Goal: Task Accomplishment & Management: Manage account settings

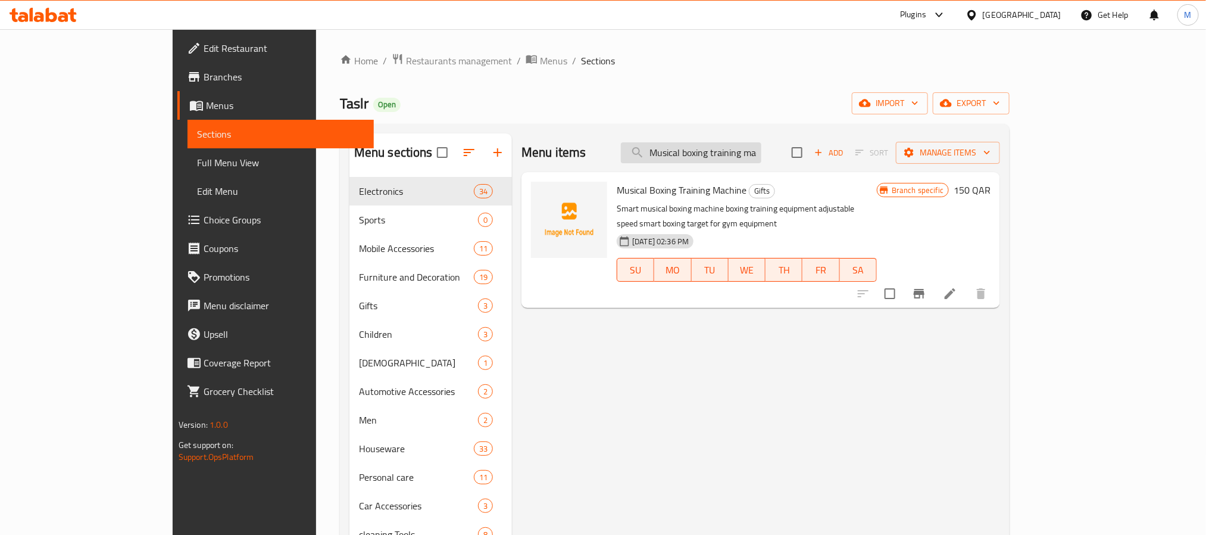
click at [762, 163] on input "Musical boxing training machine" at bounding box center [691, 152] width 141 height 21
paste input "Phone holder and remote control"
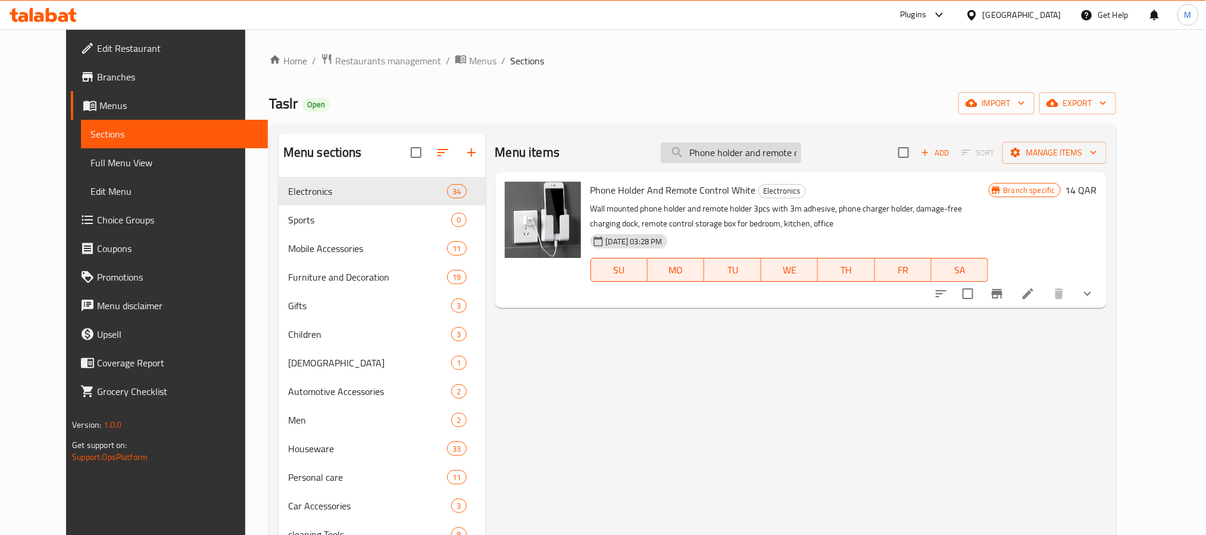
click at [797, 149] on input "Phone holder and remote control" at bounding box center [731, 152] width 141 height 21
paste input "Electronic hair vaporizer - black"
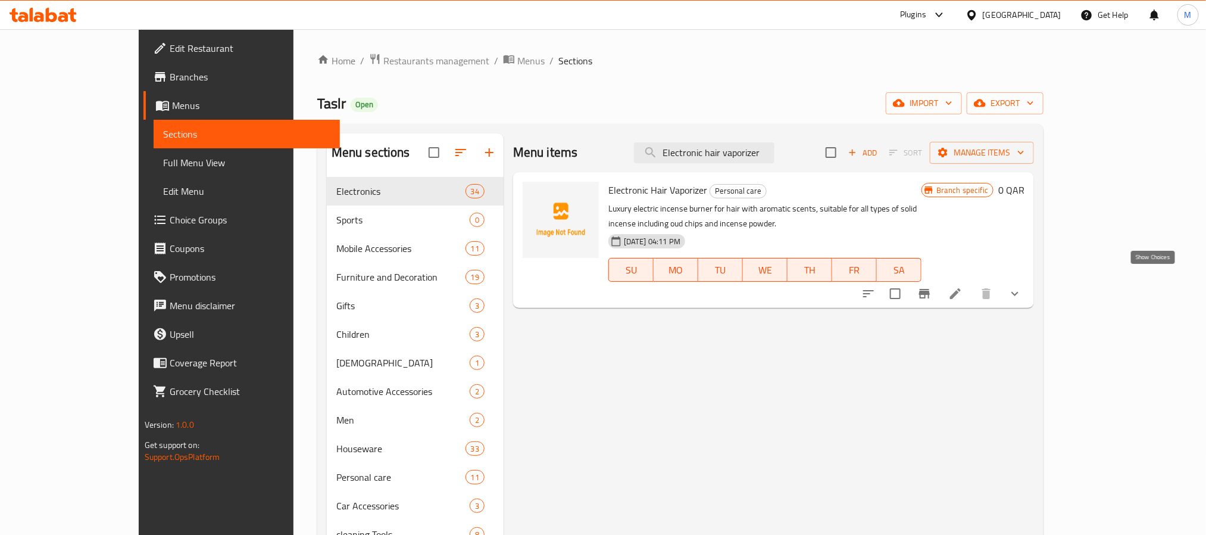
type input "Electronic hair vaporizer"
click at [1022, 286] on icon "show more" at bounding box center [1015, 293] width 14 height 14
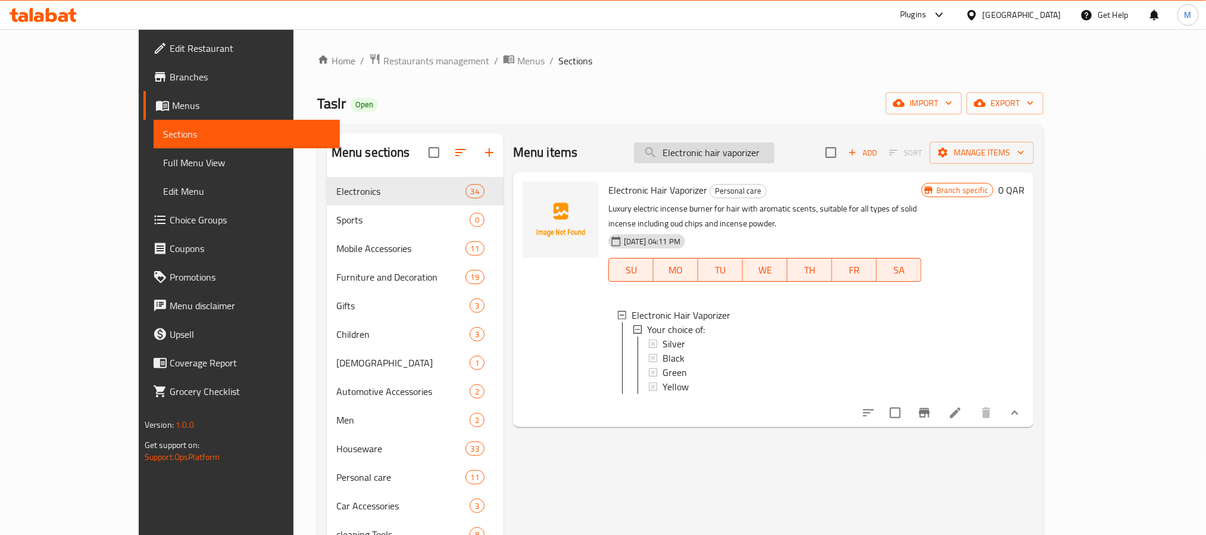
click at [775, 145] on input "Electronic hair vaporizer" at bounding box center [704, 152] width 141 height 21
paste input "- black"
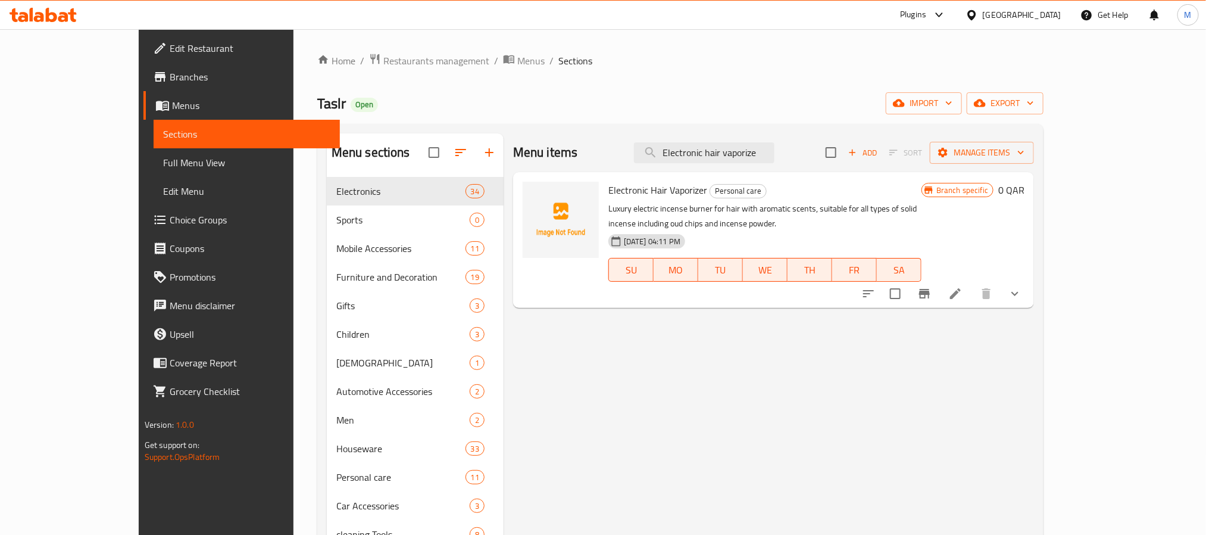
type input "Electronic hair vaporize"
click at [1030, 283] on button "show more" at bounding box center [1015, 293] width 29 height 29
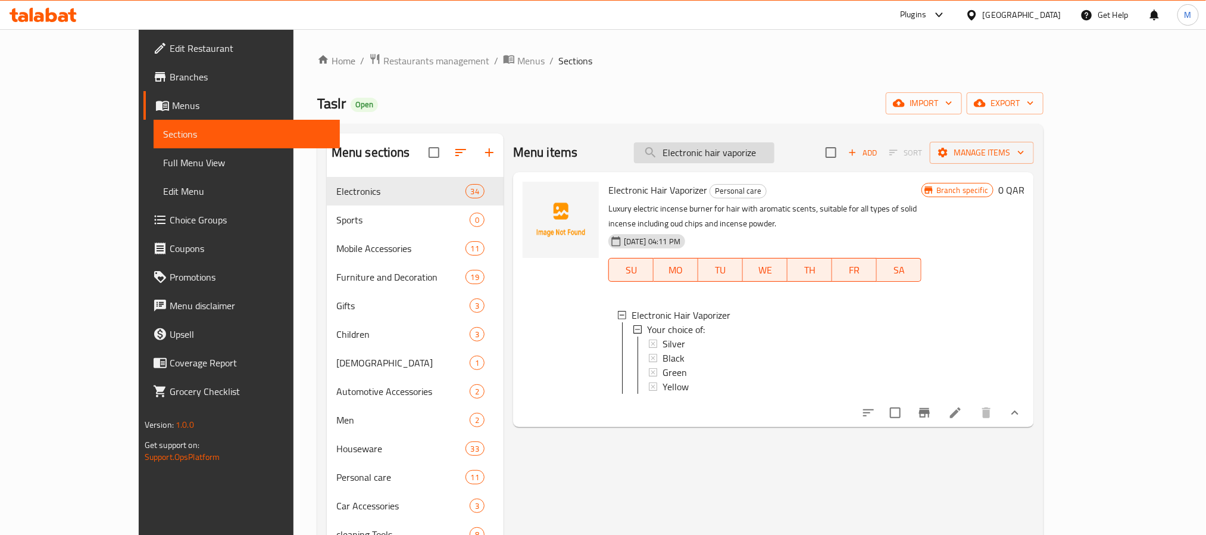
click at [775, 156] on input "Electronic hair vaporize" at bounding box center [704, 152] width 141 height 21
paste input "Mobile camera lens for photography"
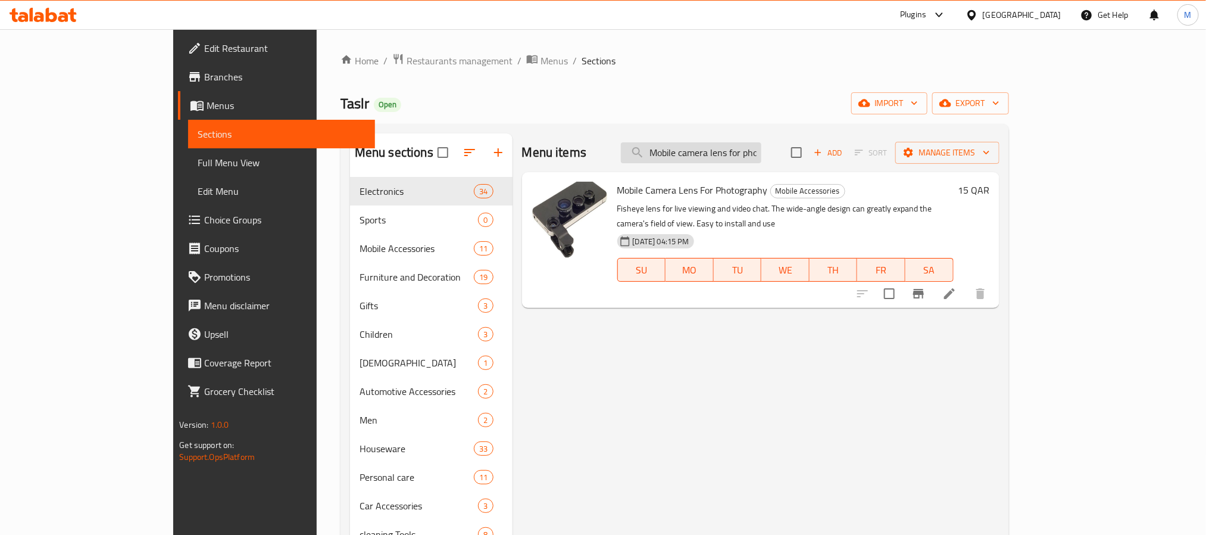
click at [762, 147] on input "Mobile camera lens for photography" at bounding box center [691, 152] width 141 height 21
paste input "Electronic hair vaporizer - silver"
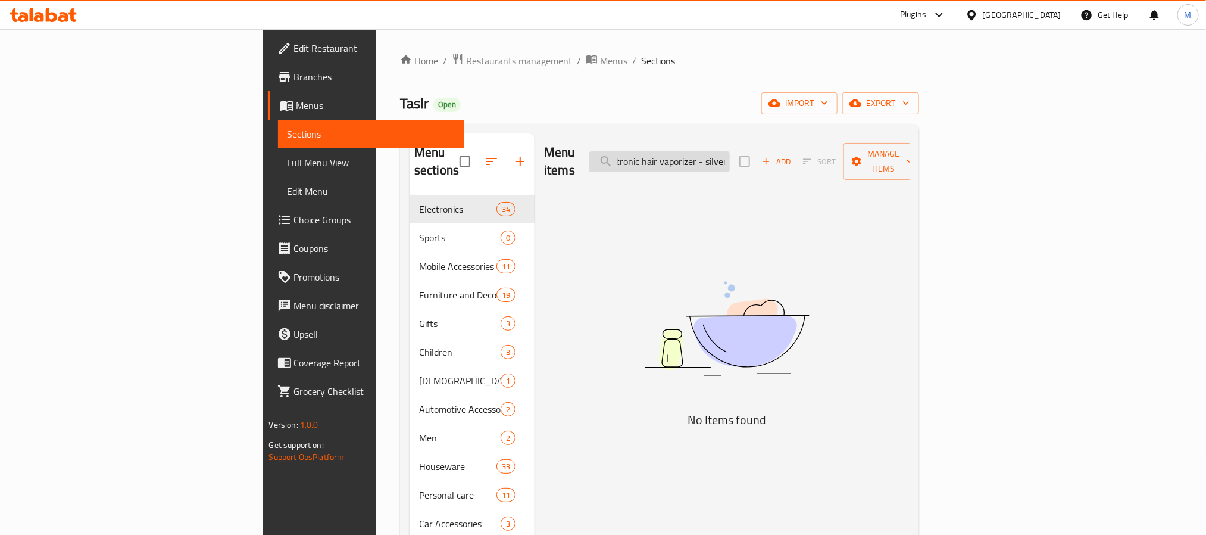
click at [730, 151] on input "Electronic hair vaporizer - silver" at bounding box center [659, 161] width 141 height 21
drag, startPoint x: 797, startPoint y: 145, endPoint x: 853, endPoint y: 148, distance: 56.1
click at [853, 148] on div "Menu items Electronic hair vaporizer - silver Add Sort Manage items" at bounding box center [727, 161] width 366 height 57
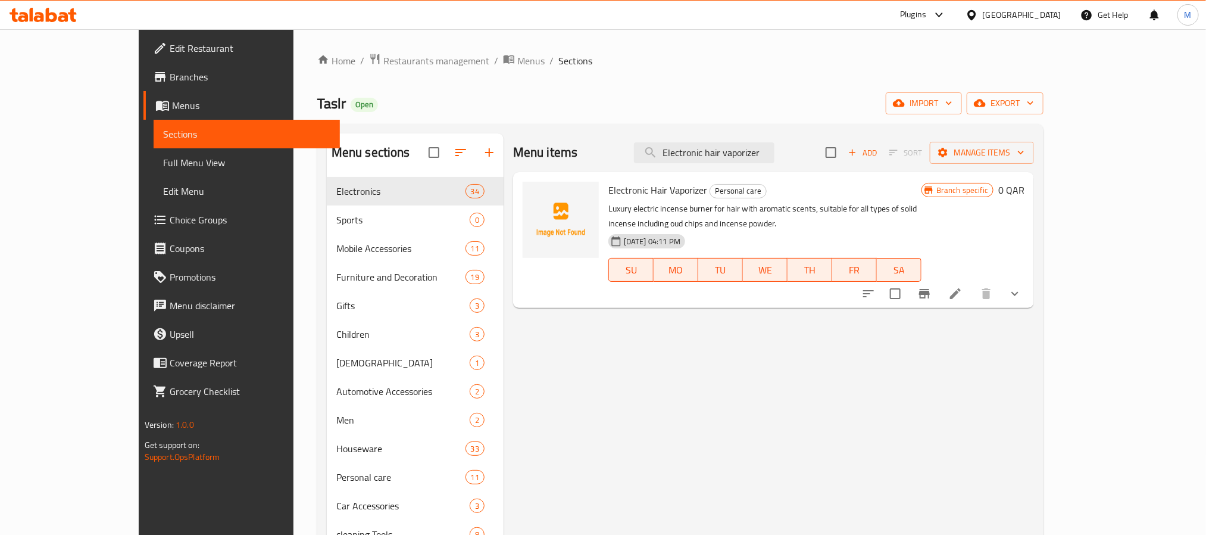
type input "Electronic hair vaporizer"
click at [1022, 286] on icon "show more" at bounding box center [1015, 293] width 14 height 14
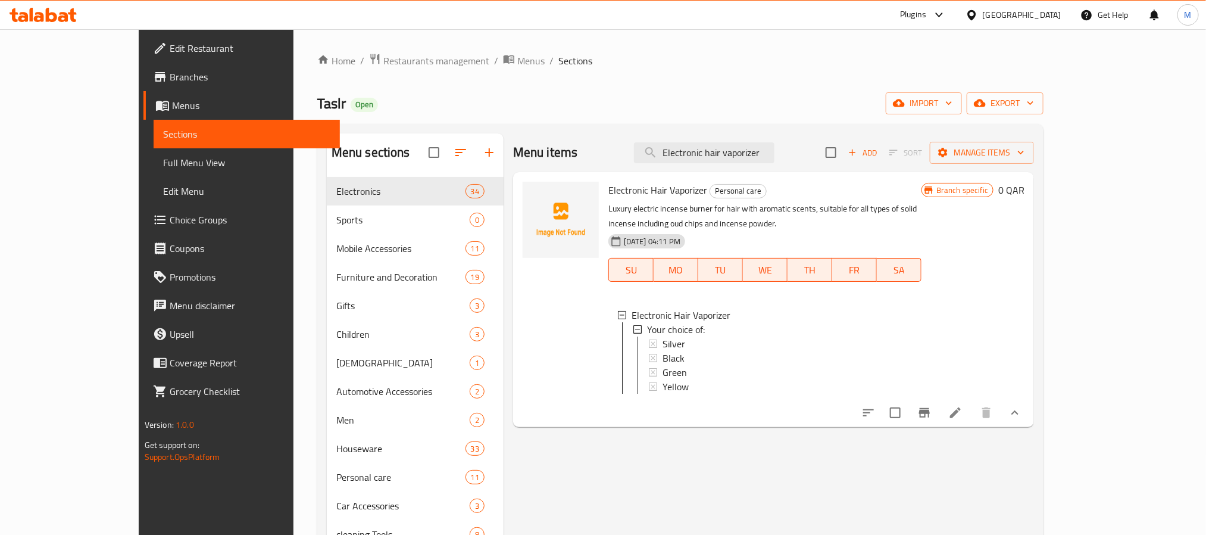
click at [1022, 405] on icon "show more" at bounding box center [1015, 412] width 14 height 14
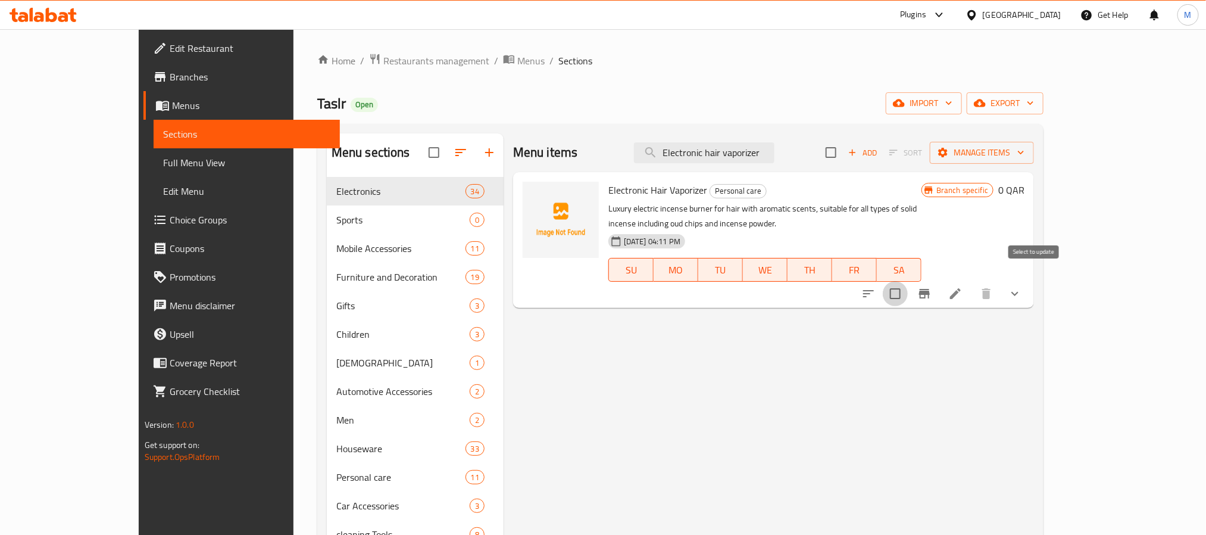
click at [908, 281] on input "checkbox" at bounding box center [895, 293] width 25 height 25
checkbox input "true"
click at [754, 161] on input "Electronic hair vaporizer" at bounding box center [704, 152] width 141 height 21
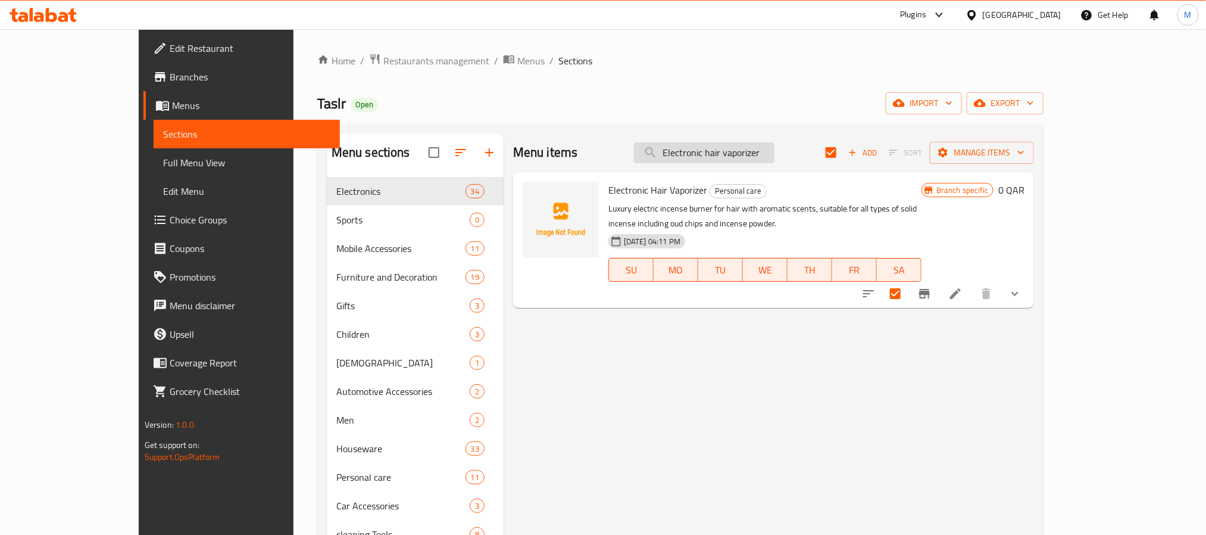
click at [754, 161] on input "Electronic hair vaporizer" at bounding box center [704, 152] width 141 height 21
checkbox input "false"
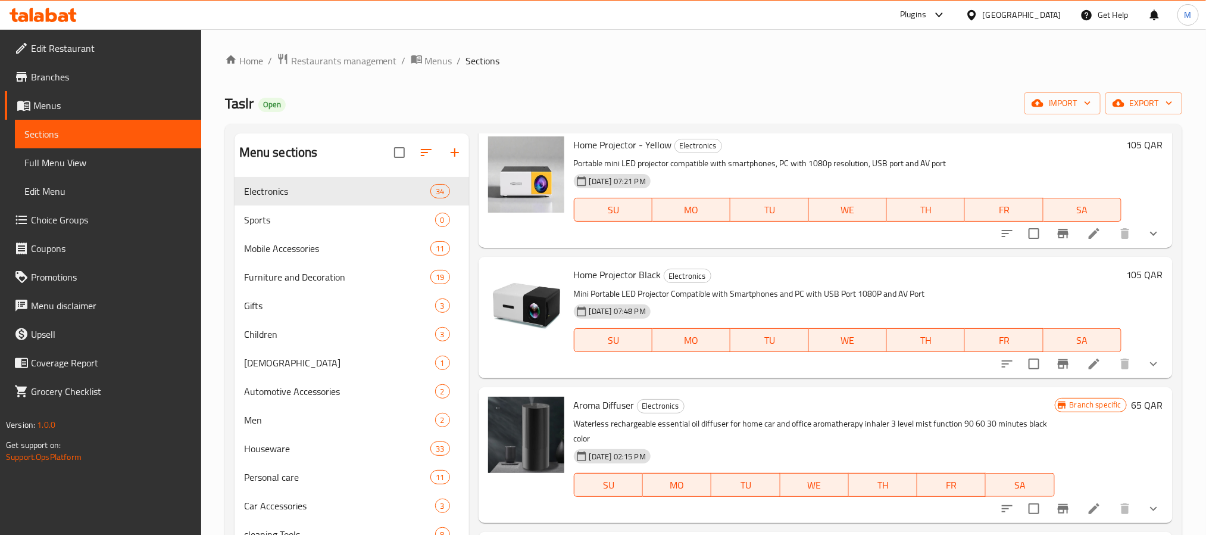
scroll to position [268, 0]
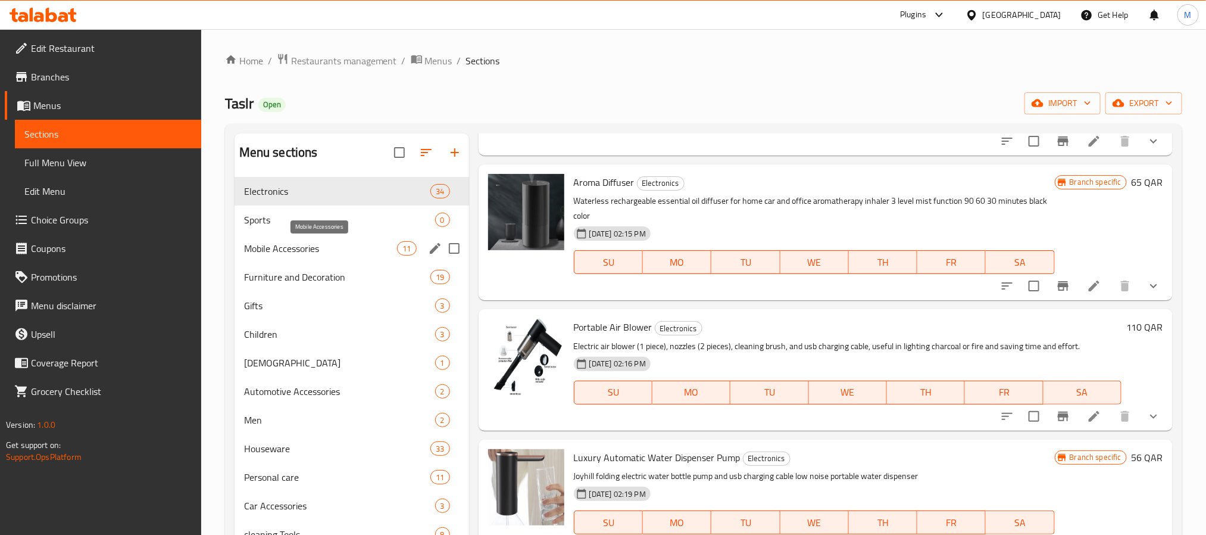
click at [340, 241] on span "Mobile Accessories" at bounding box center [321, 248] width 154 height 14
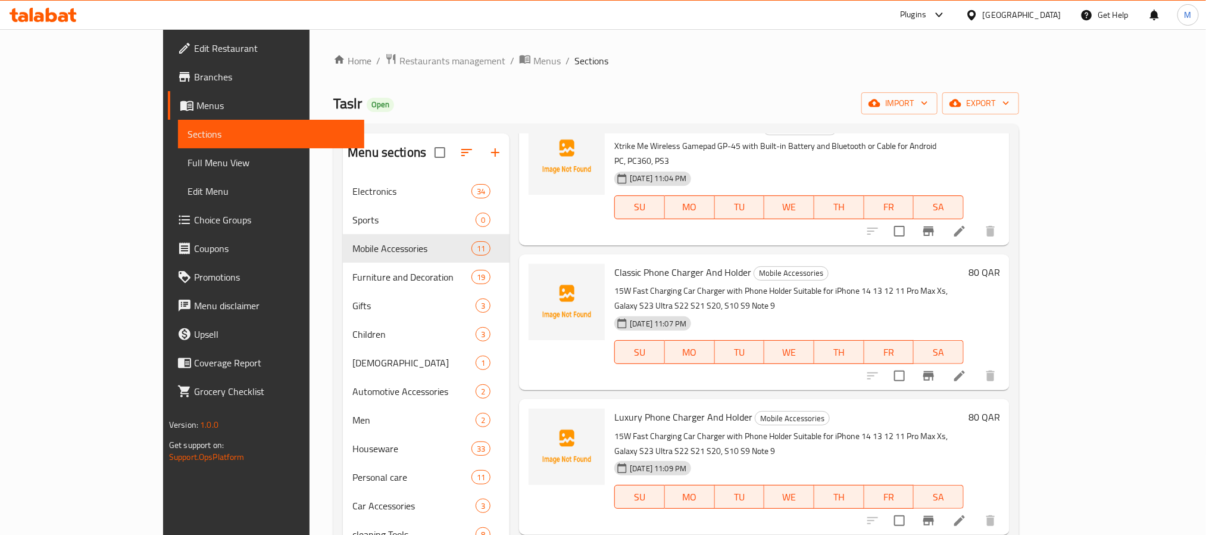
scroll to position [639, 0]
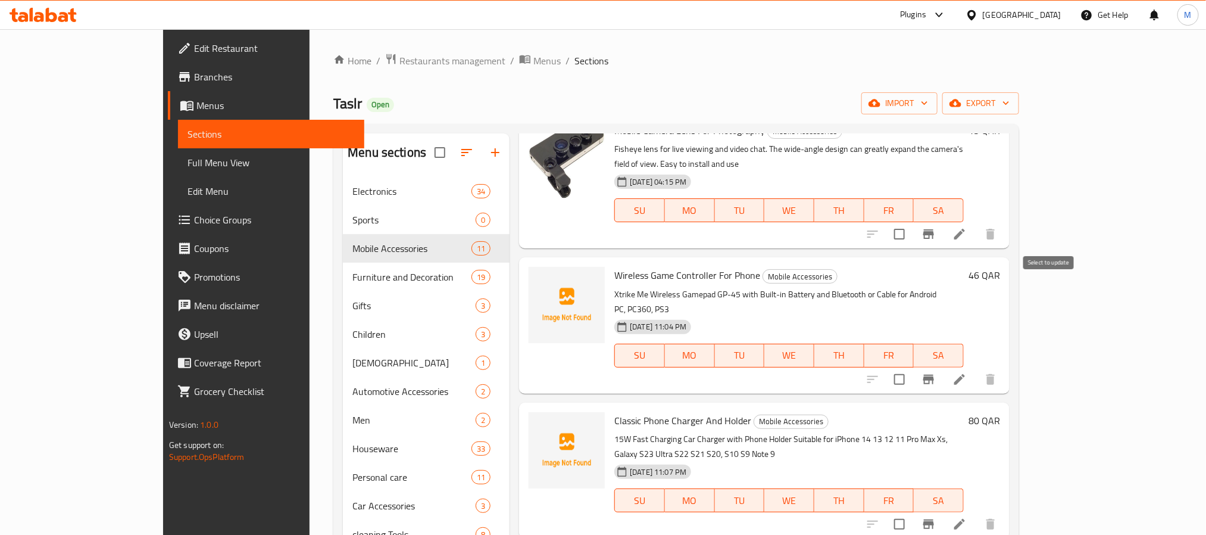
click at [912, 367] on input "checkbox" at bounding box center [899, 379] width 25 height 25
checkbox input "true"
click at [1010, 438] on div "Menu items Add Sort Manage items Smart Phone Holder That Automatically Tracks T…" at bounding box center [760, 400] width 500 height 535
click at [912, 511] on input "checkbox" at bounding box center [899, 523] width 25 height 25
checkbox input "true"
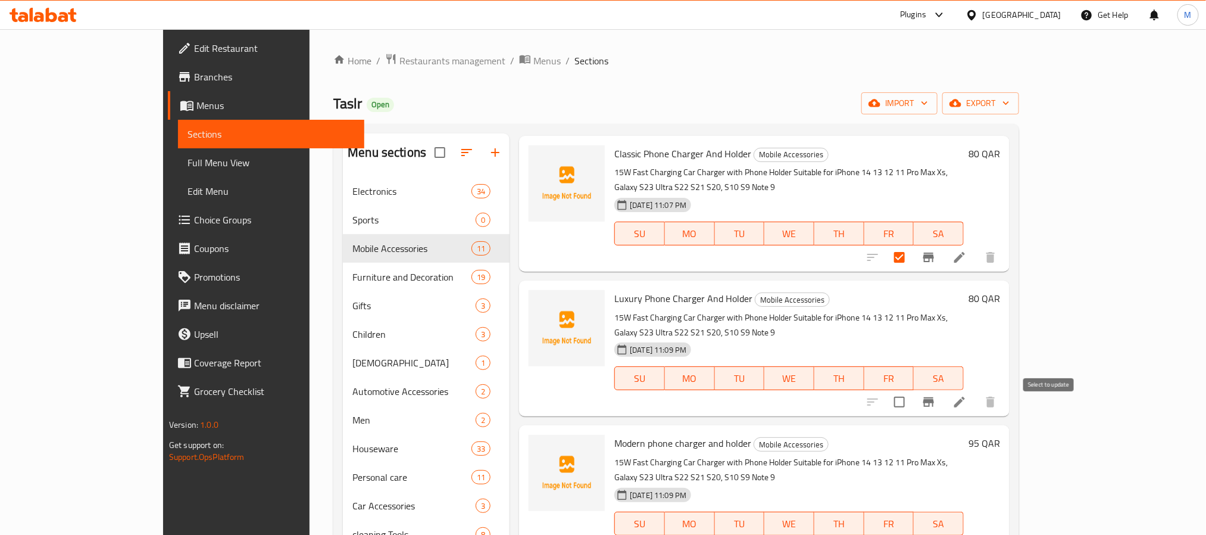
scroll to position [907, 0]
checkbox input "true"
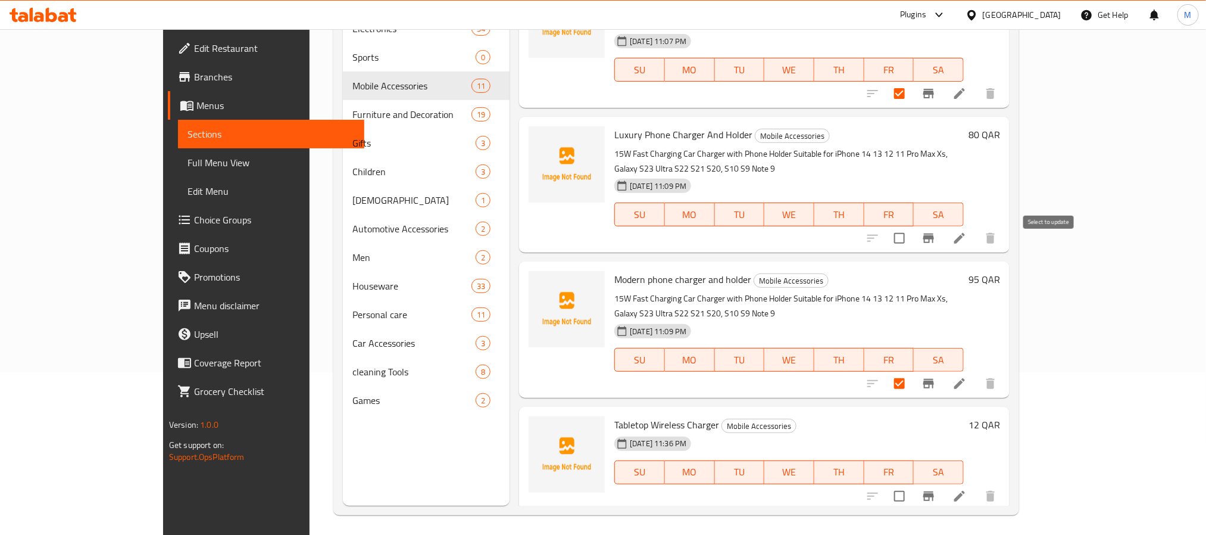
scroll to position [167, 0]
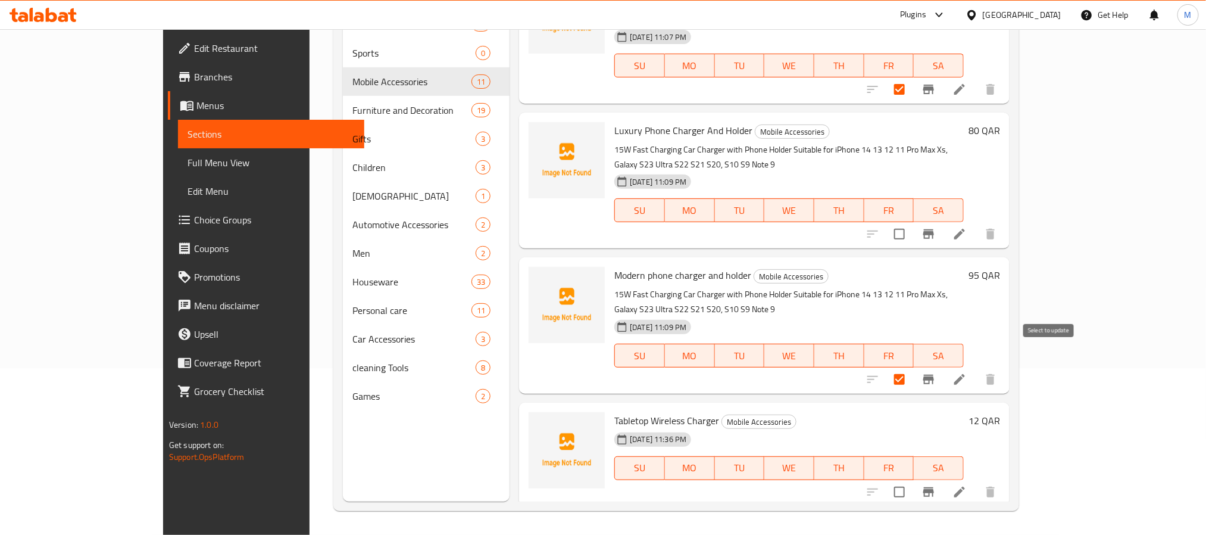
click at [912, 479] on input "checkbox" at bounding box center [899, 491] width 25 height 25
checkbox input "true"
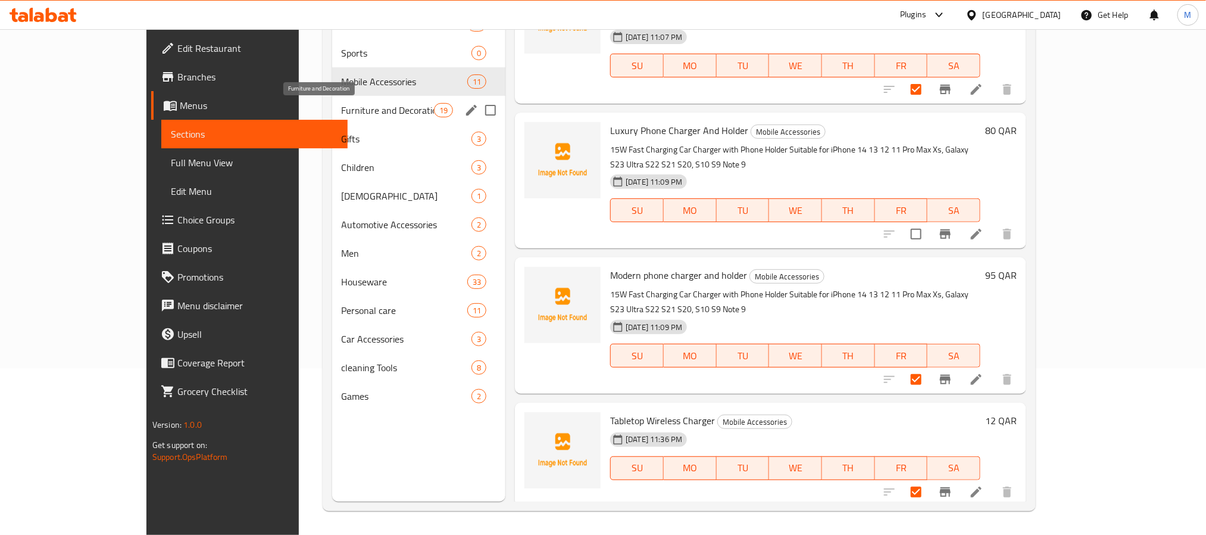
click at [342, 111] on span "Furniture and Decoration" at bounding box center [388, 110] width 92 height 14
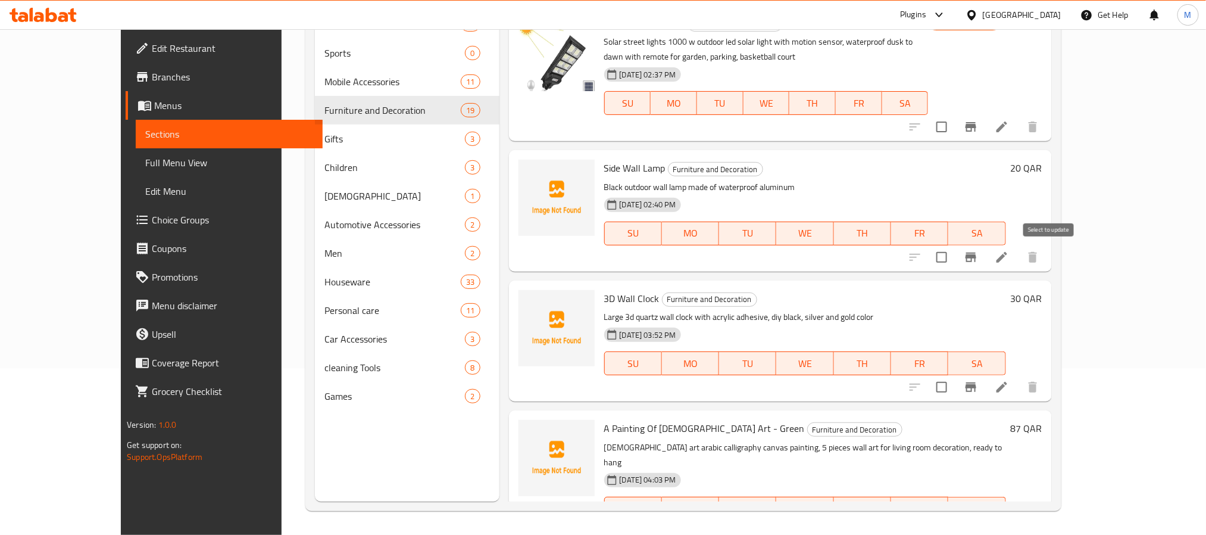
click at [954, 256] on input "checkbox" at bounding box center [941, 257] width 25 height 25
checkbox input "true"
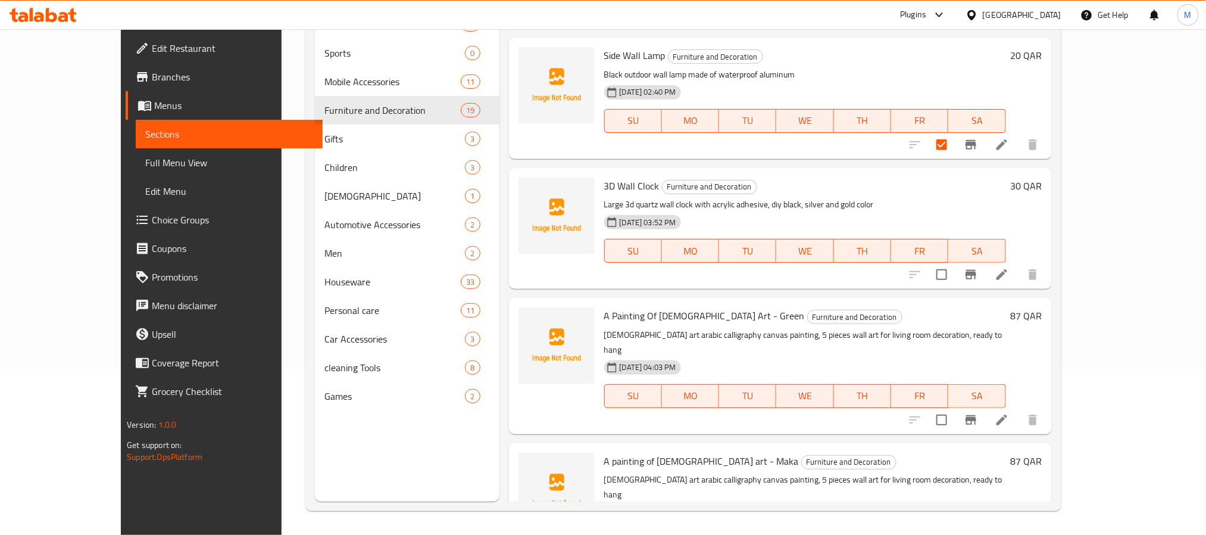
scroll to position [268, 0]
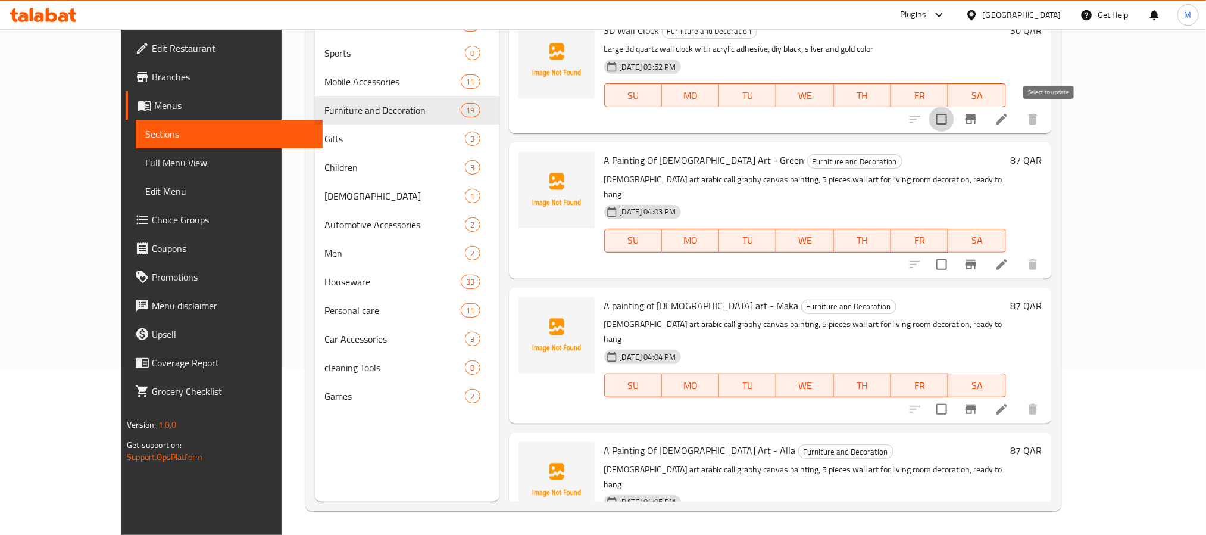
click at [954, 127] on input "checkbox" at bounding box center [941, 119] width 25 height 25
checkbox input "true"
click at [1001, 232] on span "SA" at bounding box center [977, 240] width 48 height 17
drag, startPoint x: 1035, startPoint y: 260, endPoint x: 1047, endPoint y: 245, distance: 18.6
click at [1036, 259] on div at bounding box center [974, 264] width 146 height 29
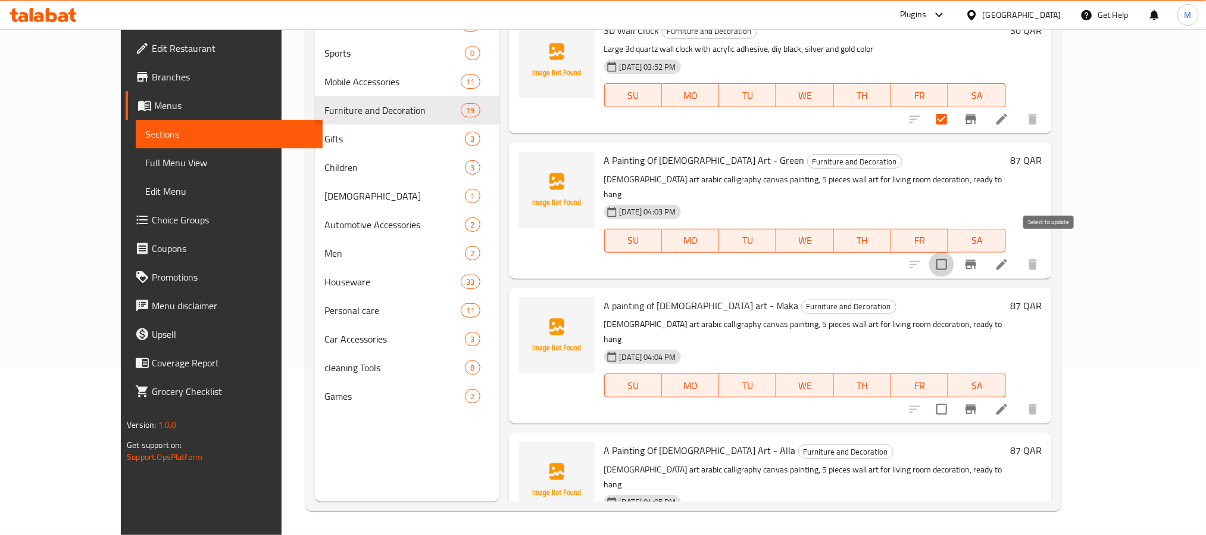
click at [954, 252] on input "checkbox" at bounding box center [941, 264] width 25 height 25
checkbox input "true"
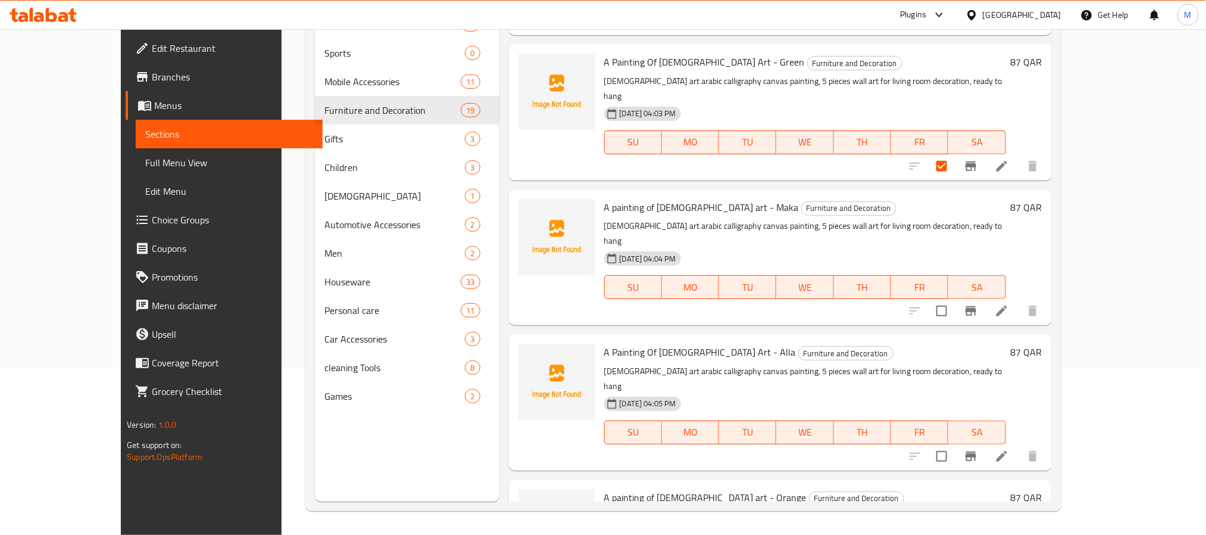
scroll to position [536, 0]
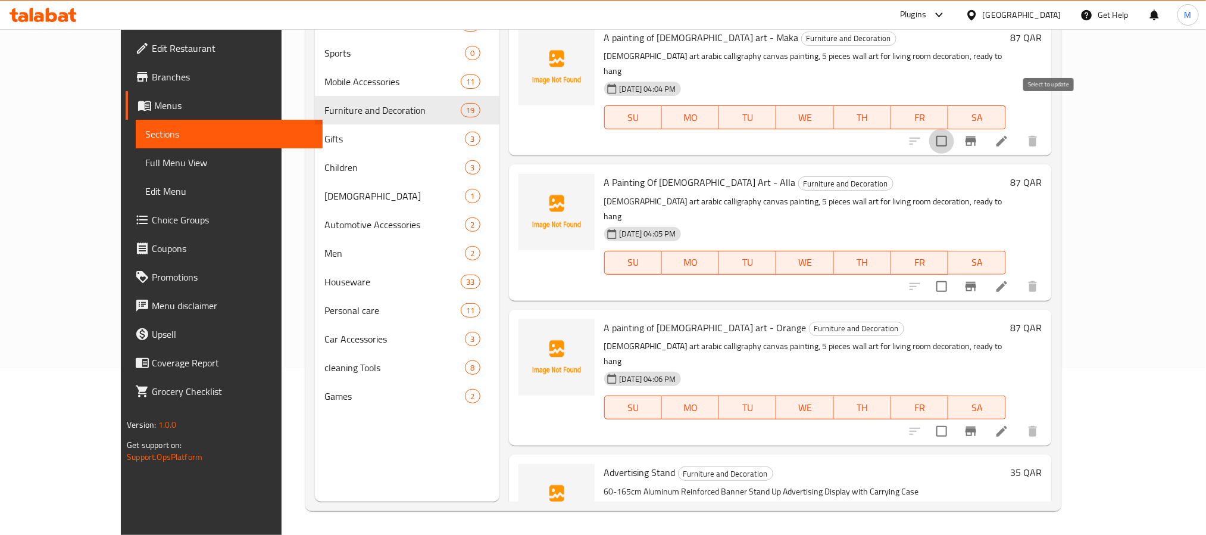
click at [954, 129] on input "checkbox" at bounding box center [941, 141] width 25 height 25
checkbox input "true"
click at [954, 274] on input "checkbox" at bounding box center [941, 286] width 25 height 25
checkbox input "true"
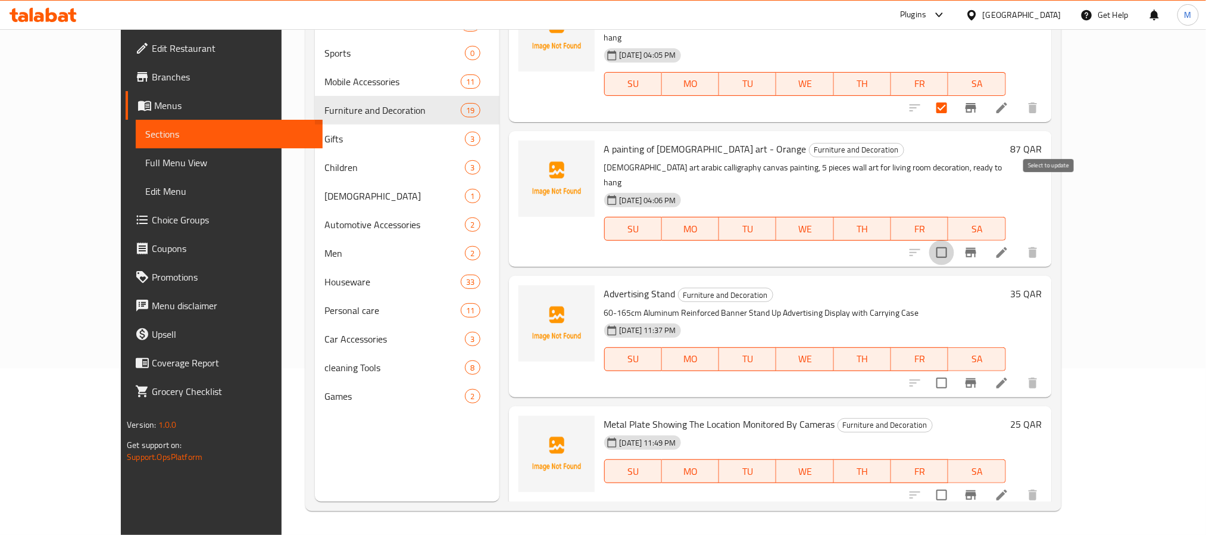
click at [954, 240] on input "checkbox" at bounding box center [941, 252] width 25 height 25
checkbox input "true"
click at [954, 370] on input "checkbox" at bounding box center [941, 382] width 25 height 25
checkbox input "true"
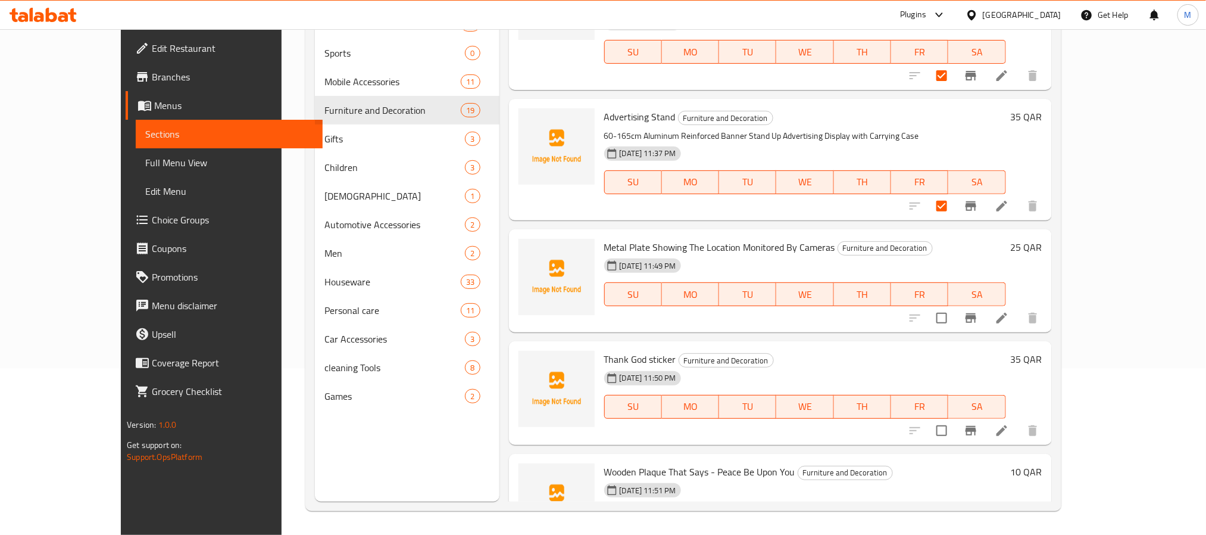
scroll to position [893, 0]
click at [954, 304] on input "checkbox" at bounding box center [941, 316] width 25 height 25
checkbox input "true"
click at [954, 416] on input "checkbox" at bounding box center [941, 428] width 25 height 25
checkbox input "true"
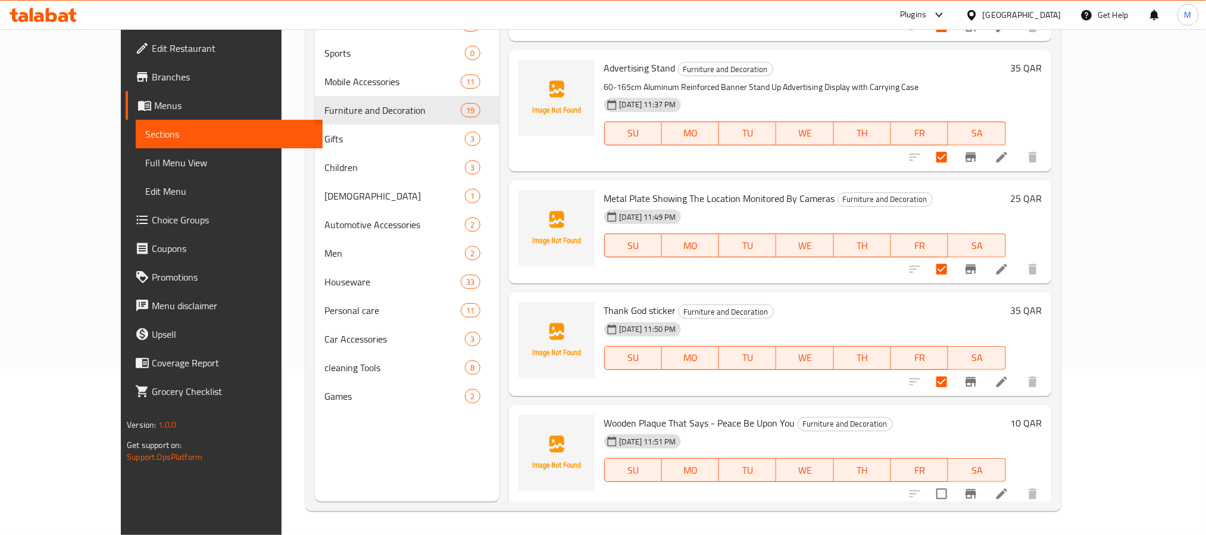
scroll to position [1072, 0]
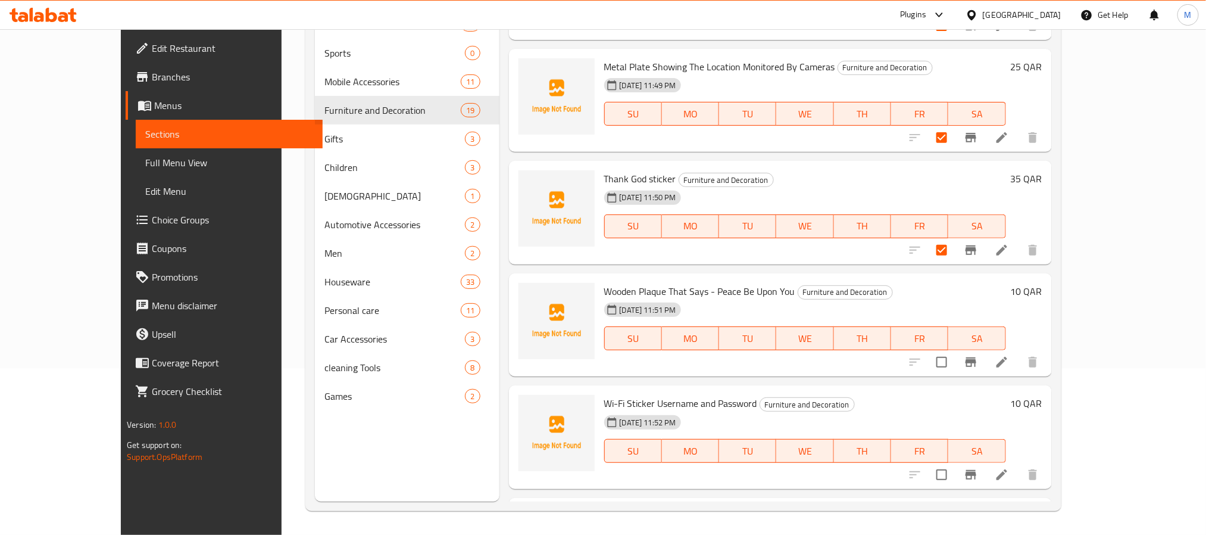
click at [1046, 320] on div "Menu items Add Sort Manage items Solar Outdoor Lamp Furniture and Decoration So…" at bounding box center [776, 234] width 553 height 535
click at [954, 350] on input "checkbox" at bounding box center [941, 362] width 25 height 25
checkbox input "true"
click at [954, 462] on input "checkbox" at bounding box center [941, 474] width 25 height 25
checkbox input "true"
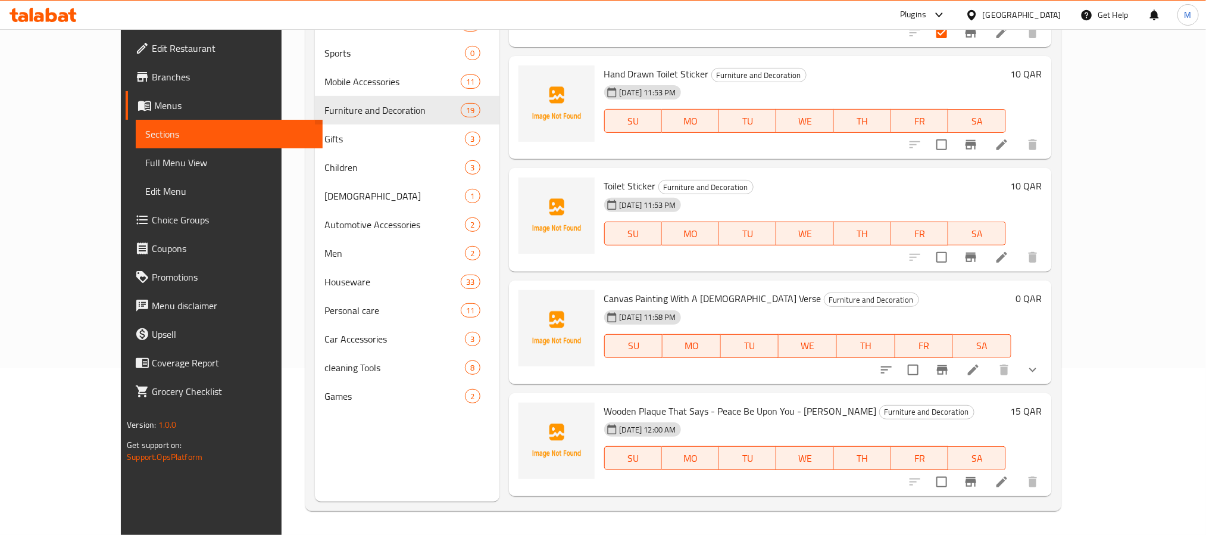
scroll to position [1518, 0]
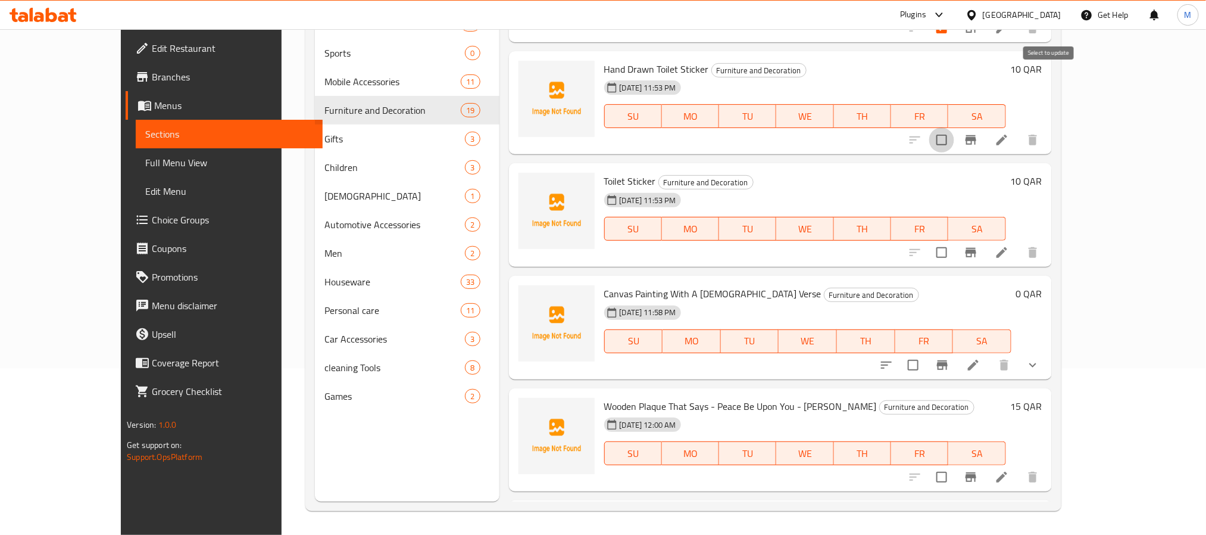
click at [954, 127] on input "checkbox" at bounding box center [941, 139] width 25 height 25
checkbox input "true"
click at [954, 240] on input "checkbox" at bounding box center [941, 252] width 25 height 25
checkbox input "true"
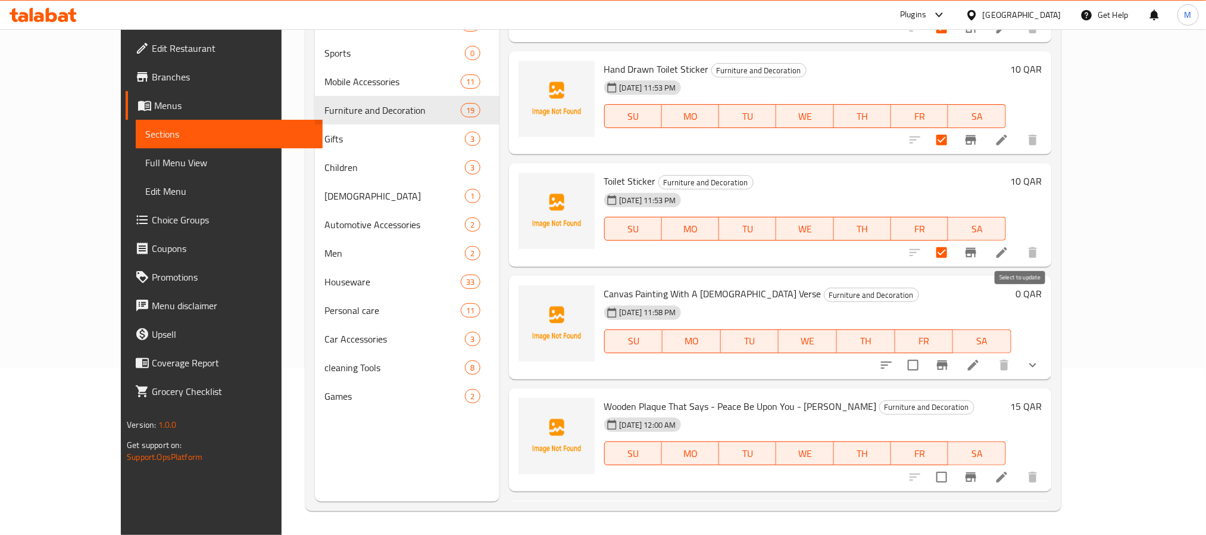
click at [926, 352] on input "checkbox" at bounding box center [913, 364] width 25 height 25
checkbox input "true"
checkbox input "false"
click at [954, 464] on input "checkbox" at bounding box center [941, 476] width 25 height 25
checkbox input "true"
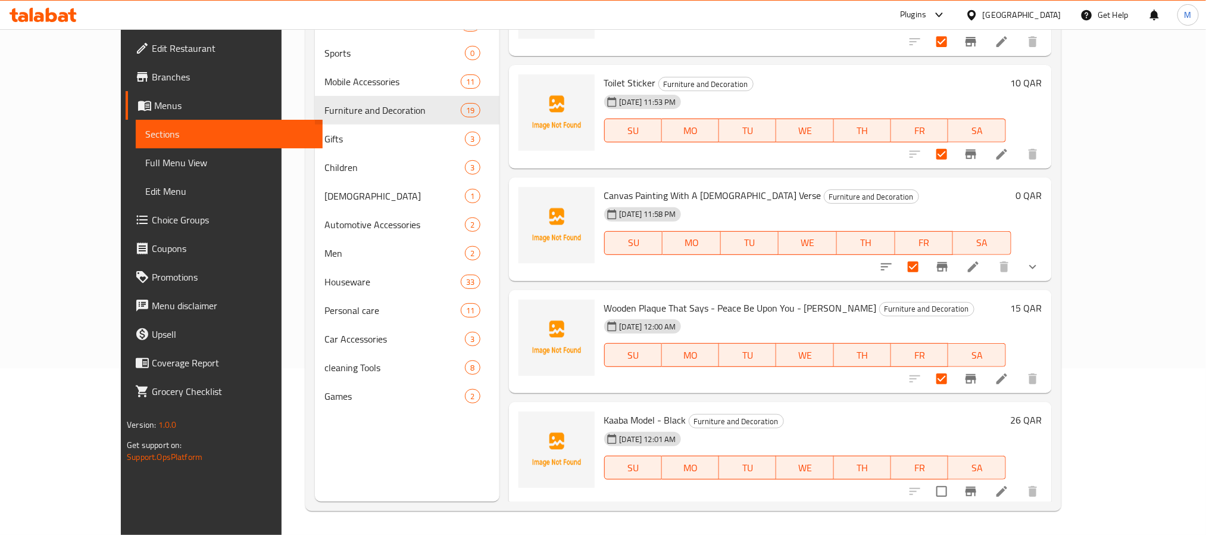
scroll to position [1786, 0]
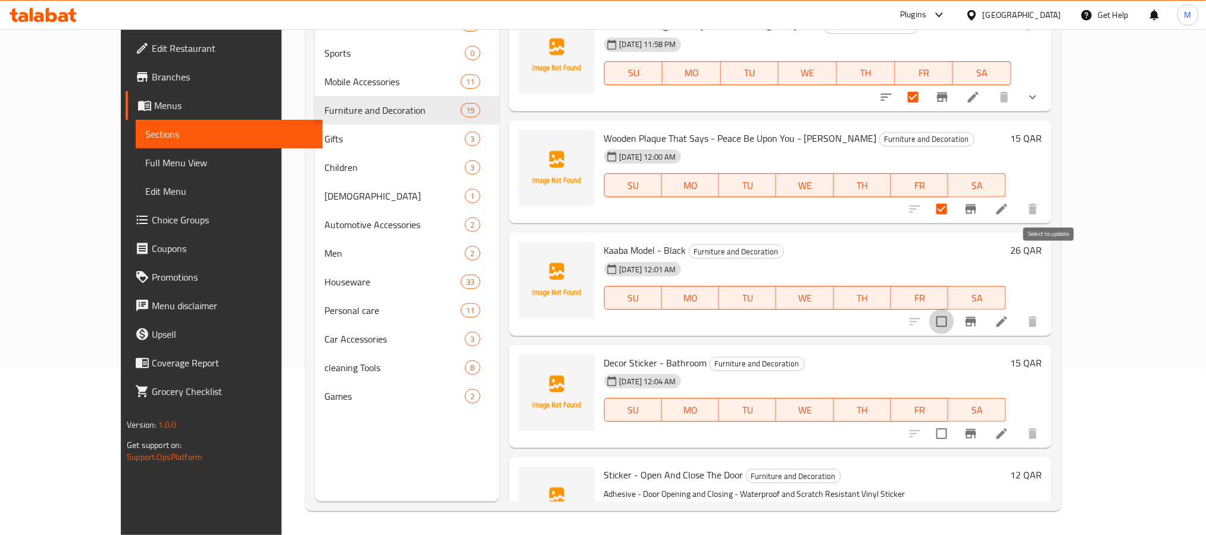
click at [954, 309] on input "checkbox" at bounding box center [941, 321] width 25 height 25
checkbox input "true"
drag, startPoint x: 1051, startPoint y: 360, endPoint x: 1058, endPoint y: 365, distance: 8.9
click at [1047, 419] on div at bounding box center [974, 433] width 146 height 29
click at [954, 421] on input "checkbox" at bounding box center [941, 433] width 25 height 25
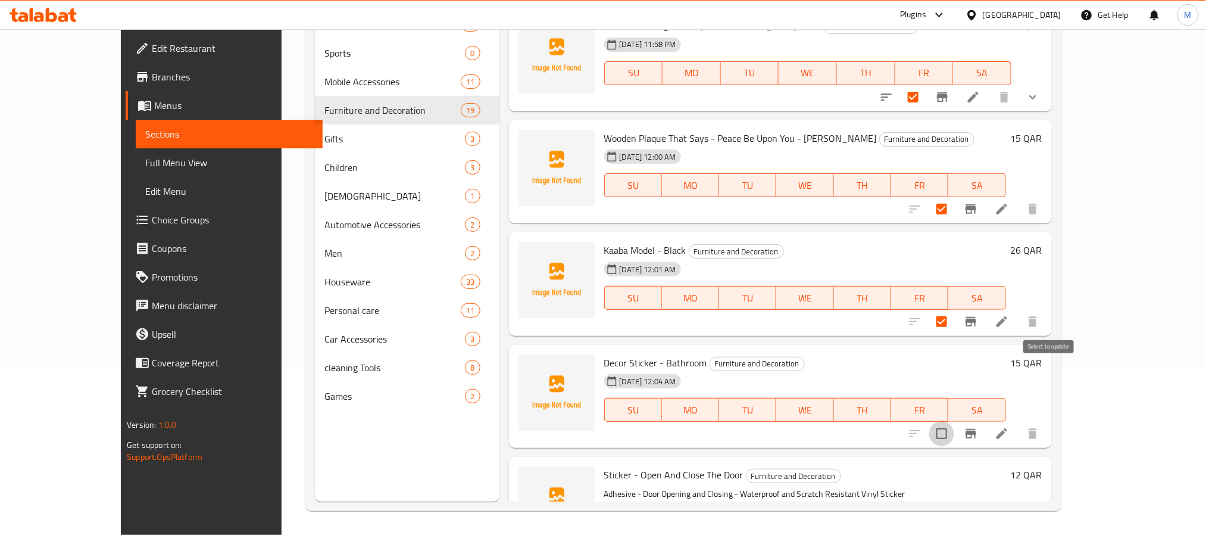
checkbox input "true"
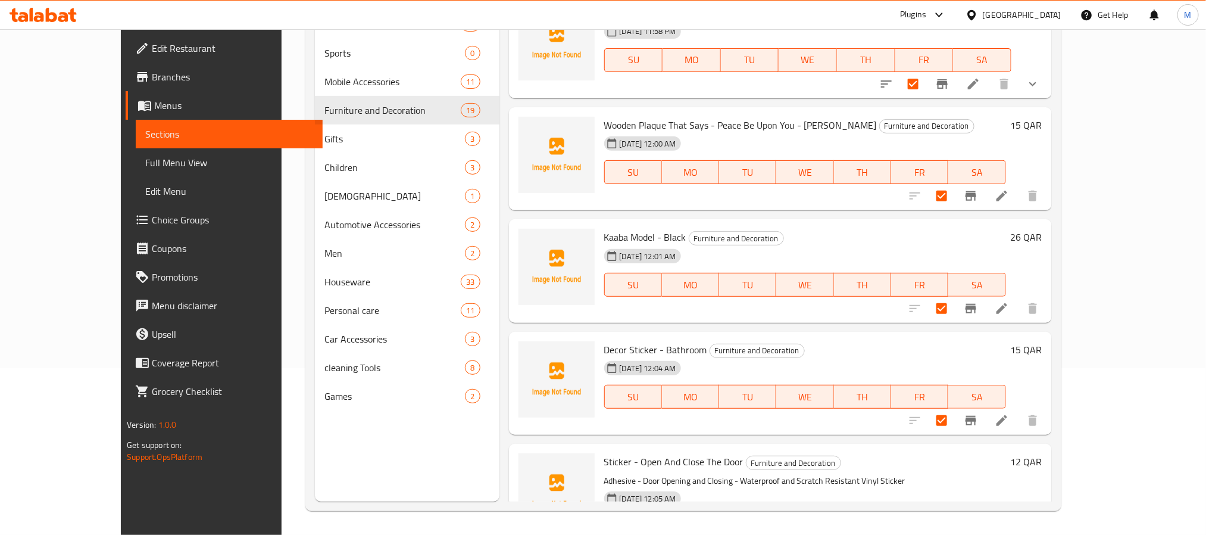
scroll to position [1802, 0]
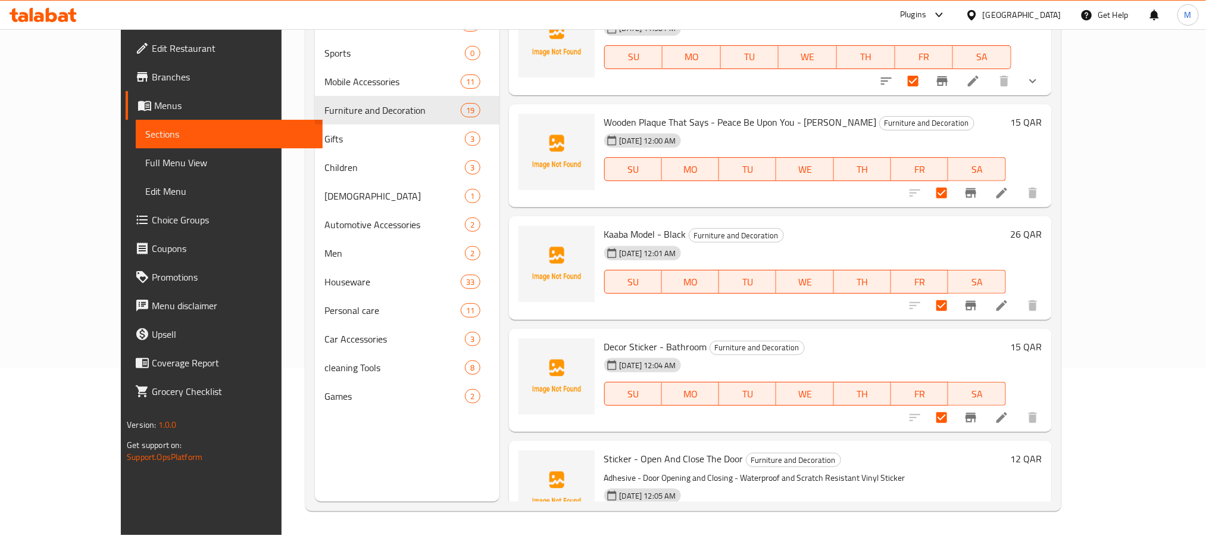
checkbox input "true"
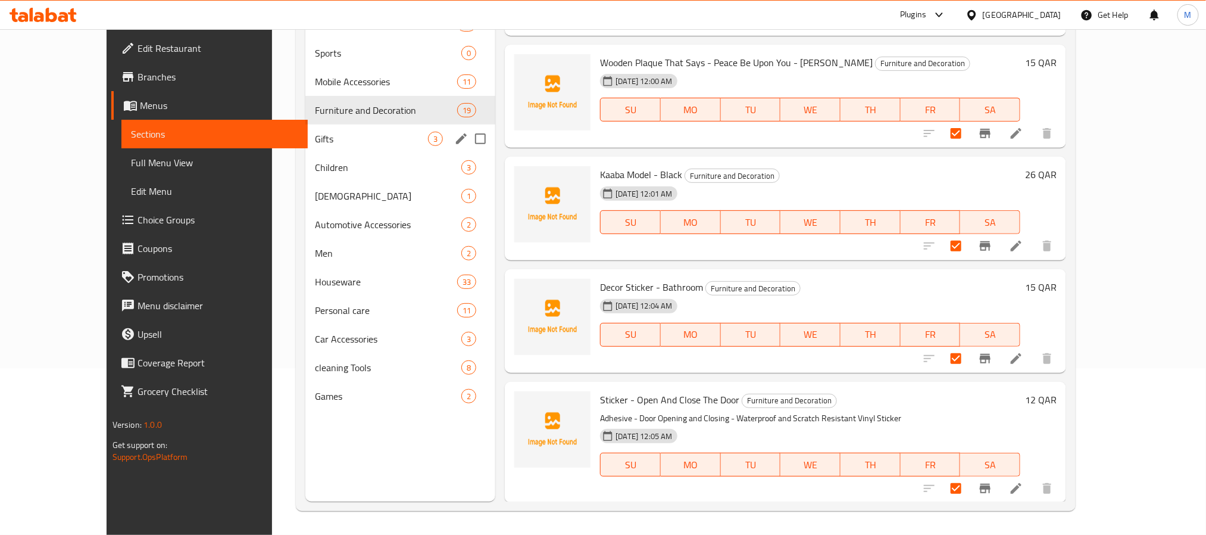
click at [332, 149] on div "Gifts 3" at bounding box center [400, 138] width 191 height 29
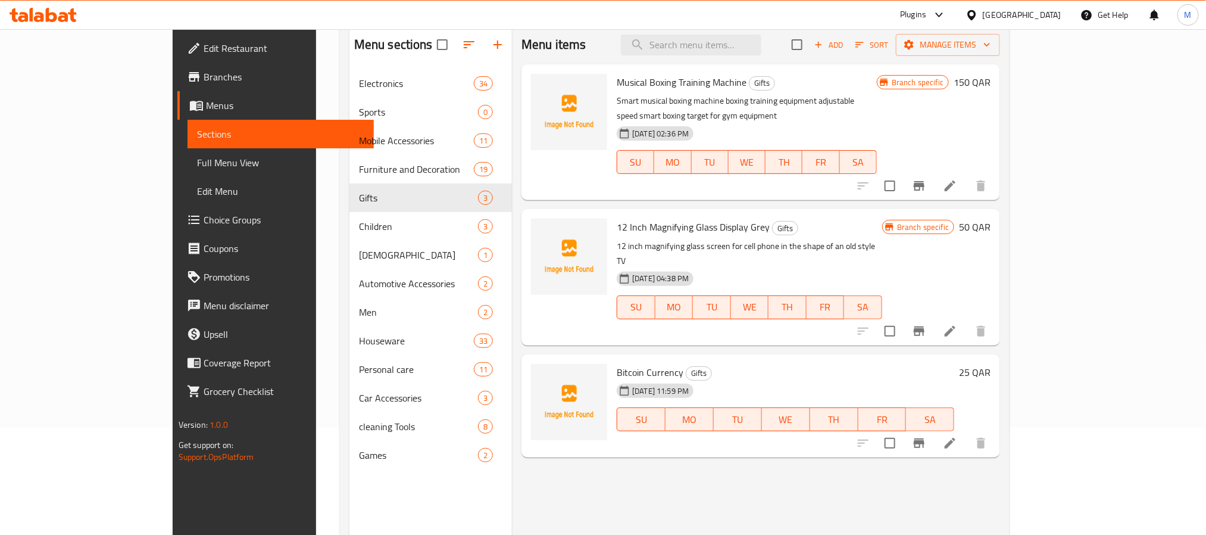
scroll to position [77, 0]
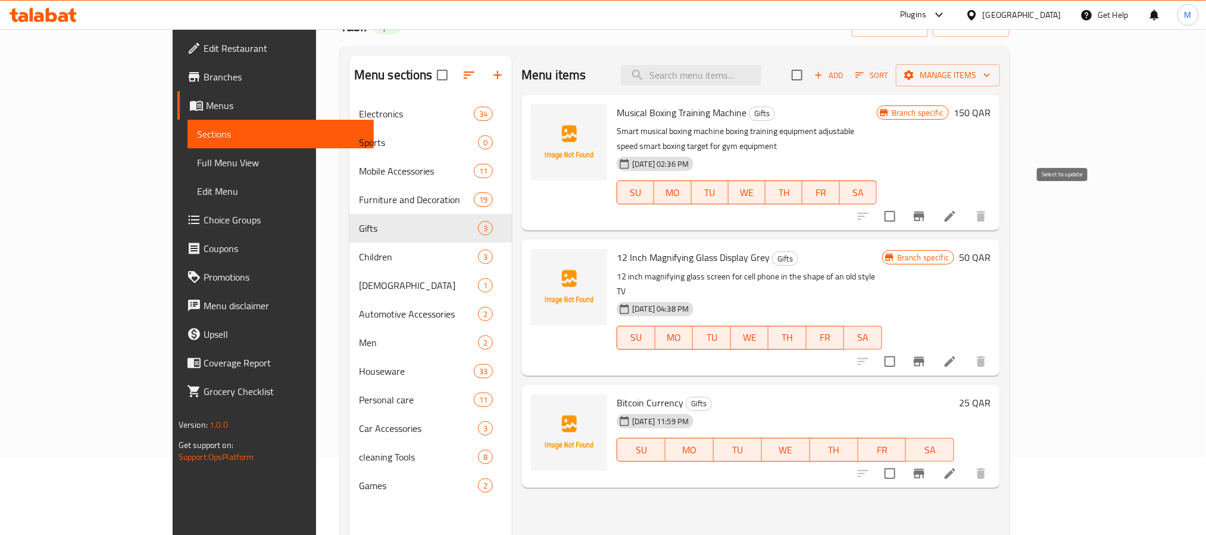
click at [903, 206] on input "checkbox" at bounding box center [890, 216] width 25 height 25
checkbox input "true"
click at [903, 349] on input "checkbox" at bounding box center [890, 361] width 25 height 25
checkbox input "true"
click at [903, 461] on input "checkbox" at bounding box center [890, 473] width 25 height 25
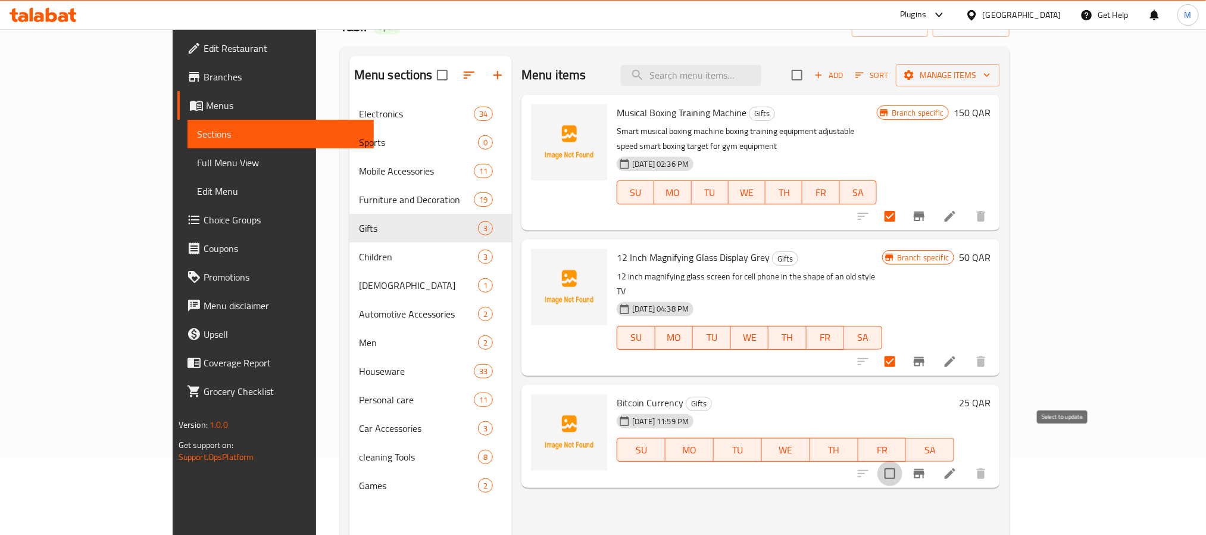
checkbox input "true"
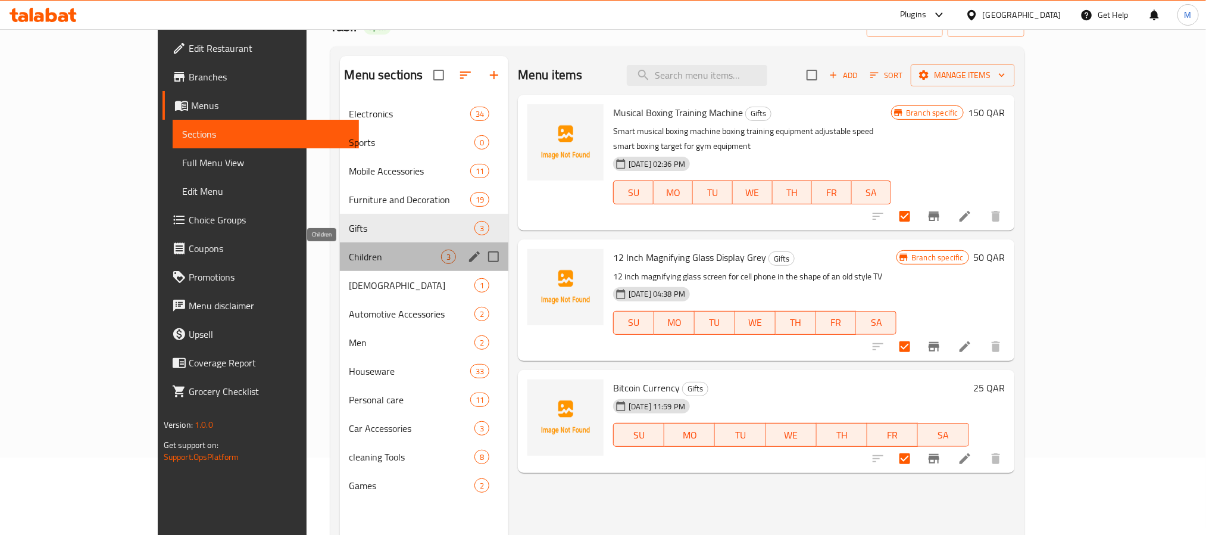
click at [350, 249] on span "Children" at bounding box center [396, 256] width 92 height 14
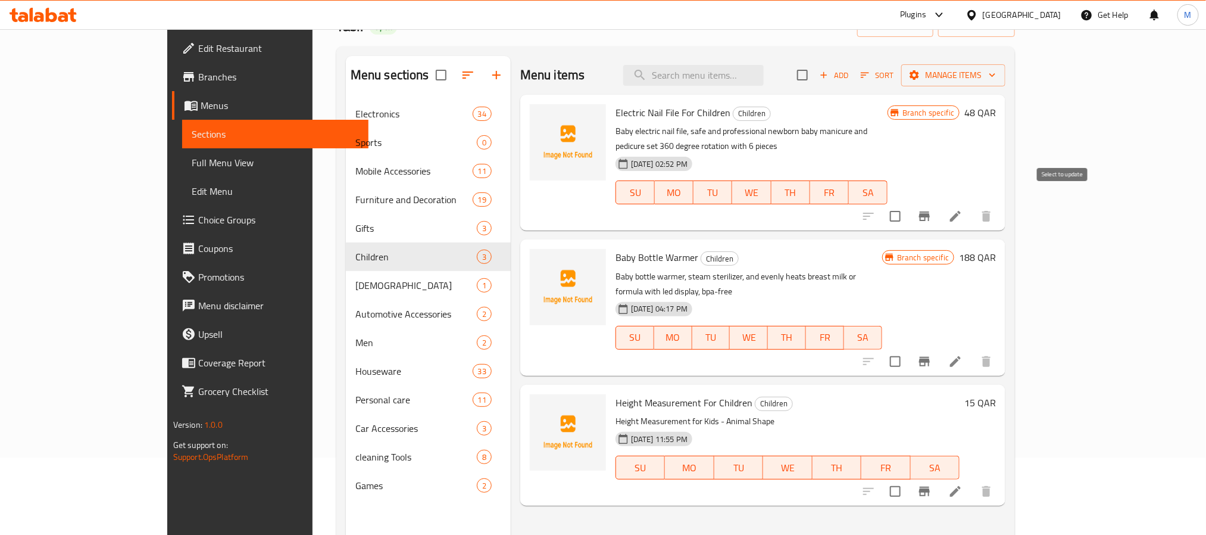
click at [908, 204] on input "checkbox" at bounding box center [895, 216] width 25 height 25
checkbox input "true"
drag, startPoint x: 1066, startPoint y: 347, endPoint x: 1070, endPoint y: 330, distance: 16.5
click at [1006, 341] on div "Menu items Add Sort Manage items Electric Nail File For Children Children Baby …" at bounding box center [758, 323] width 495 height 535
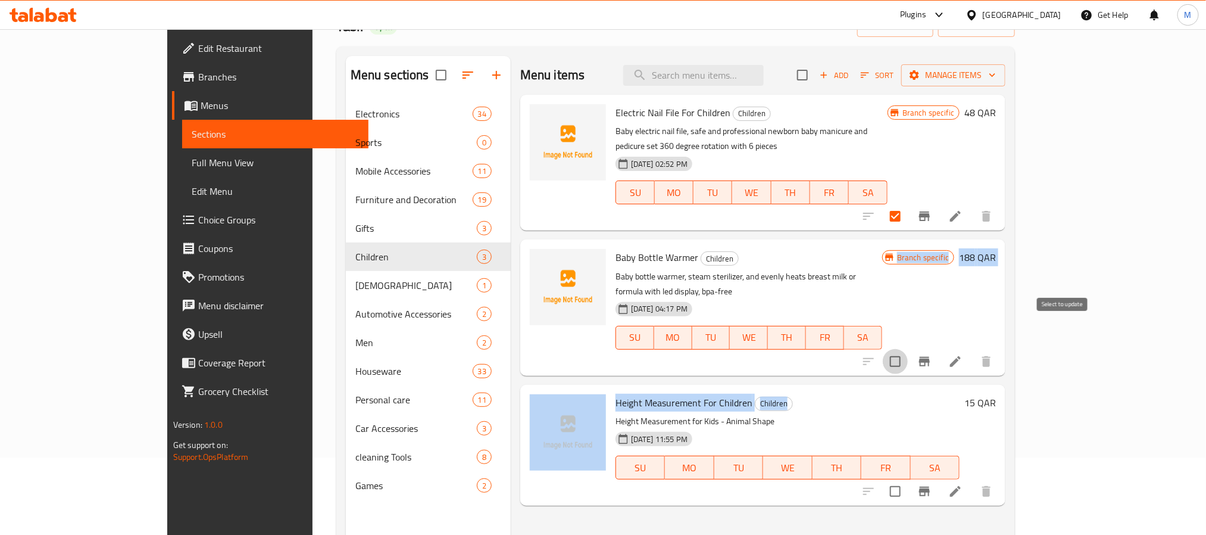
click at [908, 349] on input "checkbox" at bounding box center [895, 361] width 25 height 25
checkbox input "true"
click at [908, 479] on input "checkbox" at bounding box center [895, 491] width 25 height 25
checkbox input "true"
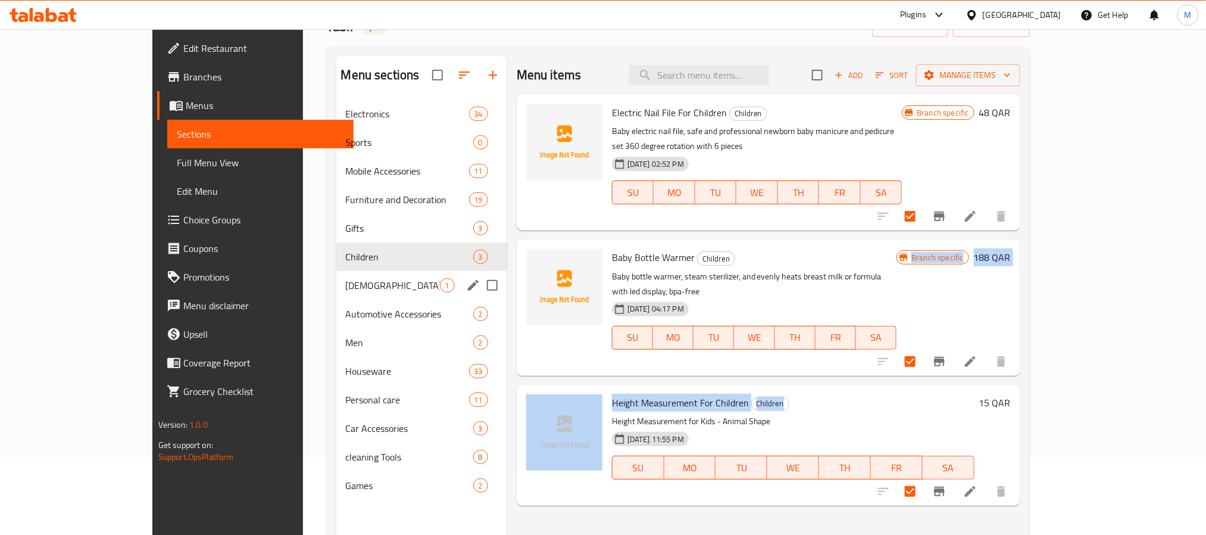
click at [336, 293] on div "[DEMOGRAPHIC_DATA] 1" at bounding box center [421, 285] width 171 height 29
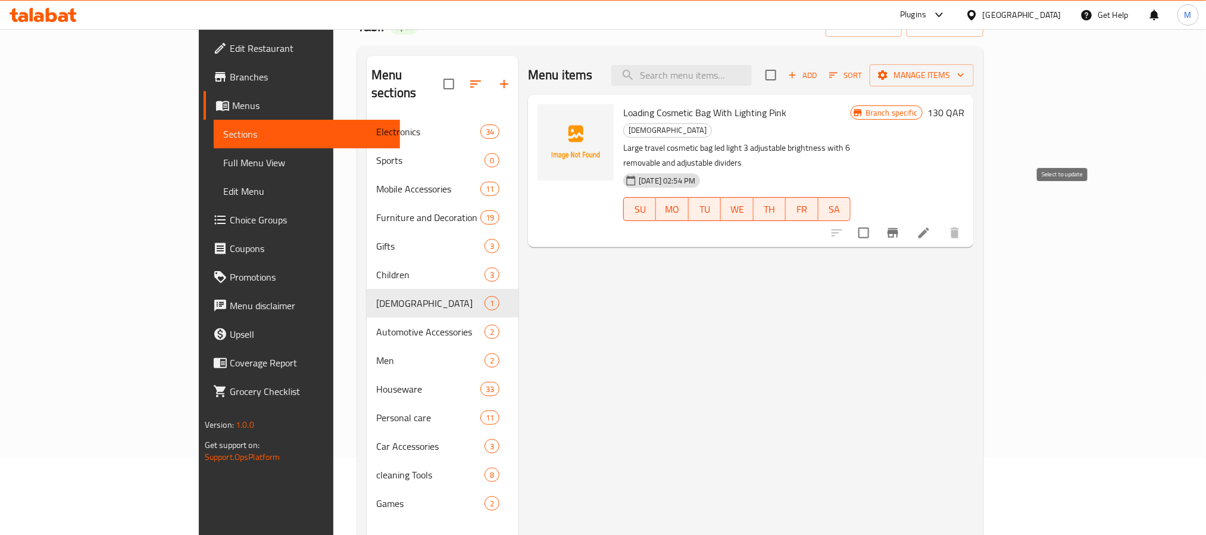
click at [876, 220] on input "checkbox" at bounding box center [863, 232] width 25 height 25
checkbox input "true"
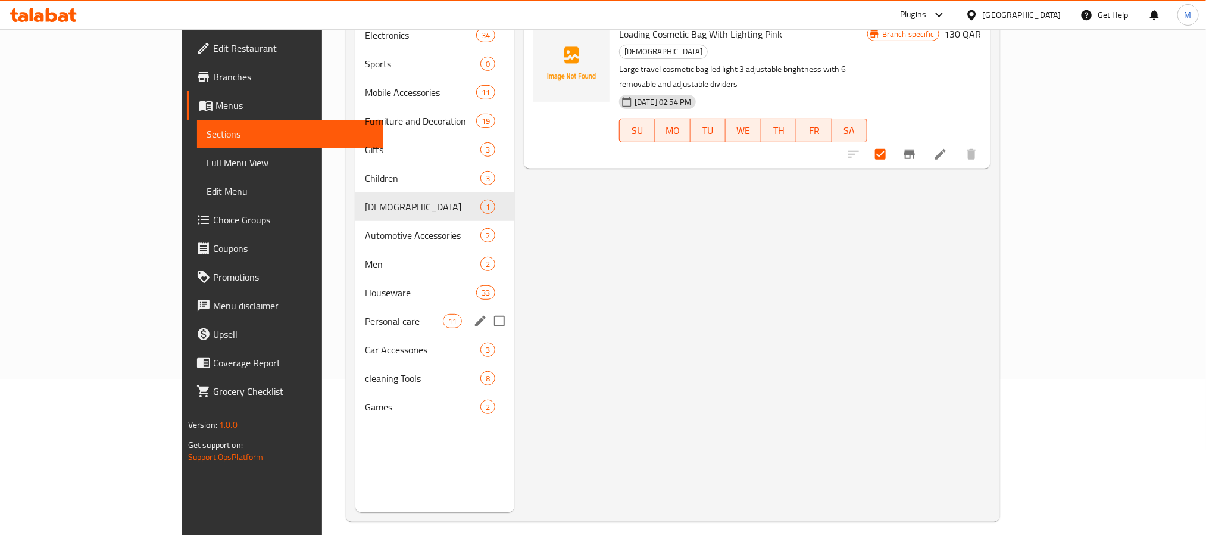
scroll to position [167, 0]
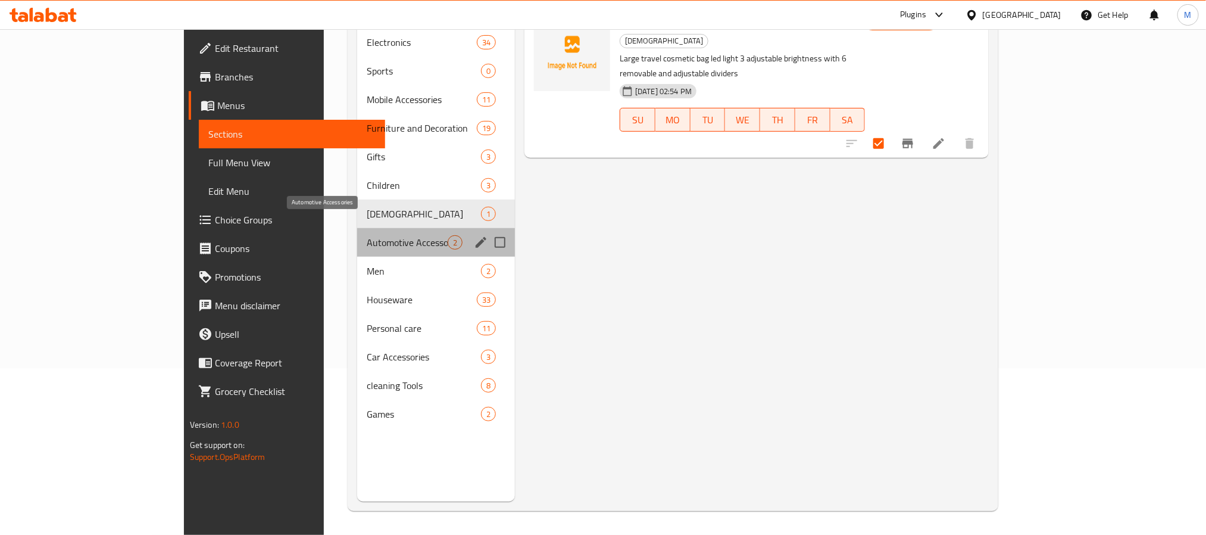
click at [367, 235] on span "Automotive Accessories" at bounding box center [407, 242] width 81 height 14
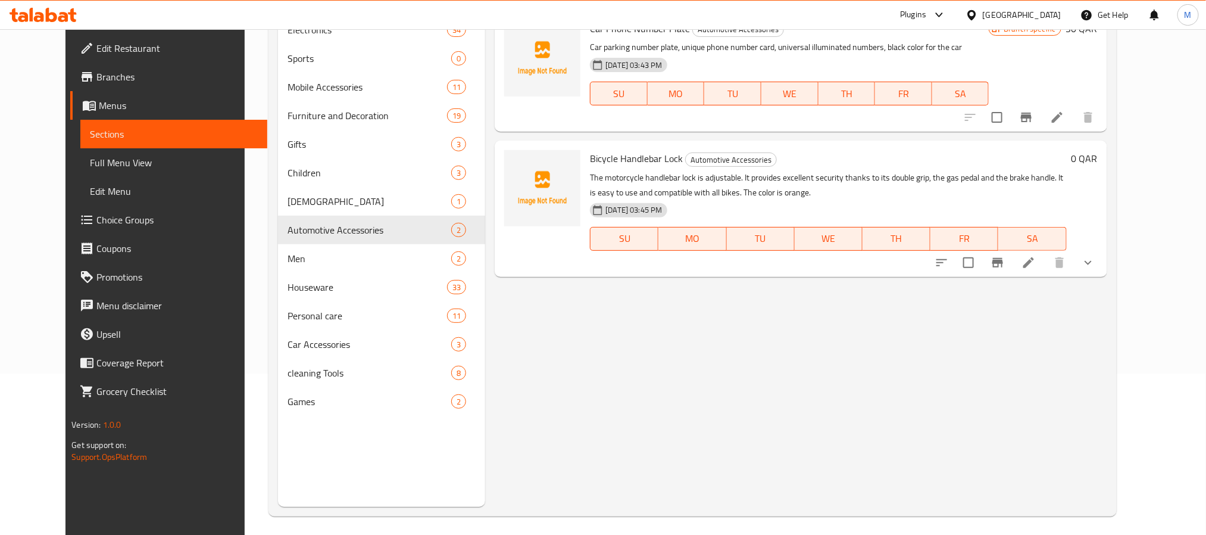
scroll to position [77, 0]
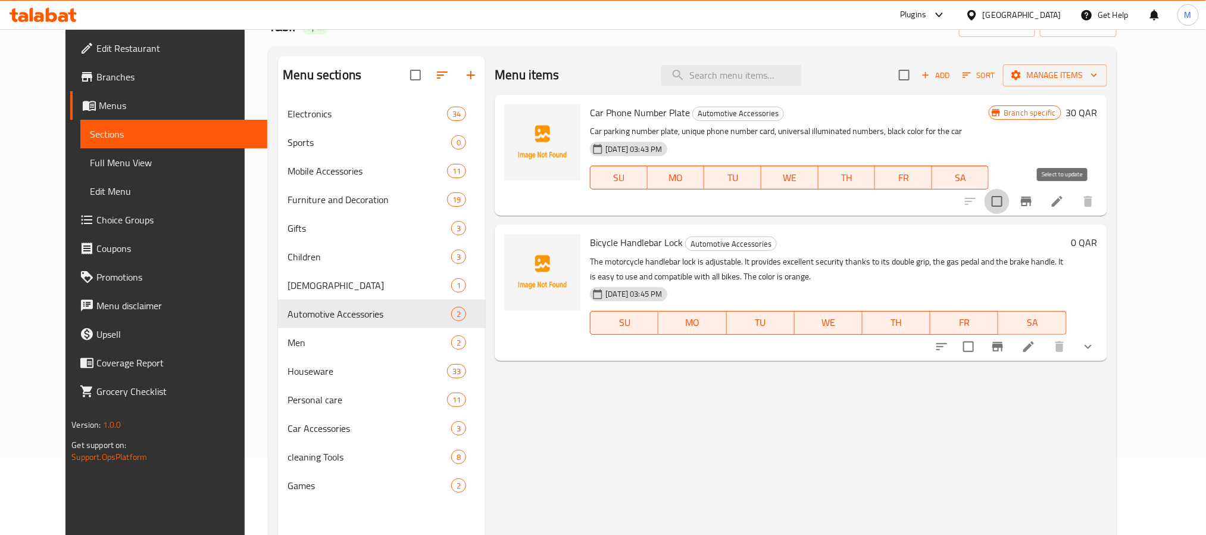
click at [1010, 194] on input "checkbox" at bounding box center [997, 201] width 25 height 25
checkbox input "true"
click at [981, 347] on input "checkbox" at bounding box center [968, 346] width 25 height 25
checkbox input "true"
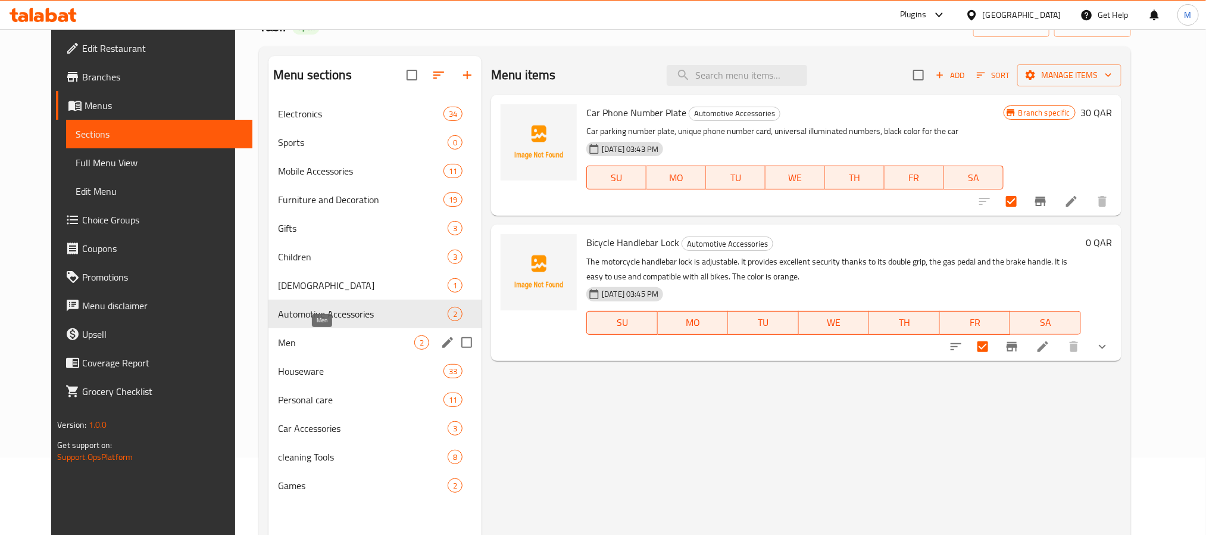
click at [278, 343] on span "Men" at bounding box center [346, 342] width 136 height 14
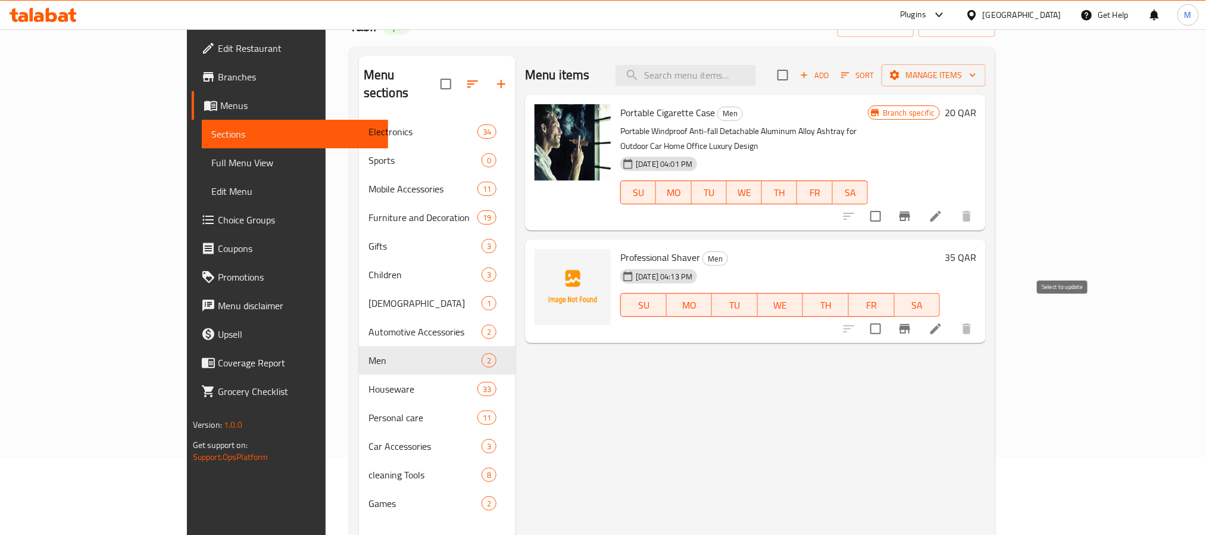
click at [888, 316] on input "checkbox" at bounding box center [875, 328] width 25 height 25
checkbox input "true"
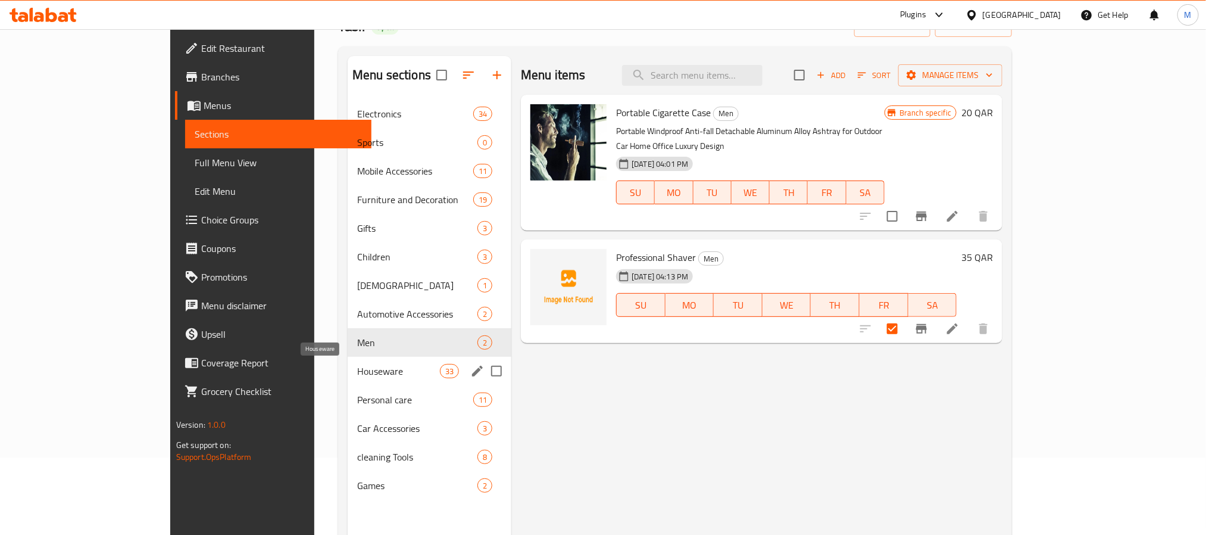
click at [357, 365] on span "Houseware" at bounding box center [398, 371] width 83 height 14
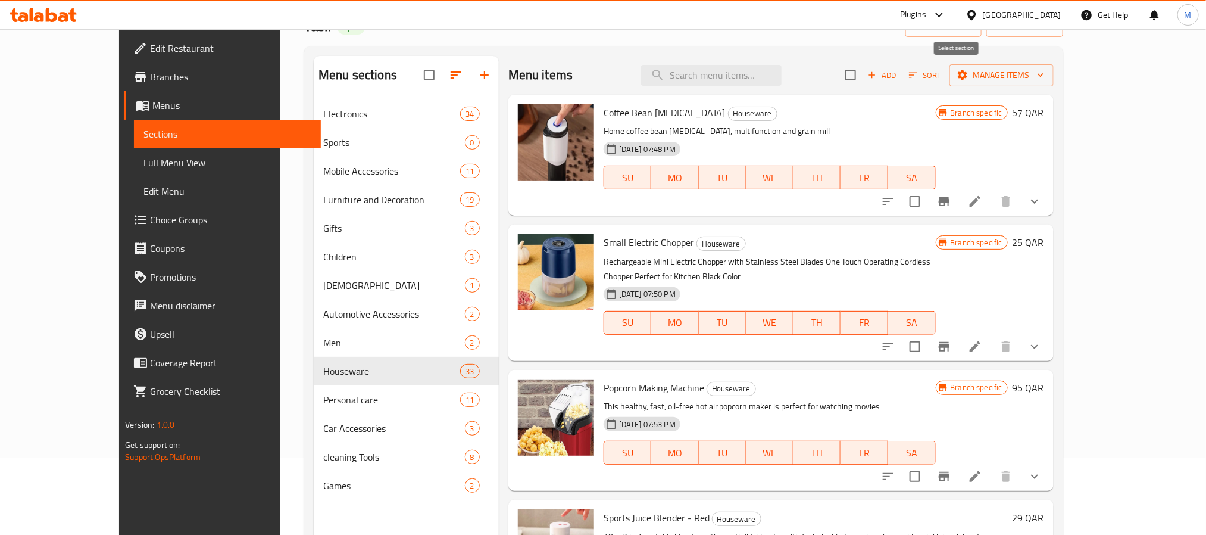
click at [863, 72] on input "checkbox" at bounding box center [850, 75] width 25 height 25
checkbox input "true"
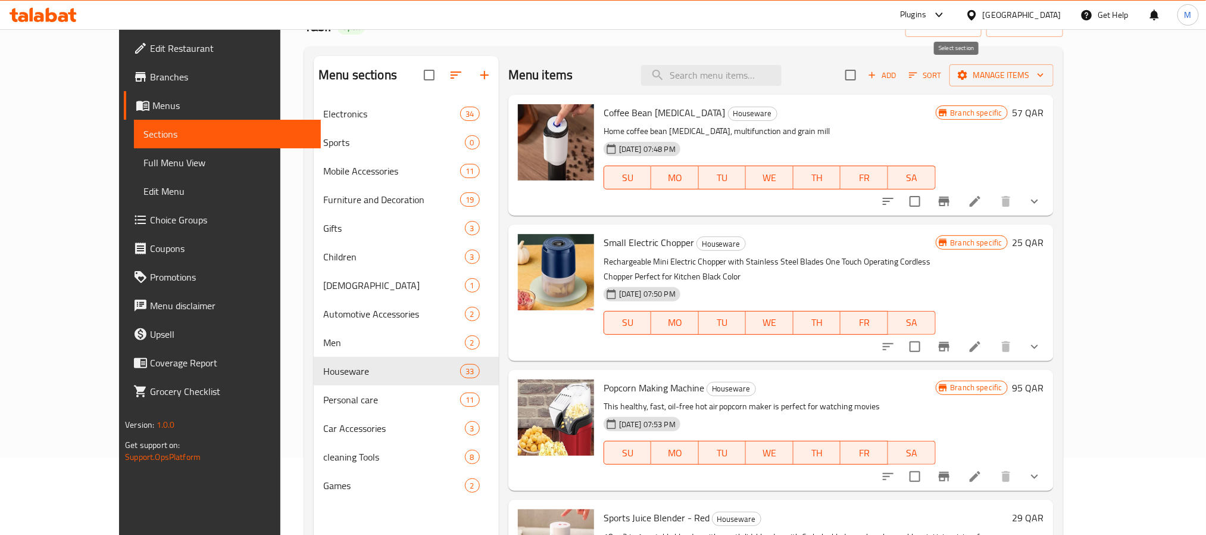
checkbox input "true"
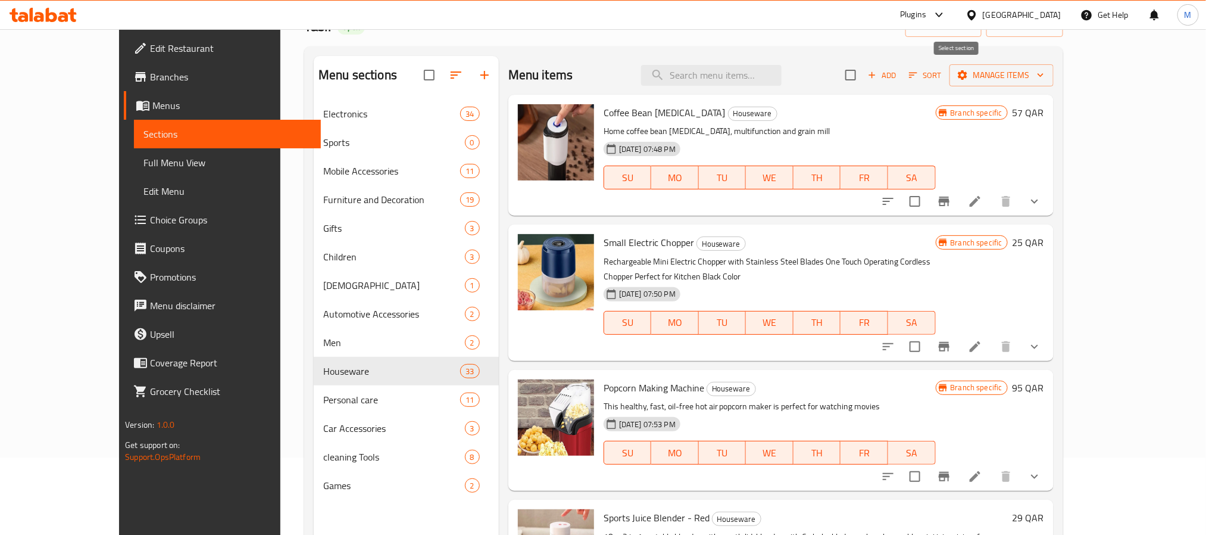
checkbox input "true"
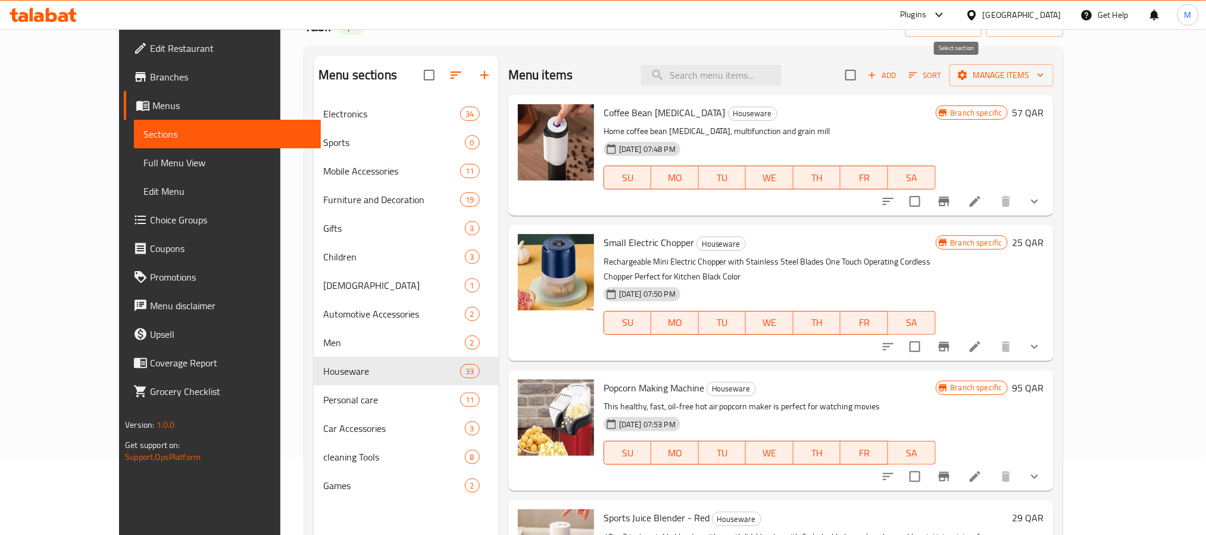
checkbox input "true"
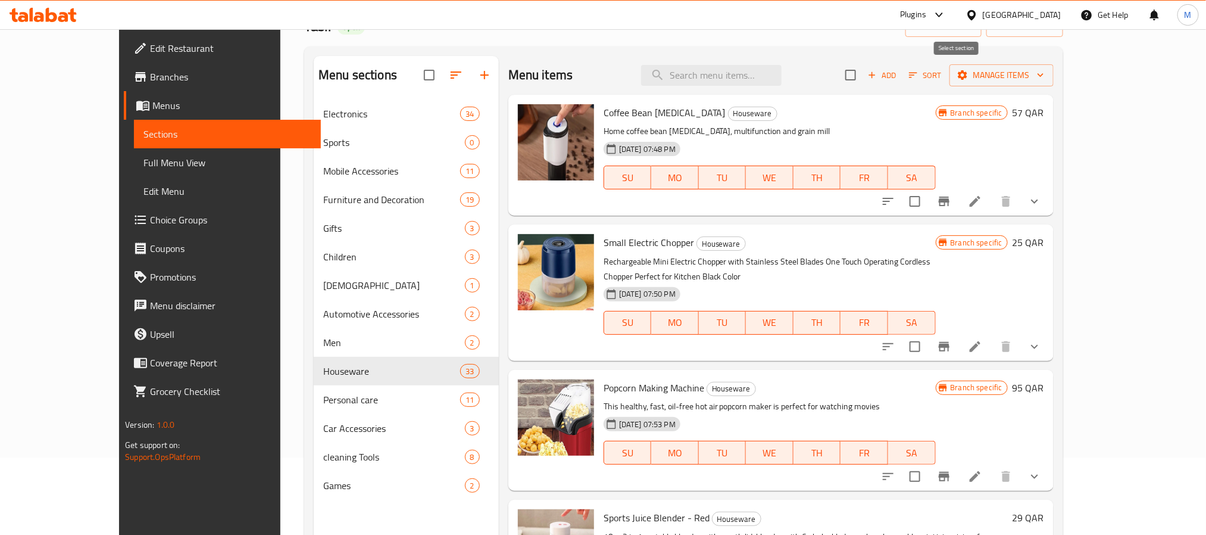
checkbox input "true"
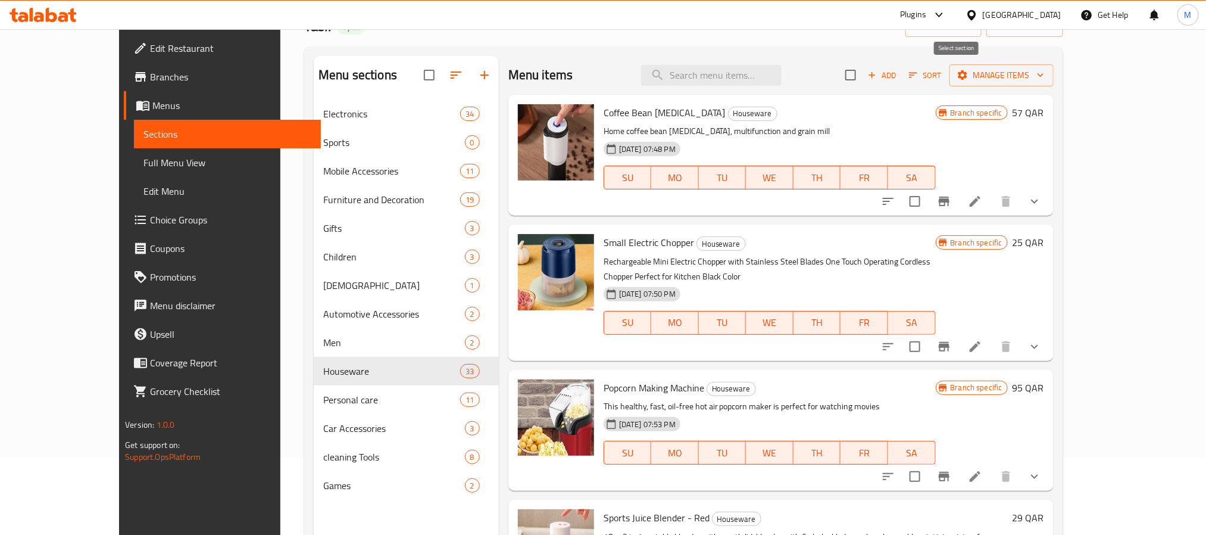
checkbox input "true"
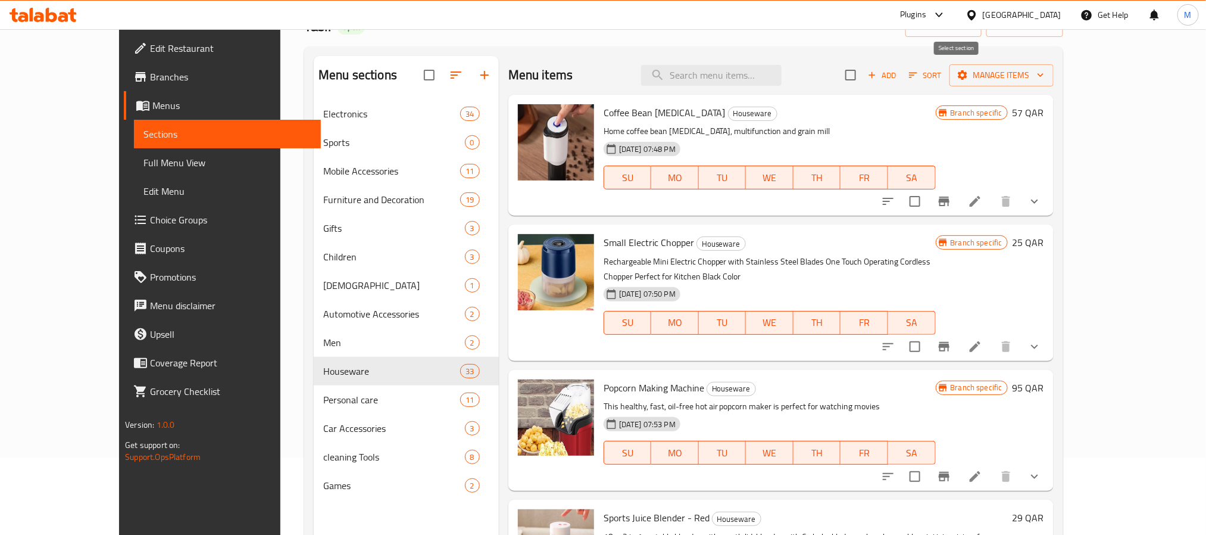
checkbox input "true"
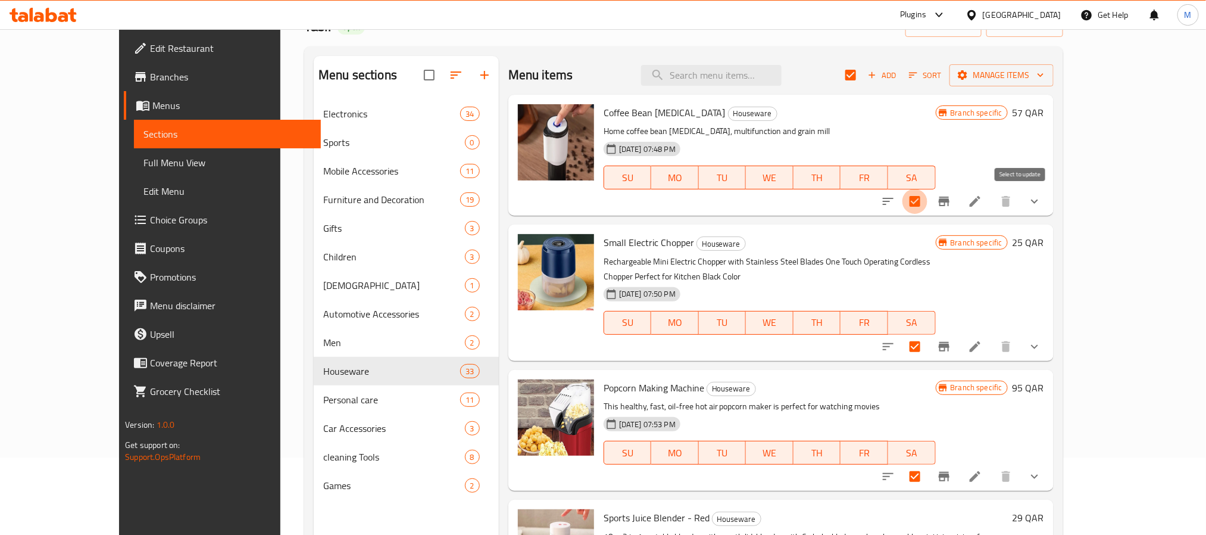
click at [928, 200] on input "checkbox" at bounding box center [915, 201] width 25 height 25
checkbox input "false"
click at [928, 334] on input "checkbox" at bounding box center [915, 346] width 25 height 25
checkbox input "false"
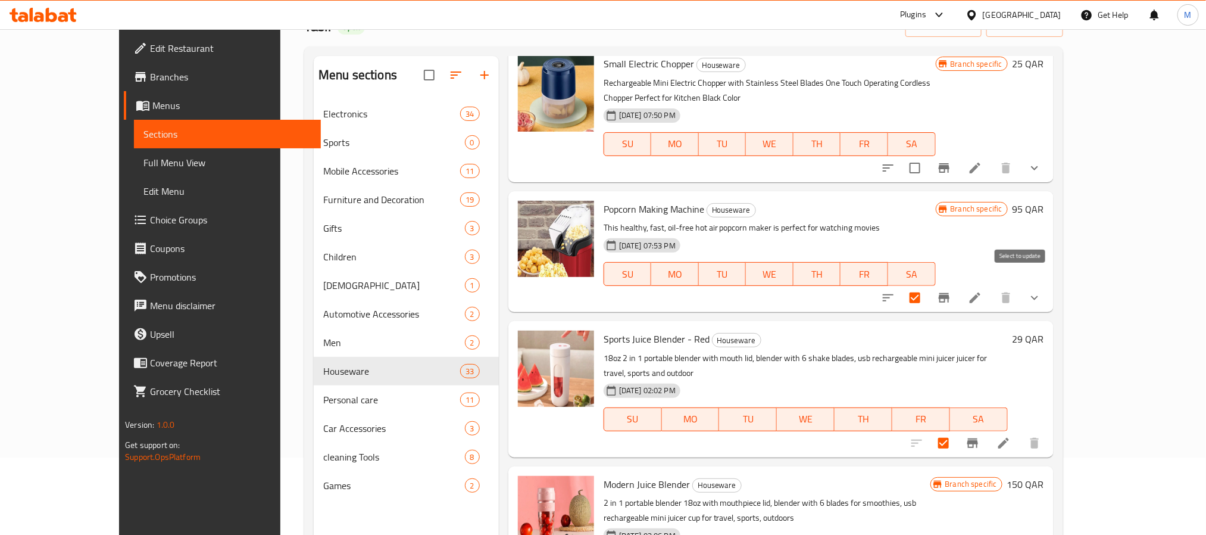
click at [928, 288] on input "checkbox" at bounding box center [915, 297] width 25 height 25
checkbox input "false"
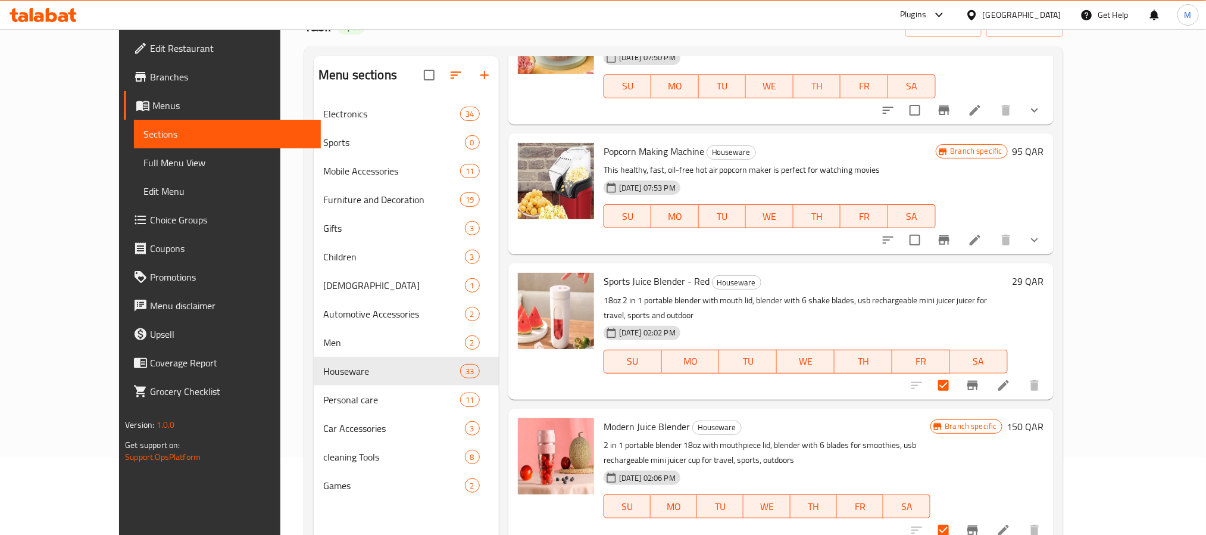
scroll to position [268, 0]
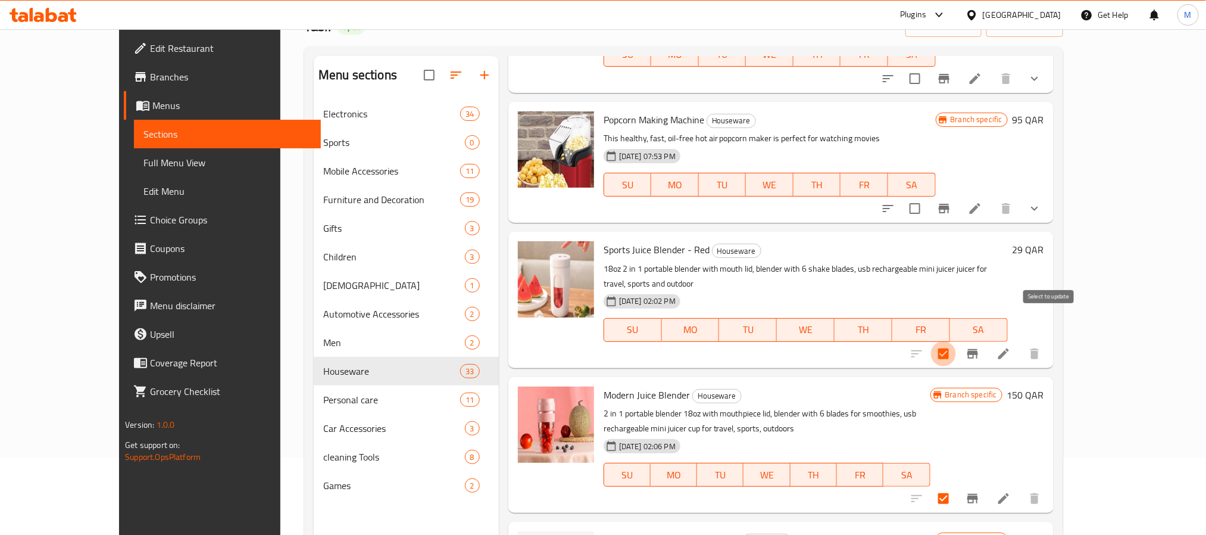
click at [956, 341] on input "checkbox" at bounding box center [943, 353] width 25 height 25
checkbox input "false"
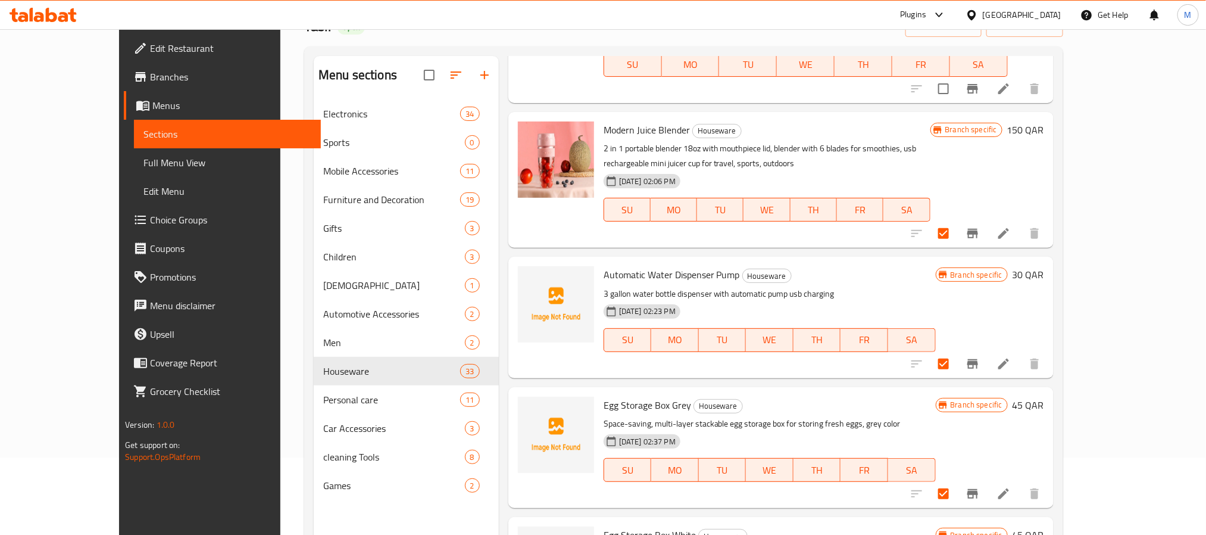
scroll to position [536, 0]
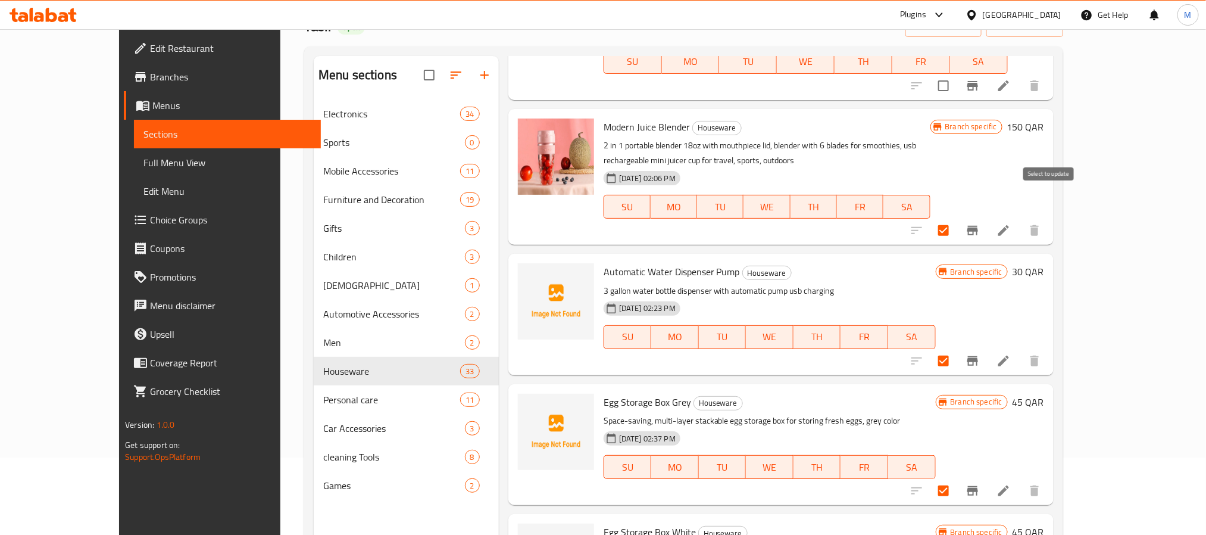
click at [956, 218] on input "checkbox" at bounding box center [943, 230] width 25 height 25
checkbox input "false"
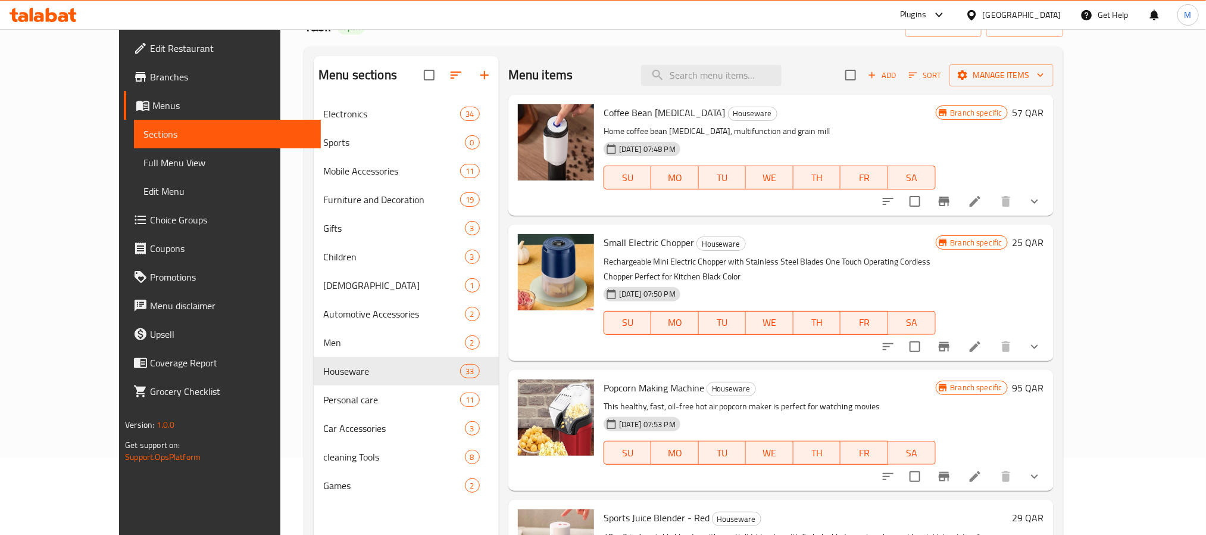
scroll to position [0, 0]
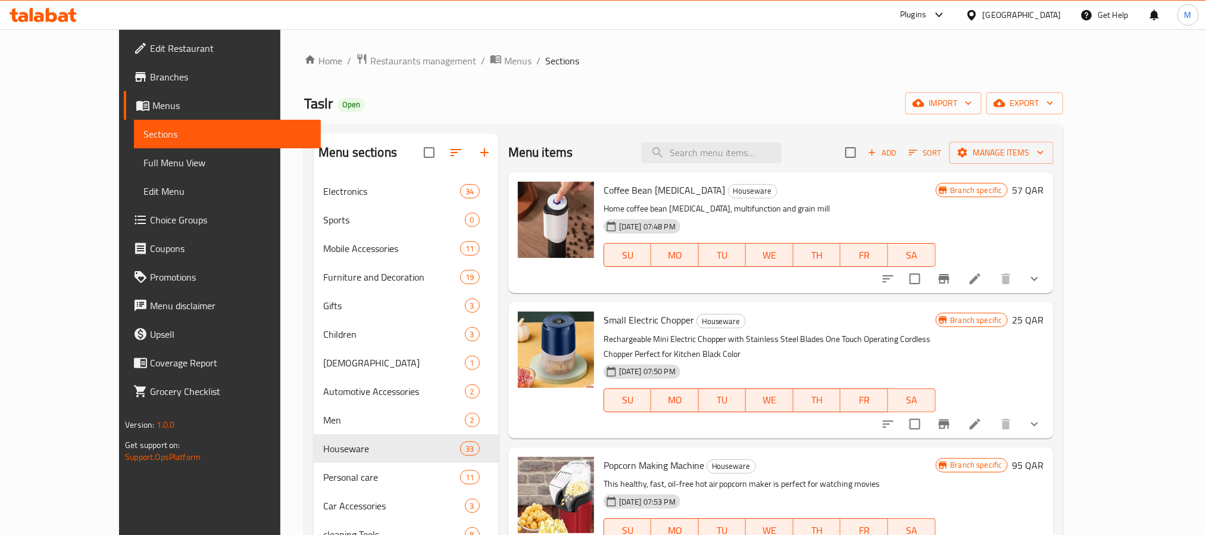
click at [1054, 138] on div "Menu items Add Sort Manage items" at bounding box center [780, 152] width 545 height 39
click at [1044, 146] on span "Manage items" at bounding box center [1001, 152] width 85 height 15
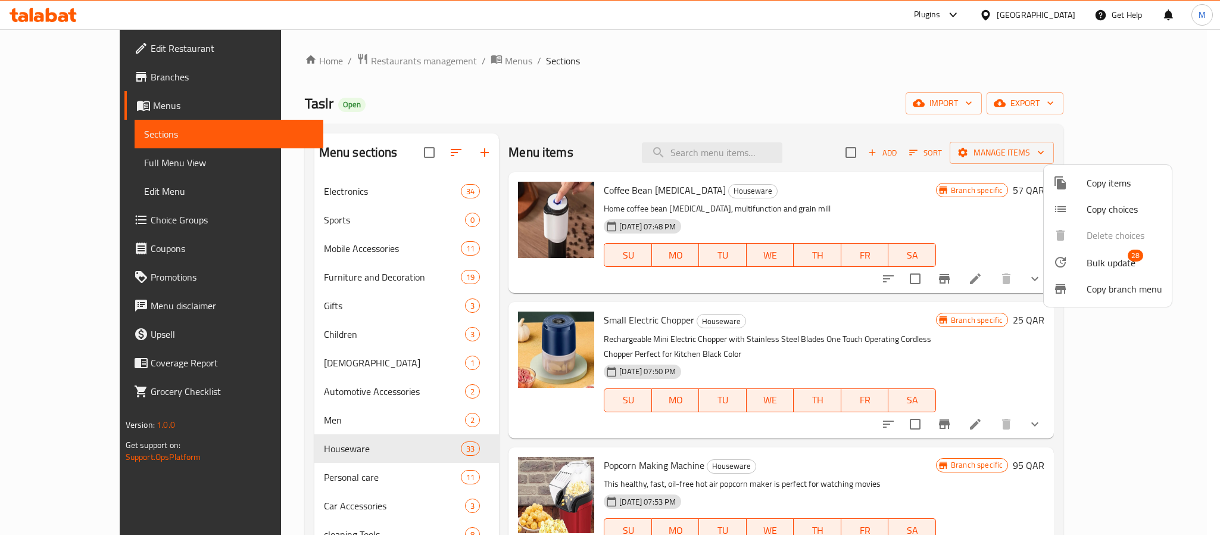
click at [962, 204] on div at bounding box center [610, 267] width 1220 height 535
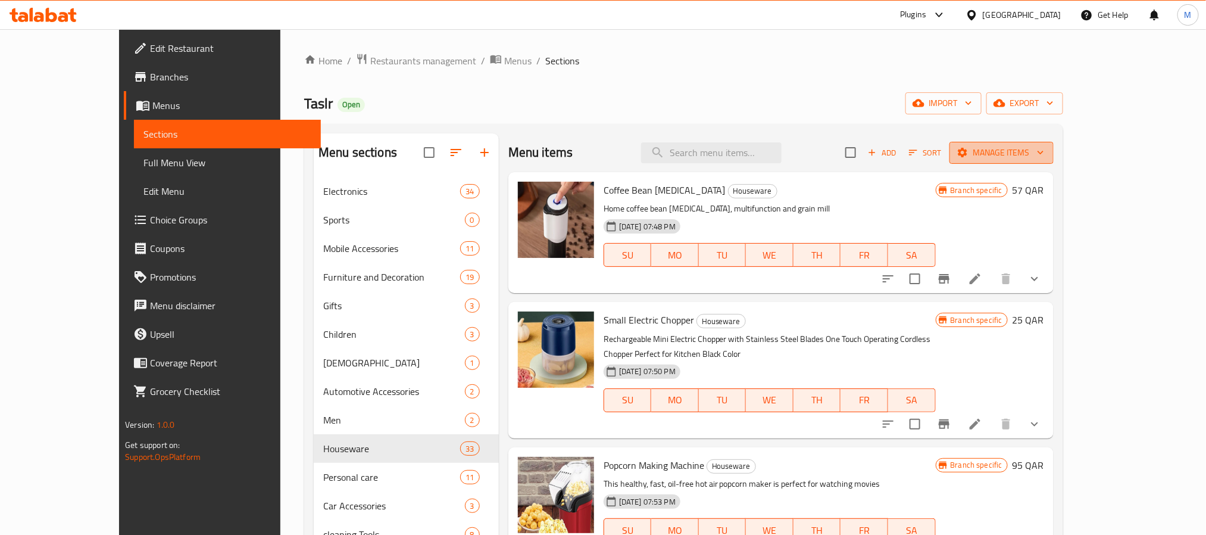
click at [1044, 154] on span "Manage items" at bounding box center [1001, 152] width 85 height 15
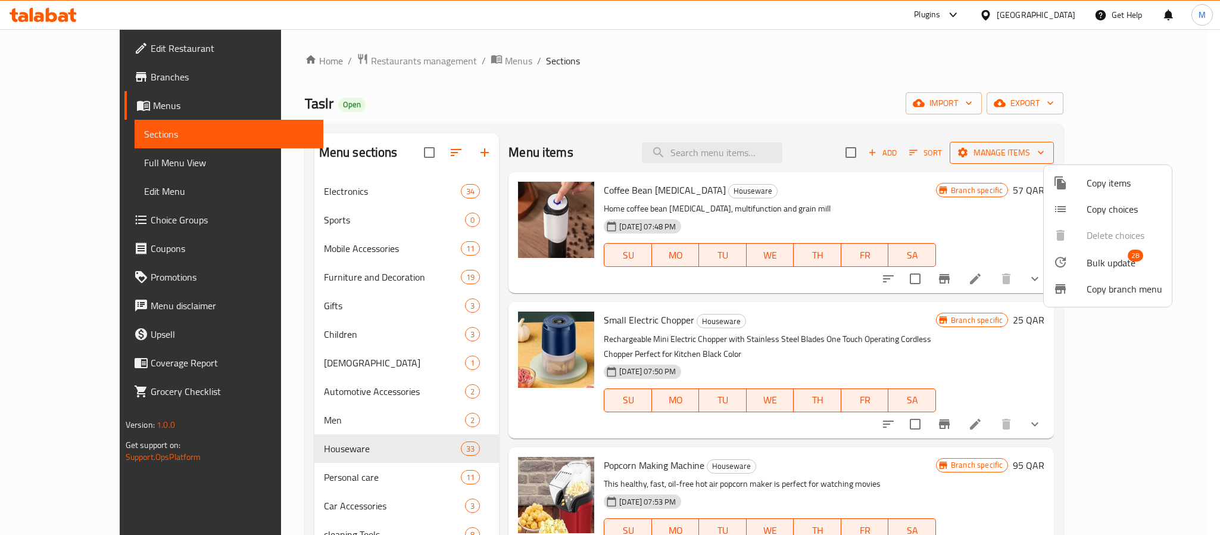
click at [1090, 154] on div at bounding box center [610, 267] width 1220 height 535
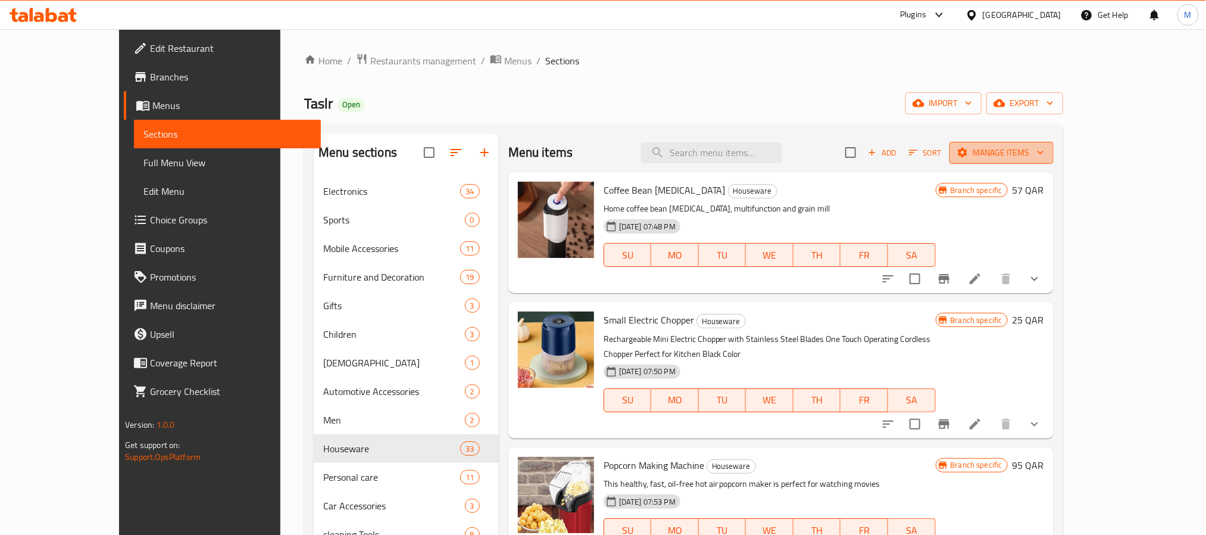
click at [1044, 145] on span "Manage items" at bounding box center [1001, 152] width 85 height 15
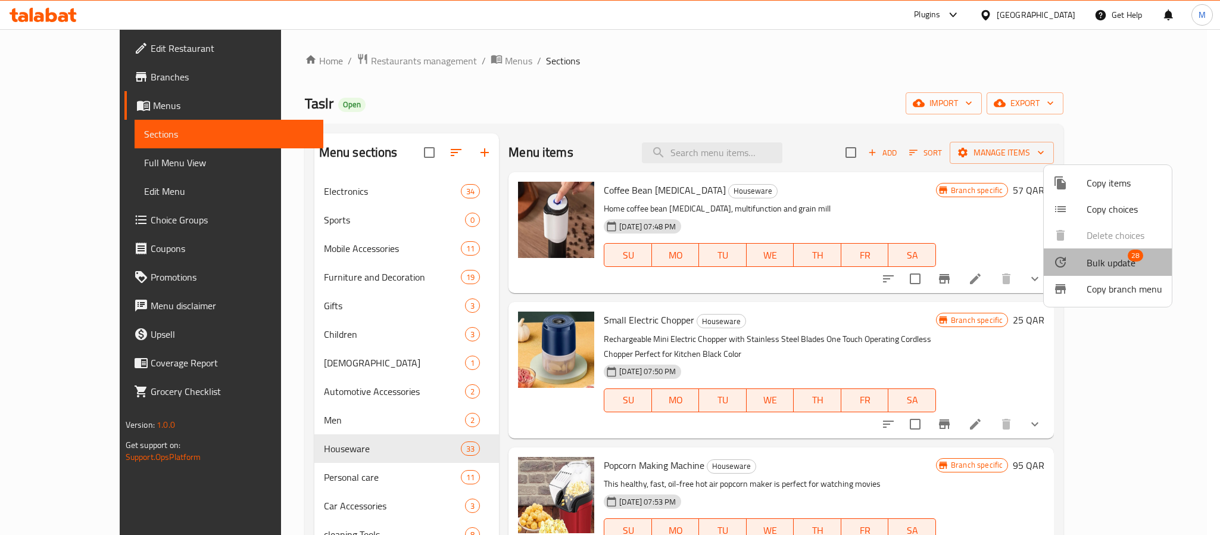
click at [1115, 260] on span "Bulk update" at bounding box center [1111, 262] width 49 height 14
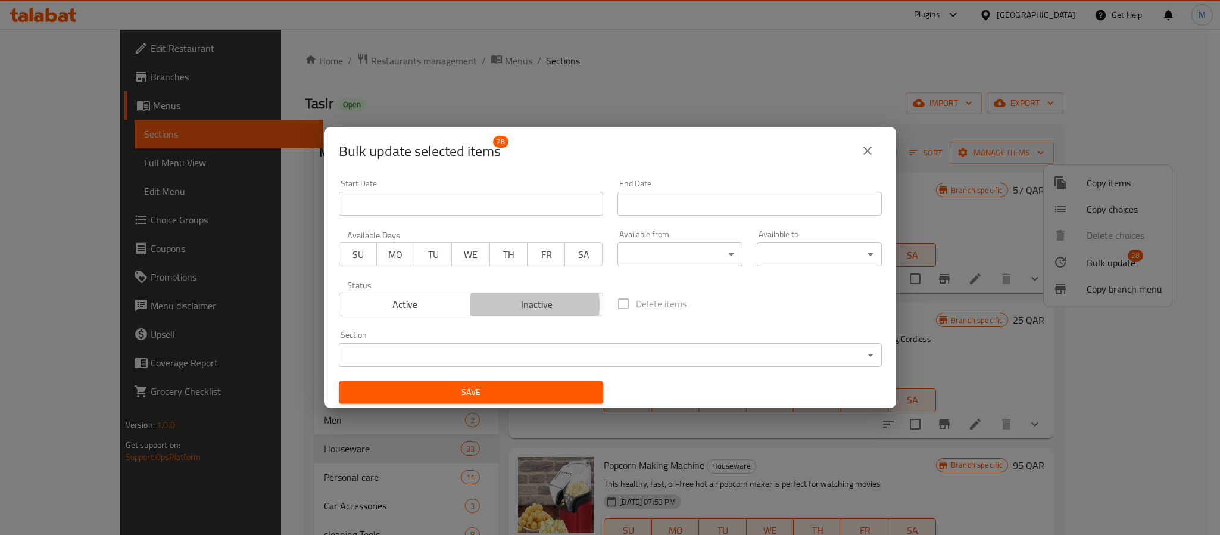
click at [507, 305] on span "Inactive" at bounding box center [537, 304] width 123 height 17
click at [536, 401] on button "Save" at bounding box center [471, 392] width 264 height 22
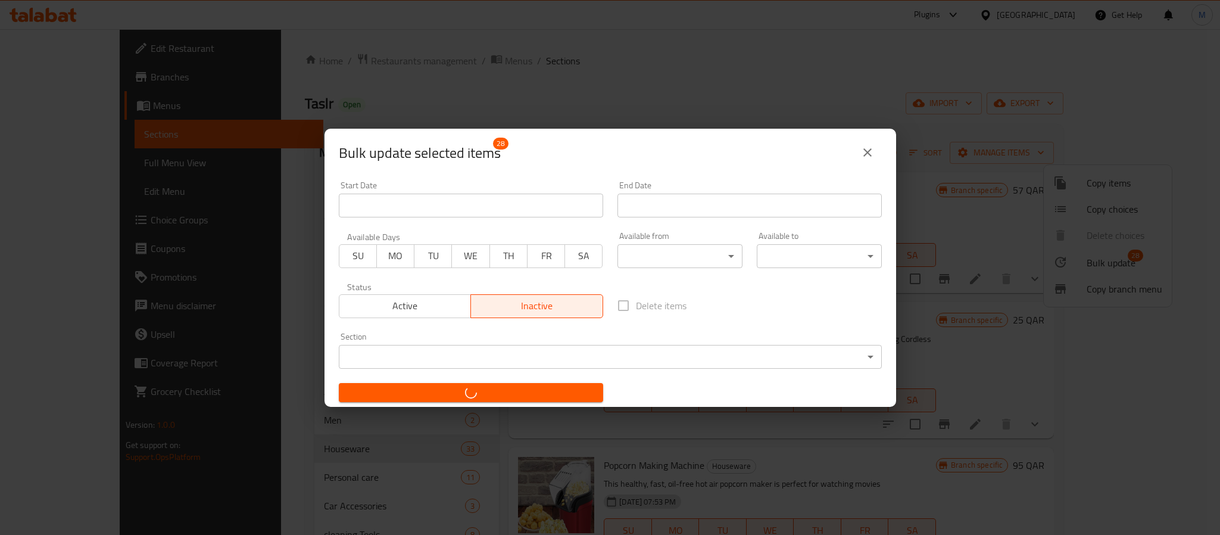
checkbox input "false"
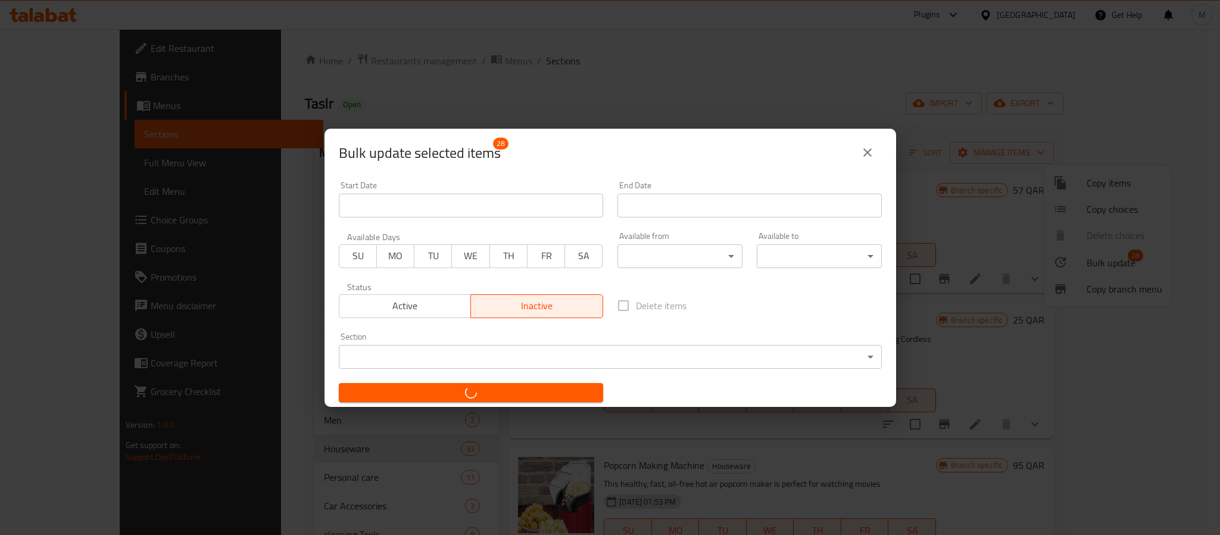
checkbox input "false"
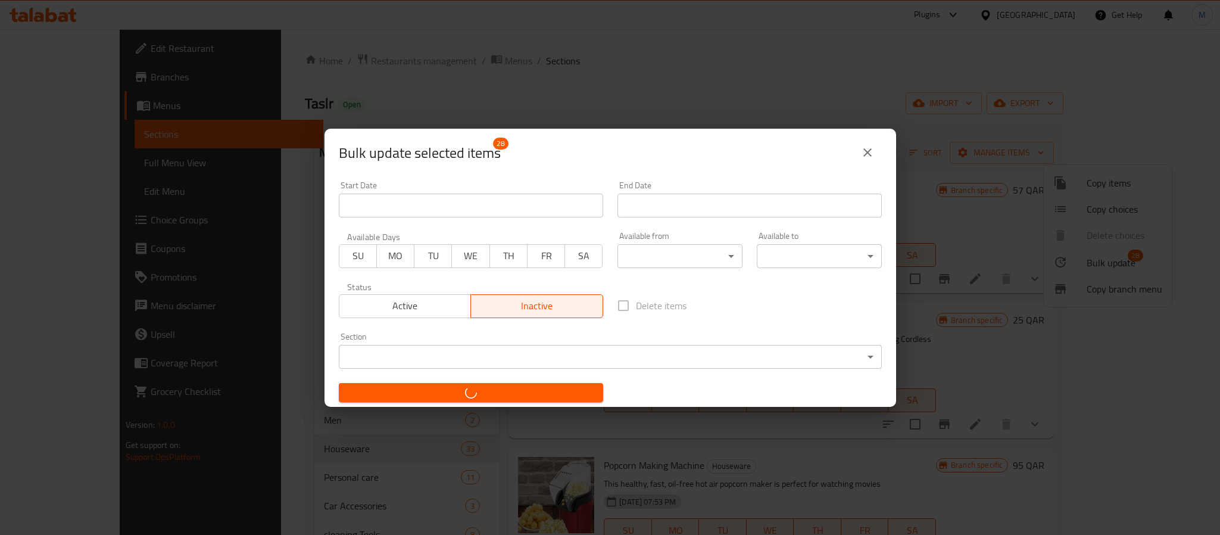
checkbox input "false"
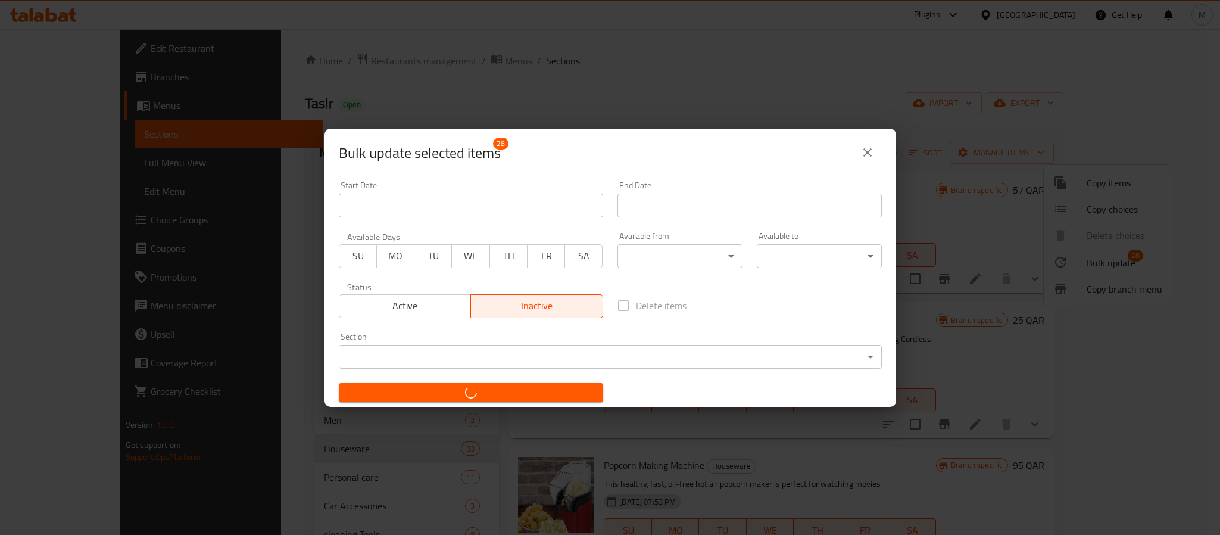
checkbox input "false"
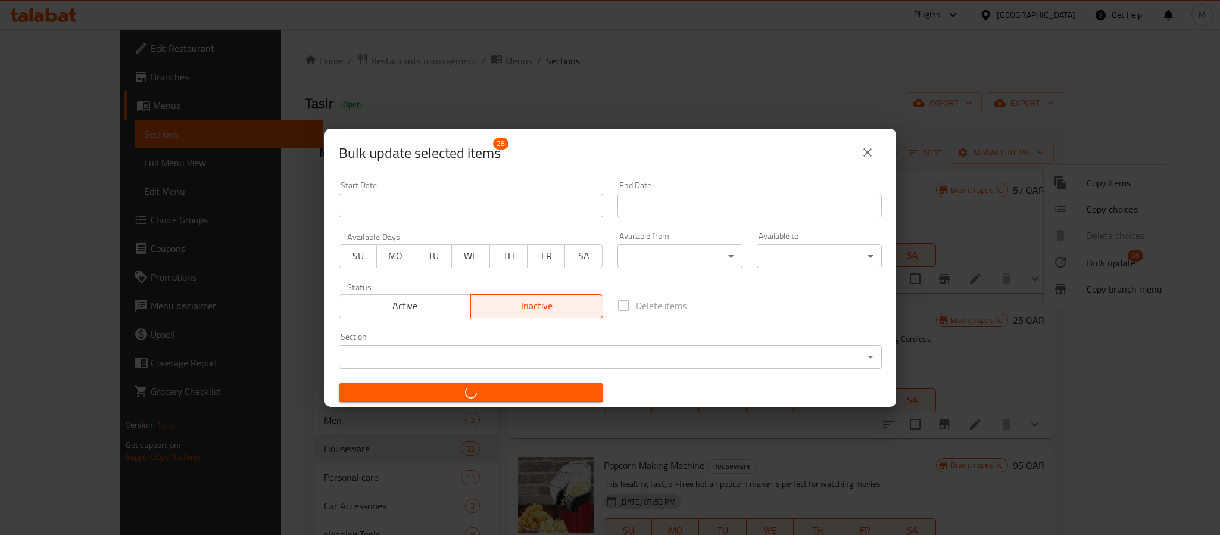
checkbox input "false"
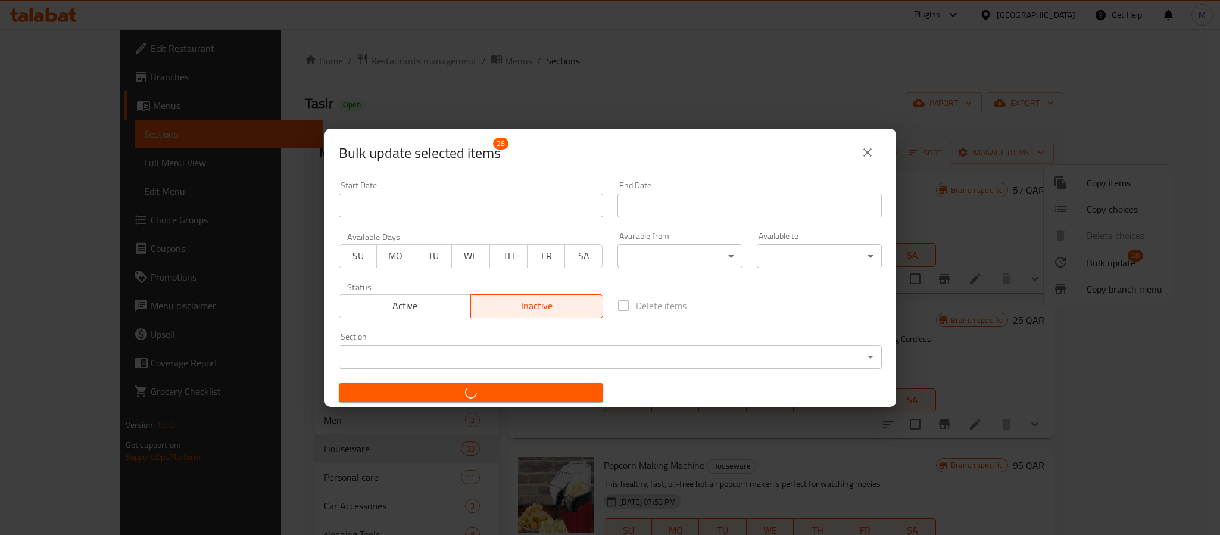
checkbox input "false"
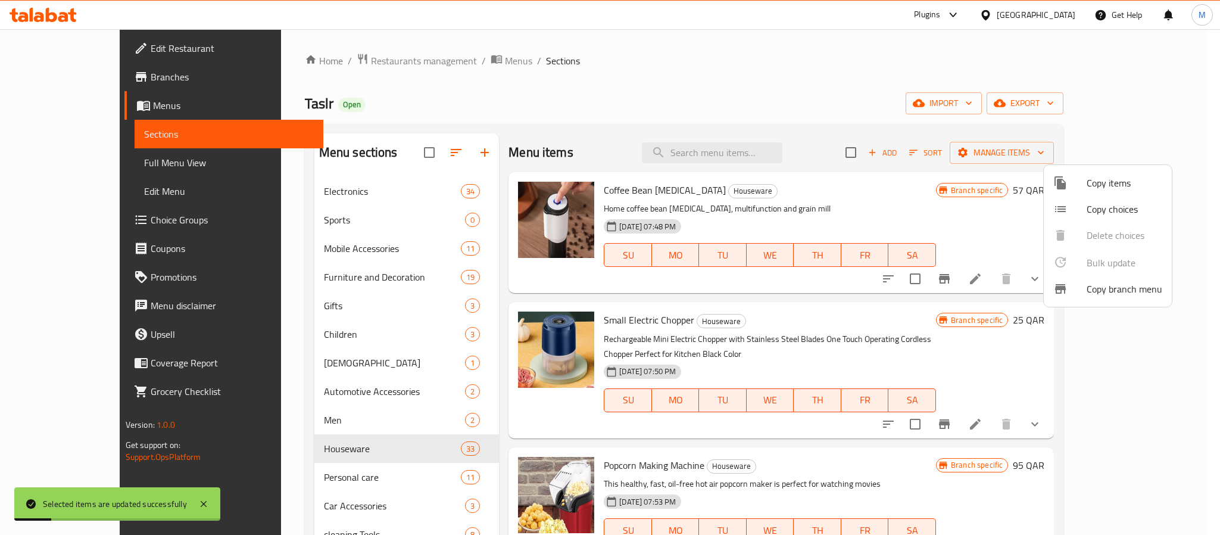
click at [381, 334] on div at bounding box center [610, 267] width 1220 height 535
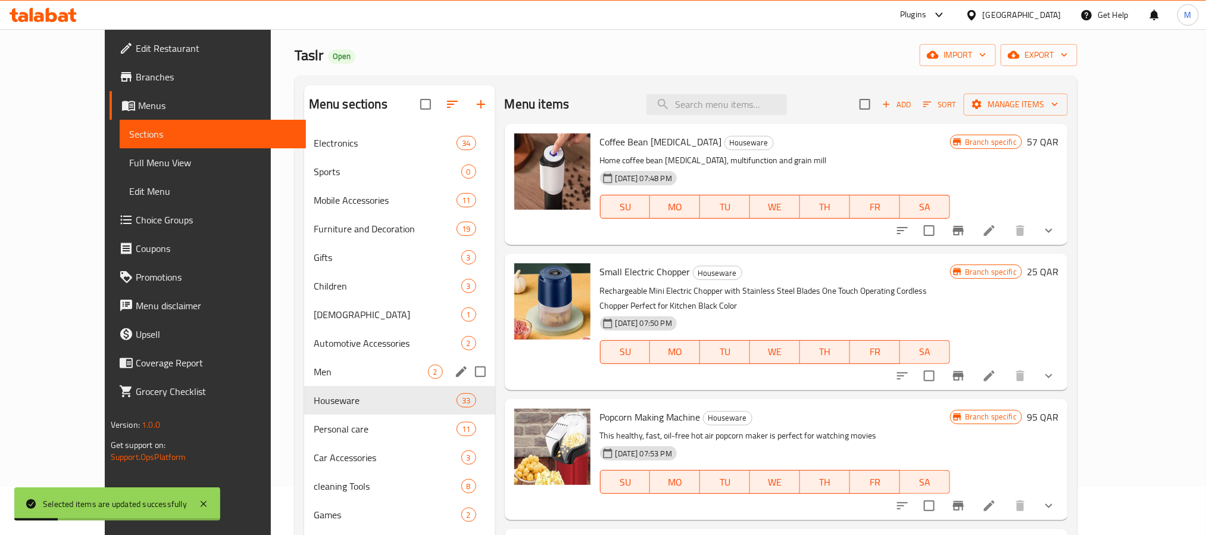
scroll to position [89, 0]
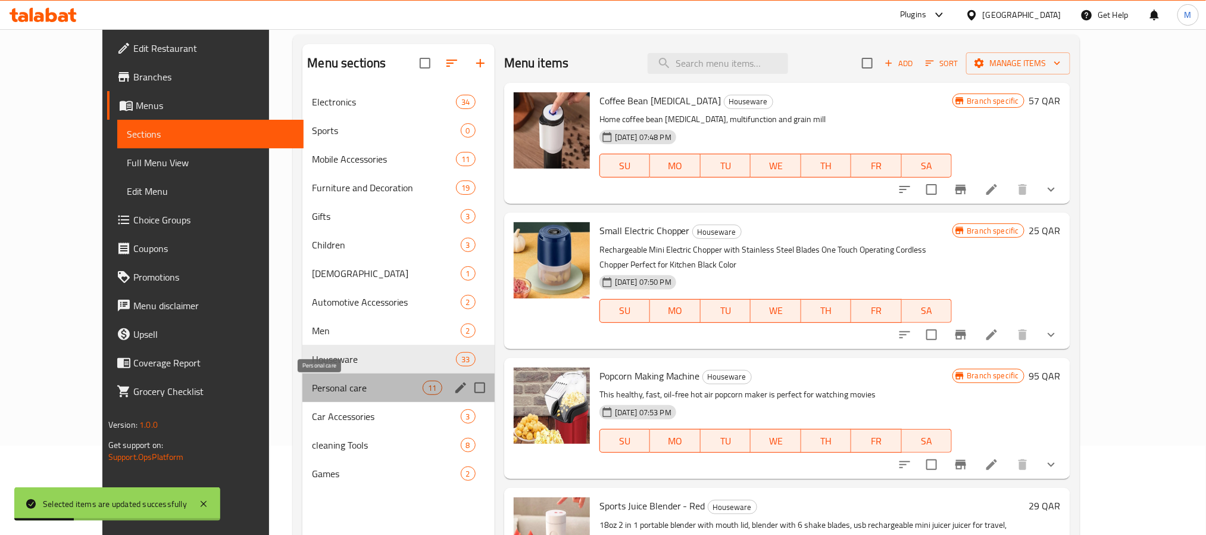
click at [339, 390] on span "Personal care" at bounding box center [367, 387] width 111 height 14
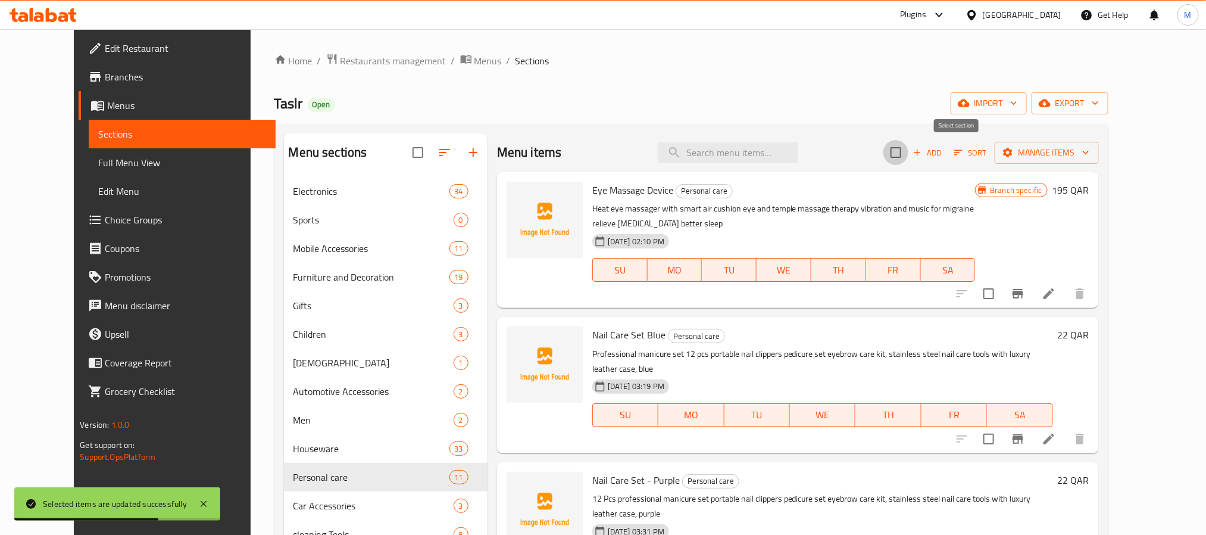
click at [909, 158] on input "checkbox" at bounding box center [896, 152] width 25 height 25
checkbox input "true"
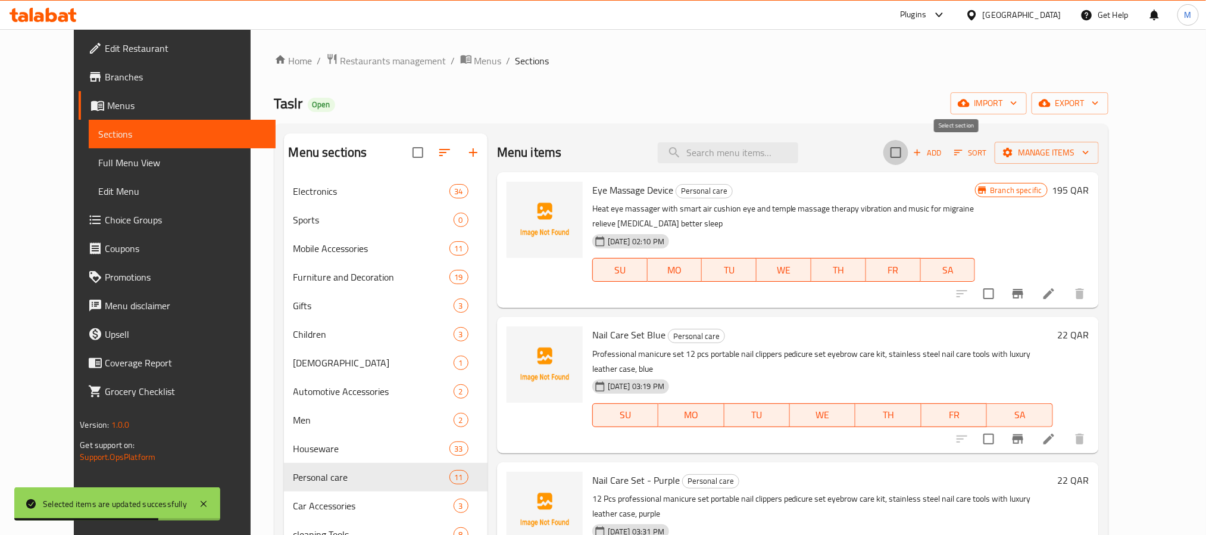
checkbox input "true"
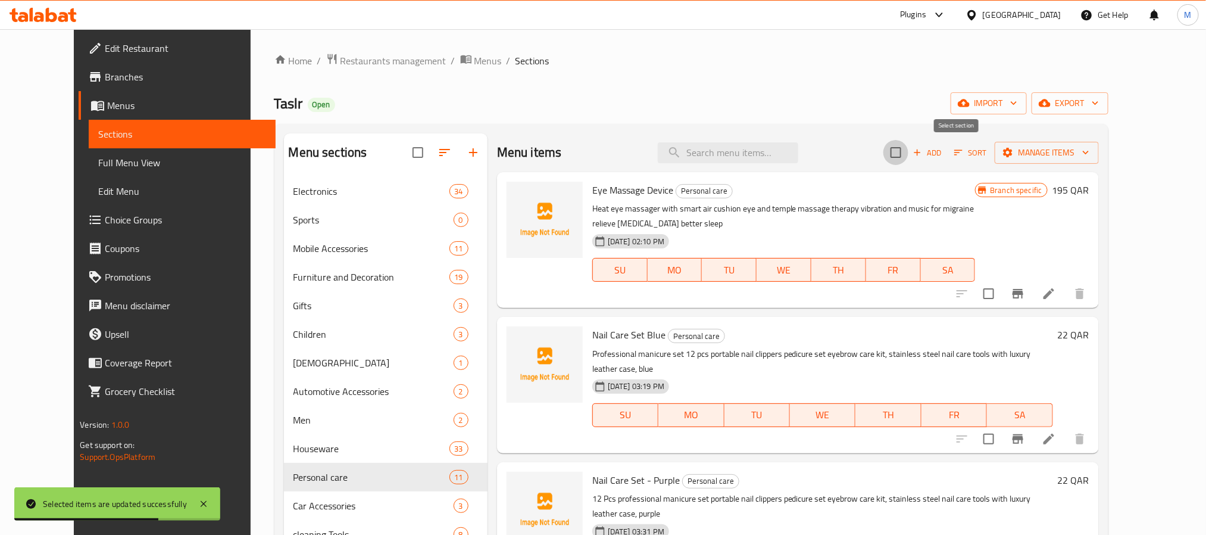
checkbox input "true"
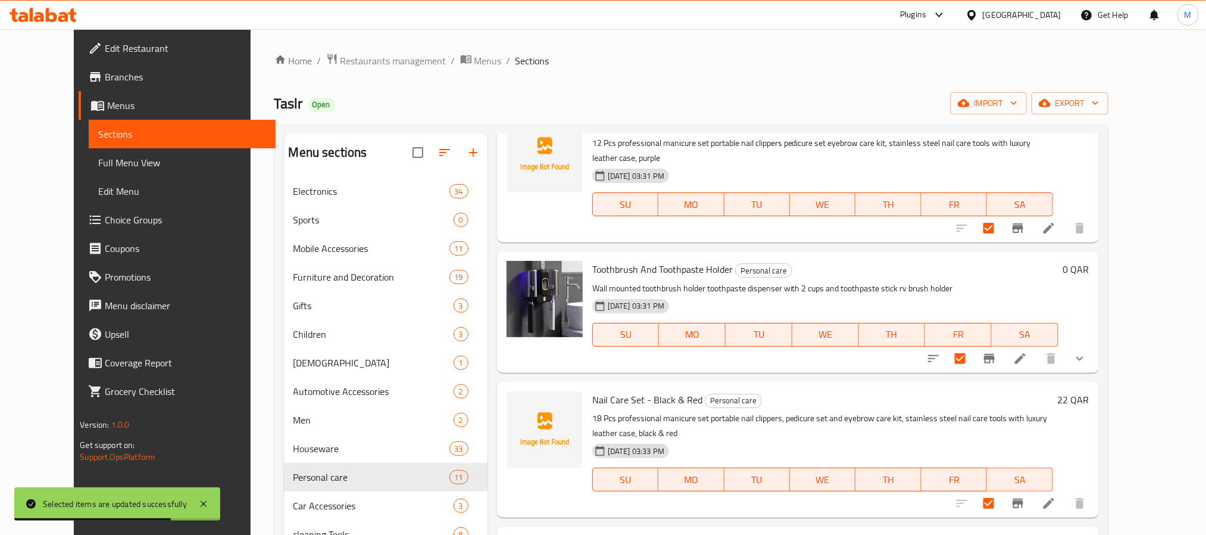
scroll to position [357, 0]
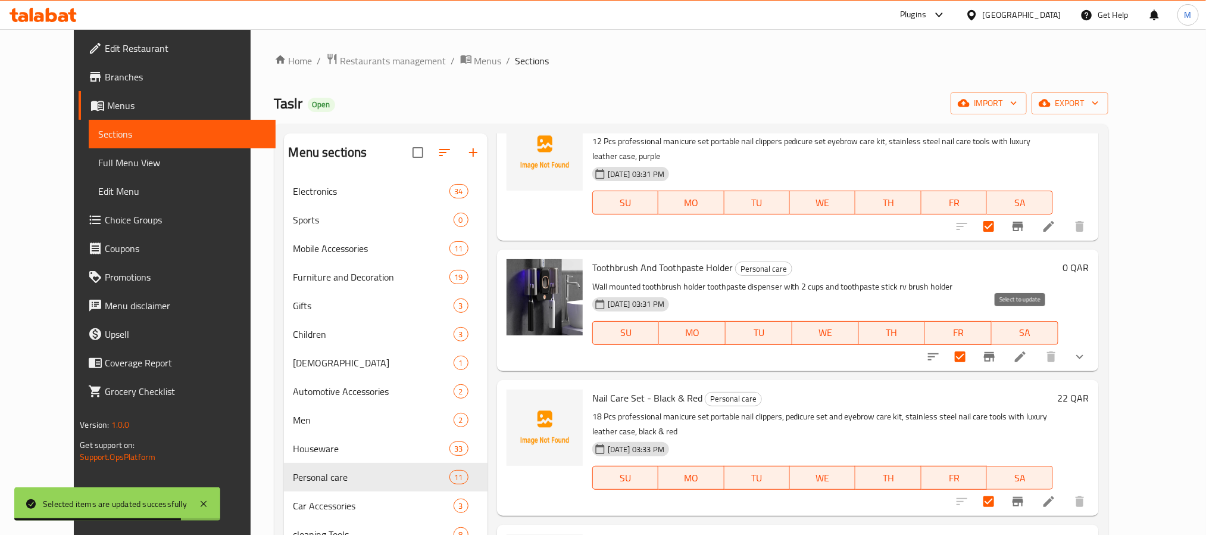
click at [973, 344] on input "checkbox" at bounding box center [960, 356] width 25 height 25
checkbox input "false"
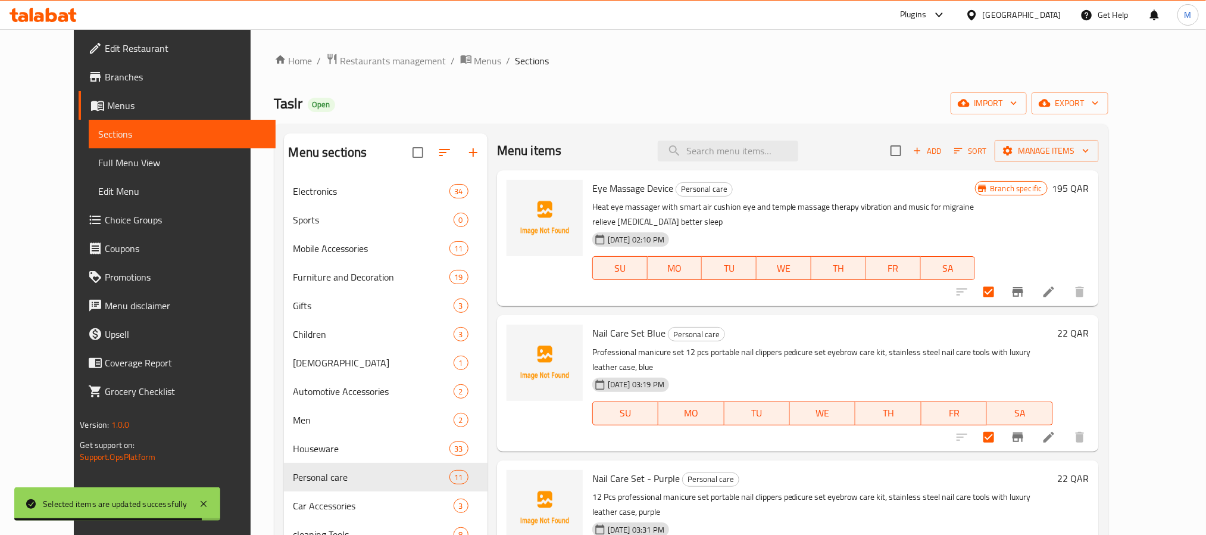
scroll to position [0, 0]
click at [1099, 138] on div "Menu items Add Sort Manage items" at bounding box center [798, 152] width 602 height 39
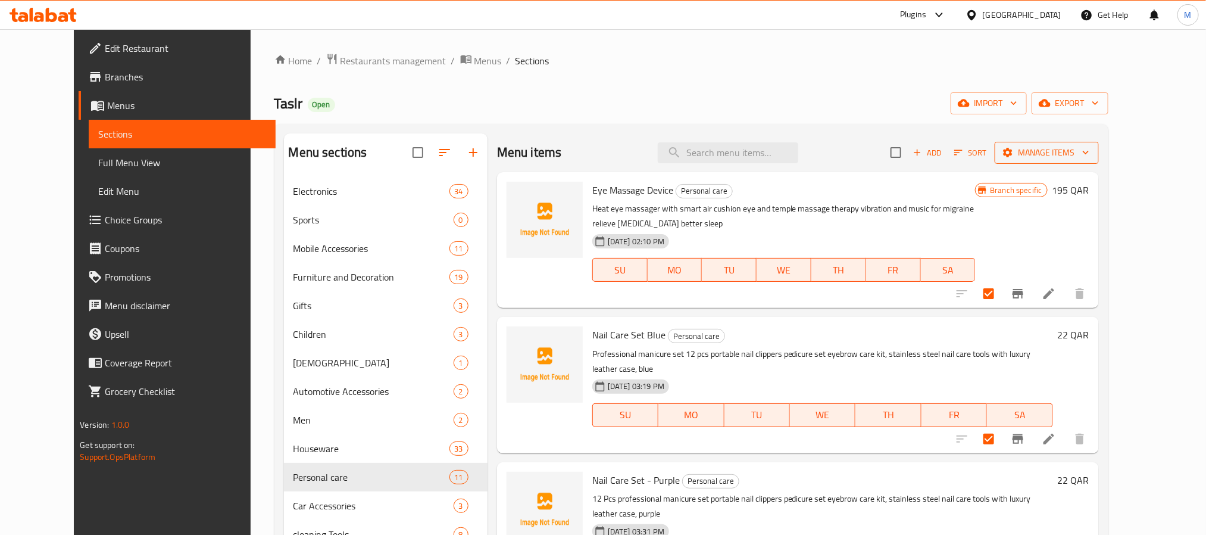
click at [1090, 150] on span "Manage items" at bounding box center [1046, 152] width 85 height 15
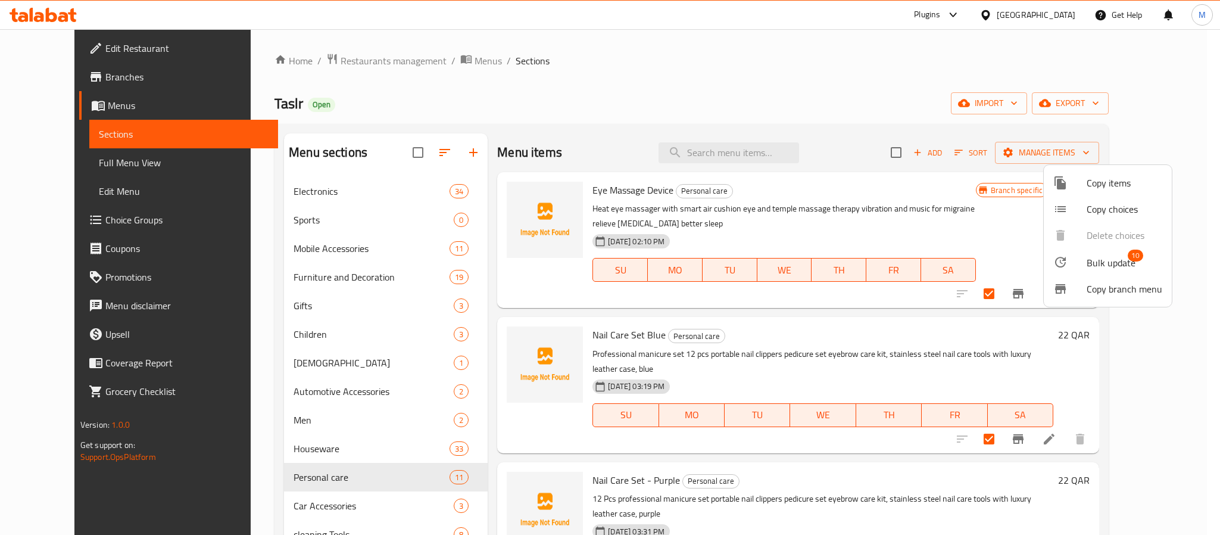
click at [1108, 252] on li "Bulk update 10" at bounding box center [1108, 261] width 128 height 27
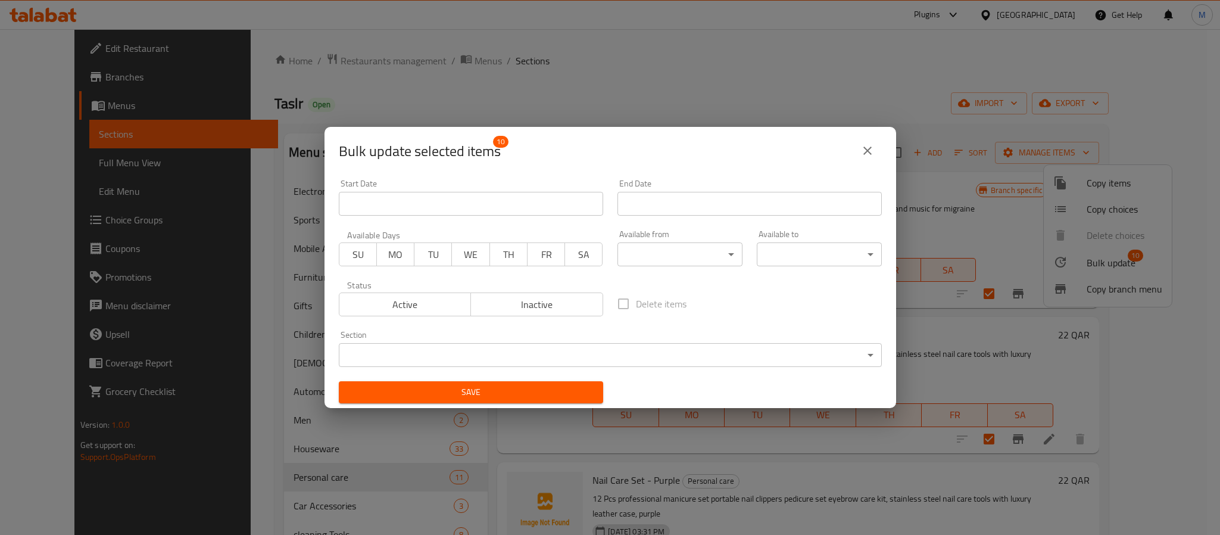
click at [570, 293] on button "Inactive" at bounding box center [536, 304] width 133 height 24
click at [545, 395] on span "Save" at bounding box center [470, 392] width 245 height 15
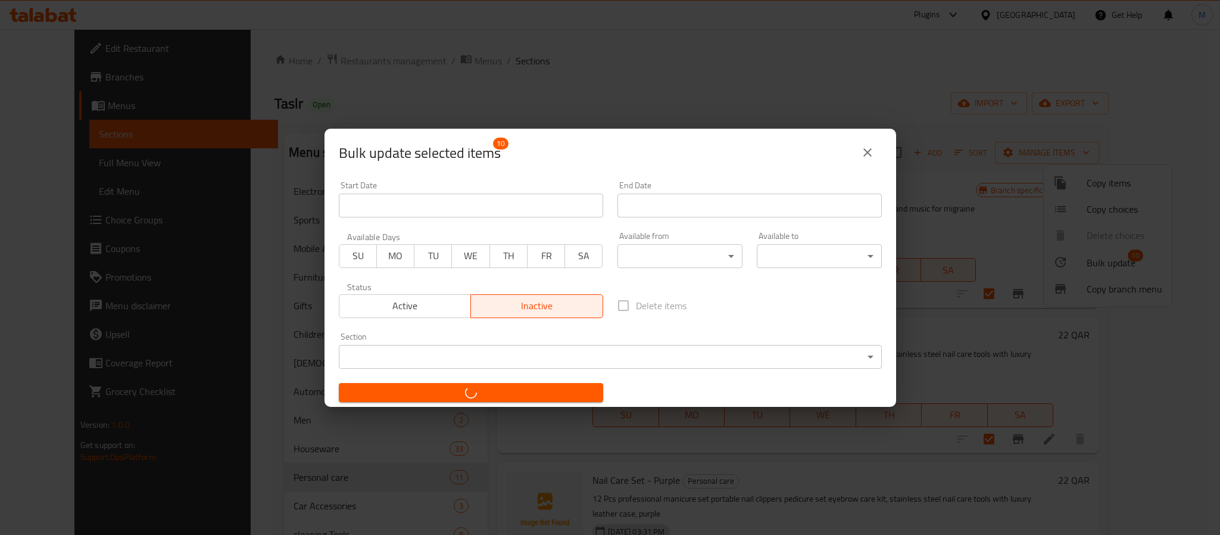
checkbox input "false"
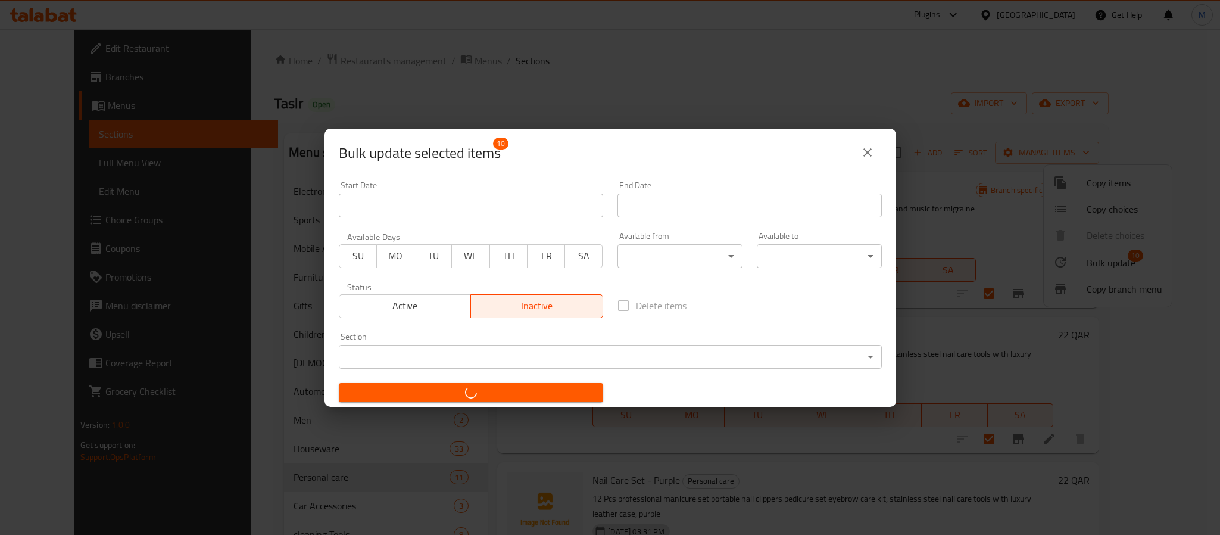
checkbox input "false"
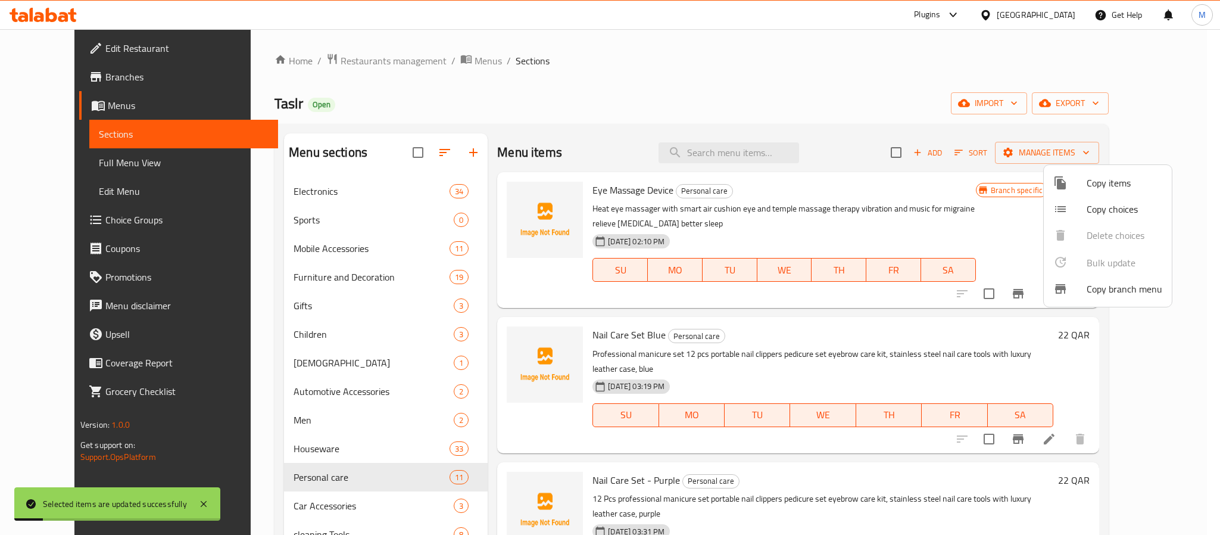
click at [336, 329] on div at bounding box center [610, 267] width 1220 height 535
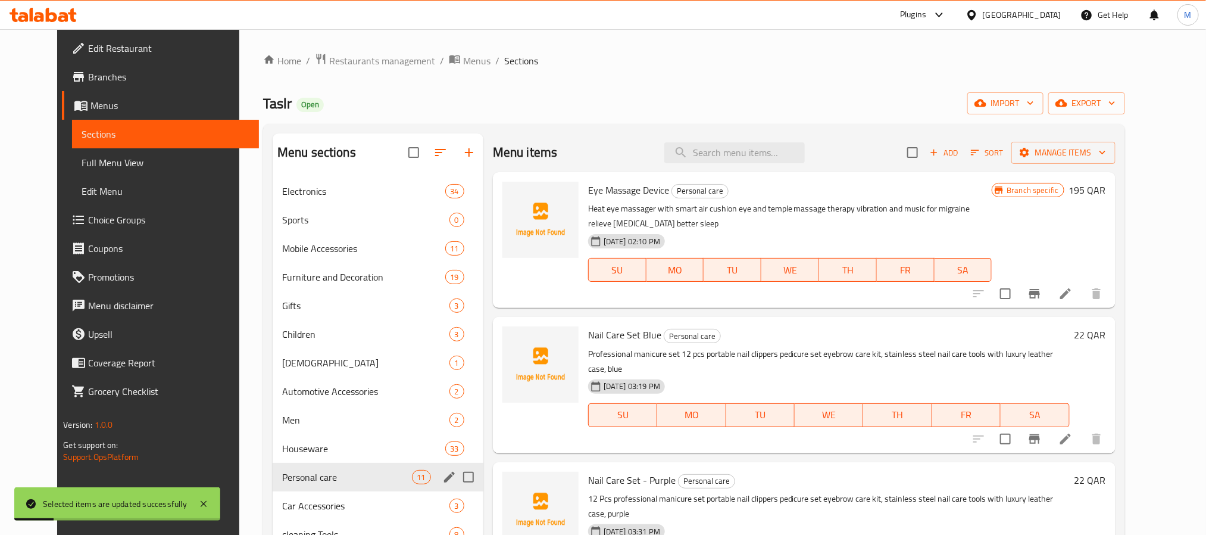
scroll to position [167, 0]
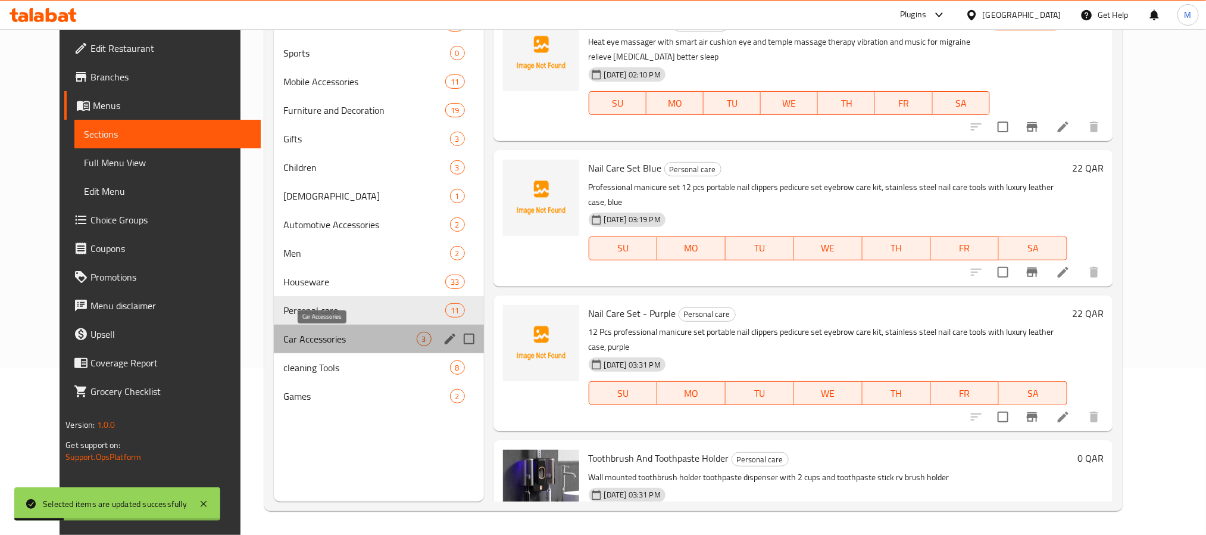
click at [335, 336] on span "Car Accessories" at bounding box center [349, 339] width 133 height 14
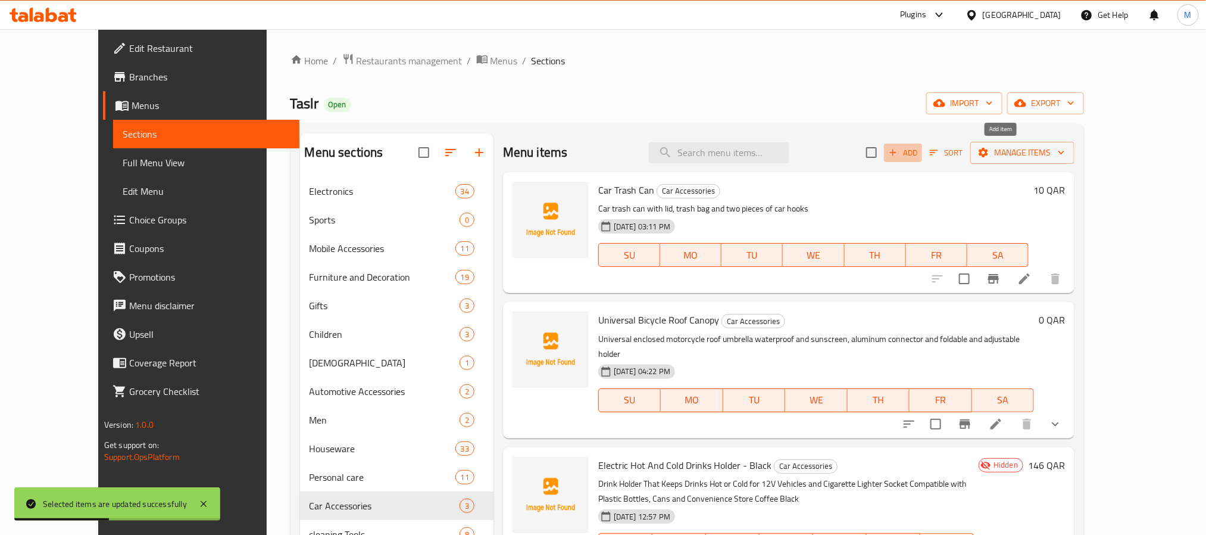
click at [922, 154] on button "Add" at bounding box center [903, 152] width 38 height 18
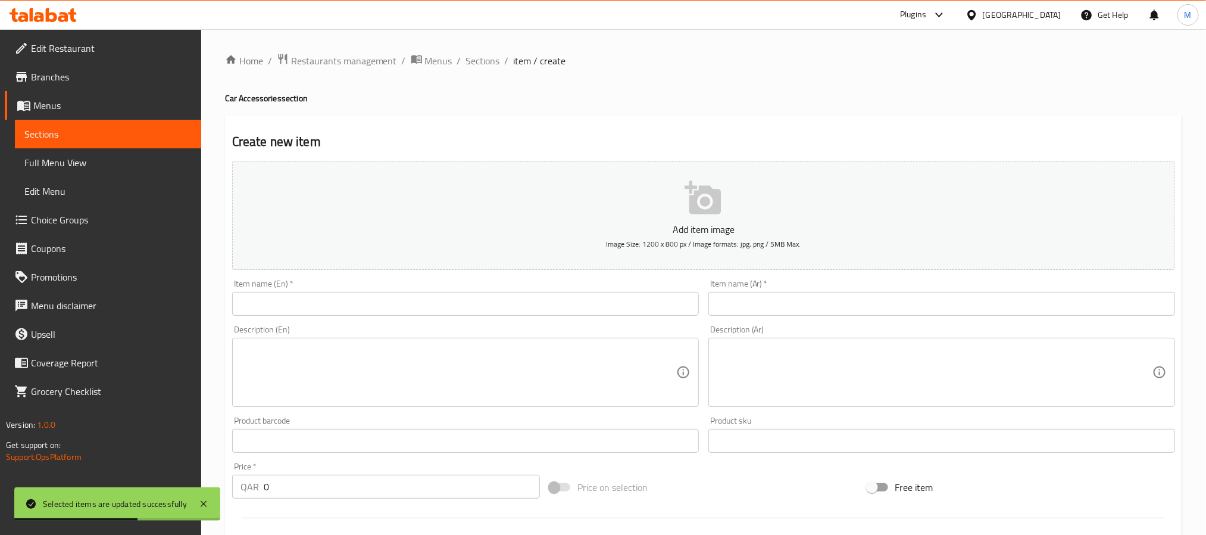
drag, startPoint x: 490, startPoint y: 61, endPoint x: 560, endPoint y: 77, distance: 71.5
click at [490, 61] on span "Sections" at bounding box center [483, 61] width 34 height 14
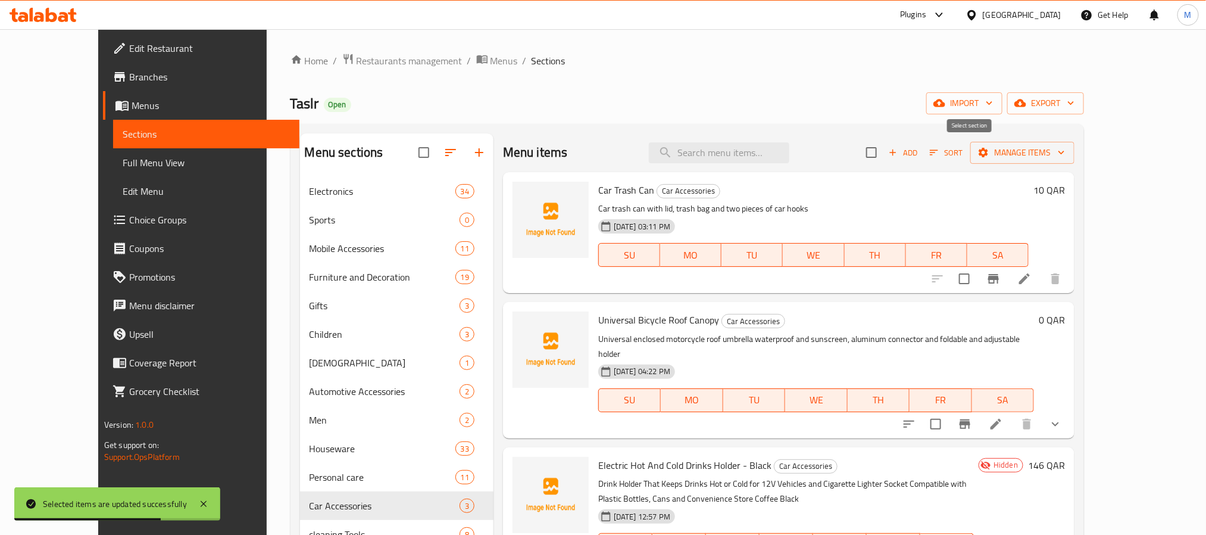
drag, startPoint x: 971, startPoint y: 154, endPoint x: 1124, endPoint y: 179, distance: 155.1
click at [884, 155] on input "checkbox" at bounding box center [871, 152] width 25 height 25
checkbox input "true"
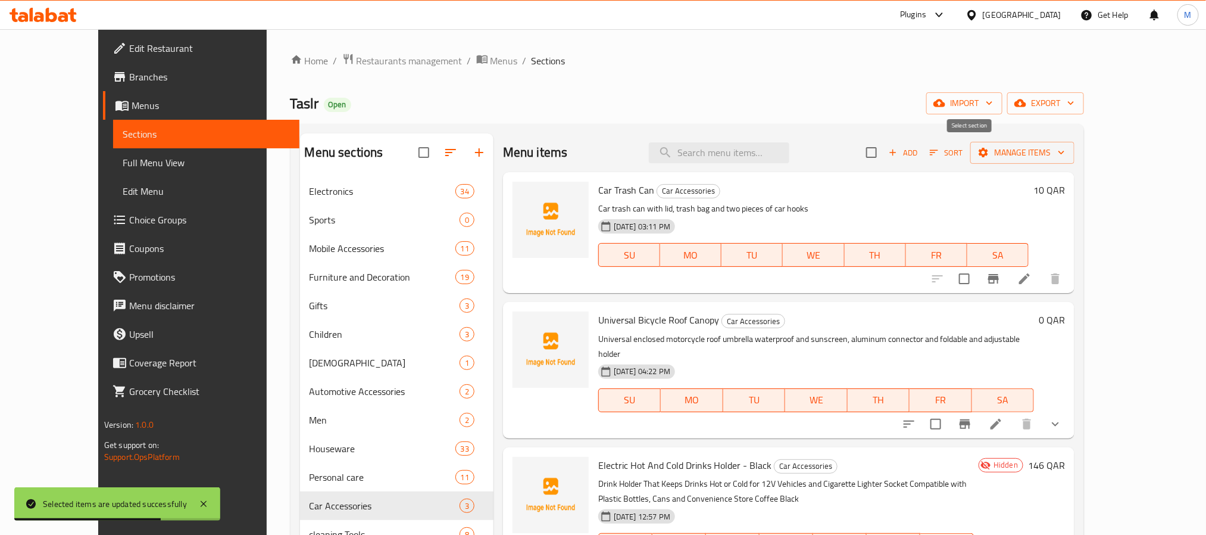
checkbox input "true"
click at [1075, 161] on button "Manage items" at bounding box center [1023, 153] width 104 height 22
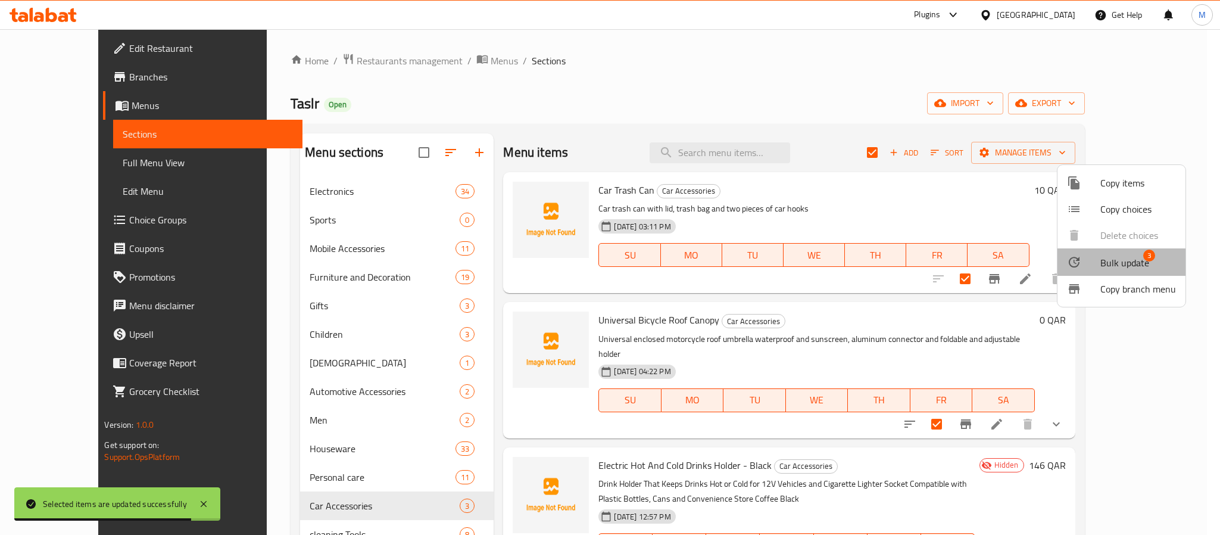
click at [1133, 266] on span "Bulk update" at bounding box center [1124, 262] width 49 height 14
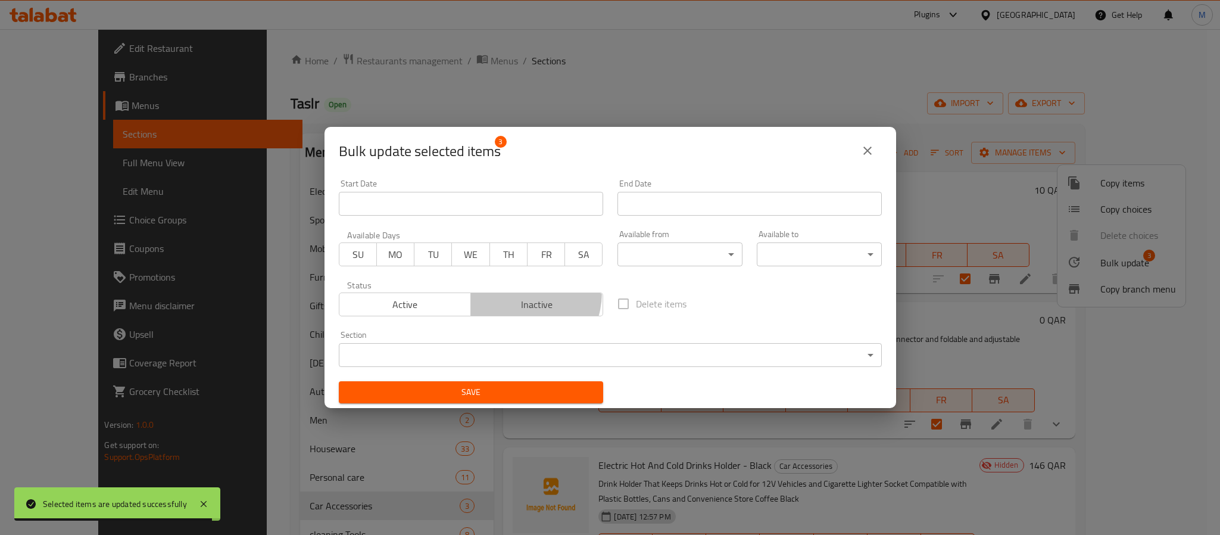
click at [513, 293] on button "Inactive" at bounding box center [536, 304] width 133 height 24
click at [504, 392] on span "Save" at bounding box center [470, 392] width 245 height 15
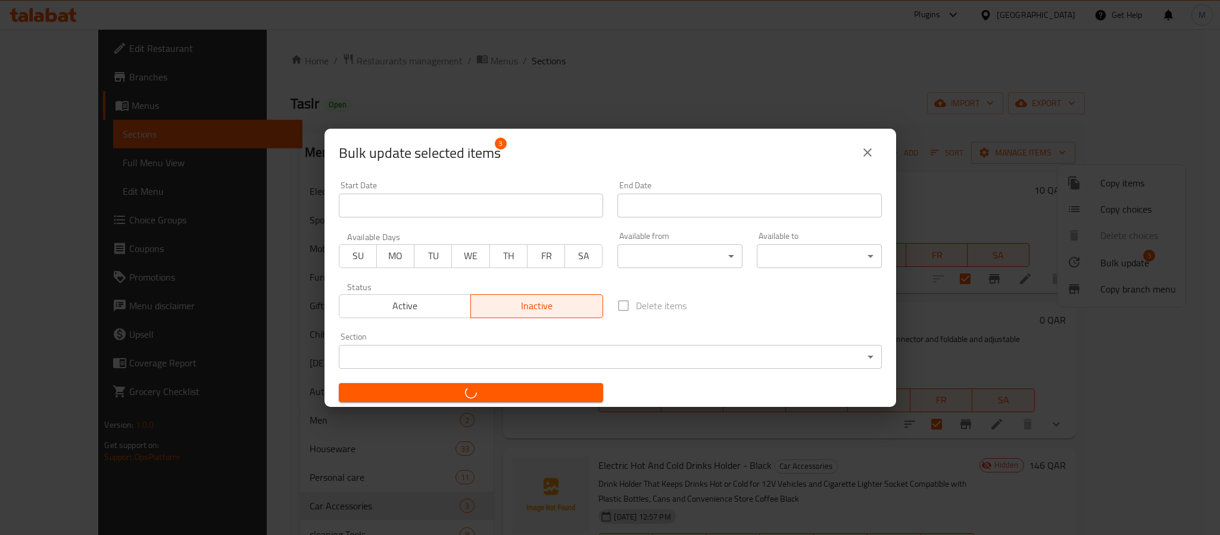
checkbox input "false"
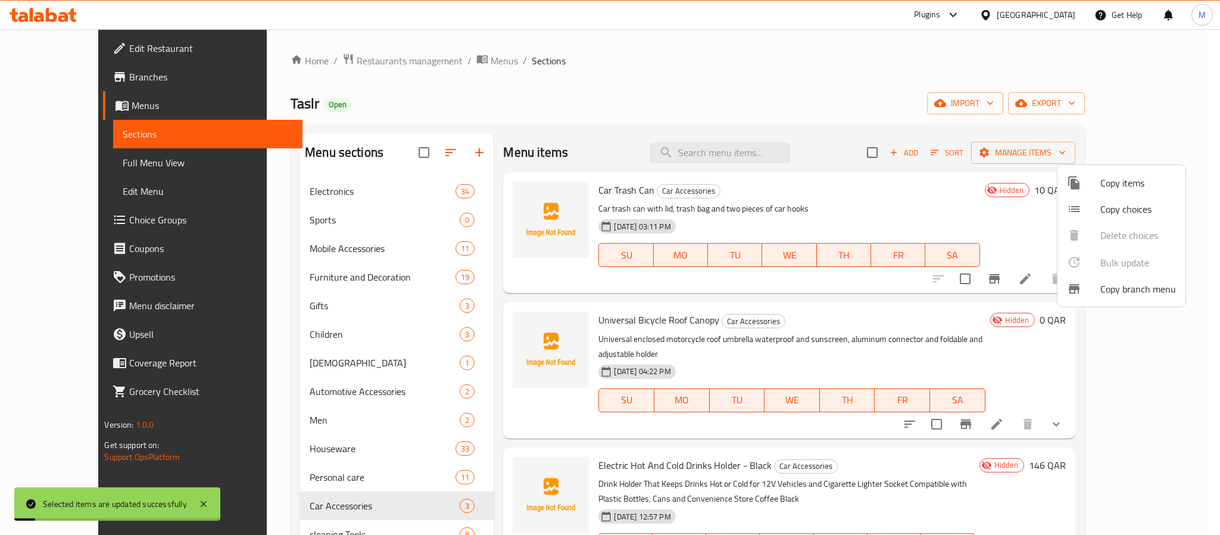
click at [323, 336] on div at bounding box center [610, 267] width 1220 height 535
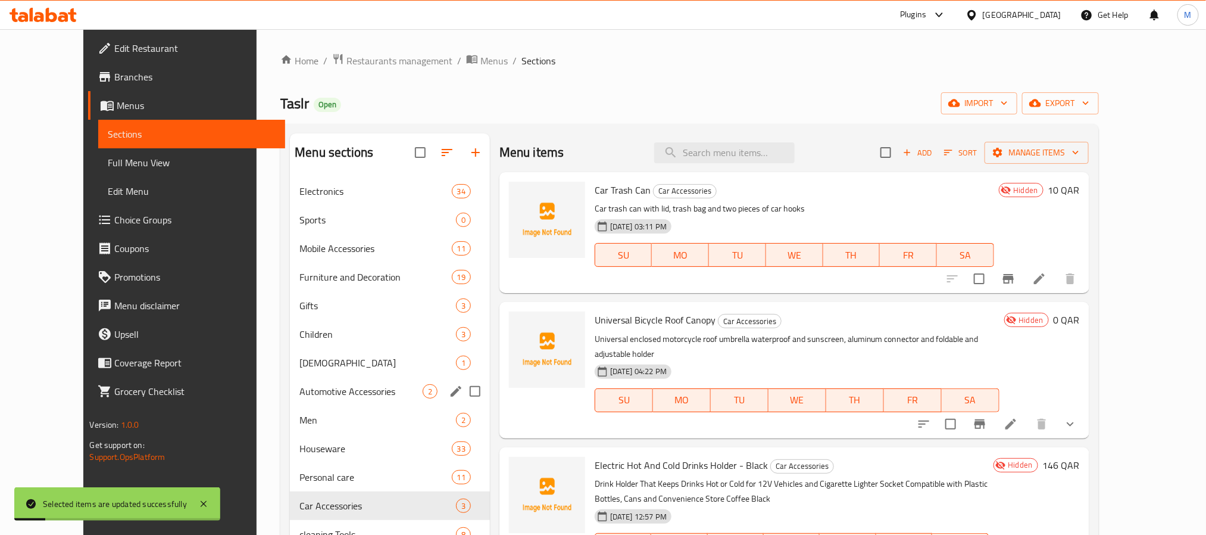
scroll to position [167, 0]
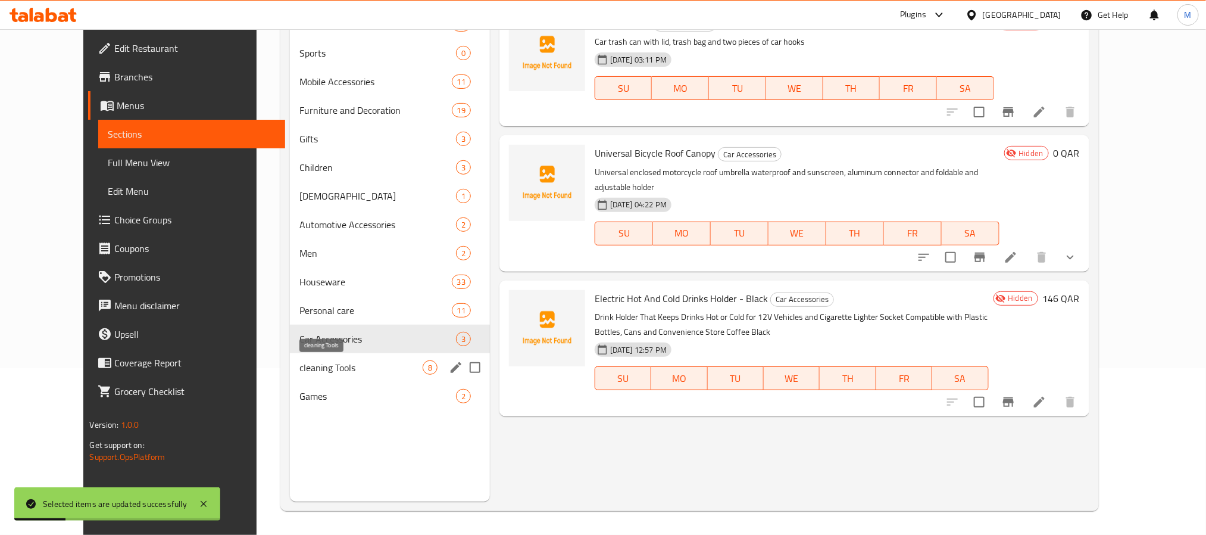
click at [306, 364] on span "cleaning Tools" at bounding box center [361, 367] width 123 height 14
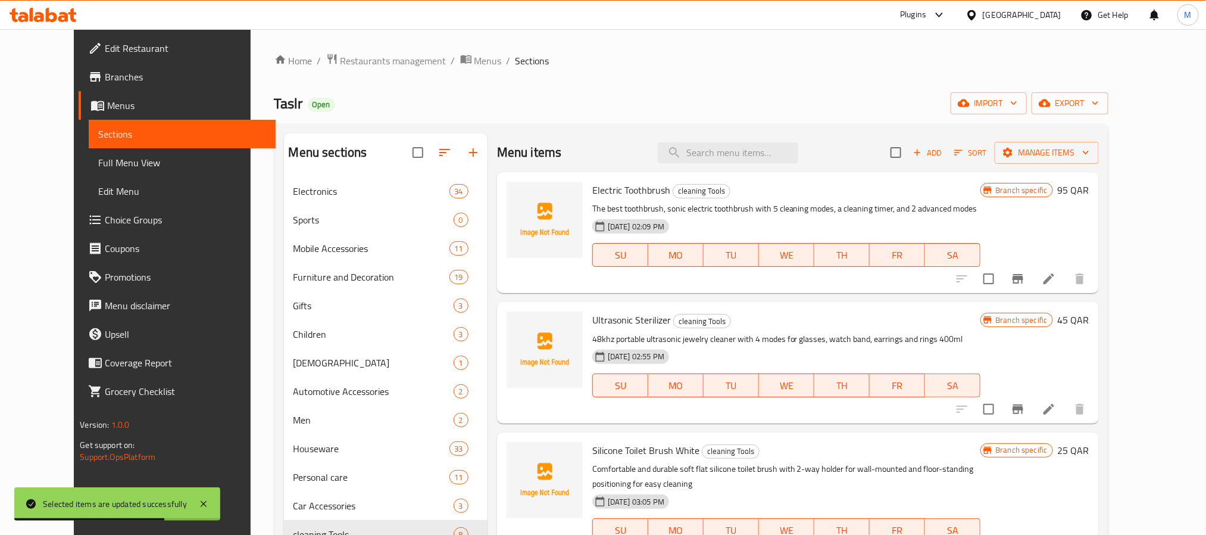
click at [909, 152] on input "checkbox" at bounding box center [896, 152] width 25 height 25
checkbox input "true"
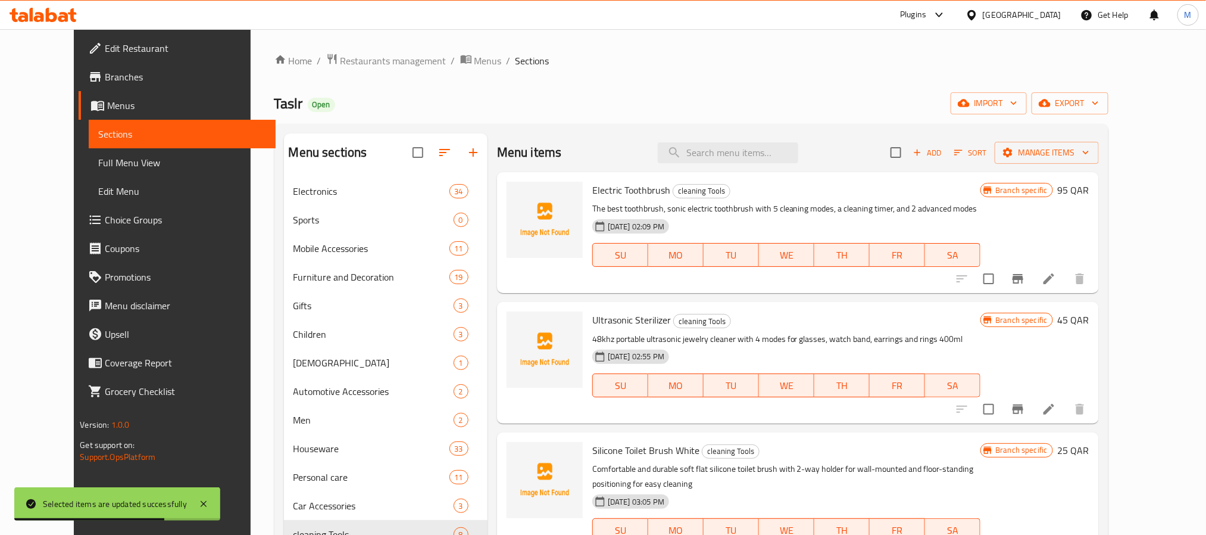
checkbox input "true"
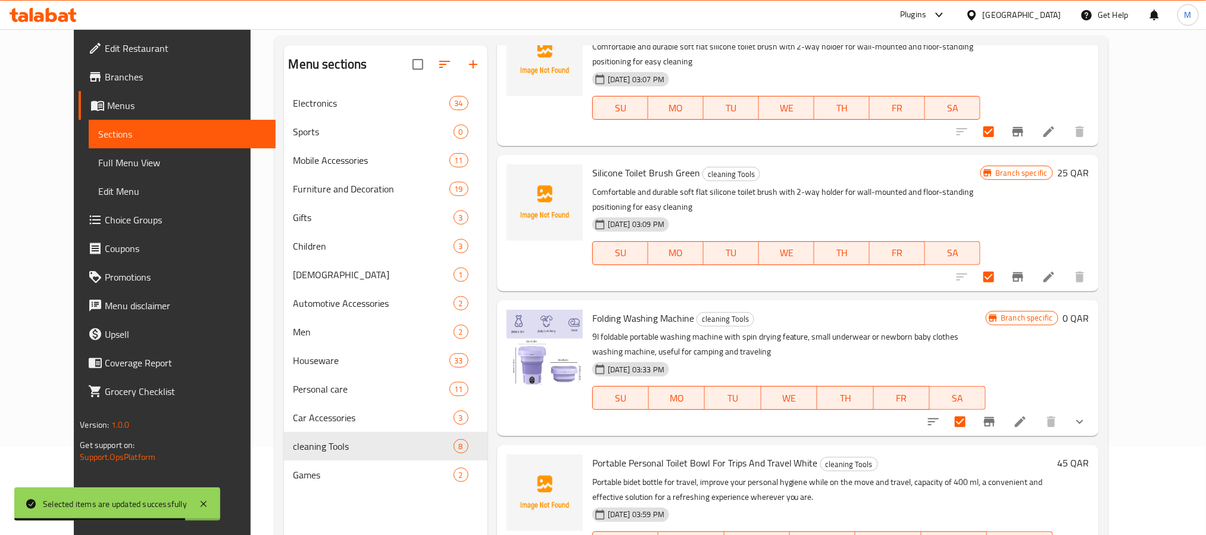
scroll to position [167, 0]
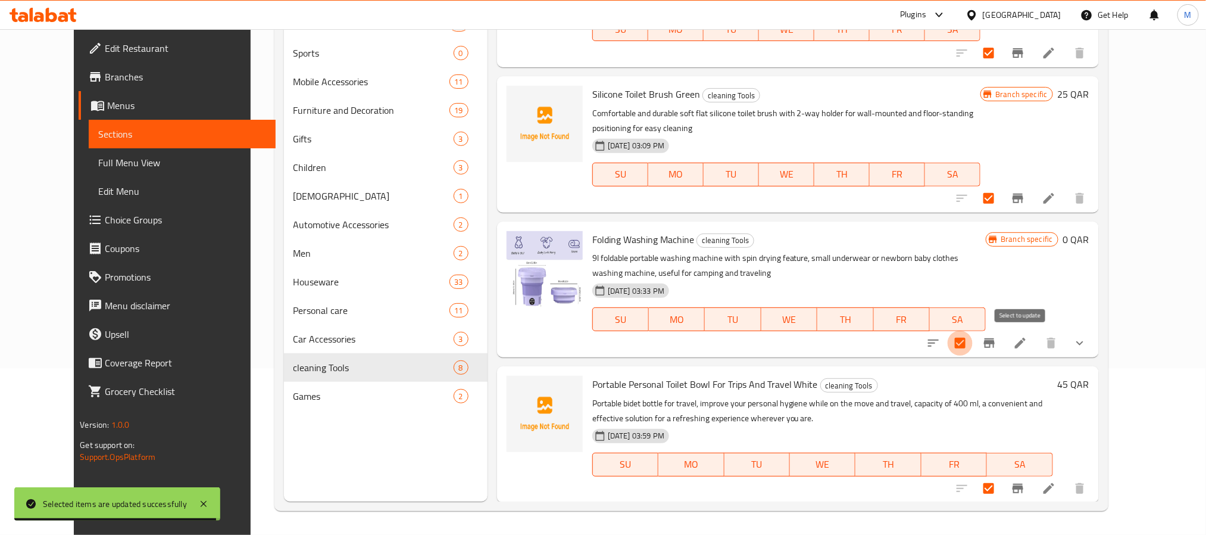
click at [973, 340] on input "checkbox" at bounding box center [960, 342] width 25 height 25
checkbox input "false"
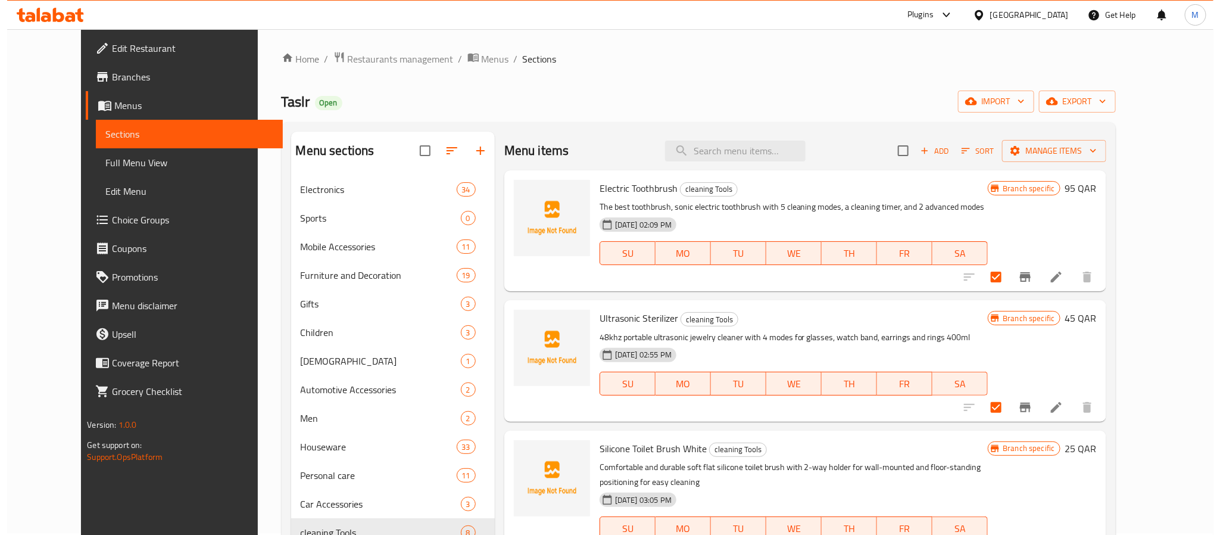
scroll to position [0, 0]
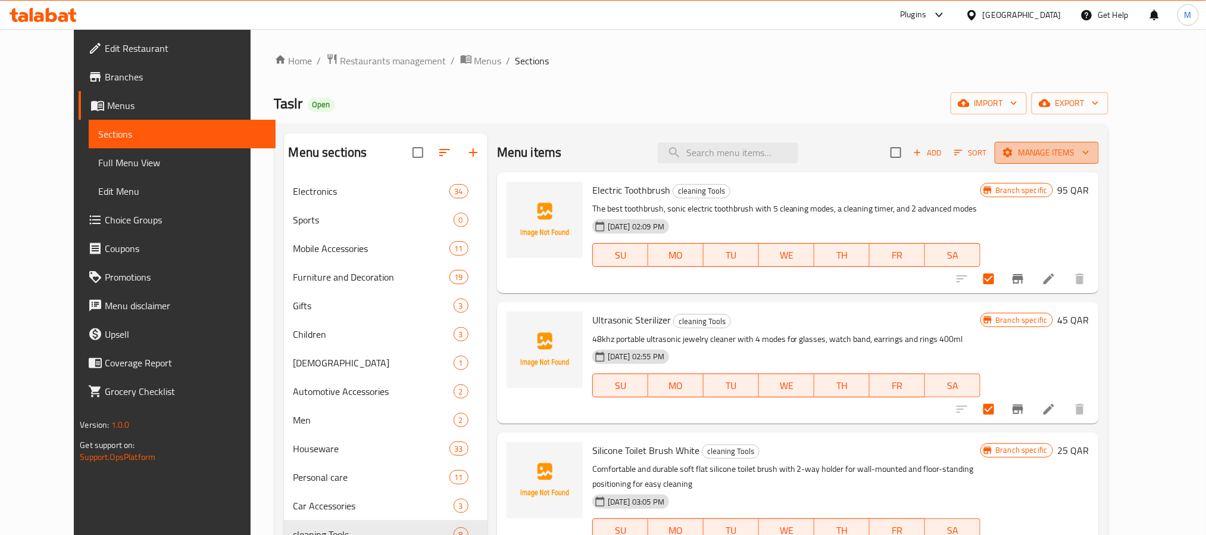
click at [1090, 159] on span "Manage items" at bounding box center [1046, 152] width 85 height 15
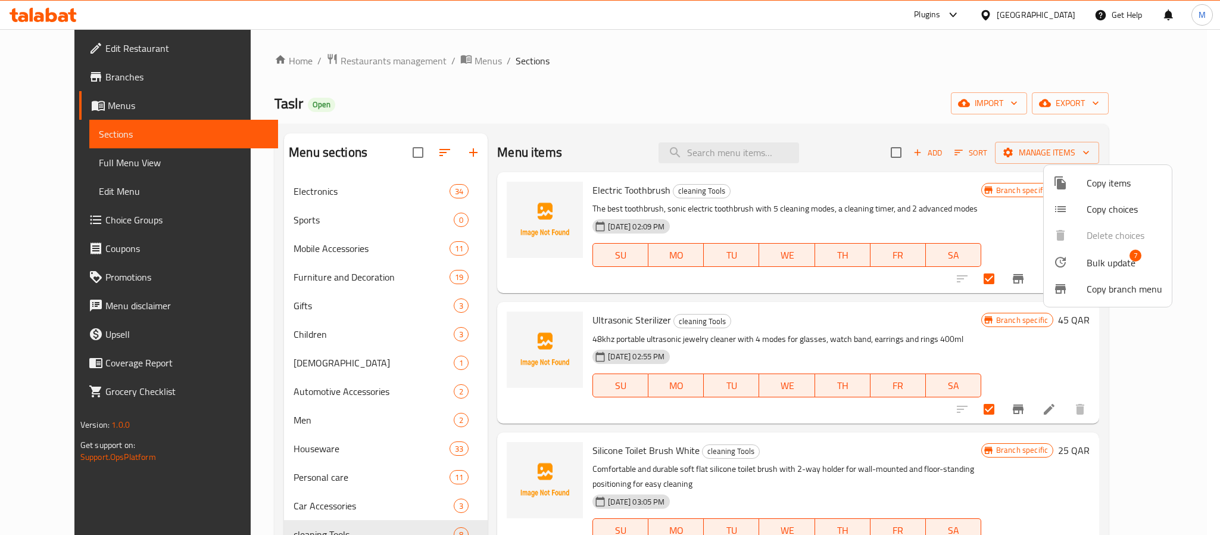
click at [1116, 258] on span "Bulk update" at bounding box center [1111, 262] width 49 height 14
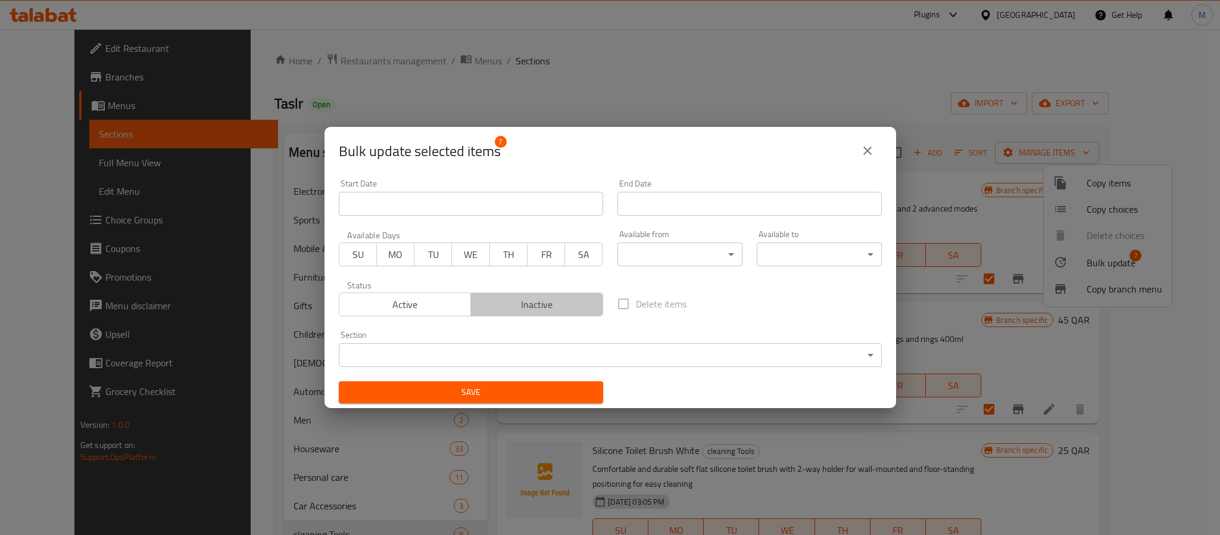
click at [586, 300] on span "Inactive" at bounding box center [537, 304] width 123 height 17
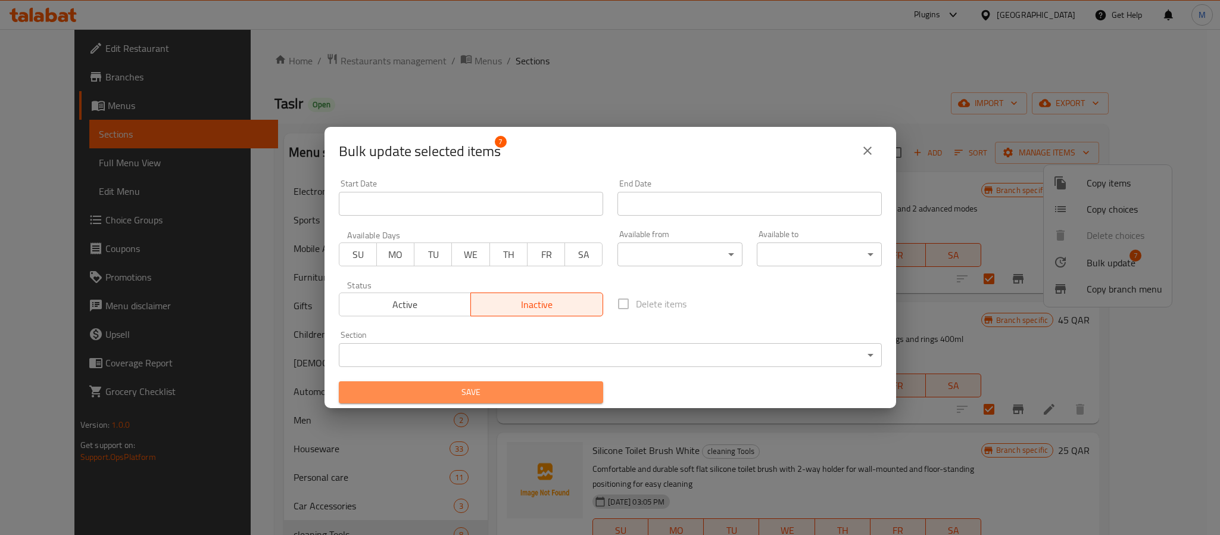
drag, startPoint x: 544, startPoint y: 381, endPoint x: 547, endPoint y: 386, distance: 6.1
click at [544, 382] on button "Save" at bounding box center [471, 392] width 264 height 22
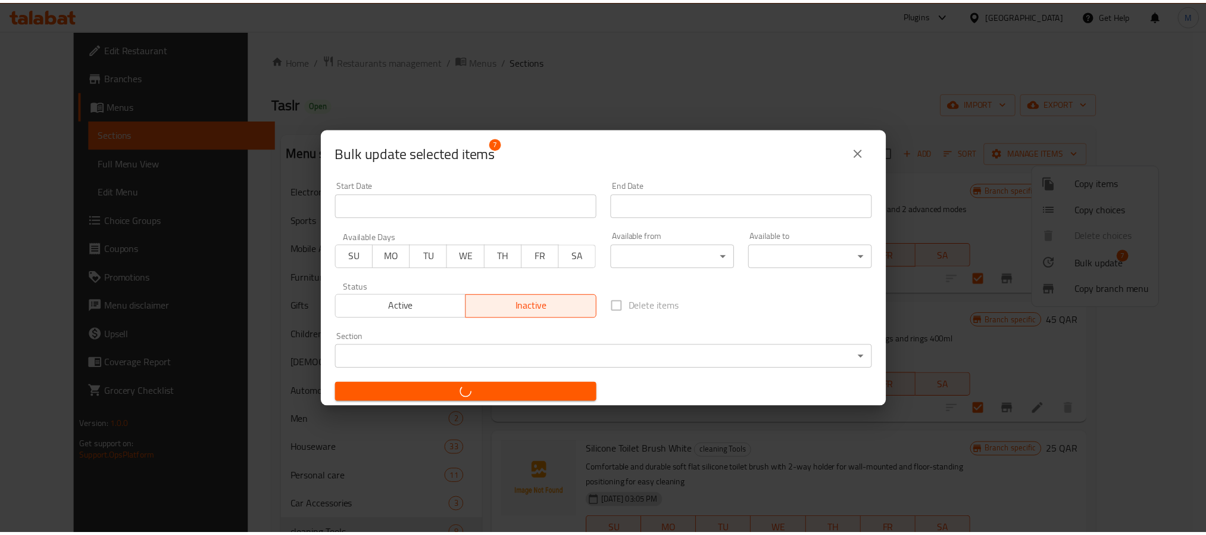
scroll to position [2, 0]
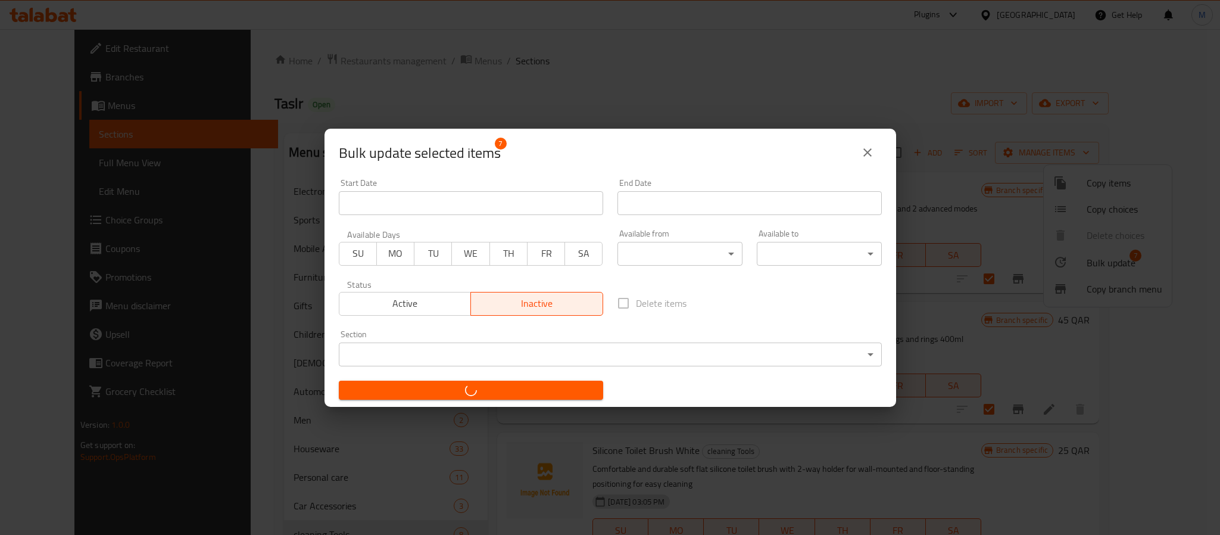
checkbox input "false"
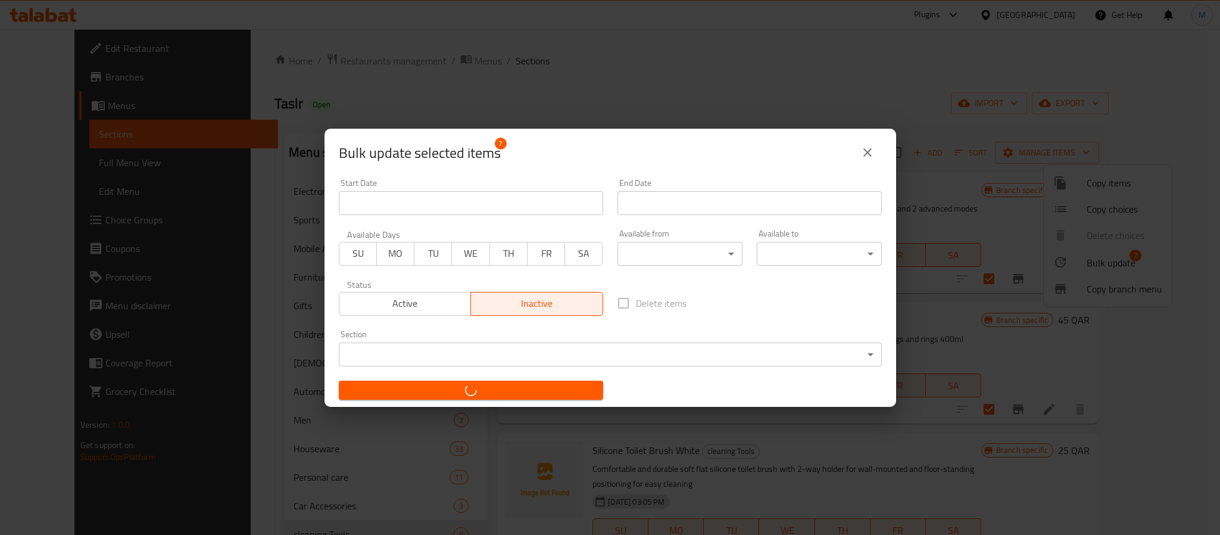
checkbox input "false"
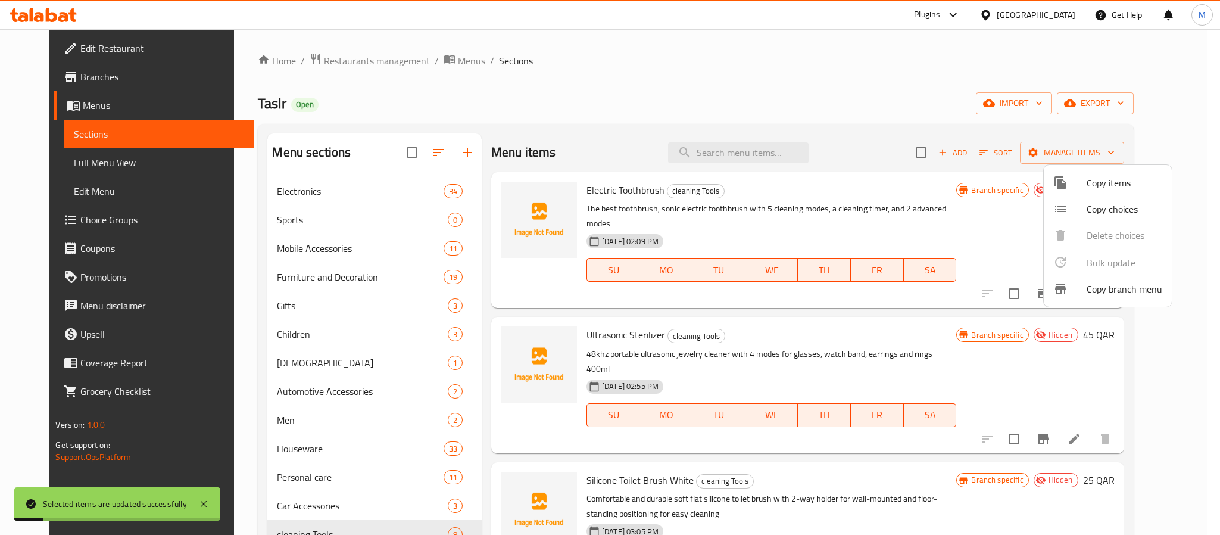
click at [229, 317] on div at bounding box center [610, 267] width 1220 height 535
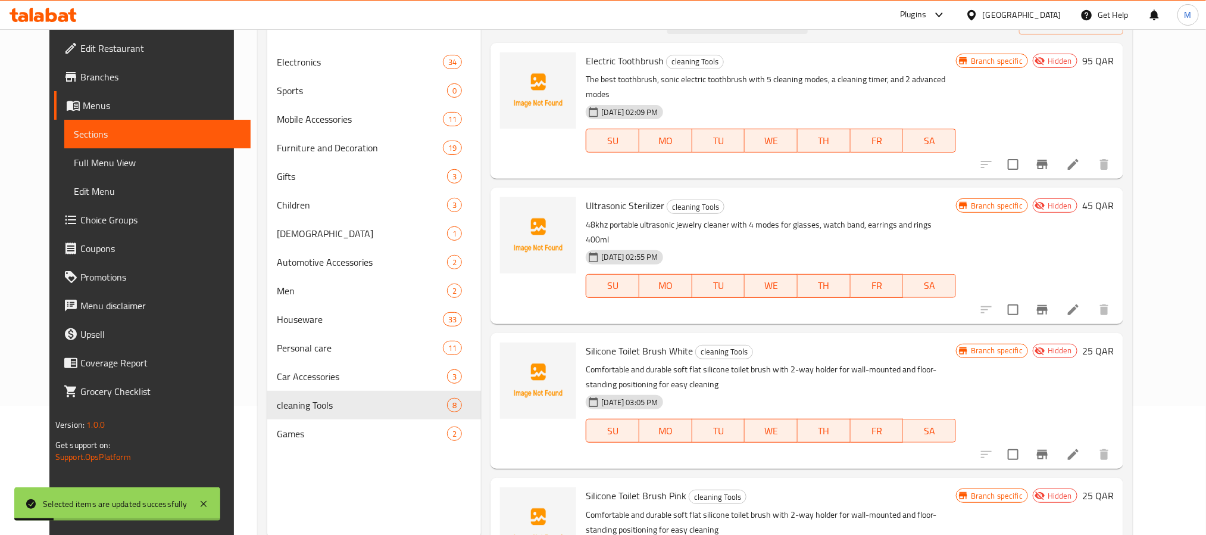
scroll to position [167, 0]
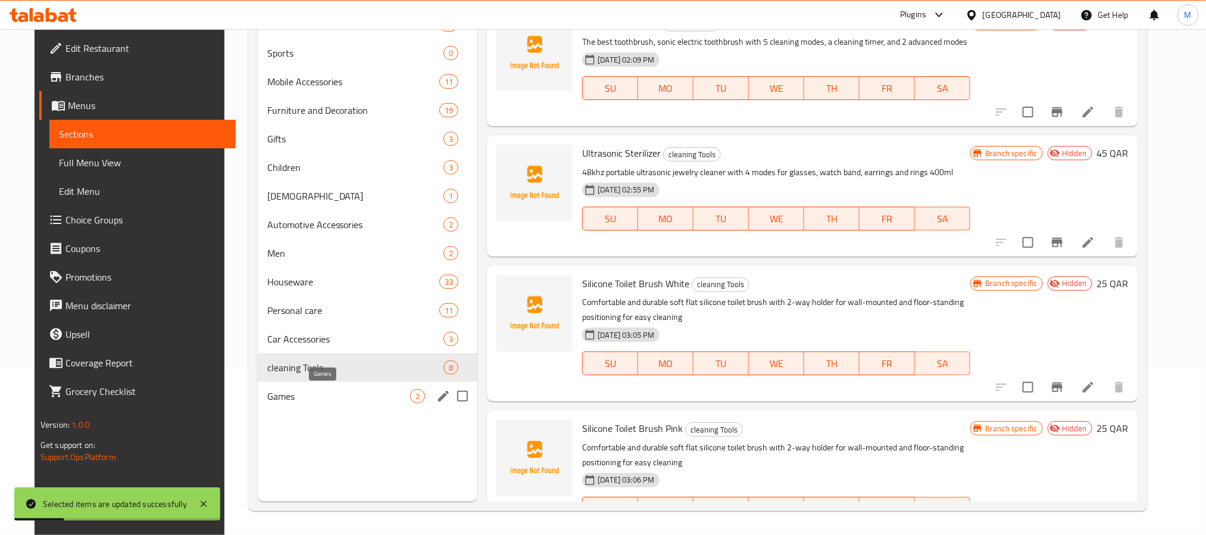
click at [284, 405] on div "Games 2" at bounding box center [368, 396] width 220 height 29
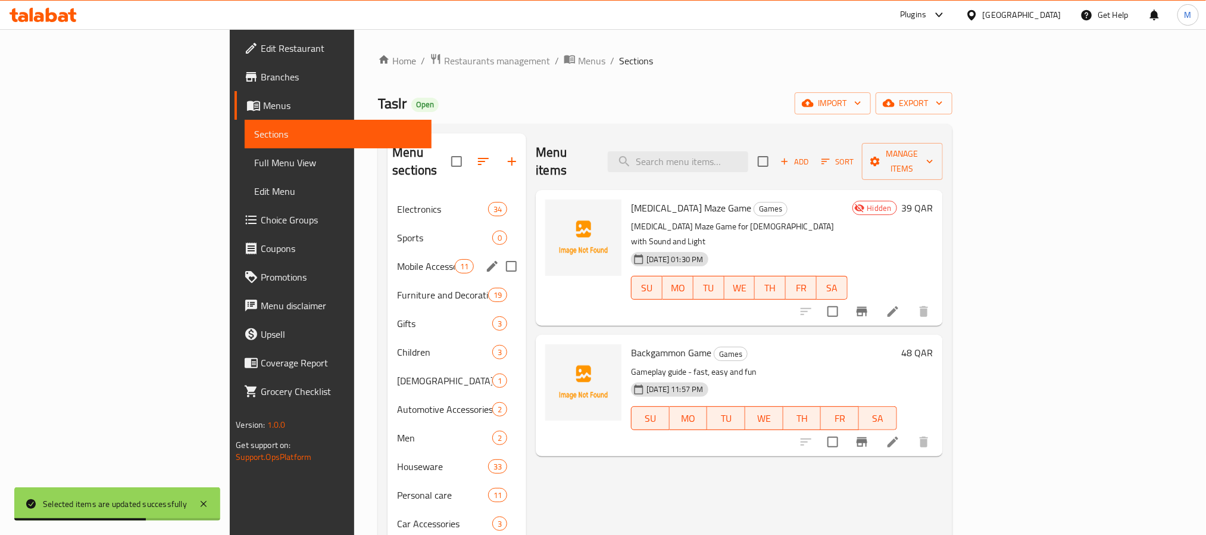
click at [397, 259] on span "Mobile Accessories" at bounding box center [426, 266] width 58 height 14
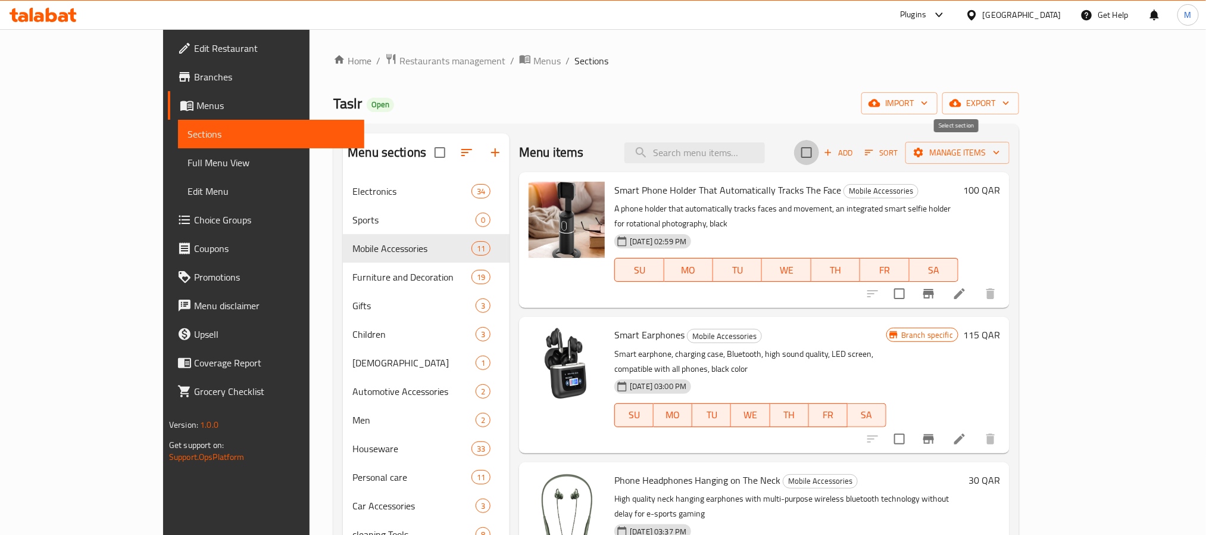
click at [819, 146] on input "checkbox" at bounding box center [806, 152] width 25 height 25
checkbox input "true"
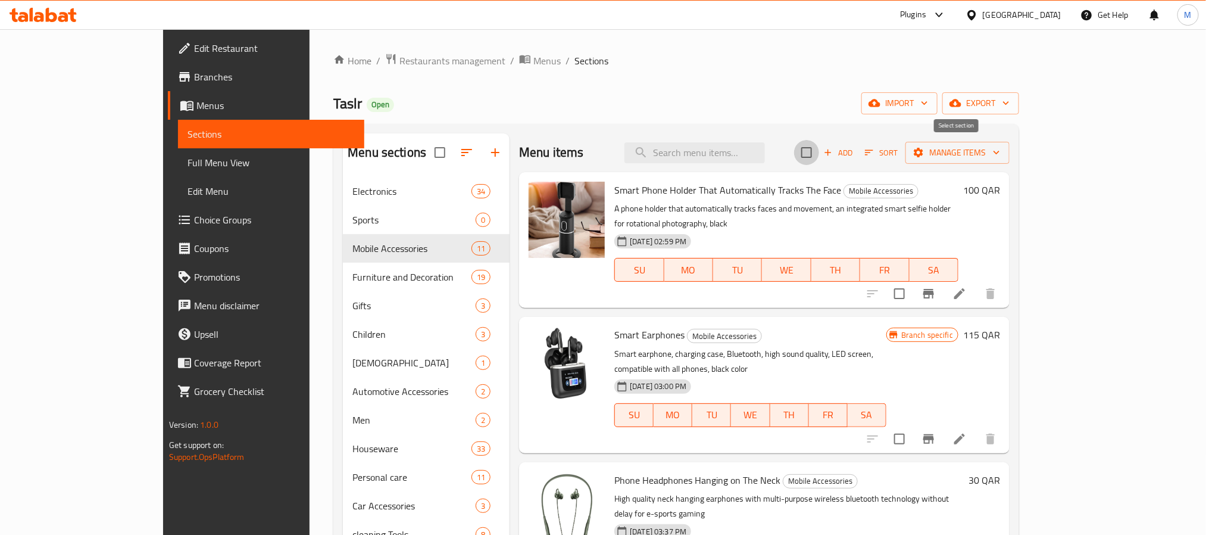
checkbox input "true"
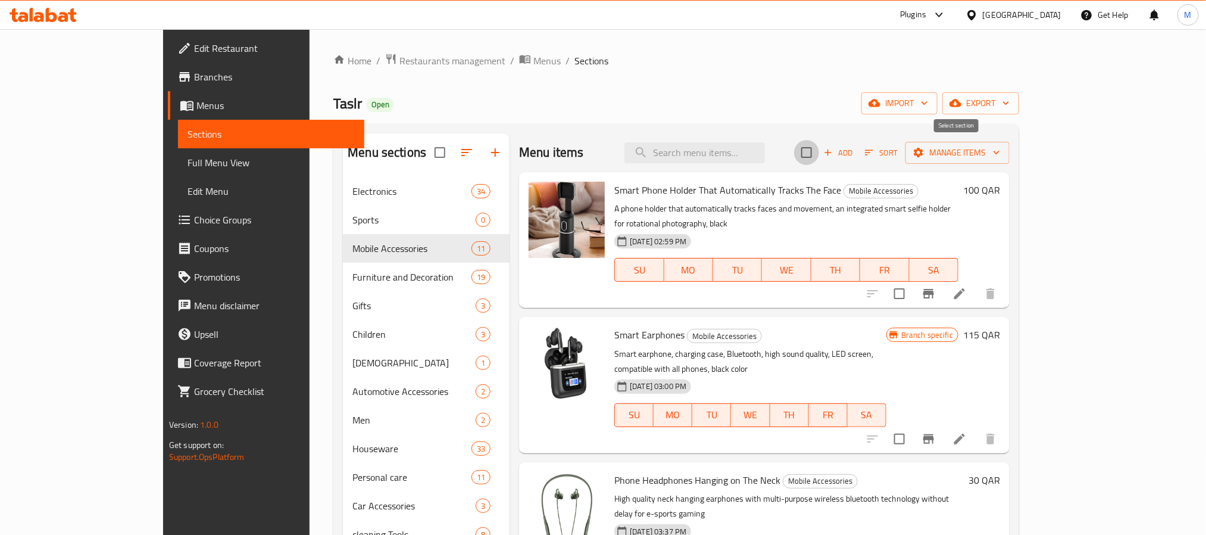
checkbox input "true"
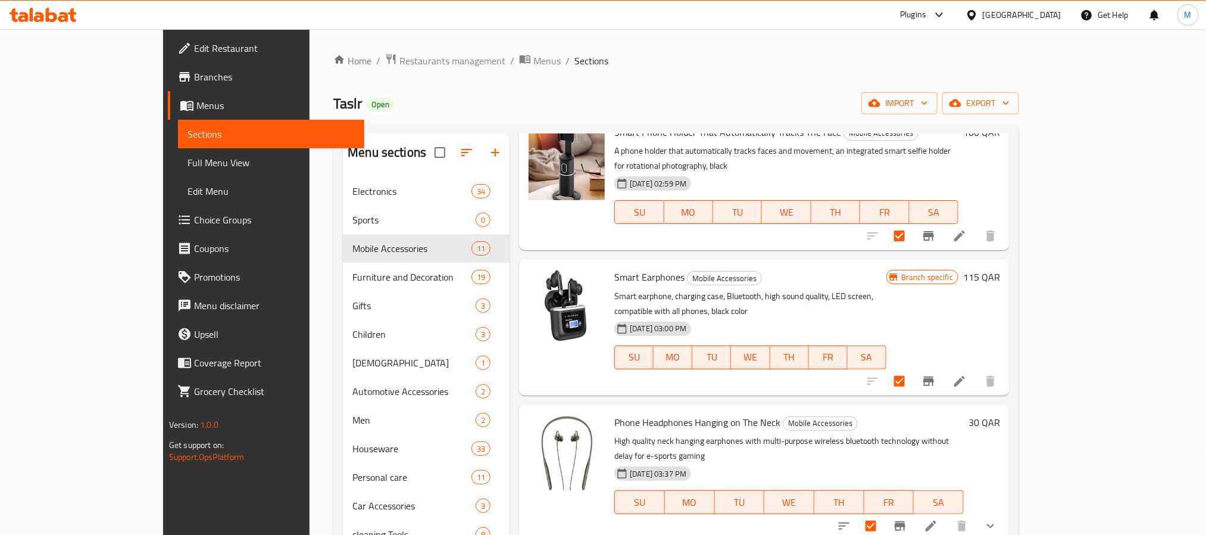
scroll to position [89, 0]
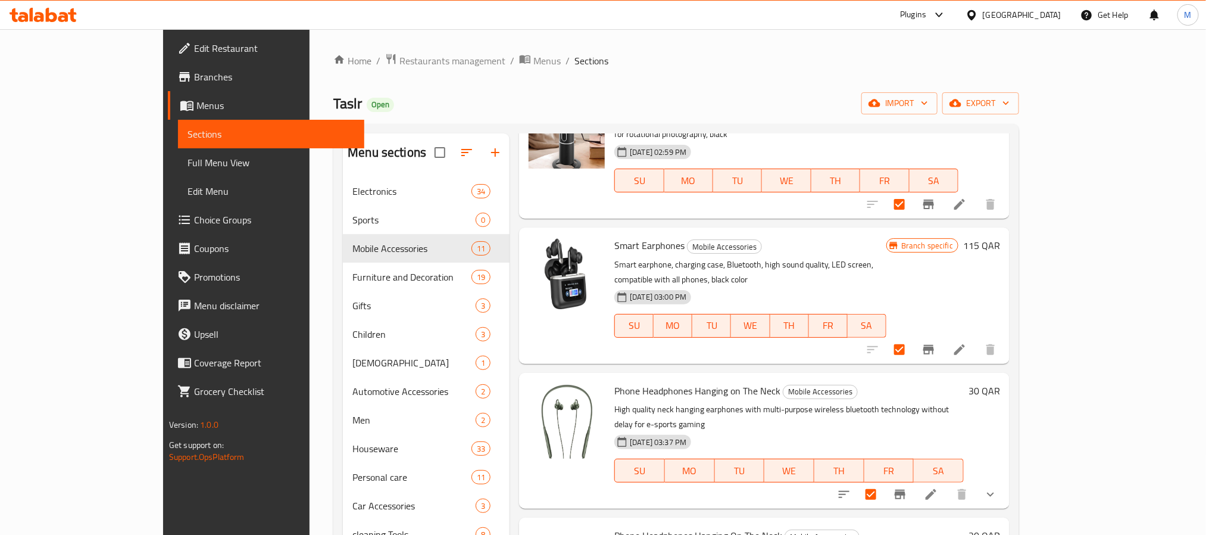
drag, startPoint x: 1047, startPoint y: 173, endPoint x: 1056, endPoint y: 190, distance: 19.2
click at [963, 189] on div "Smart Phone Holder That Automatically Tracks The Face Mobile Accessories A phon…" at bounding box center [787, 151] width 354 height 126
click at [912, 192] on input "checkbox" at bounding box center [899, 204] width 25 height 25
checkbox input "false"
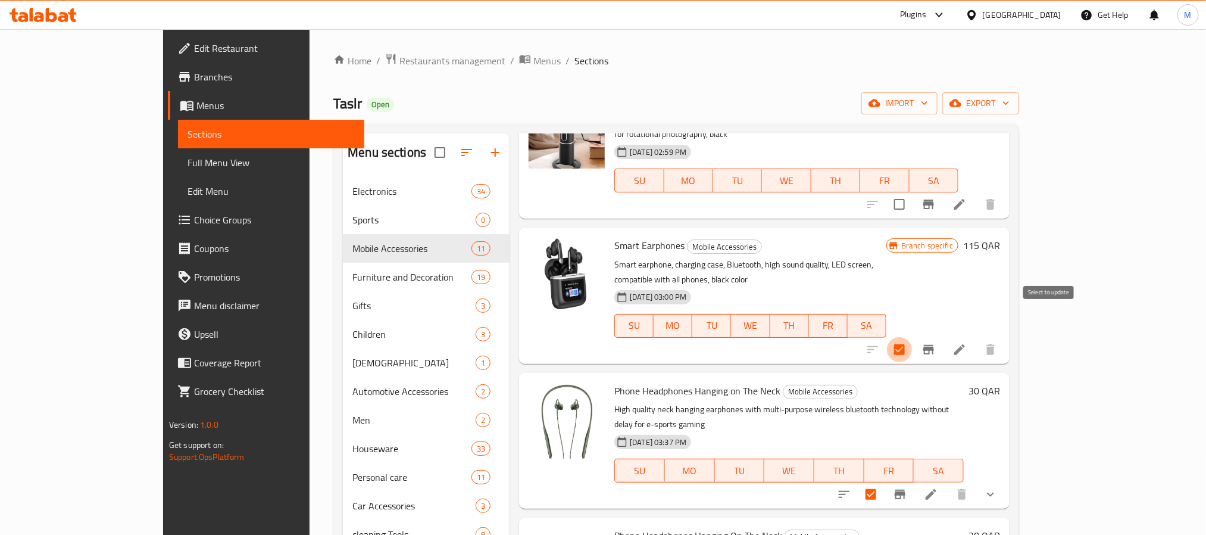
click at [912, 337] on input "checkbox" at bounding box center [899, 349] width 25 height 25
checkbox input "false"
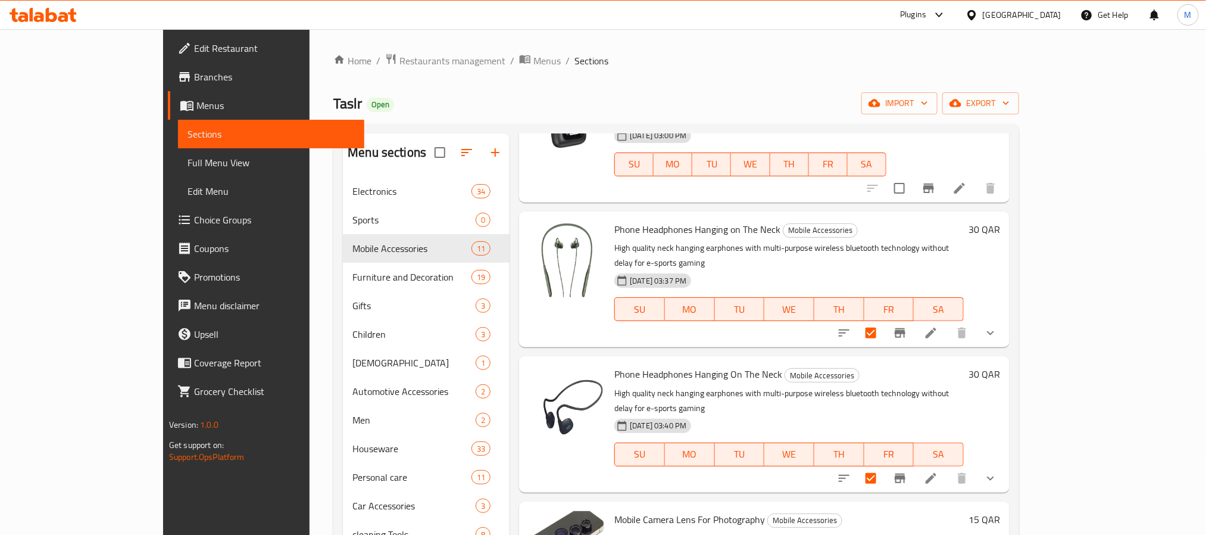
scroll to position [268, 0]
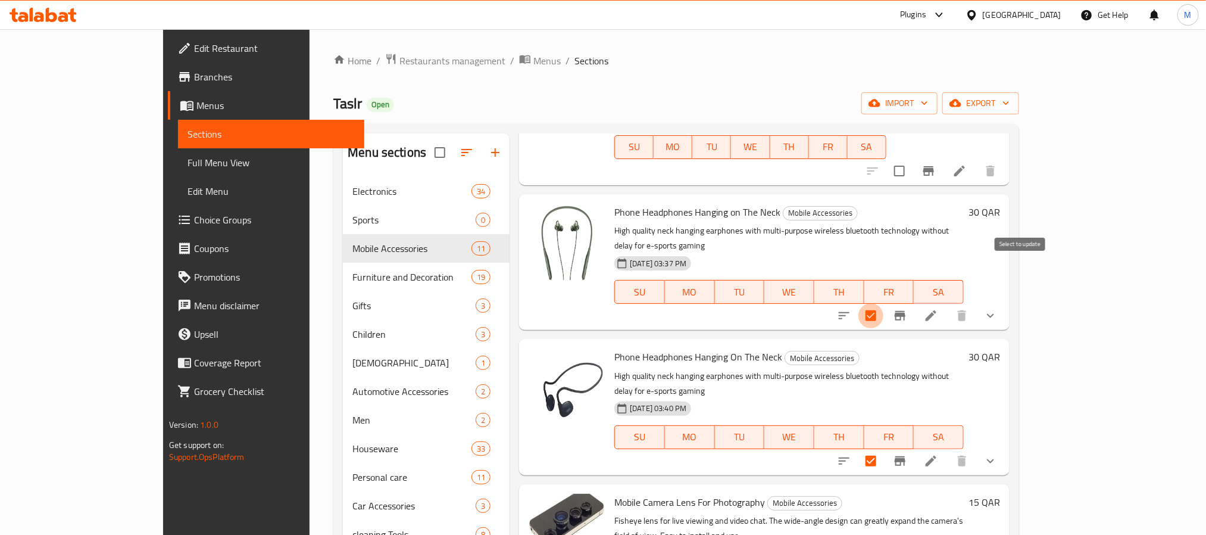
click at [884, 303] on input "checkbox" at bounding box center [871, 315] width 25 height 25
checkbox input "false"
click at [884, 448] on input "checkbox" at bounding box center [871, 460] width 25 height 25
checkbox input "false"
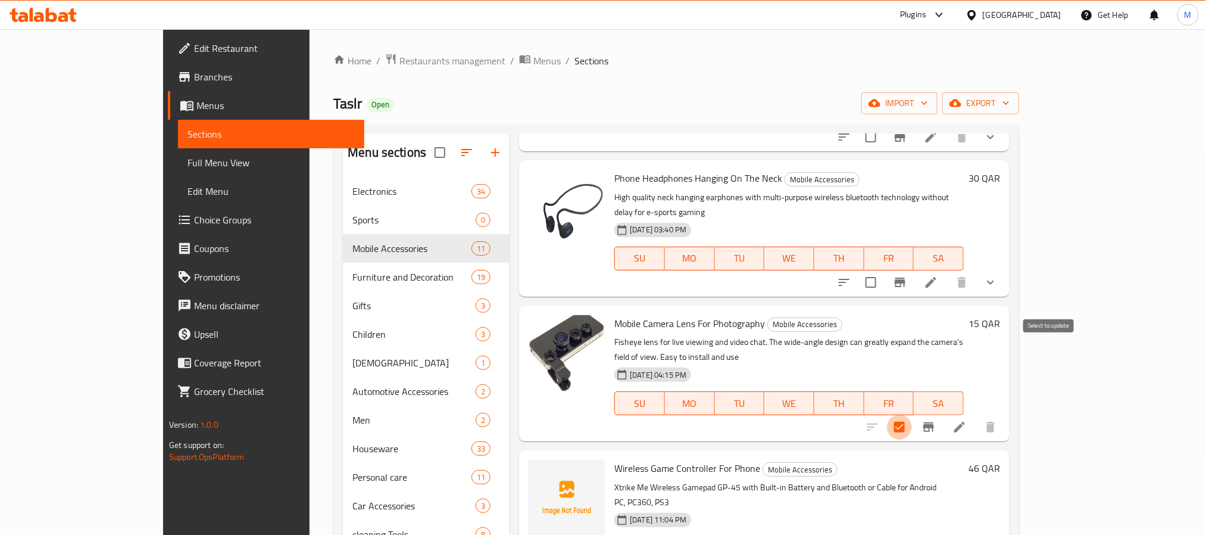
click at [912, 414] on input "checkbox" at bounding box center [899, 426] width 25 height 25
checkbox input "false"
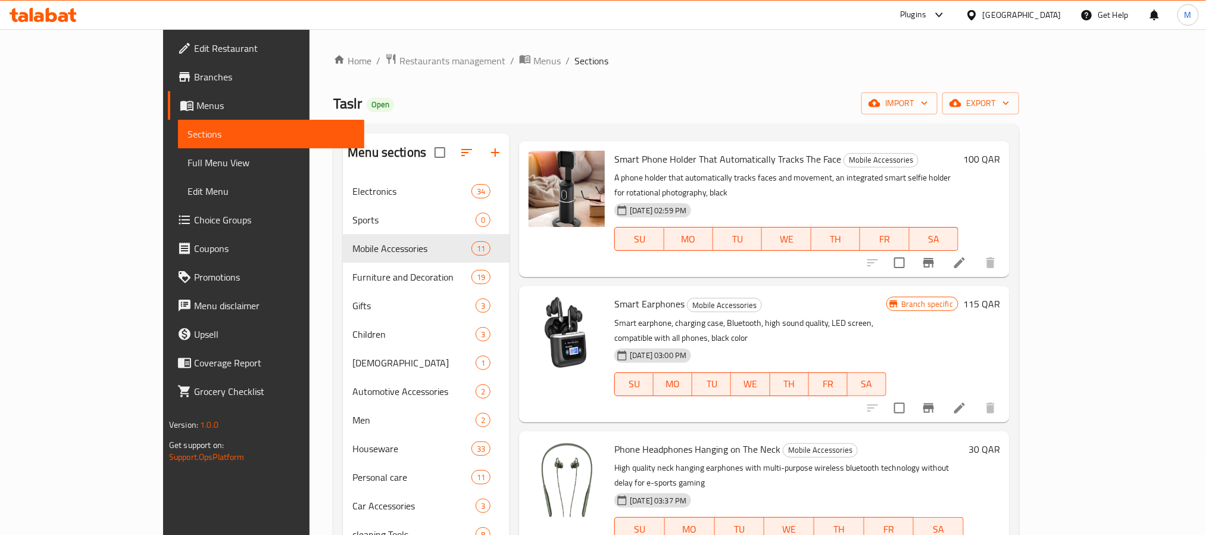
scroll to position [0, 0]
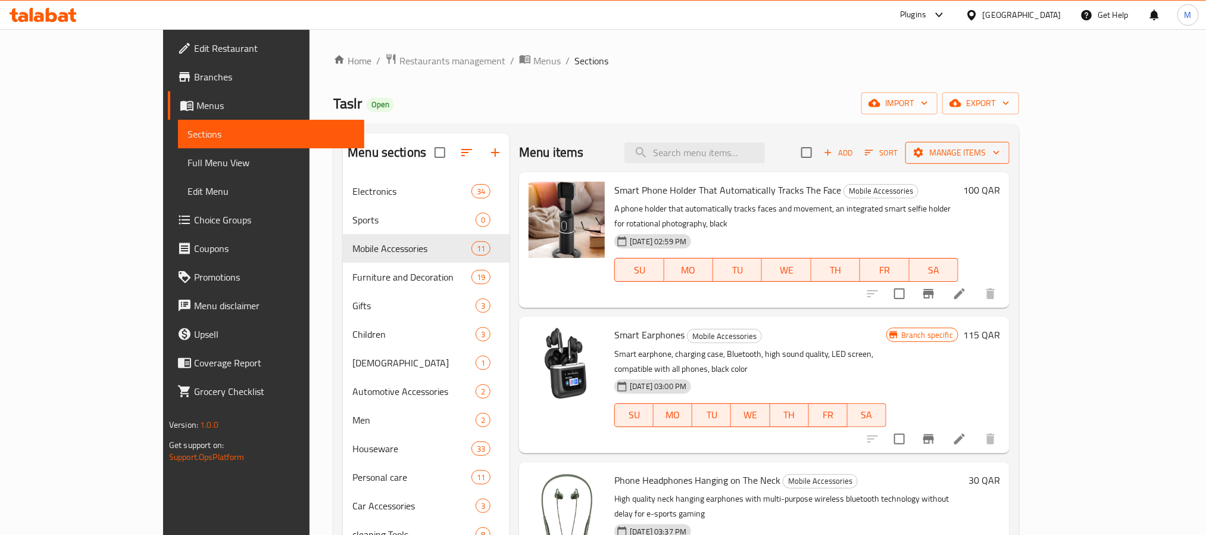
click at [1000, 147] on span "Manage items" at bounding box center [957, 152] width 85 height 15
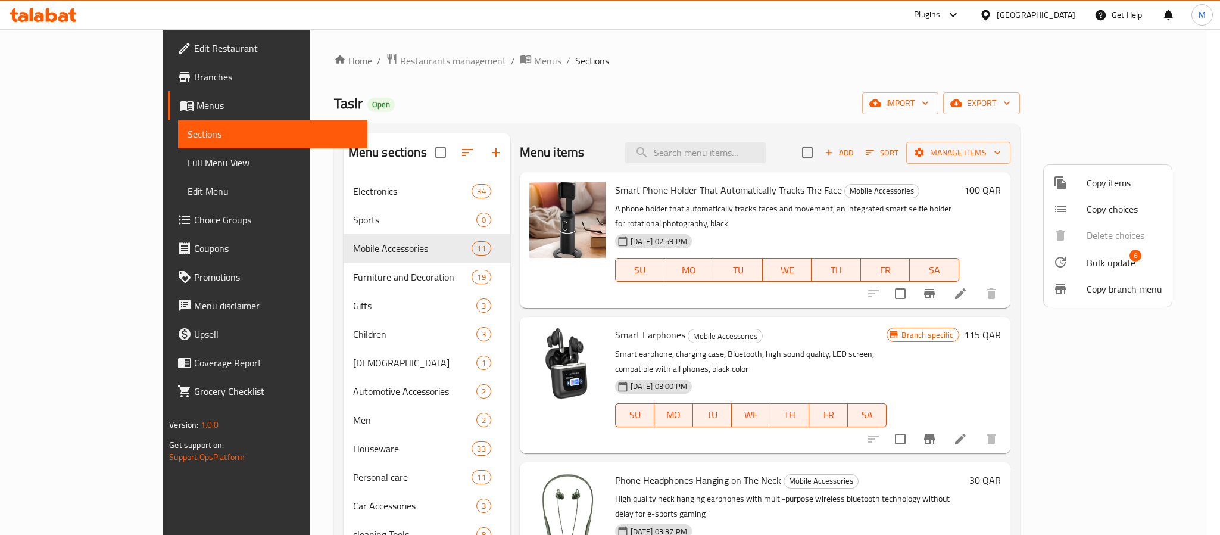
click at [1088, 270] on span "Bulk update" at bounding box center [1111, 262] width 49 height 14
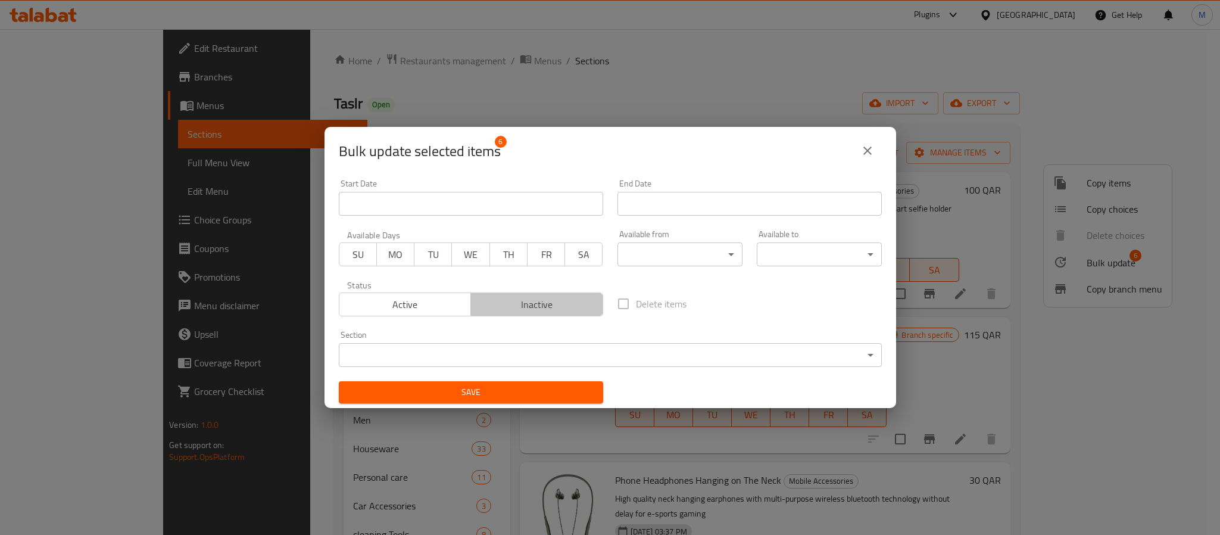
click at [544, 302] on span "Inactive" at bounding box center [537, 304] width 123 height 17
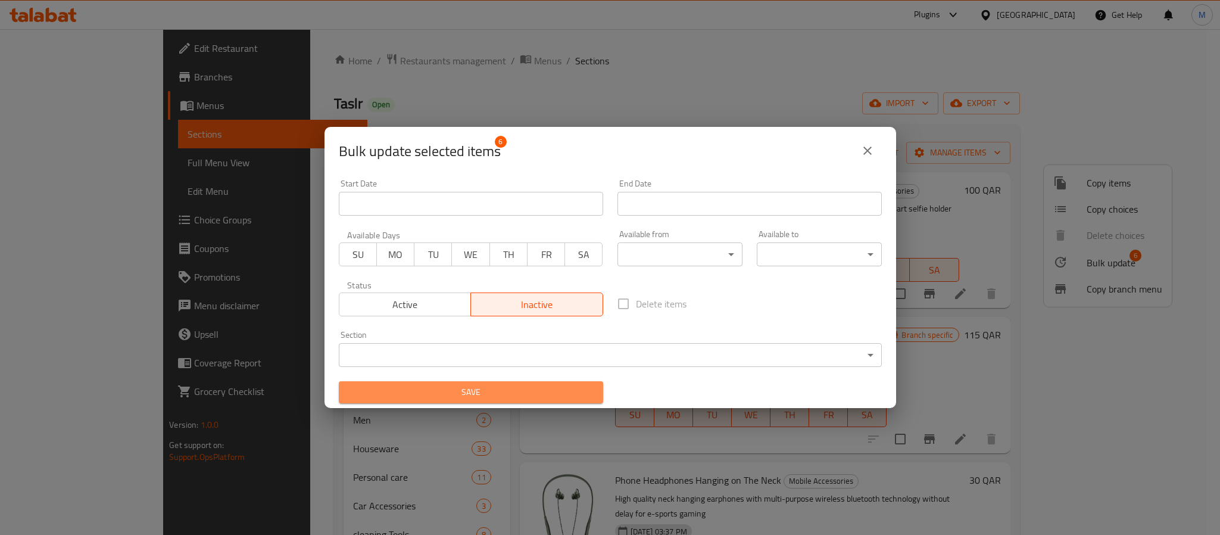
click at [498, 388] on span "Save" at bounding box center [470, 392] width 245 height 15
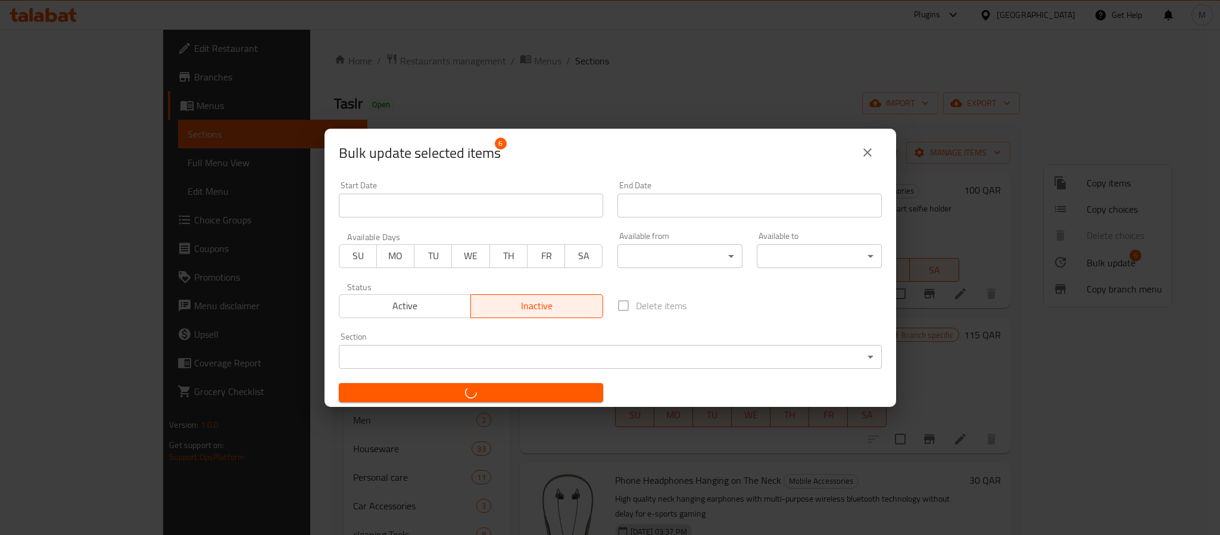
checkbox input "false"
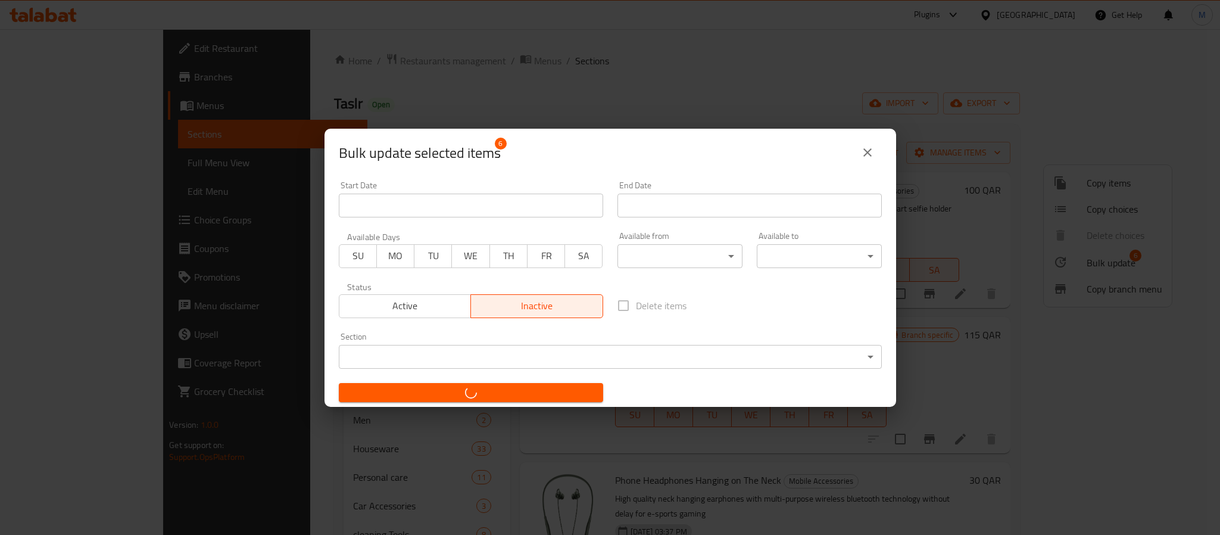
checkbox input "false"
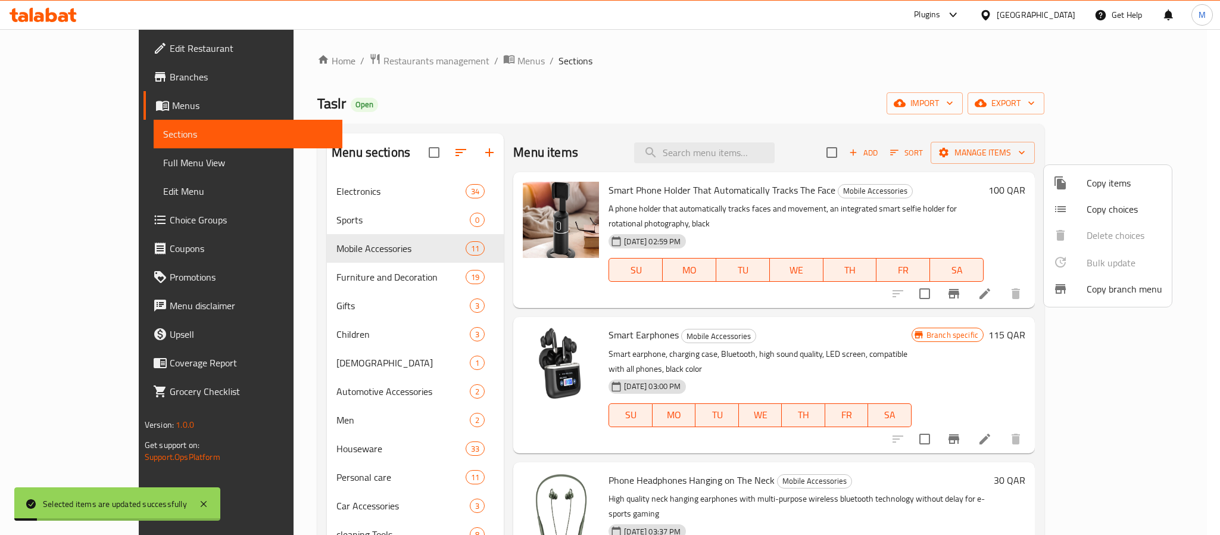
click at [306, 213] on div at bounding box center [610, 267] width 1220 height 535
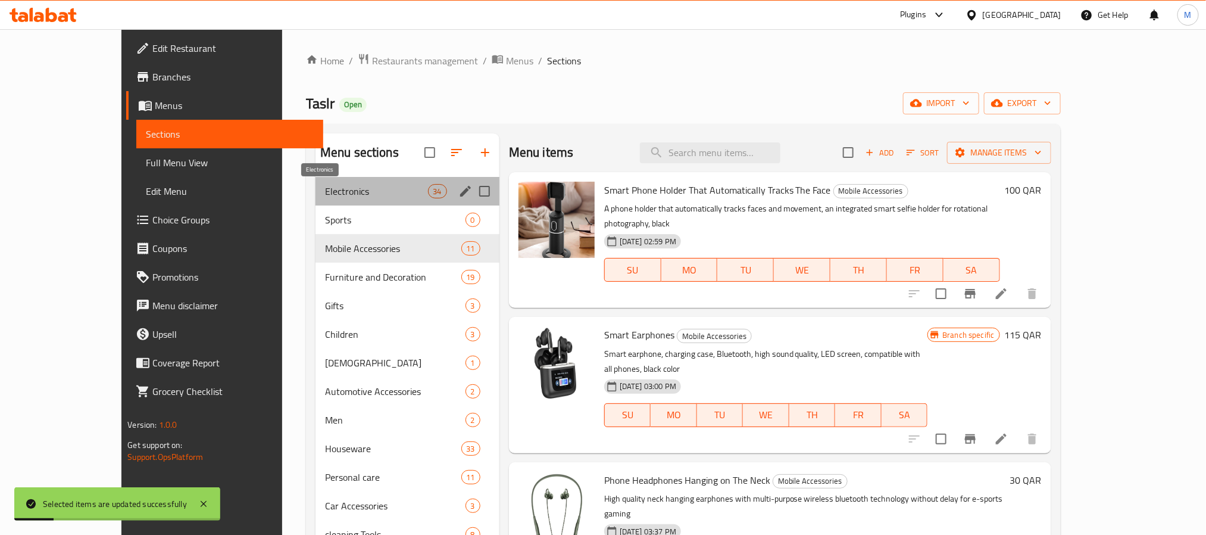
click at [325, 184] on span "Electronics" at bounding box center [376, 191] width 103 height 14
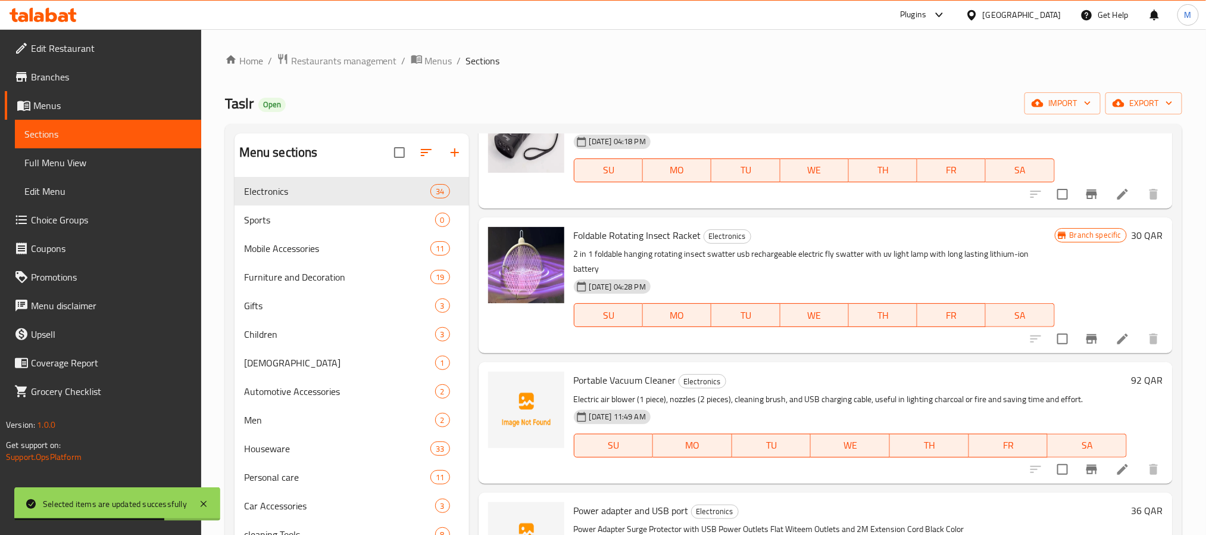
scroll to position [2679, 0]
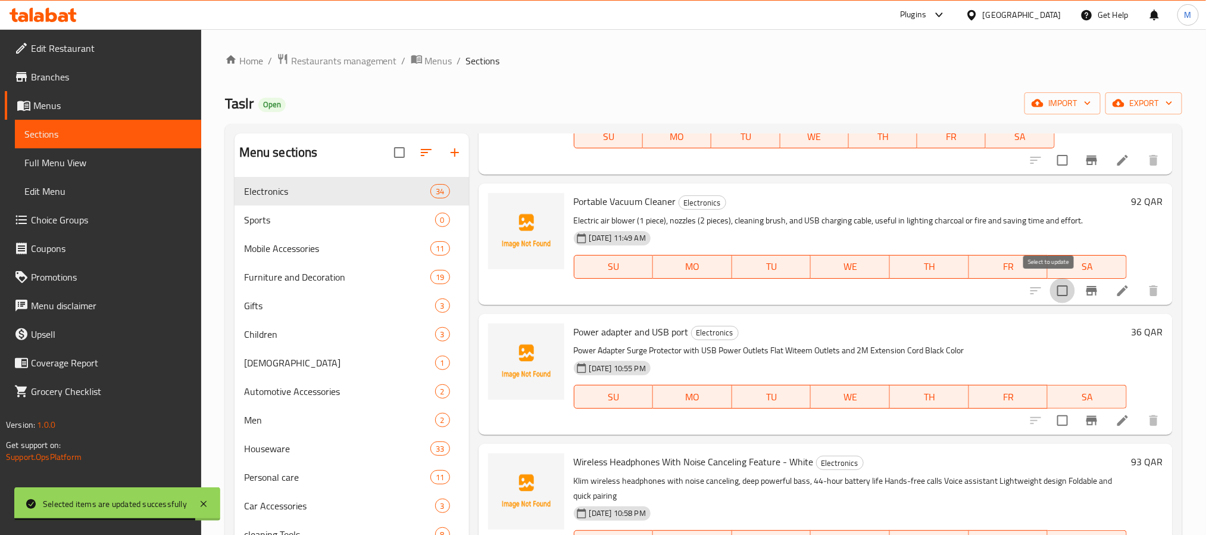
click at [1056, 291] on input "checkbox" at bounding box center [1062, 290] width 25 height 25
checkbox input "true"
click at [1050, 418] on input "checkbox" at bounding box center [1062, 420] width 25 height 25
checkbox input "true"
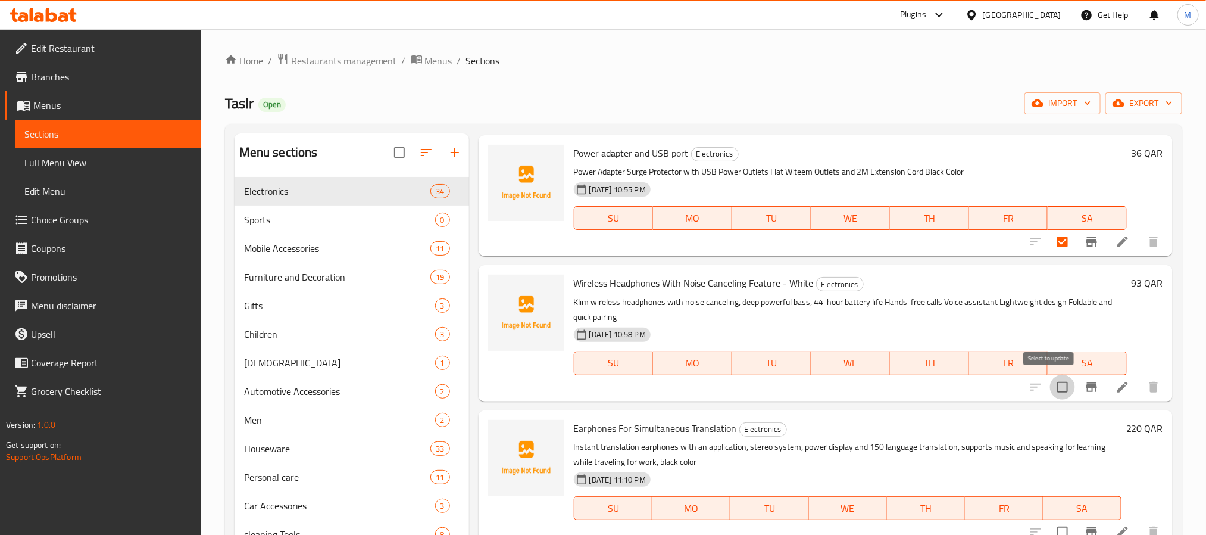
click at [1050, 388] on input "checkbox" at bounding box center [1062, 387] width 25 height 25
checkbox input "true"
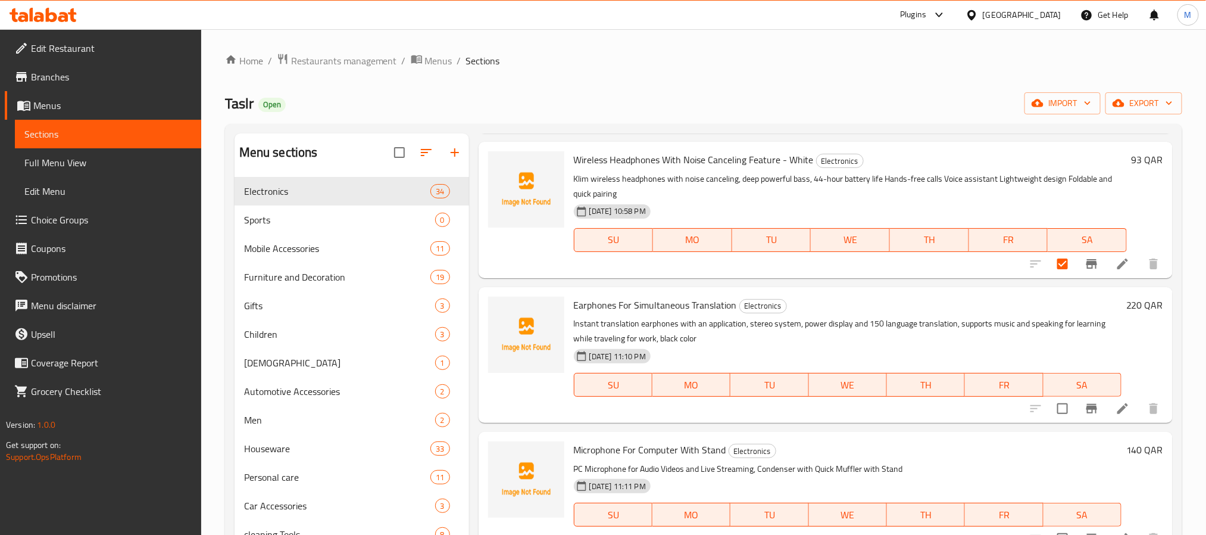
scroll to position [3126, 0]
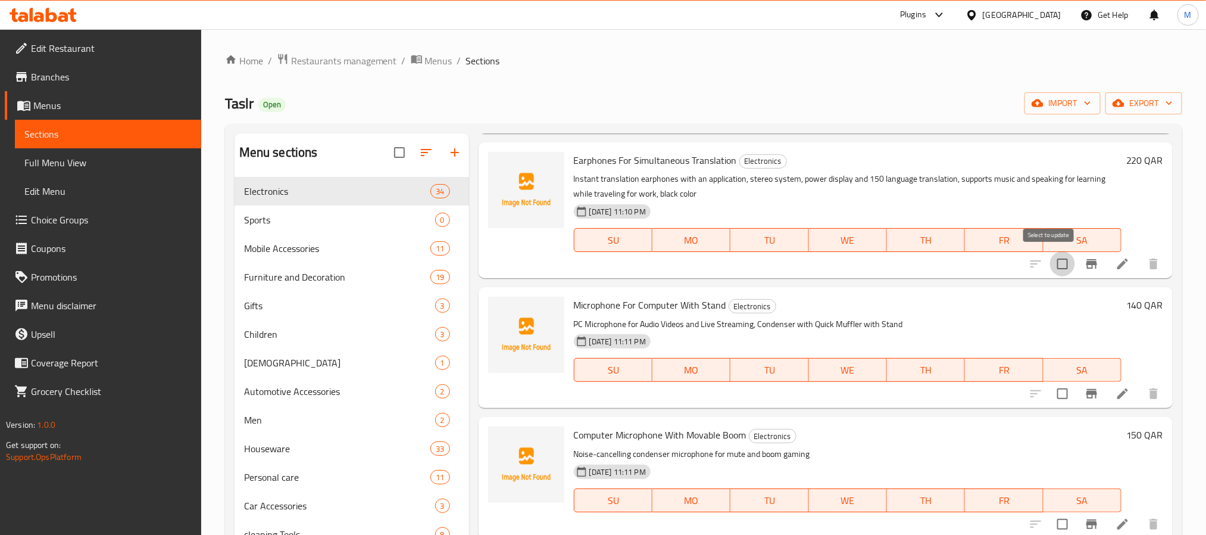
click at [1050, 260] on input "checkbox" at bounding box center [1062, 263] width 25 height 25
checkbox input "true"
drag, startPoint x: 1040, startPoint y: 390, endPoint x: 1029, endPoint y: 393, distance: 11.1
click at [1050, 390] on input "checkbox" at bounding box center [1062, 393] width 25 height 25
checkbox input "true"
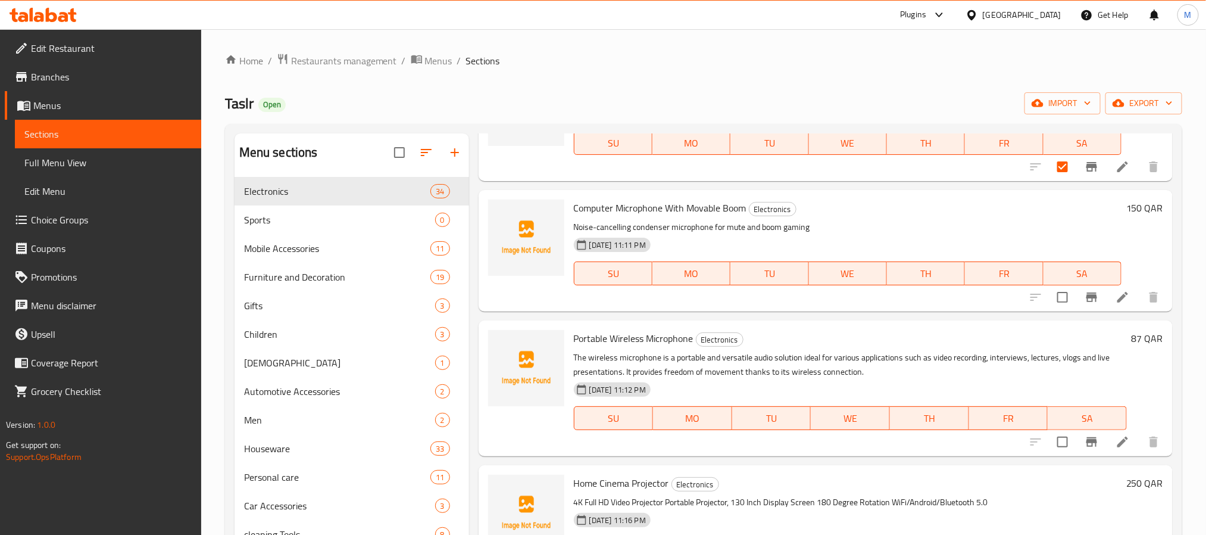
scroll to position [3394, 0]
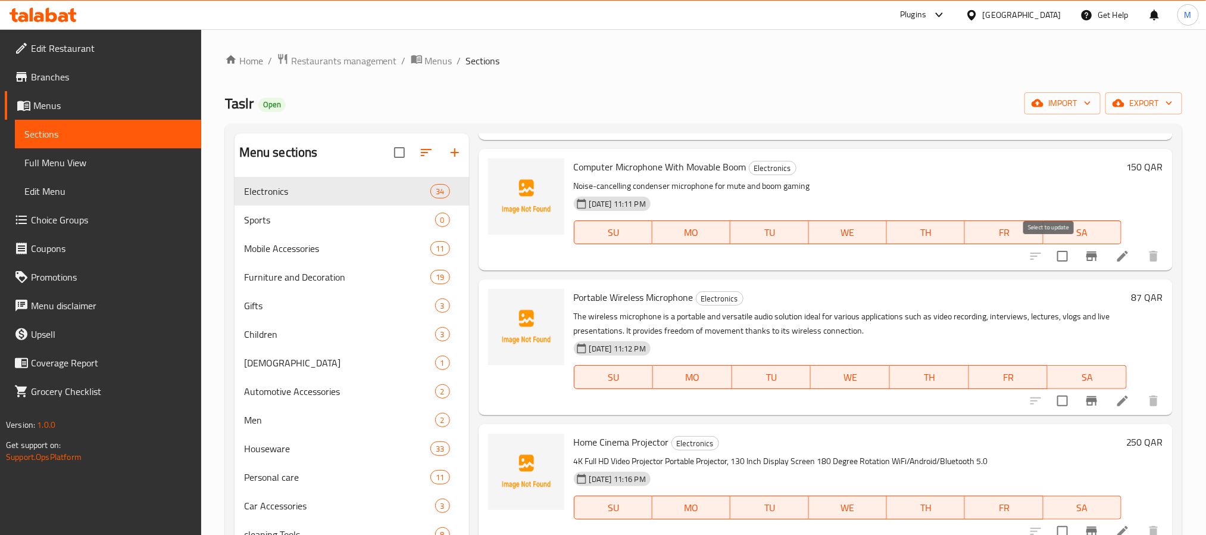
click at [1053, 259] on input "checkbox" at bounding box center [1062, 256] width 25 height 25
checkbox input "true"
click at [1050, 399] on input "checkbox" at bounding box center [1062, 400] width 25 height 25
checkbox input "true"
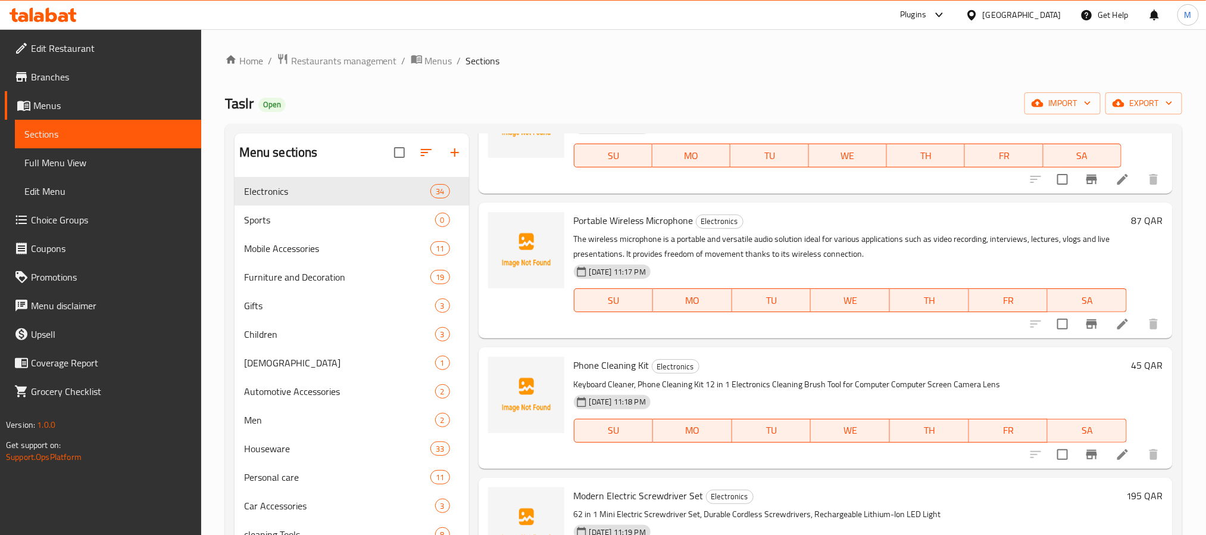
scroll to position [3751, 0]
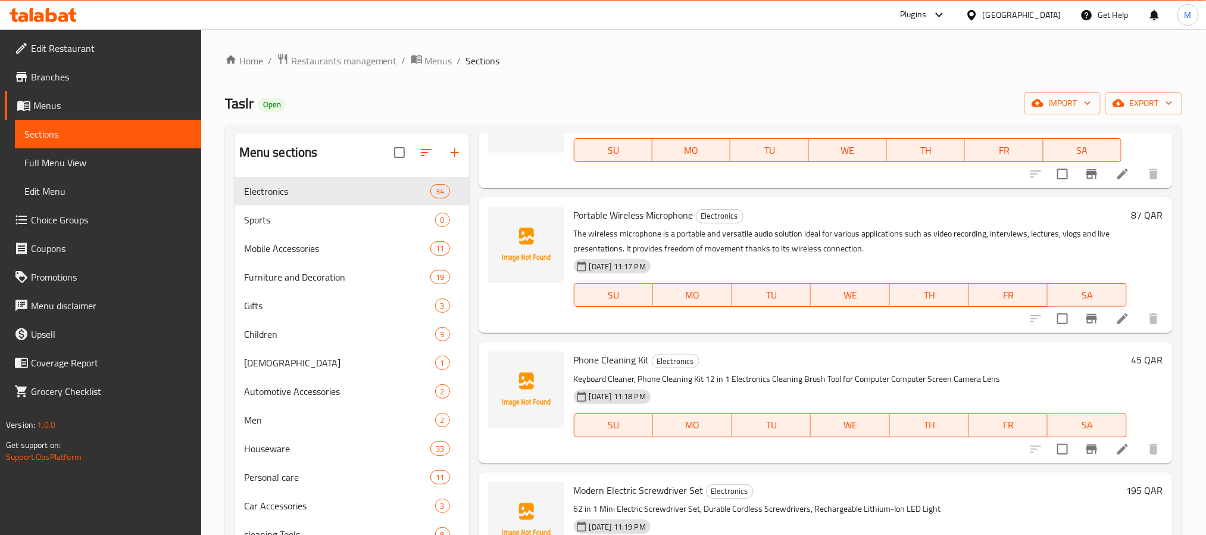
click at [1053, 181] on input "checkbox" at bounding box center [1062, 173] width 25 height 25
checkbox input "true"
click at [1052, 318] on input "checkbox" at bounding box center [1062, 318] width 25 height 25
checkbox input "true"
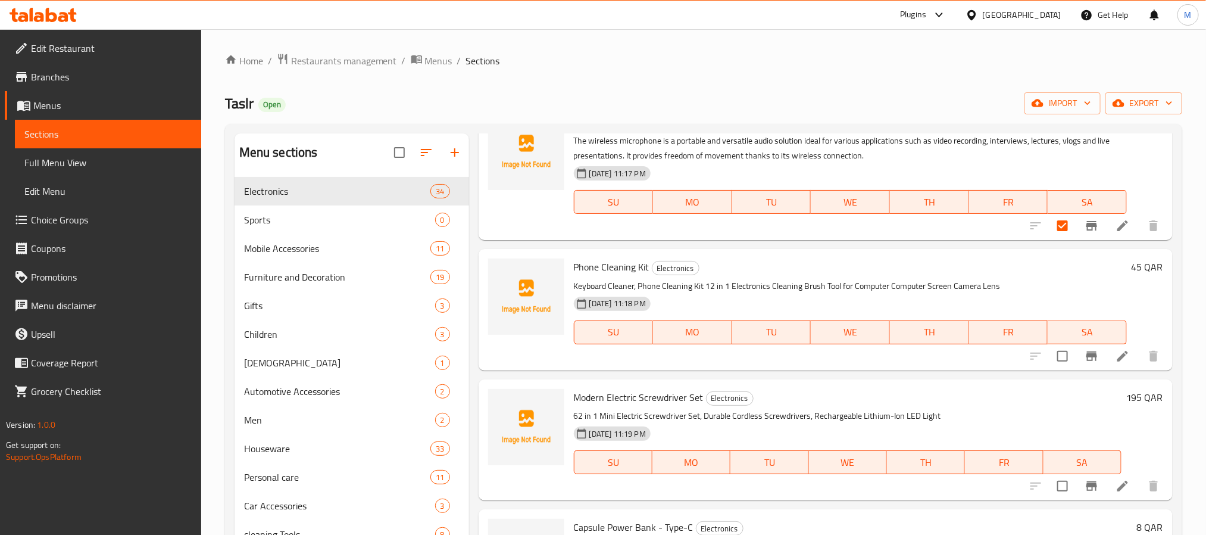
scroll to position [3930, 0]
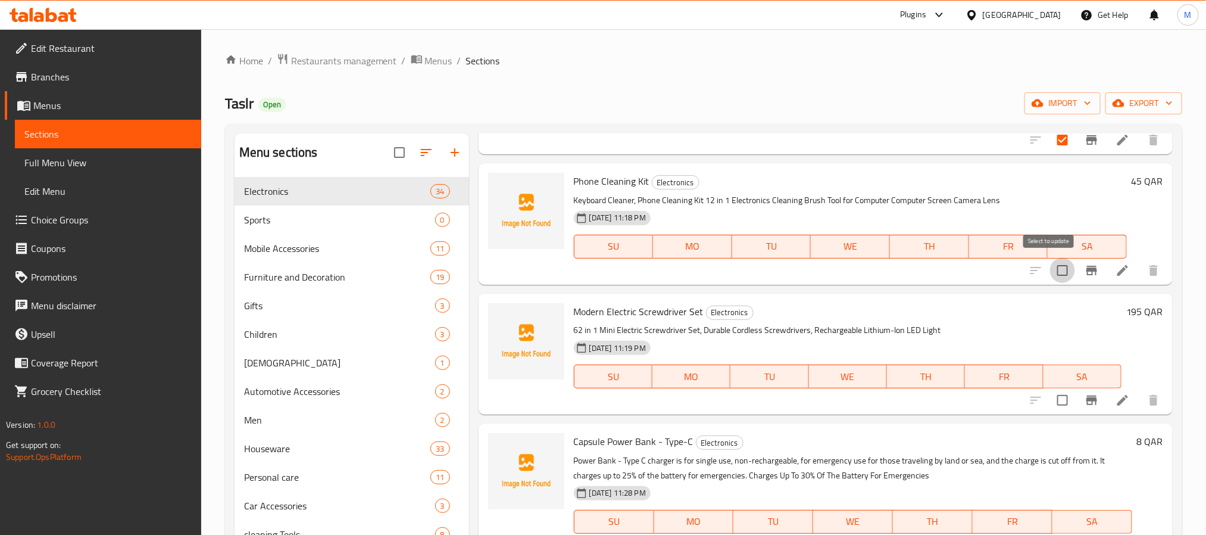
click at [1050, 277] on input "checkbox" at bounding box center [1062, 270] width 25 height 25
checkbox input "true"
click at [1050, 395] on input "checkbox" at bounding box center [1062, 400] width 25 height 25
checkbox input "true"
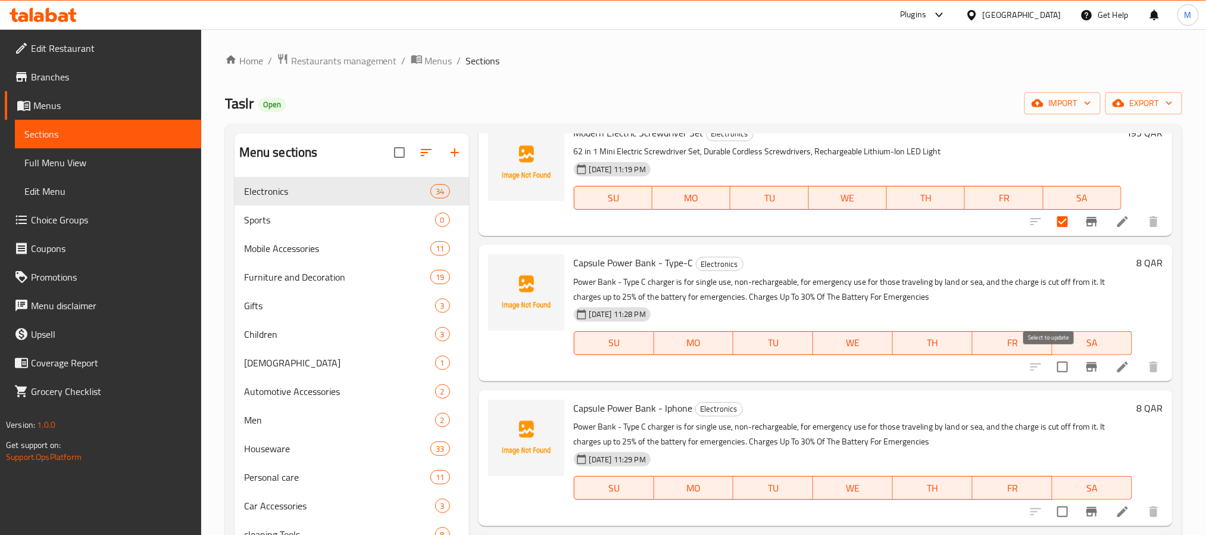
click at [1059, 354] on input "checkbox" at bounding box center [1062, 366] width 25 height 25
click at [1050, 373] on input "checkbox" at bounding box center [1062, 366] width 25 height 25
click at [1053, 372] on input "checkbox" at bounding box center [1062, 366] width 25 height 25
checkbox input "true"
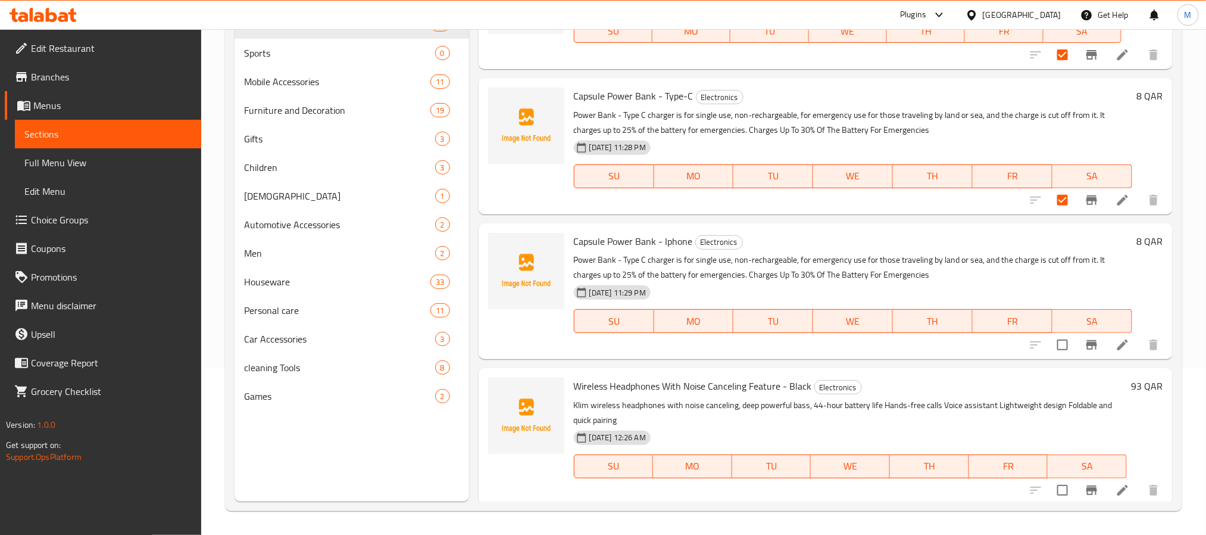
click at [1050, 348] on input "checkbox" at bounding box center [1062, 344] width 25 height 25
checkbox input "true"
click at [1050, 484] on input "checkbox" at bounding box center [1062, 490] width 25 height 25
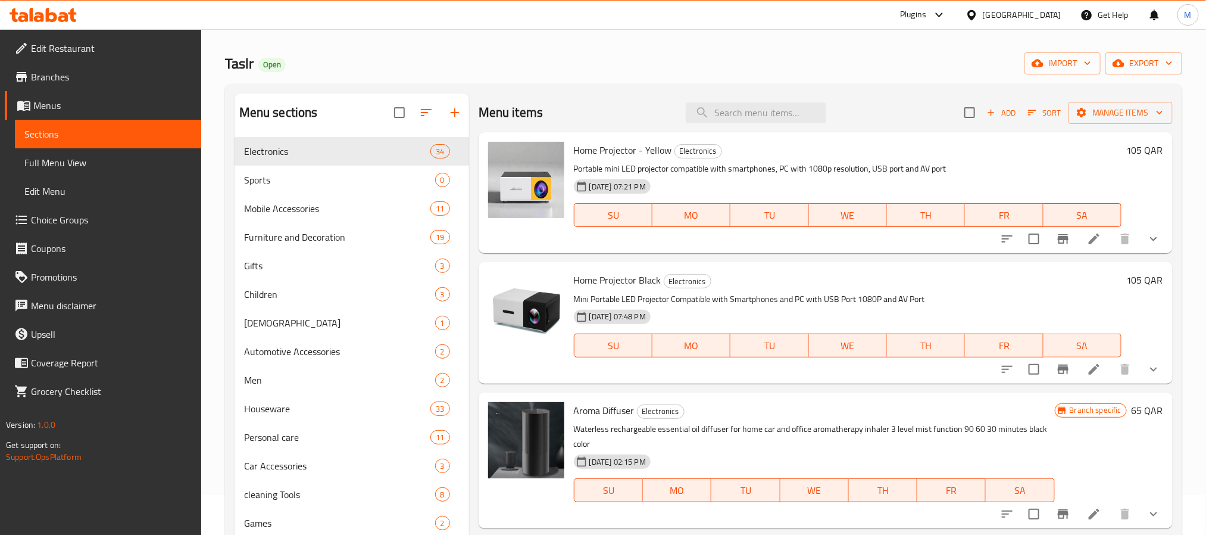
scroll to position [0, 0]
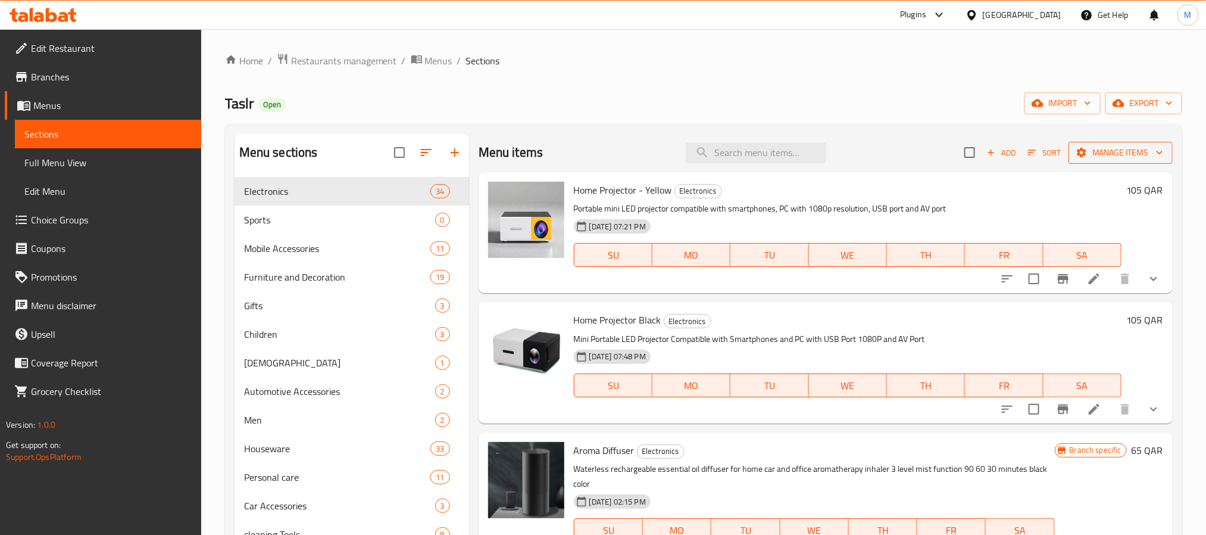
click at [1117, 150] on span "Manage items" at bounding box center [1120, 152] width 85 height 15
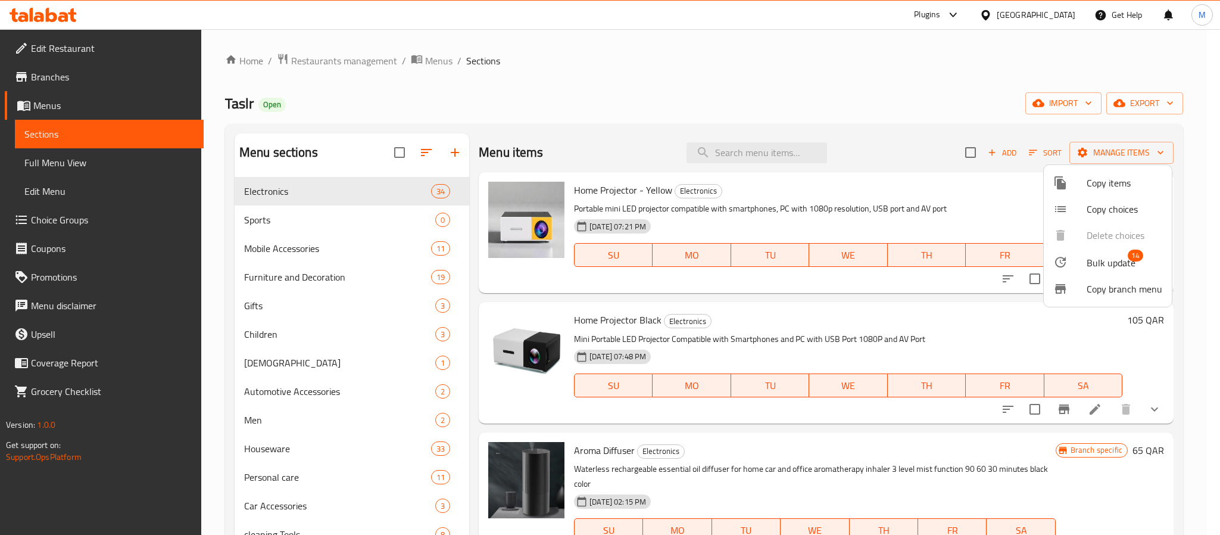
click at [1083, 263] on div at bounding box center [1069, 262] width 33 height 14
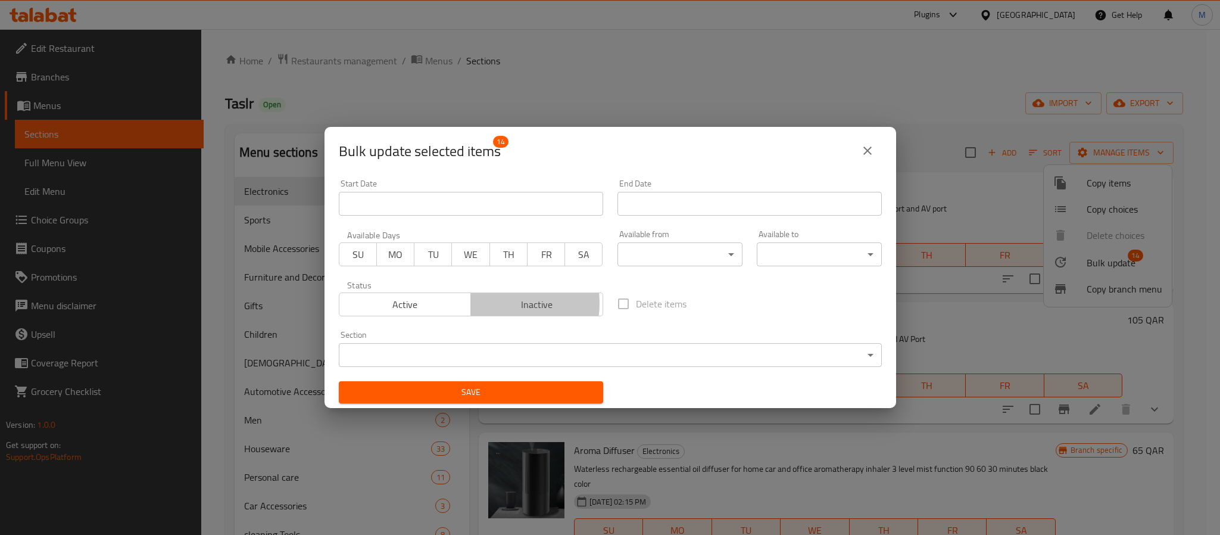
click at [498, 304] on span "Inactive" at bounding box center [537, 304] width 123 height 17
click at [509, 379] on div "Save" at bounding box center [471, 392] width 279 height 36
click at [511, 383] on button "Save" at bounding box center [471, 392] width 264 height 22
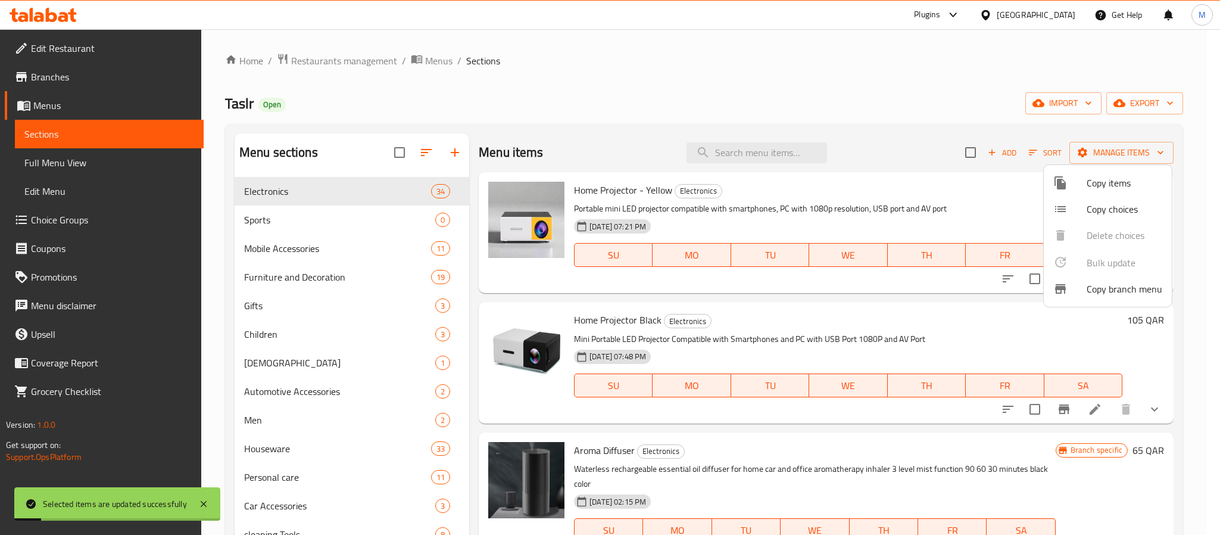
click at [130, 161] on div at bounding box center [610, 267] width 1220 height 535
click at [47, 163] on span "Full Menu View" at bounding box center [109, 162] width 170 height 14
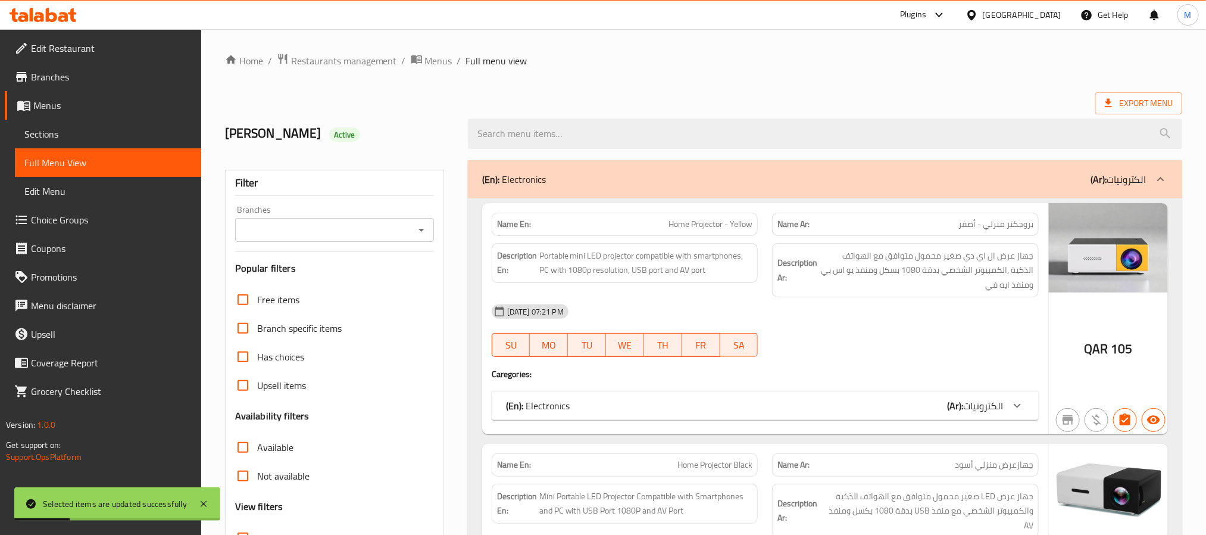
click at [414, 243] on div "Filter Branches Branches Popular filters Free items Branch specific items Has c…" at bounding box center [334, 390] width 219 height 440
click at [416, 235] on icon "Open" at bounding box center [421, 230] width 14 height 14
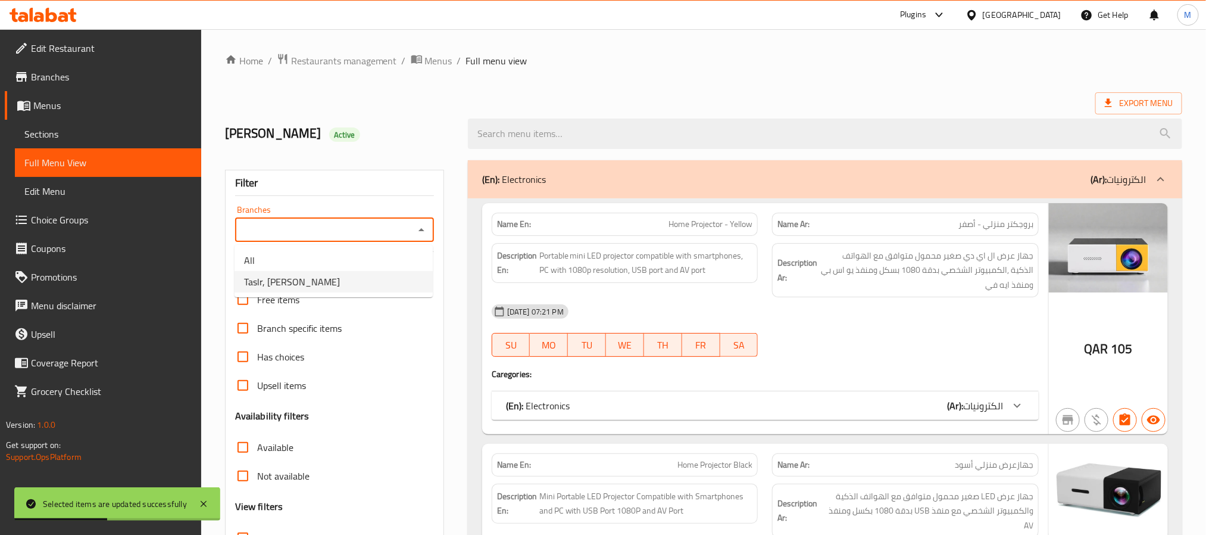
click at [379, 277] on li "Taslr, [PERSON_NAME]" at bounding box center [334, 281] width 198 height 21
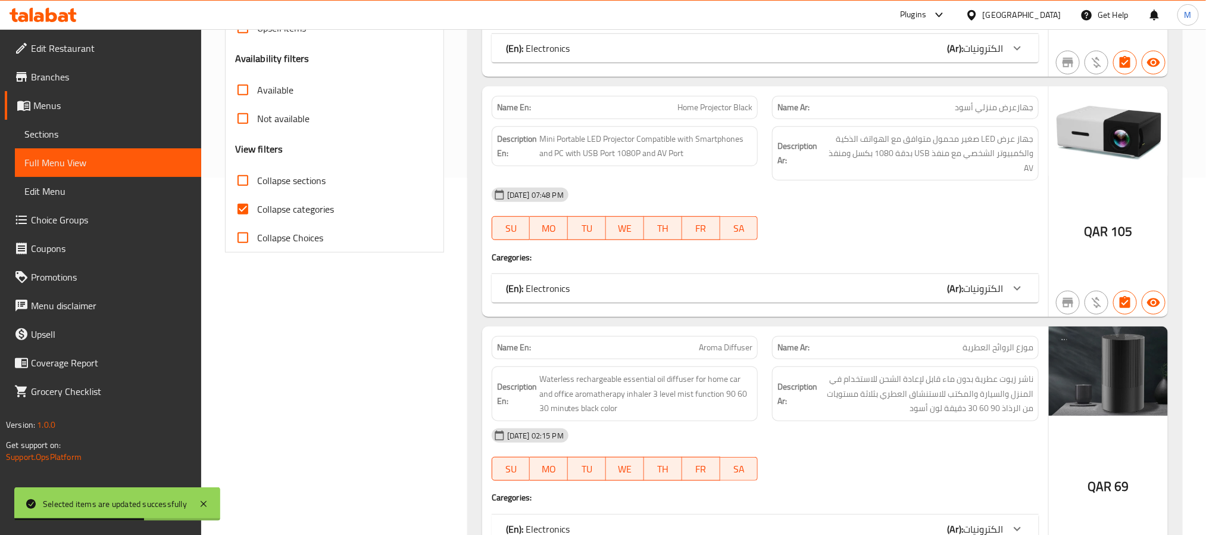
scroll to position [268, 0]
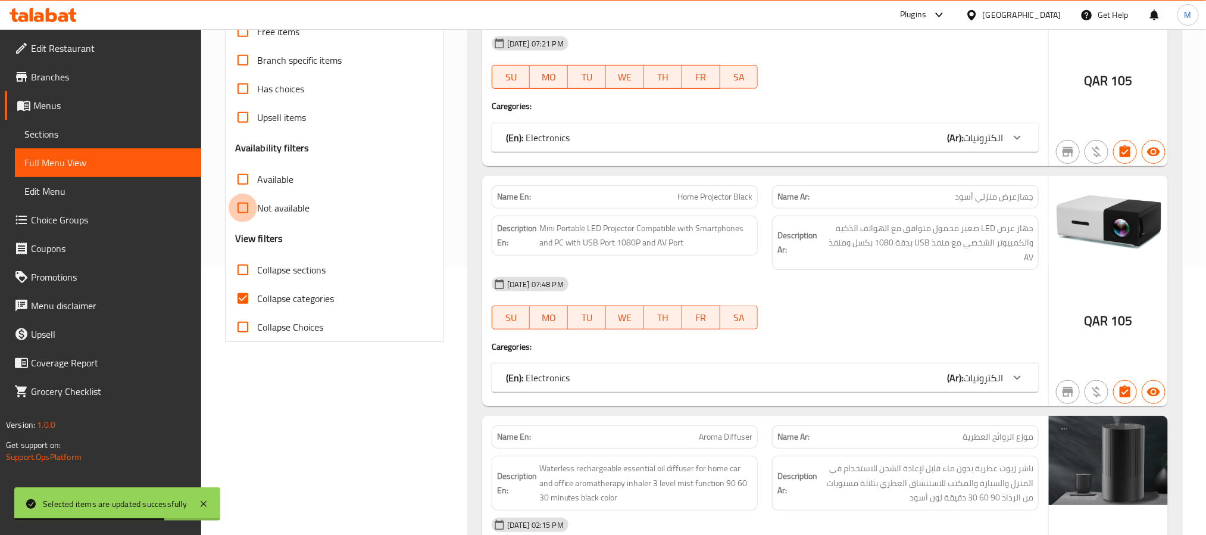
click at [251, 205] on input "Not available" at bounding box center [243, 208] width 29 height 29
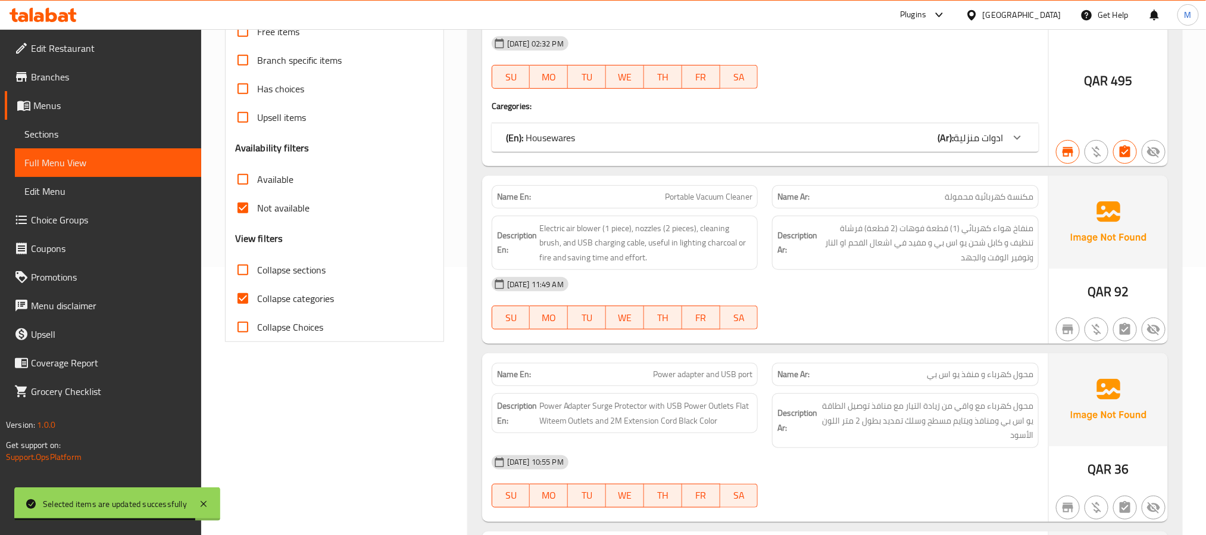
scroll to position [0, 0]
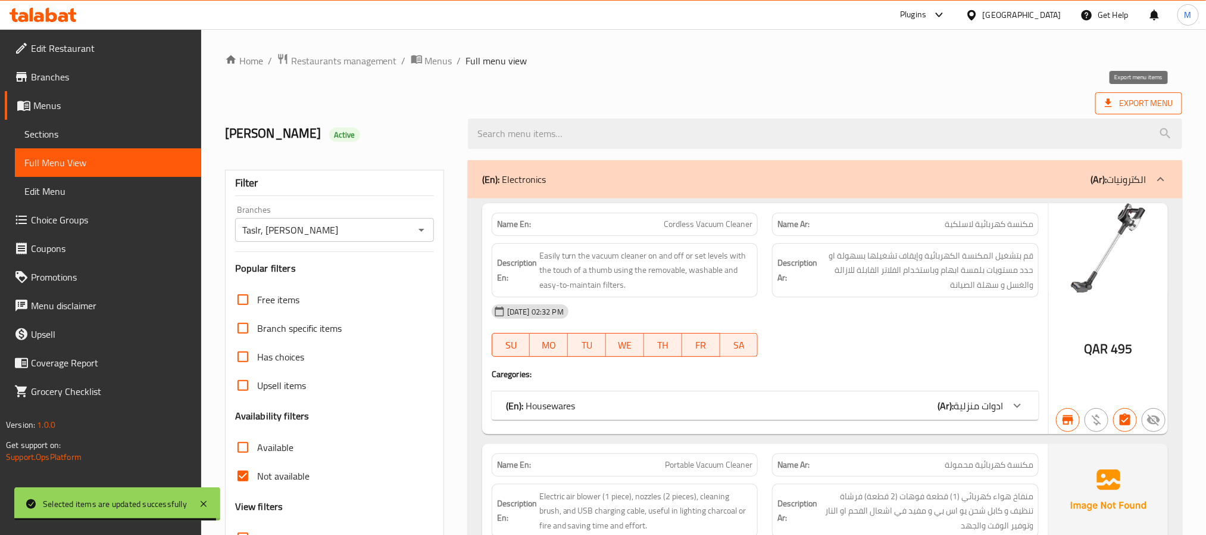
click at [1143, 101] on span "Export Menu" at bounding box center [1139, 103] width 68 height 15
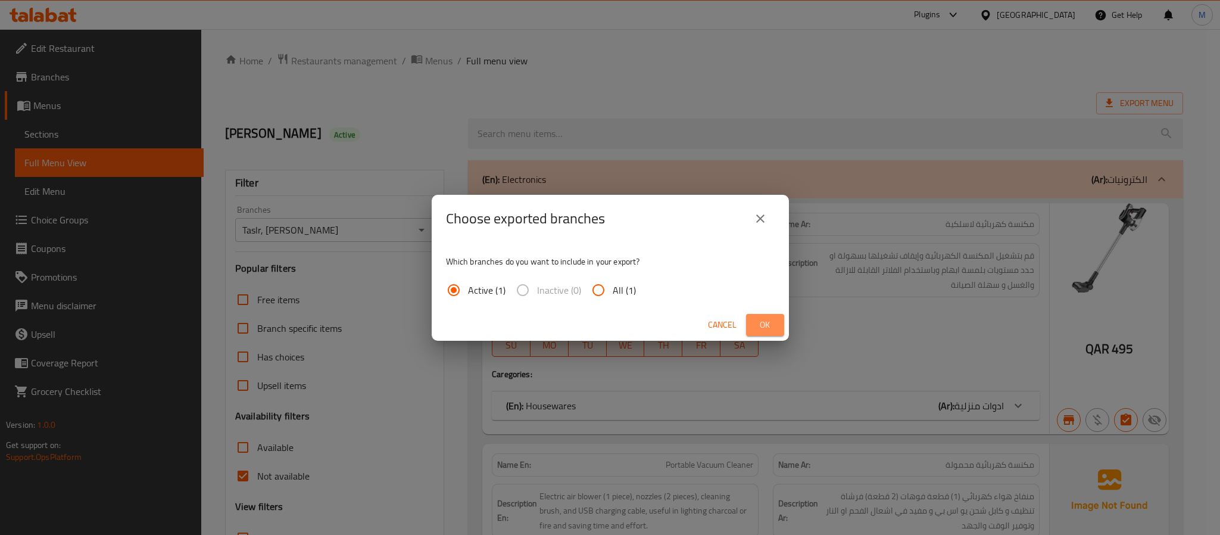
click at [756, 327] on span "Ok" at bounding box center [765, 324] width 19 height 15
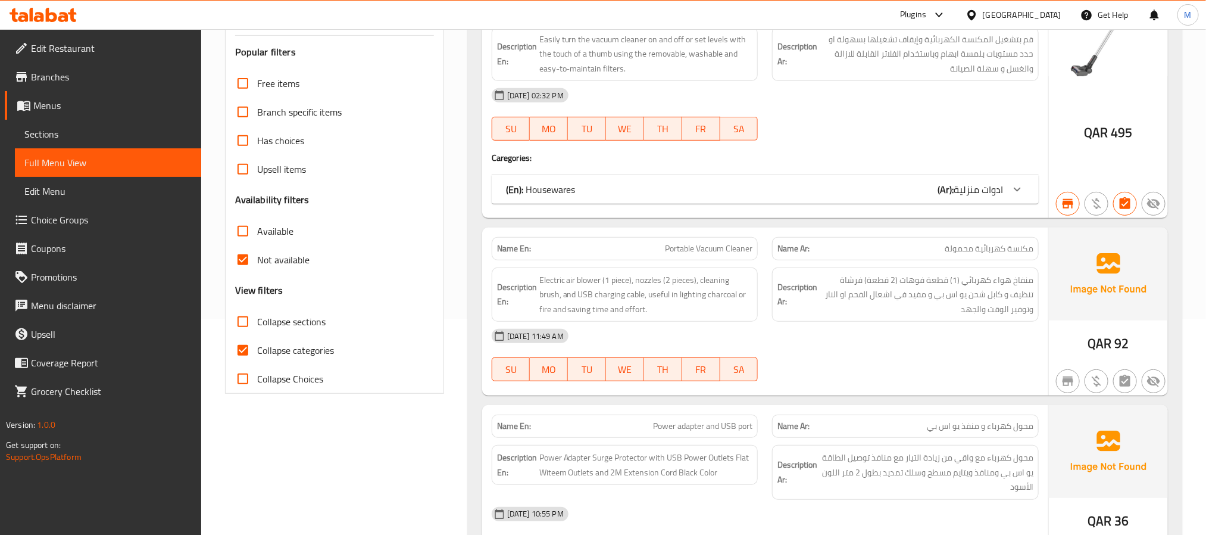
scroll to position [89, 0]
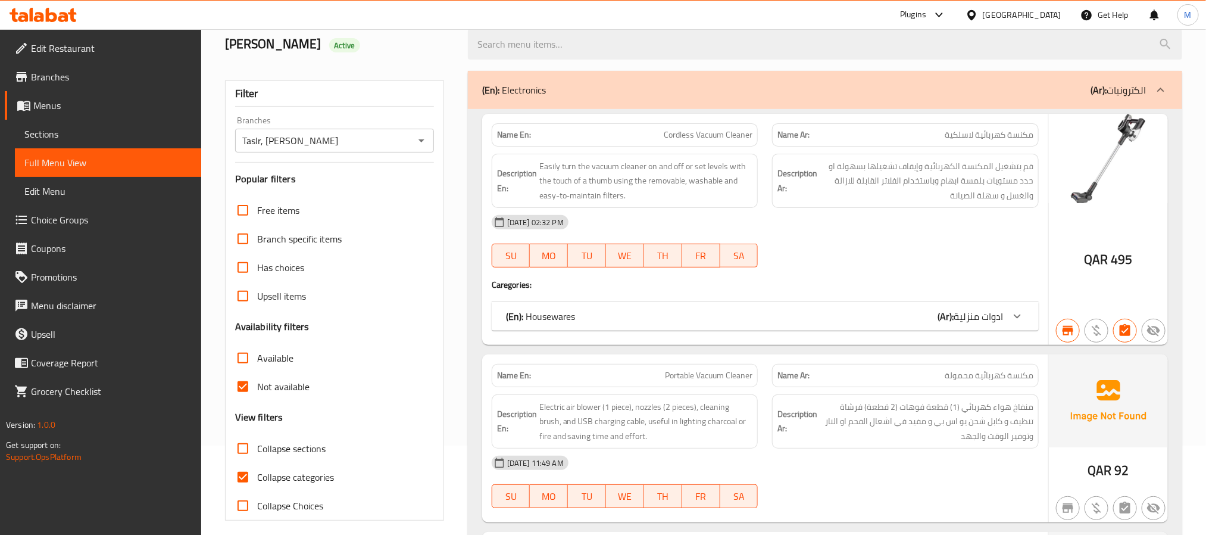
click at [656, 373] on p "Name En: Portable Vacuum Cleaner" at bounding box center [625, 375] width 256 height 13
copy span "Portable Vacuum Cleaner"
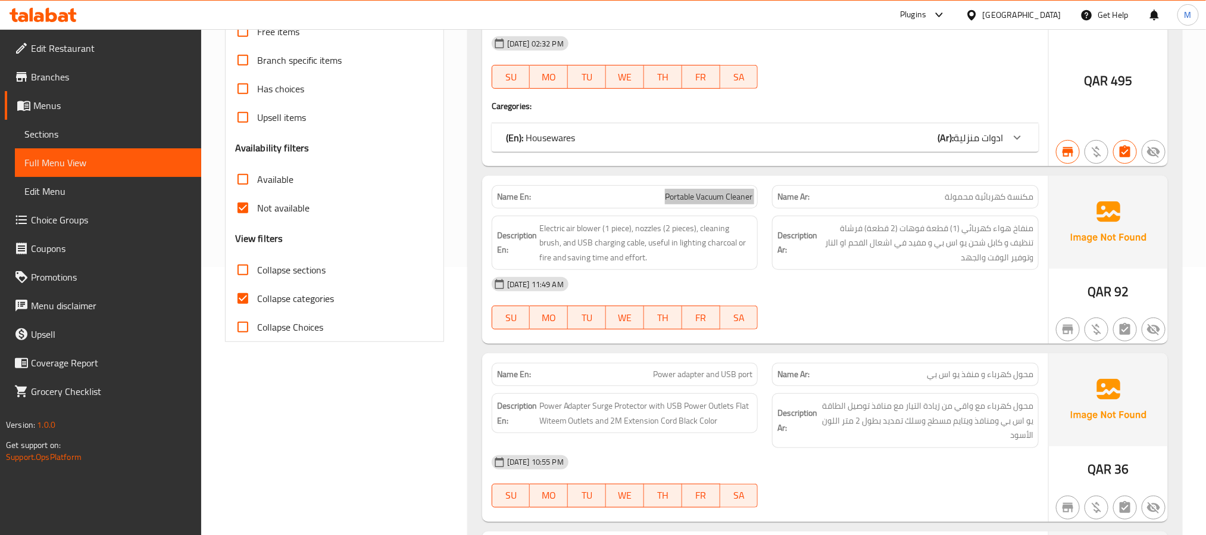
scroll to position [357, 0]
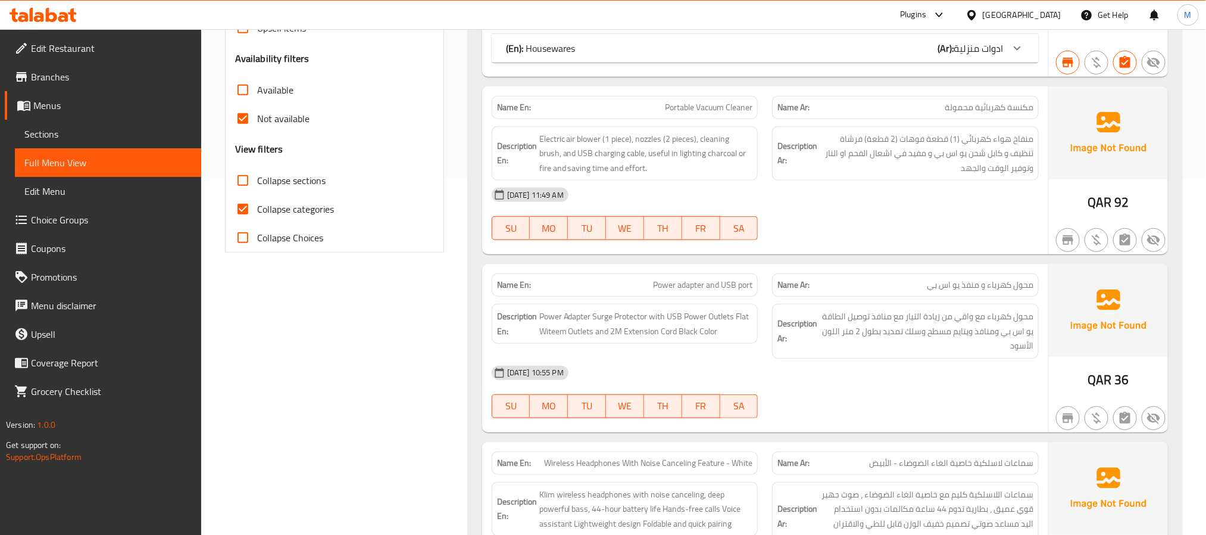
click at [709, 286] on span "Power adapter and USB port" at bounding box center [702, 285] width 99 height 13
click at [709, 288] on span "Power adapter and USB port" at bounding box center [702, 285] width 99 height 13
copy span "Power adapter and USB port"
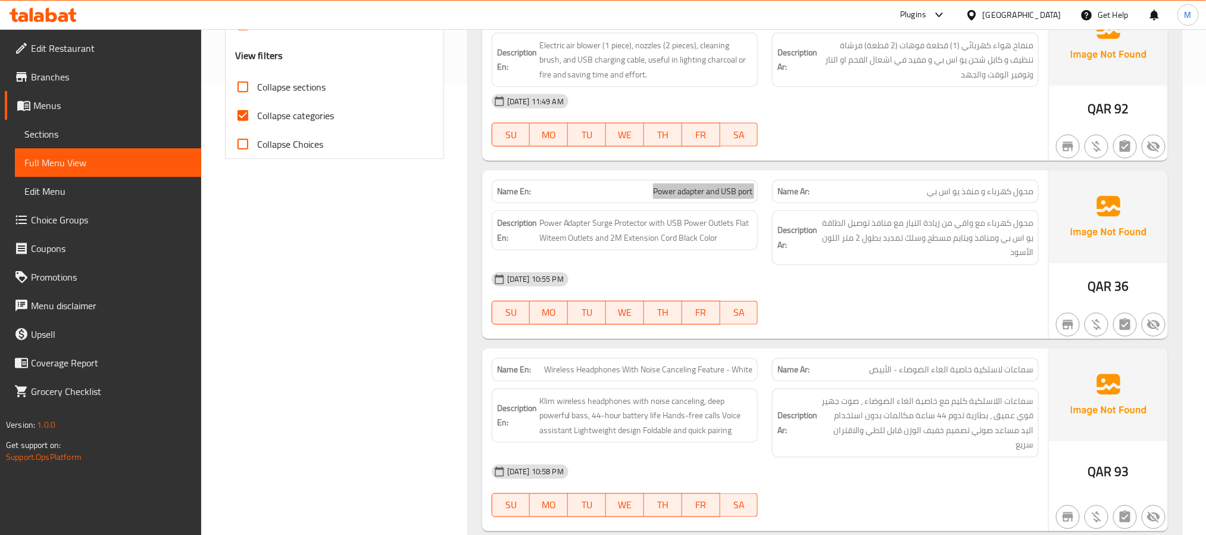
scroll to position [536, 0]
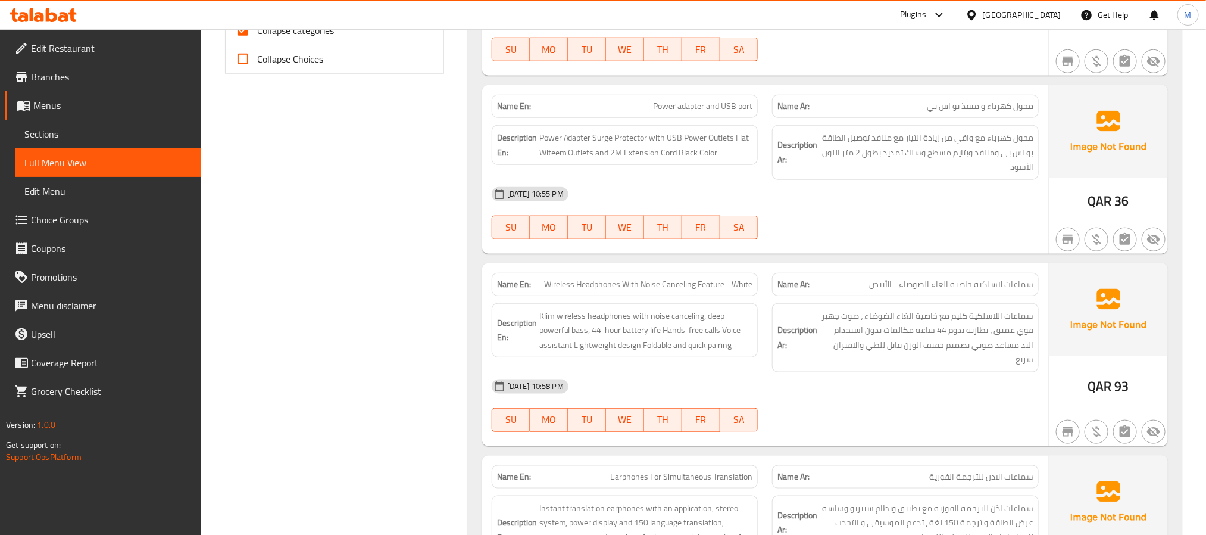
click at [662, 282] on span "Wireless Headphones With Noise Canceling Feature - White" at bounding box center [648, 284] width 208 height 13
copy span "Wireless Headphones With Noise Canceling Feature - White"
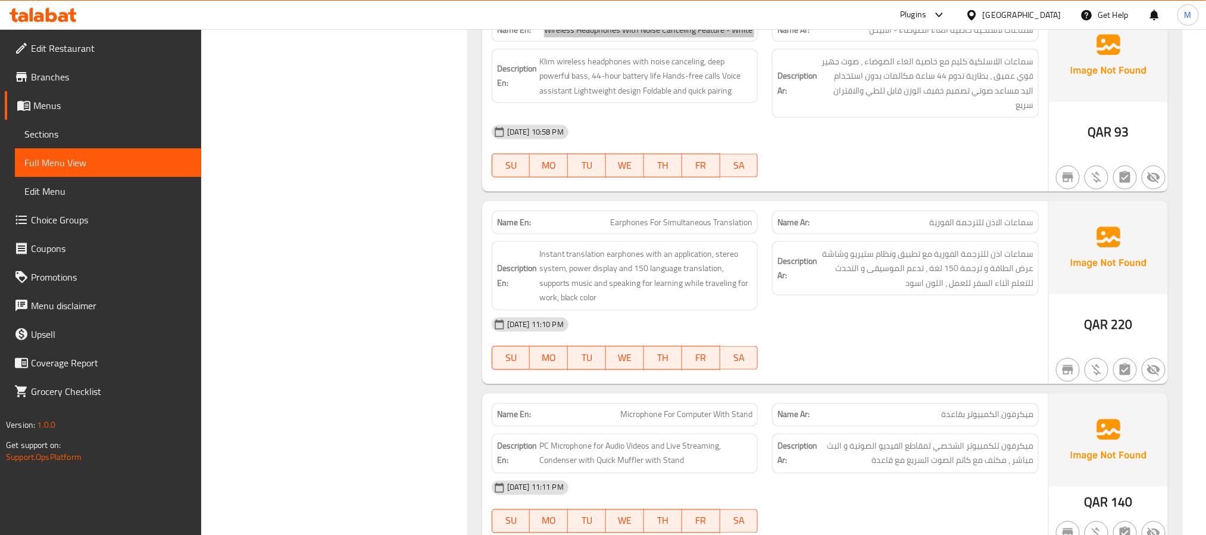
scroll to position [804, 0]
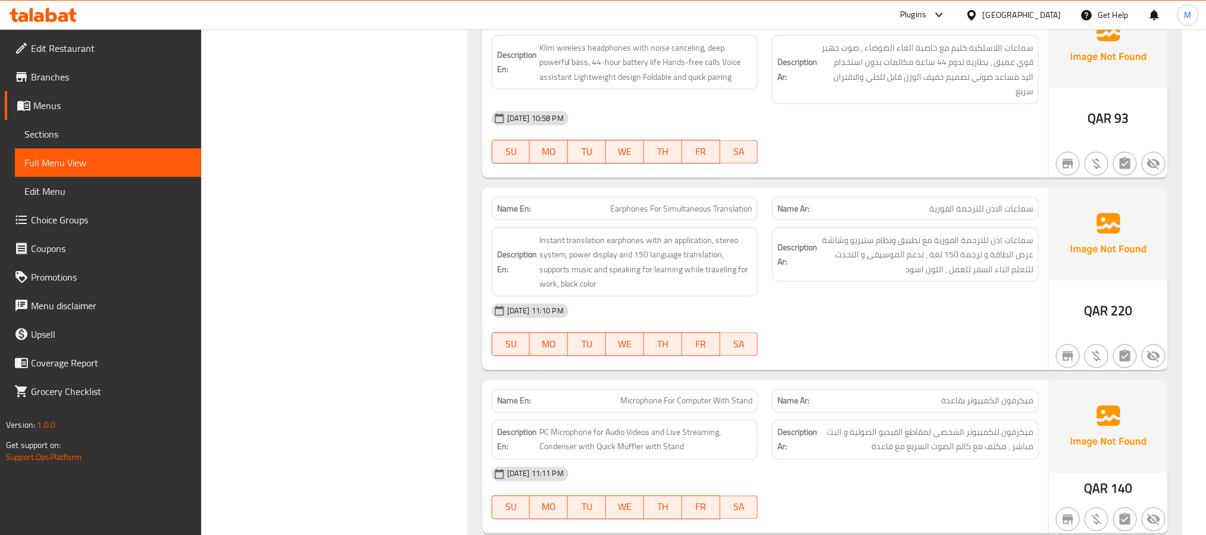
click at [693, 202] on span "Earphones For Simultaneous Translation" at bounding box center [681, 208] width 142 height 13
copy span "Earphones For Simultaneous Translation"
click at [693, 202] on span "Earphones For Simultaneous Translation" at bounding box center [681, 208] width 142 height 13
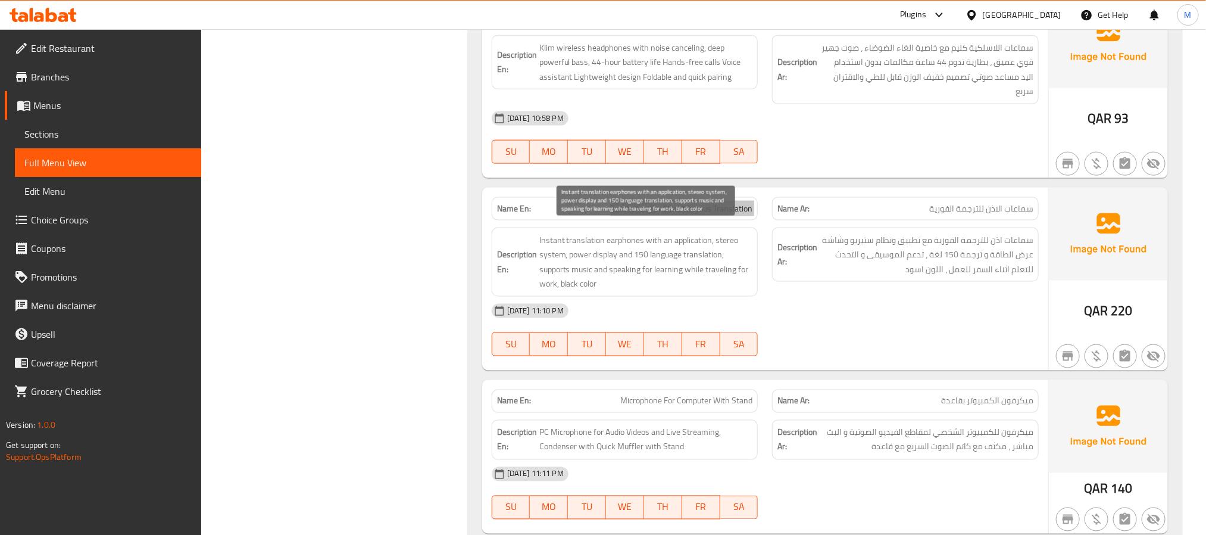
scroll to position [893, 0]
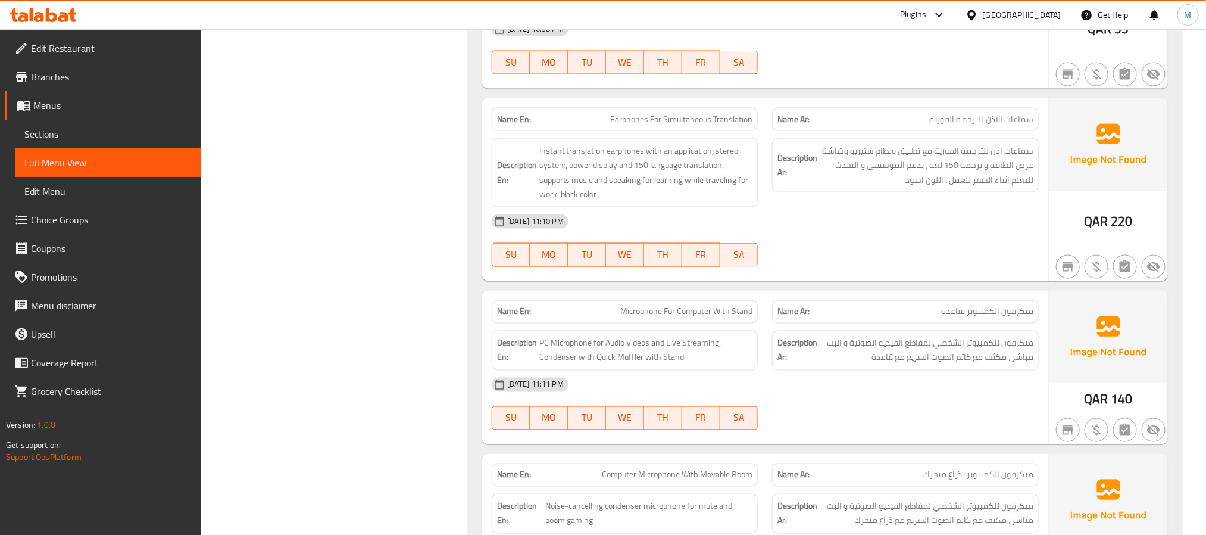
click at [656, 300] on div "Name En: Microphone For Computer With Stand" at bounding box center [625, 311] width 267 height 23
copy span "Microphone For Computer With Stand"
click at [656, 300] on div "Name En: Microphone For Computer With Stand" at bounding box center [625, 311] width 267 height 23
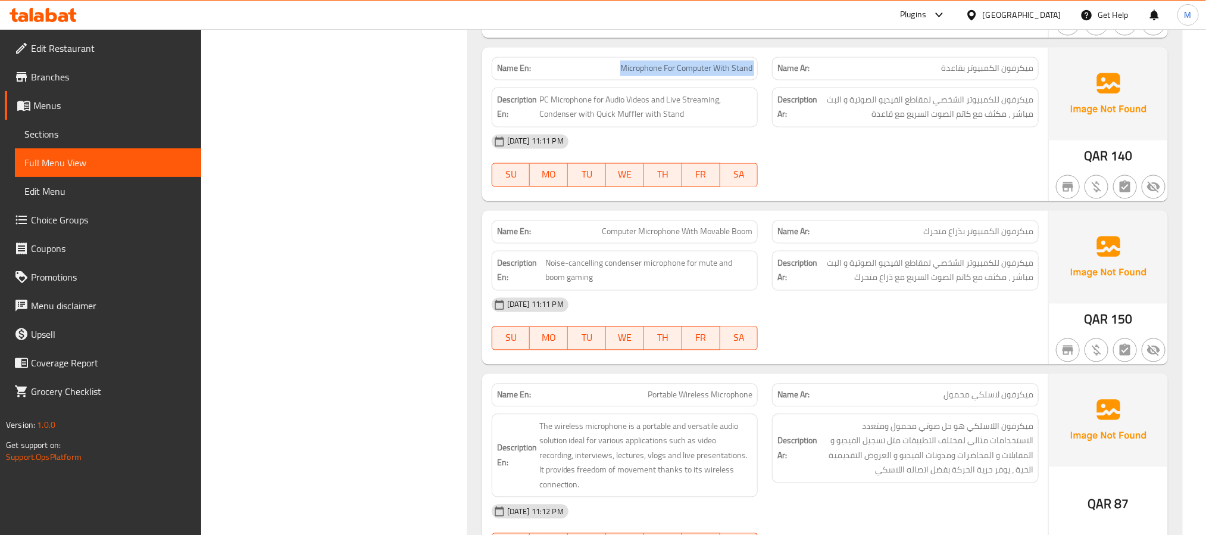
scroll to position [1161, 0]
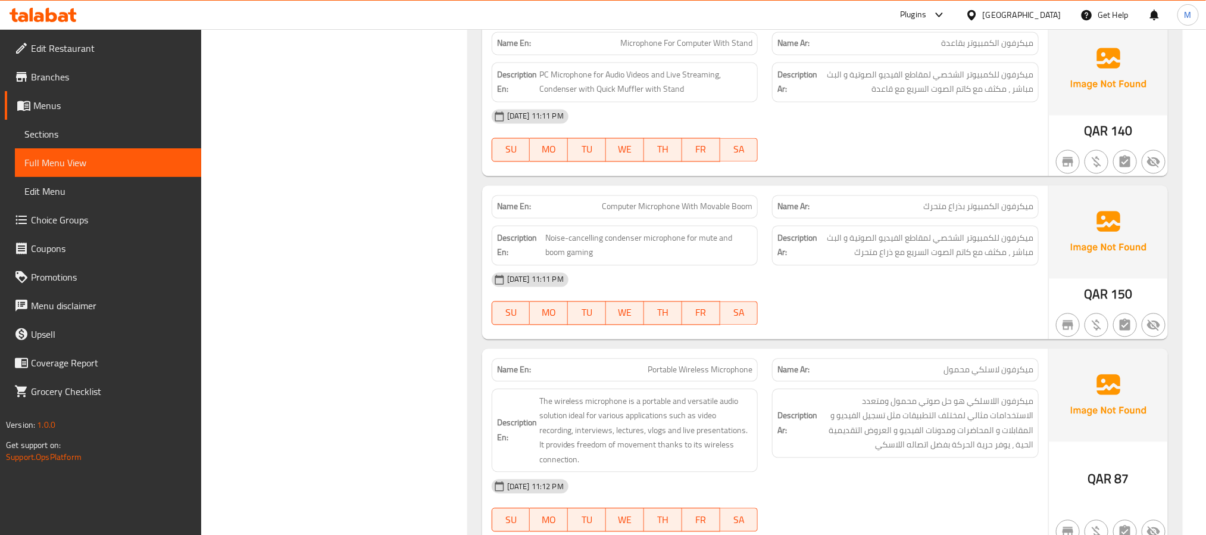
click at [687, 201] on span "Computer Microphone With Movable Boom" at bounding box center [677, 207] width 151 height 13
copy span "Computer Microphone With Movable Boom"
click at [687, 201] on span "Computer Microphone With Movable Boom" at bounding box center [677, 207] width 151 height 13
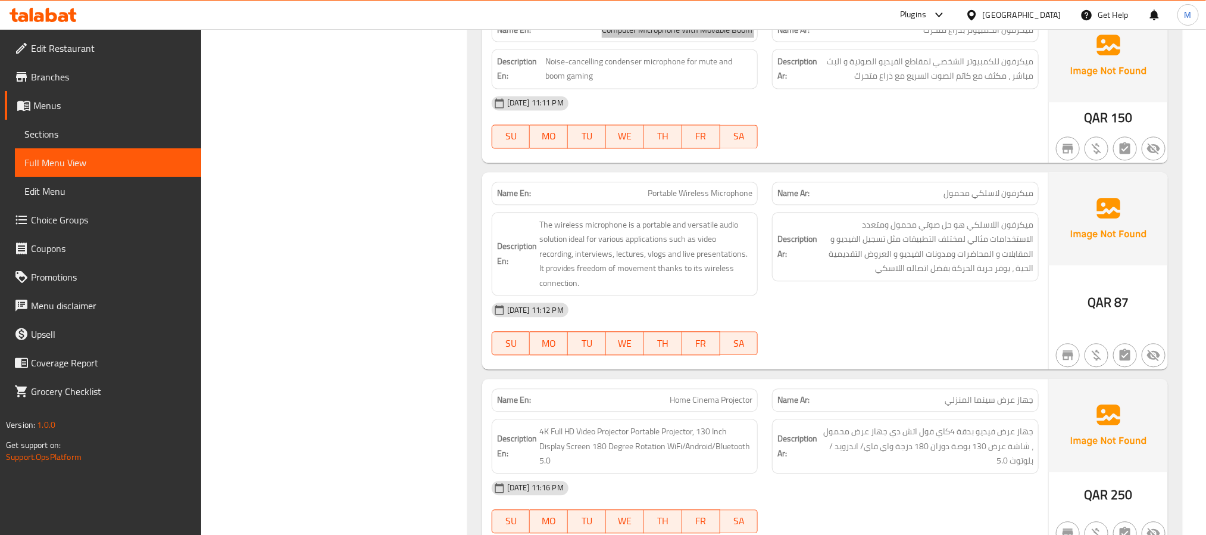
scroll to position [1340, 0]
click at [695, 203] on div "Description En: The wireless microphone is a portable and versatile audio solut…" at bounding box center [625, 252] width 281 height 98
click at [698, 186] on span "Portable Wireless Microphone" at bounding box center [700, 191] width 105 height 13
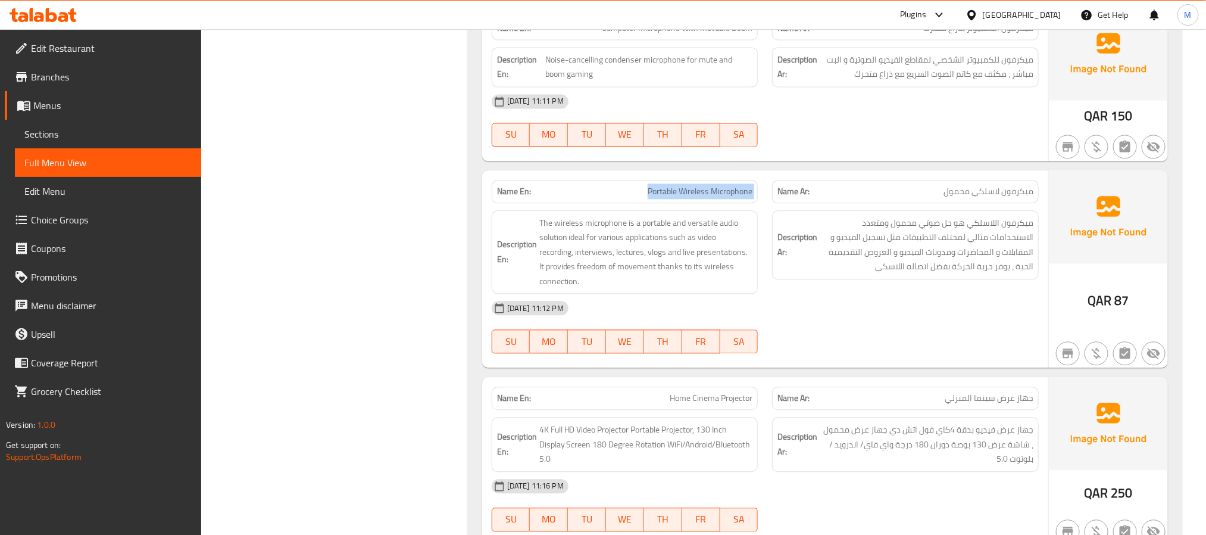
click at [698, 186] on span "Portable Wireless Microphone" at bounding box center [700, 191] width 105 height 13
copy span "Portable Wireless Microphone"
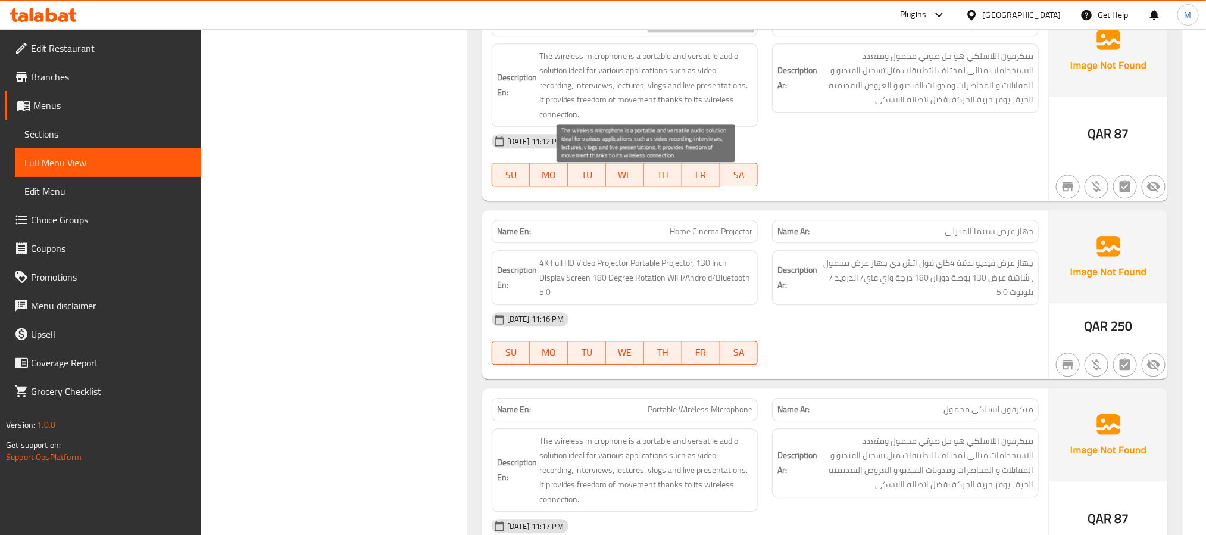
scroll to position [1518, 0]
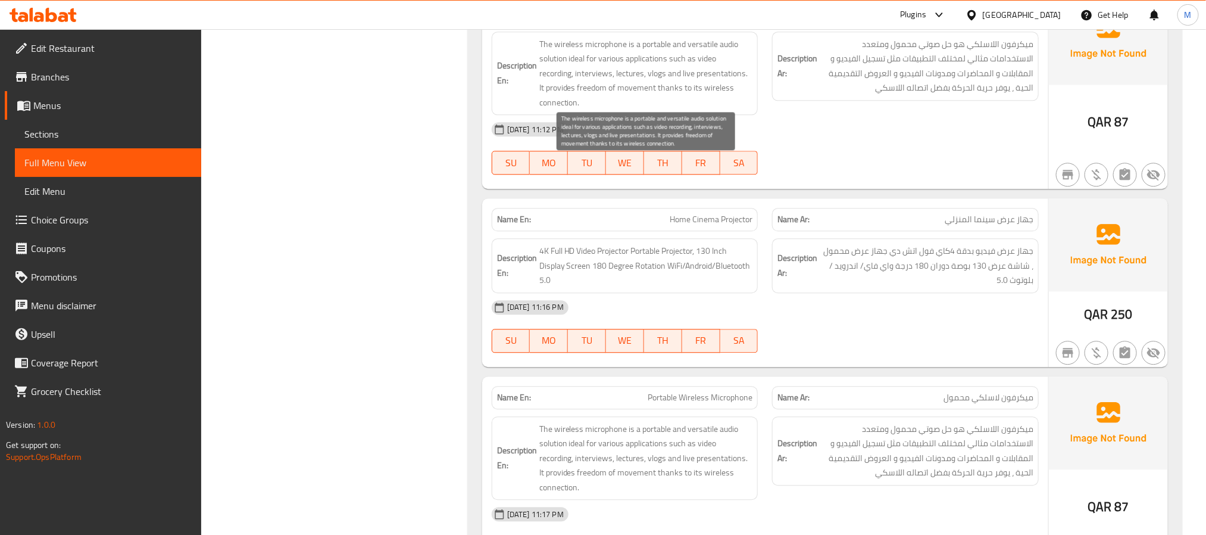
click at [663, 219] on p "Name En: Home Cinema Projector" at bounding box center [625, 219] width 256 height 13
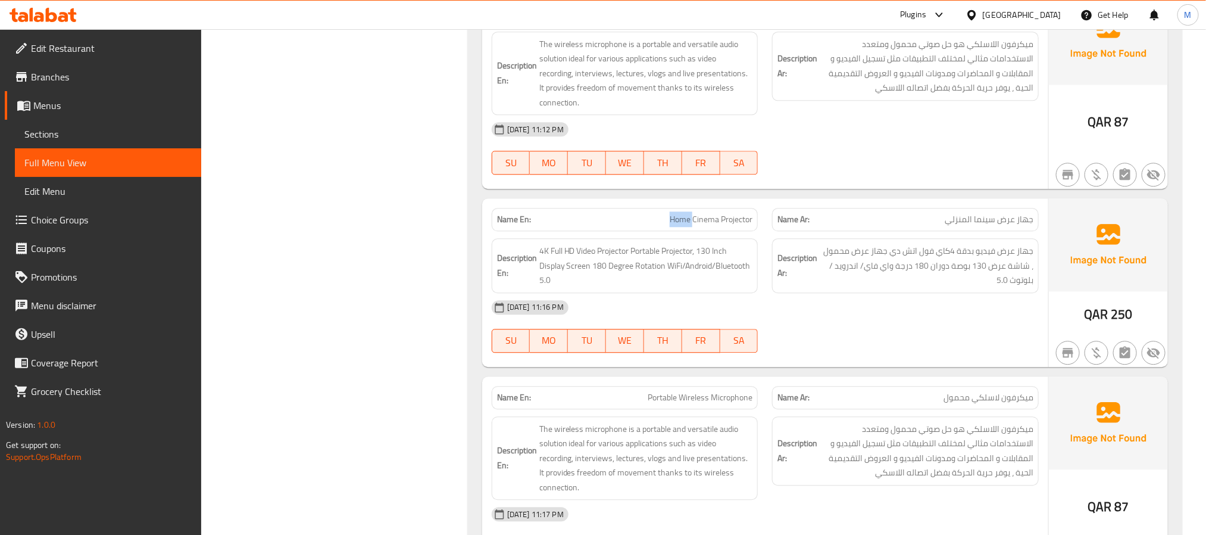
click at [663, 219] on p "Name En: Home Cinema Projector" at bounding box center [625, 219] width 256 height 13
copy span "Home Cinema Projector"
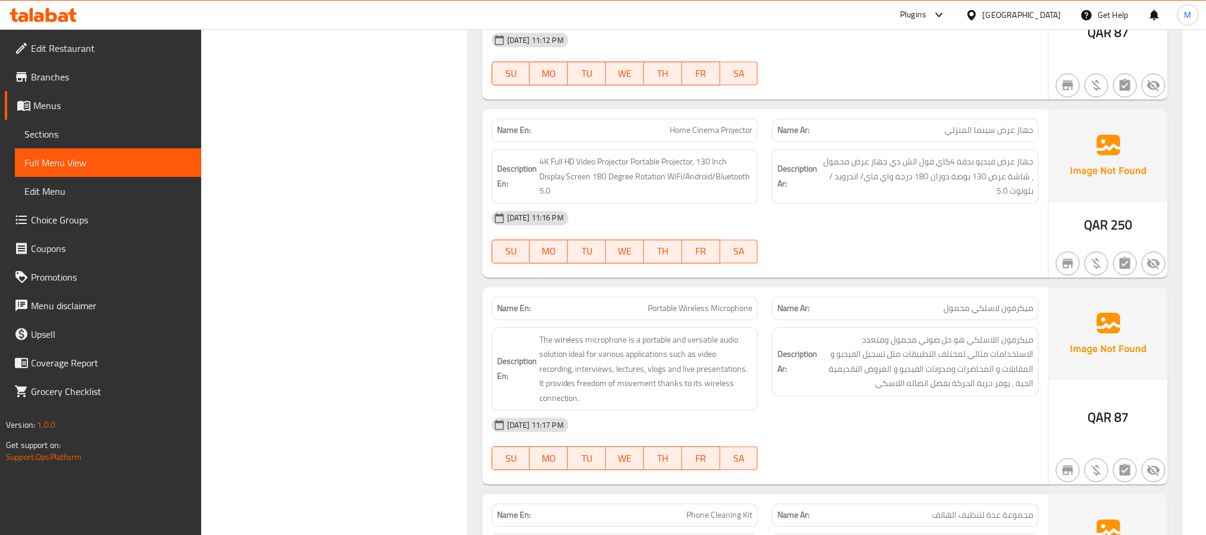
click at [719, 279] on div "Name En: Cordless Vacuum Cleaner Name Ar: مكنسة كهربائية لاسلكية Description En…" at bounding box center [825, 23] width 715 height 2865
click at [722, 313] on div "Name En: Portable Wireless Microphone" at bounding box center [625, 308] width 267 height 23
copy span "Portable Wireless Microphone"
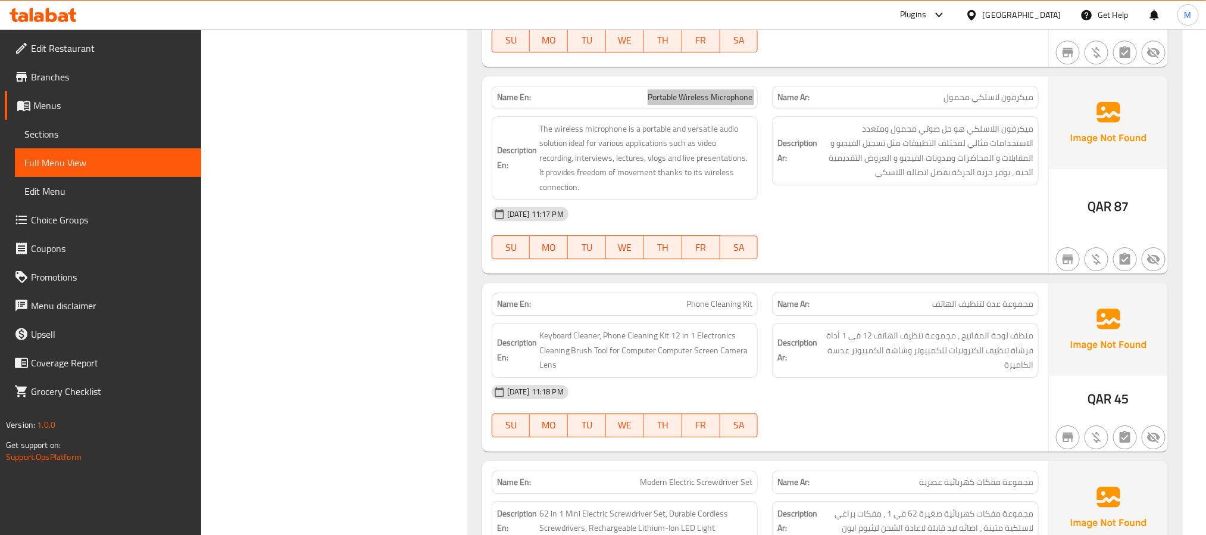
scroll to position [1876, 0]
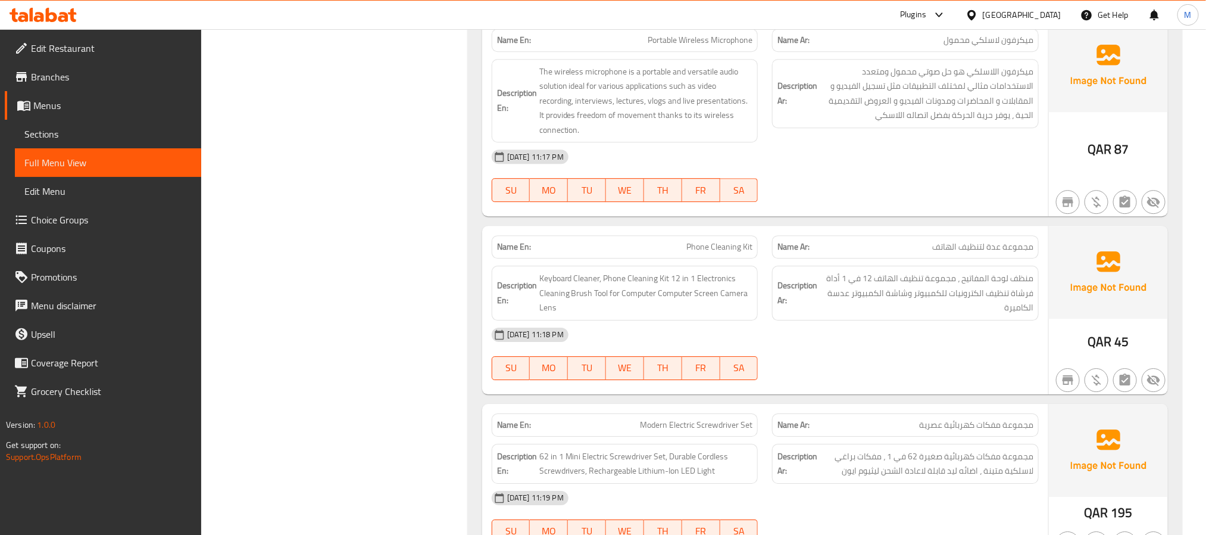
click at [699, 254] on div "Name En: Phone Cleaning Kit" at bounding box center [625, 246] width 267 height 23
copy span "Phone Cleaning Kit"
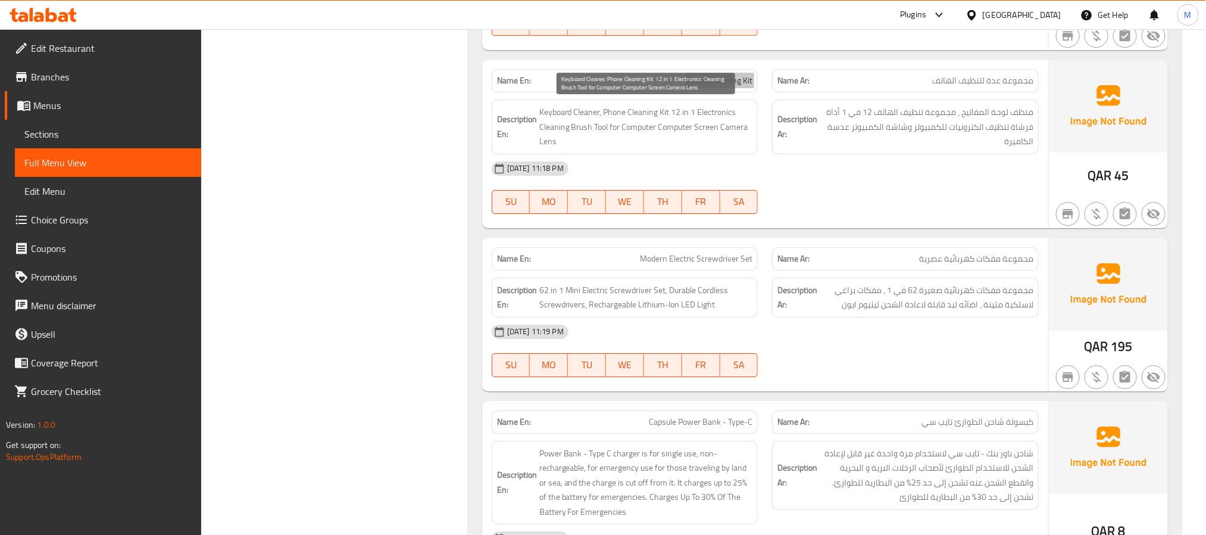
scroll to position [2054, 0]
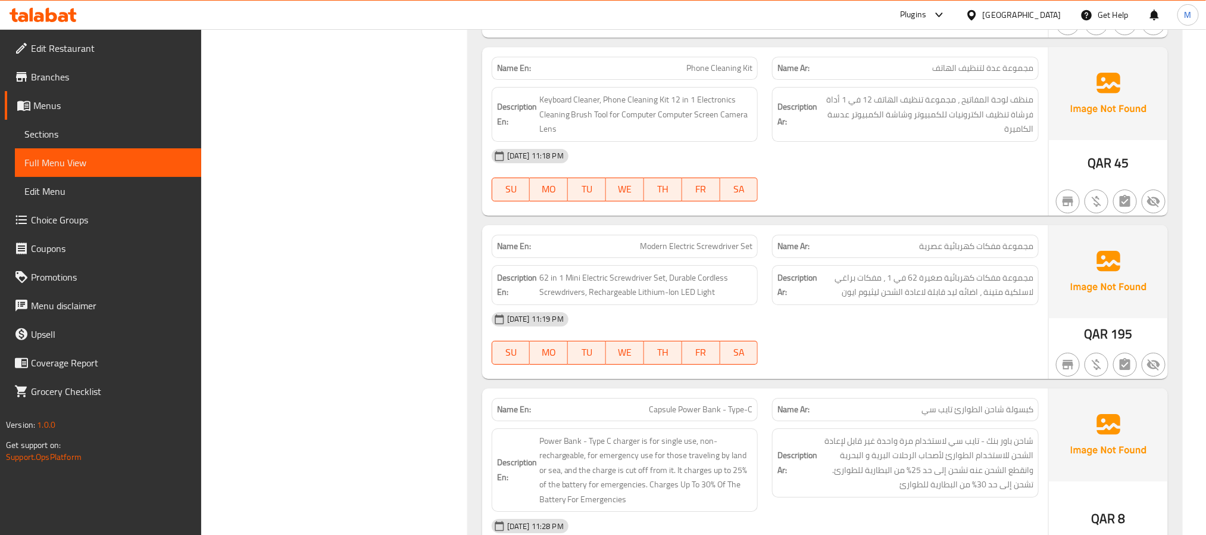
click at [702, 254] on div "Name En: Modern Electric Screwdriver Set" at bounding box center [625, 246] width 267 height 23
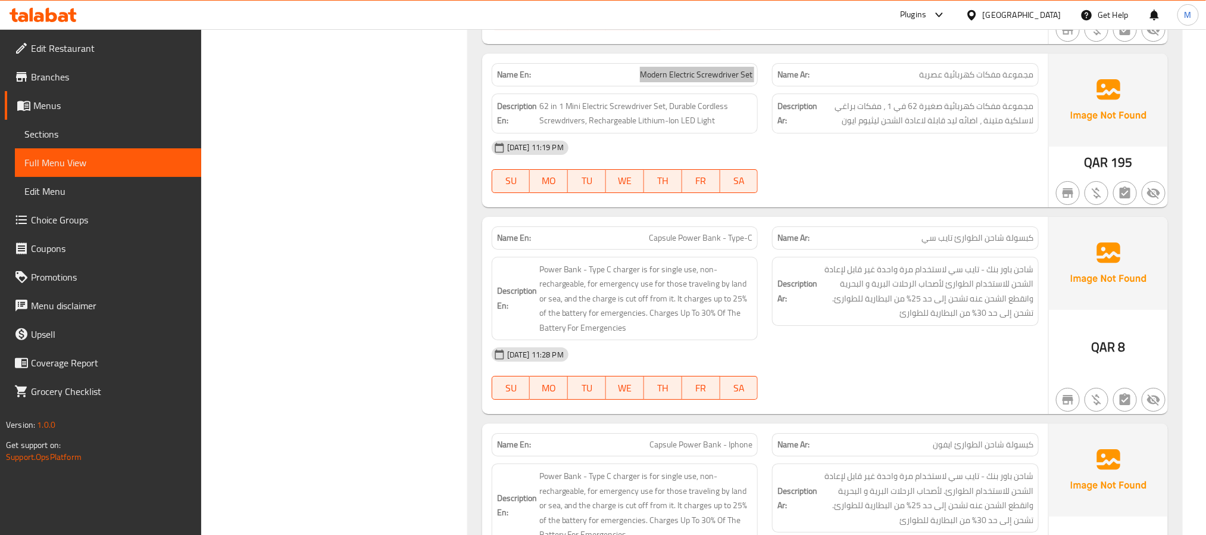
scroll to position [2233, 0]
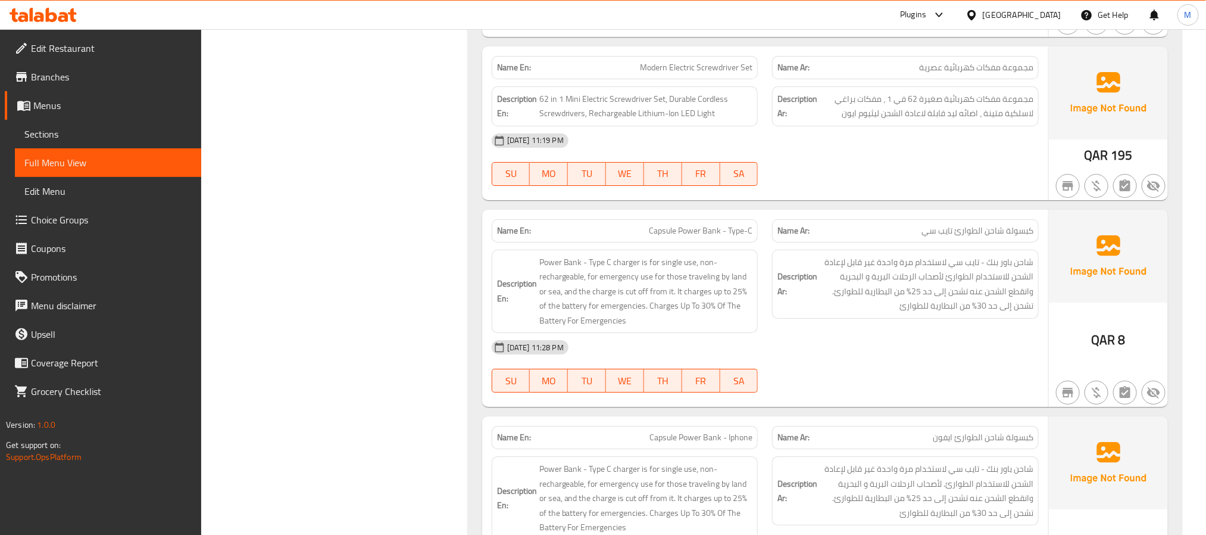
click at [698, 231] on span "Capsule Power Bank - Type-C" at bounding box center [701, 230] width 104 height 13
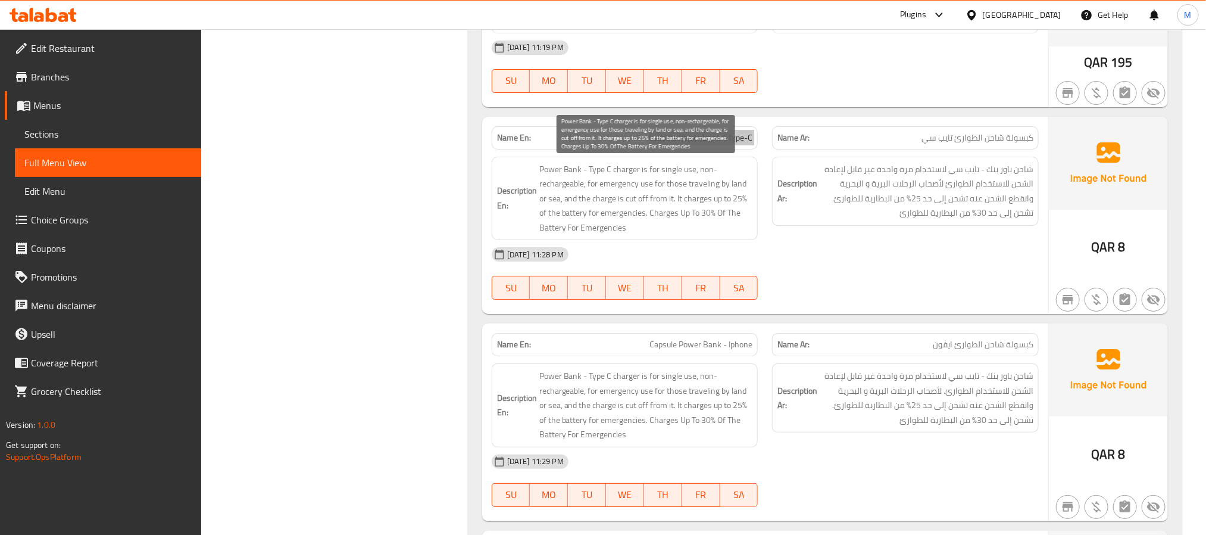
scroll to position [2411, 0]
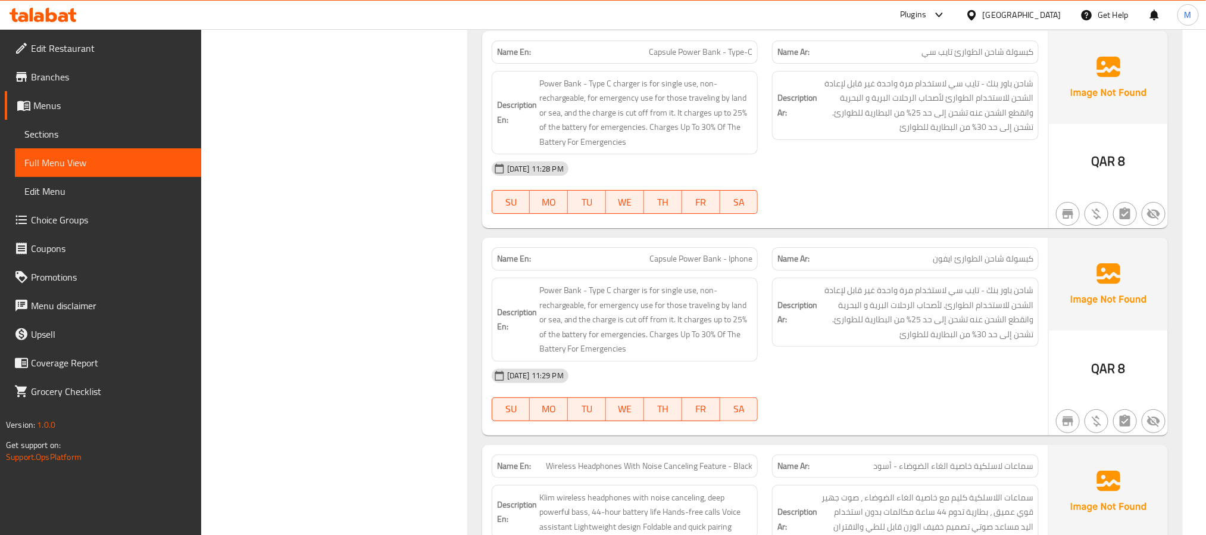
click at [665, 263] on span "Capsule Power Bank - Iphone" at bounding box center [701, 258] width 103 height 13
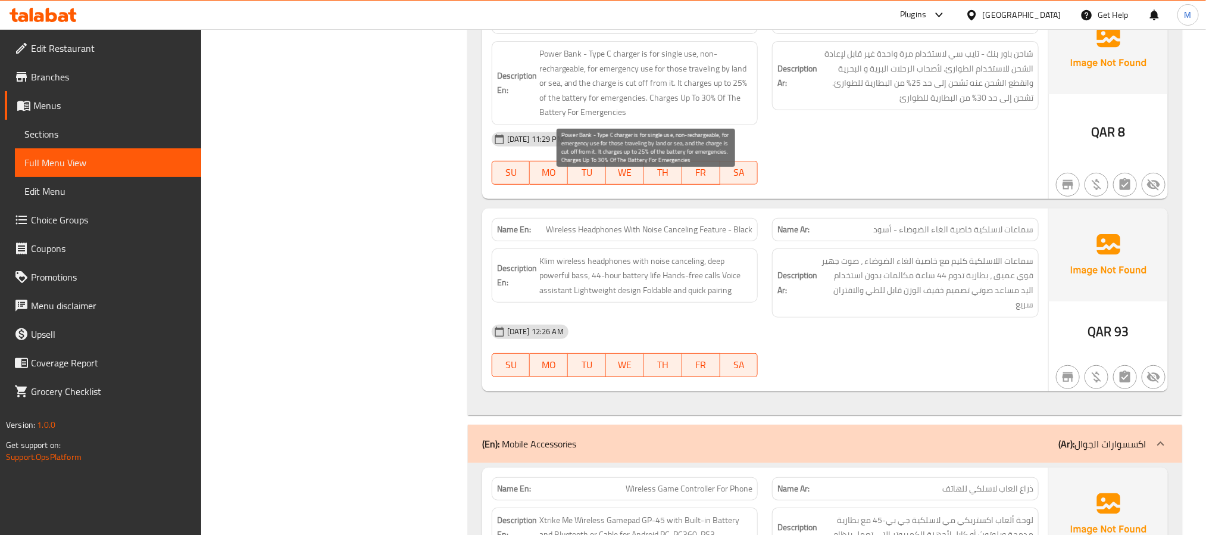
scroll to position [2679, 0]
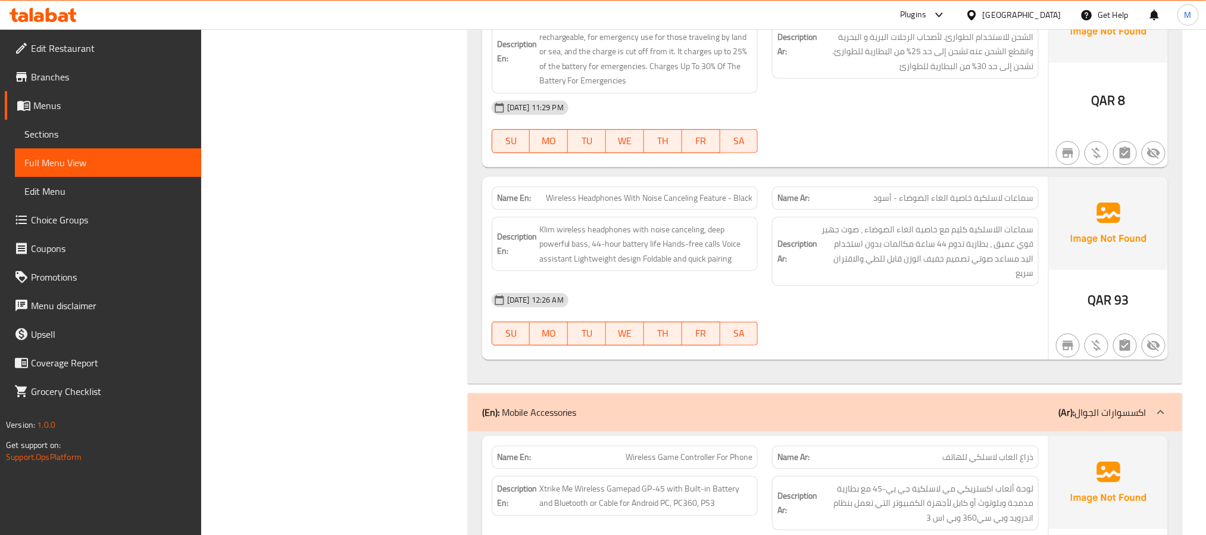
click at [704, 218] on div "Description En: Klim wireless headphones with noise canceling, deep powerful ba…" at bounding box center [625, 244] width 267 height 55
click at [704, 213] on div "Description En: Klim wireless headphones with noise canceling, deep powerful ba…" at bounding box center [625, 251] width 281 height 83
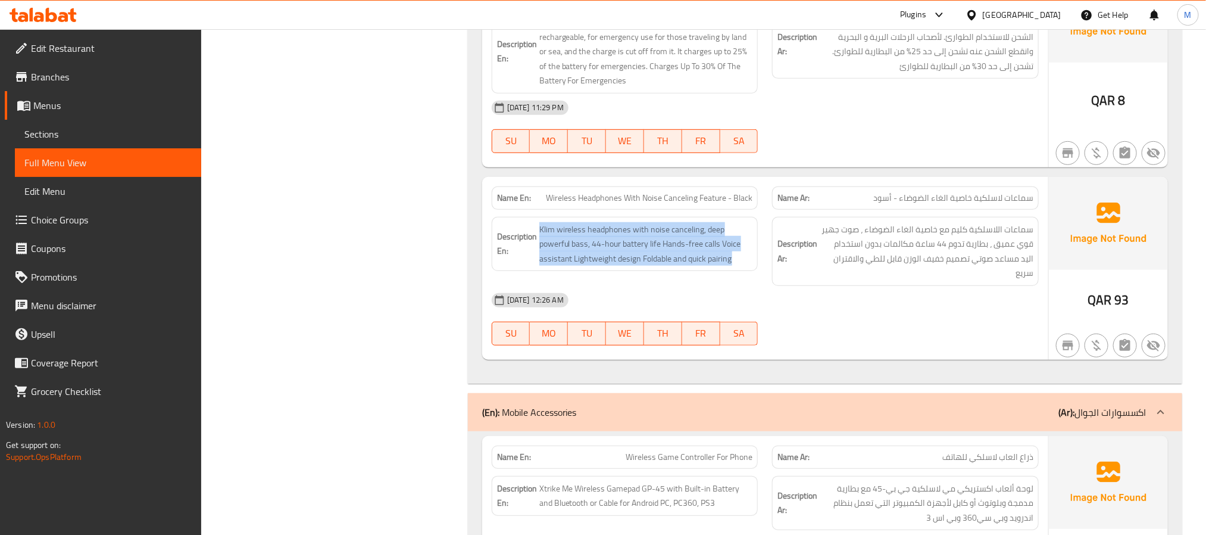
click at [704, 213] on div "Description En: Klim wireless headphones with noise canceling, deep powerful ba…" at bounding box center [625, 251] width 281 height 83
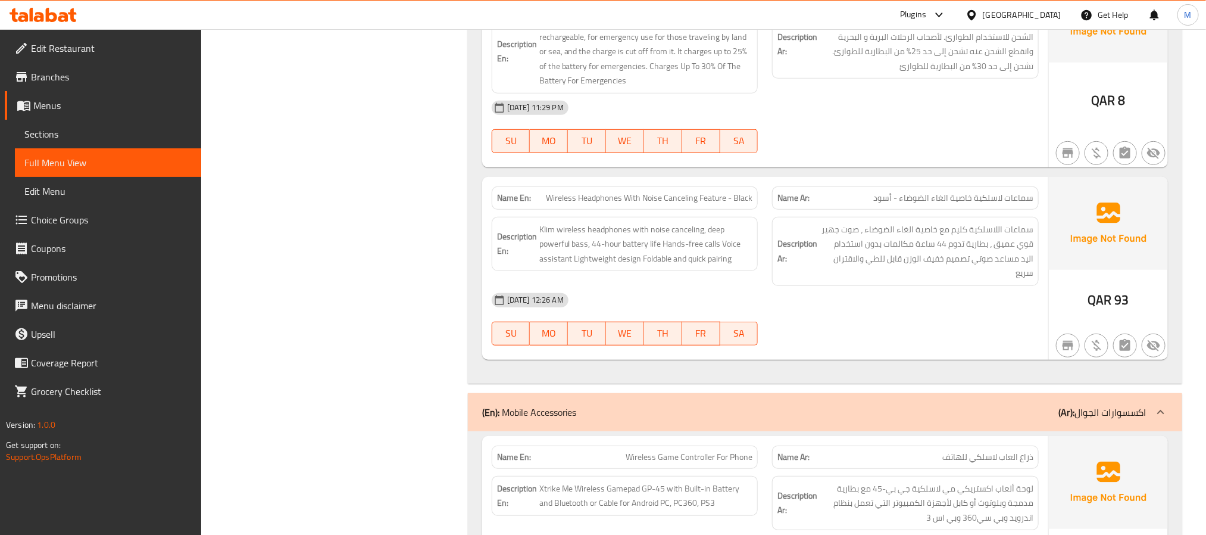
click at [715, 201] on span "Wireless Headphones With Noise Canceling Feature - Black" at bounding box center [649, 198] width 207 height 13
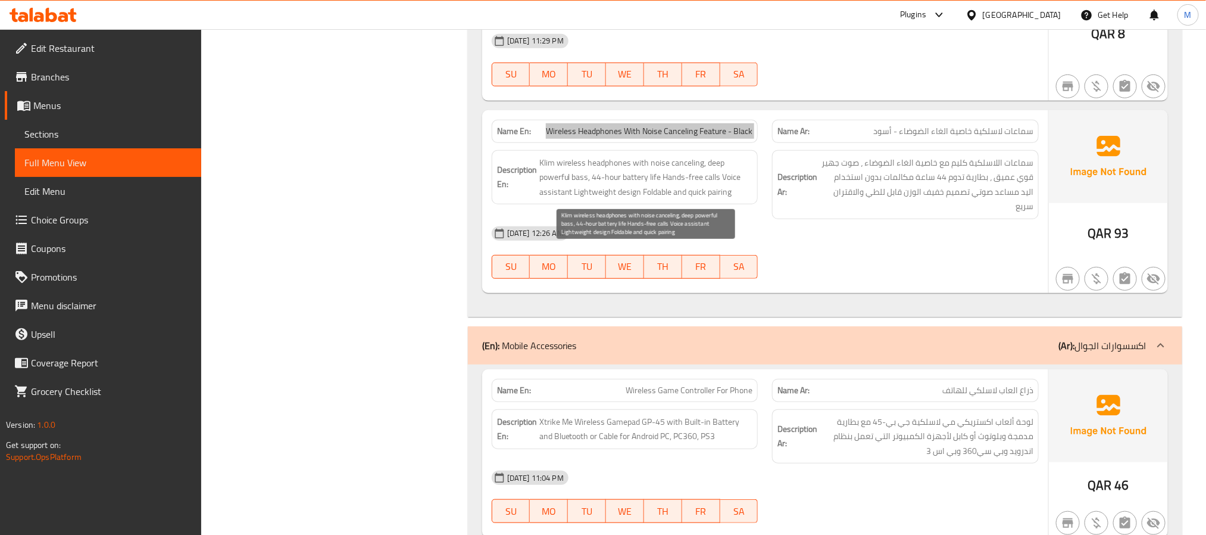
scroll to position [2858, 0]
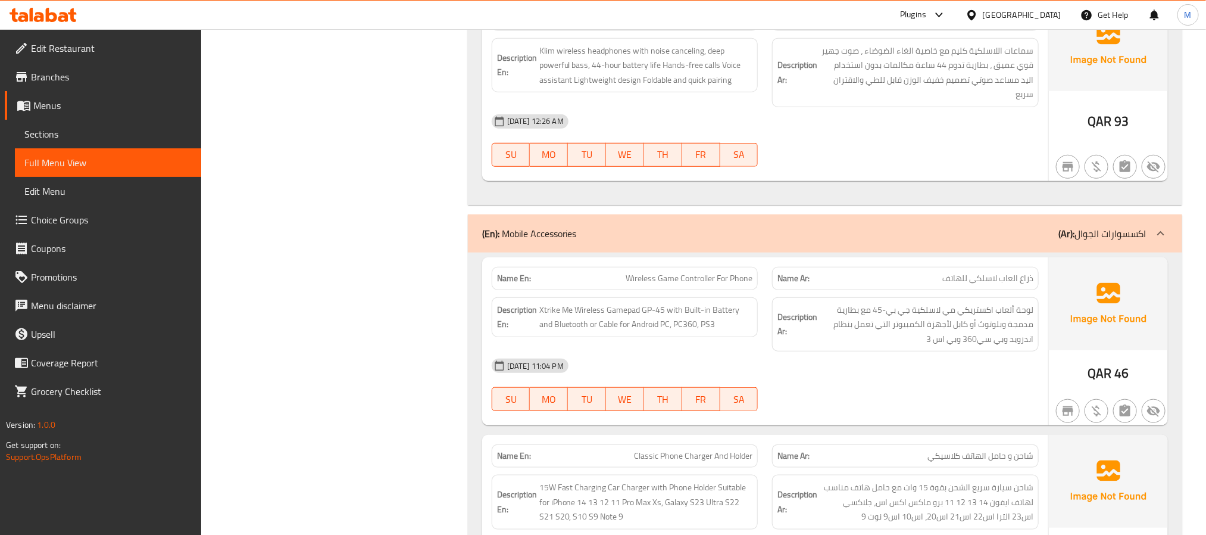
click at [695, 267] on div "Name En: Wireless Game Controller For Phone" at bounding box center [625, 278] width 267 height 23
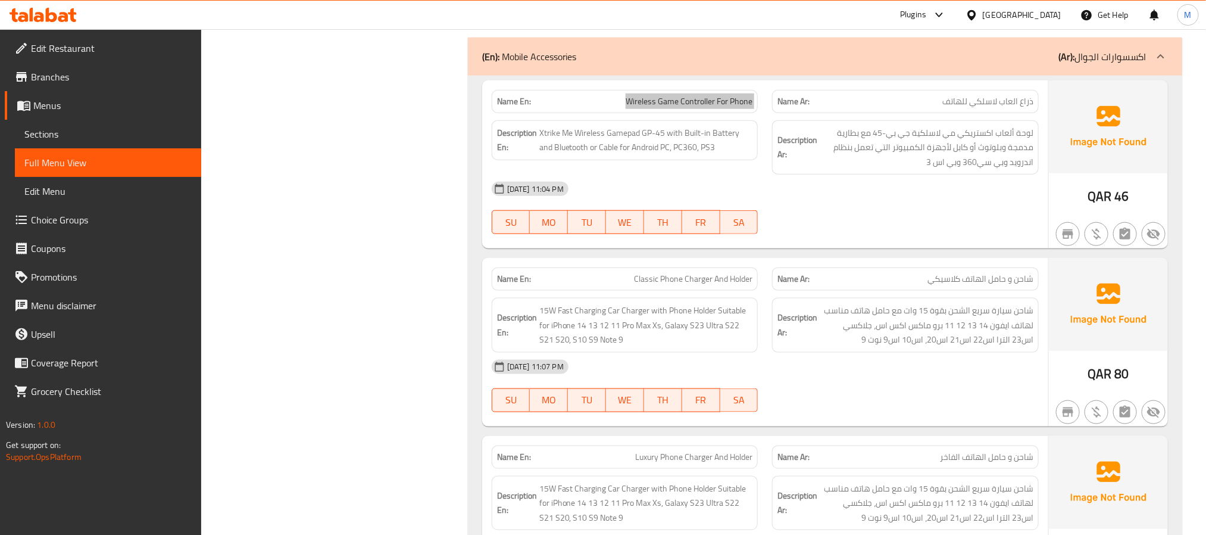
scroll to position [3037, 0]
click at [704, 271] on span "Classic Phone Charger And Holder" at bounding box center [693, 277] width 118 height 13
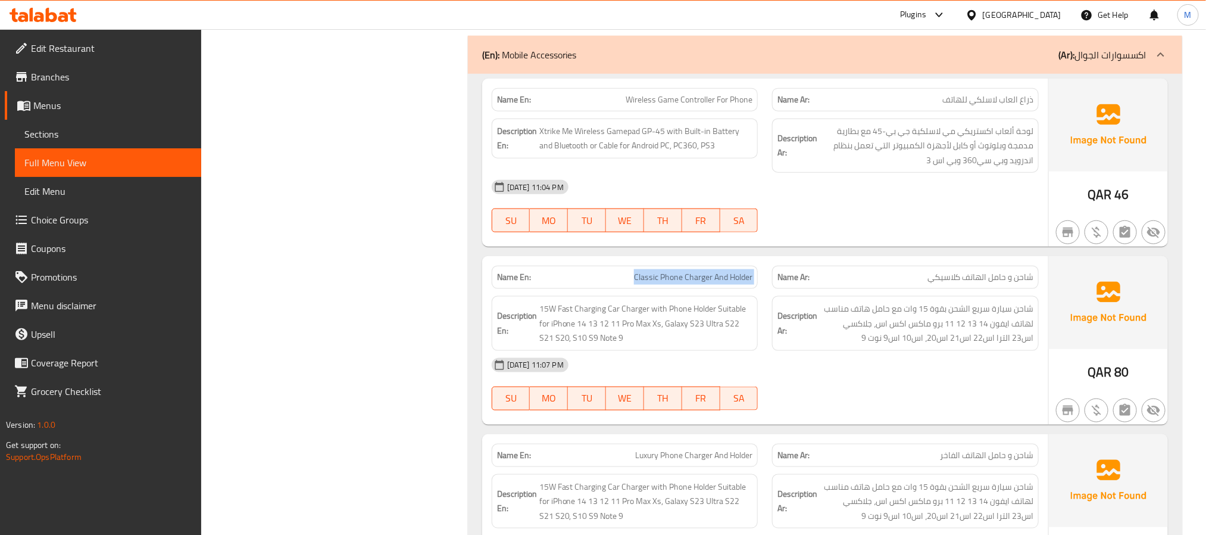
click at [704, 271] on span "Classic Phone Charger And Holder" at bounding box center [693, 277] width 118 height 13
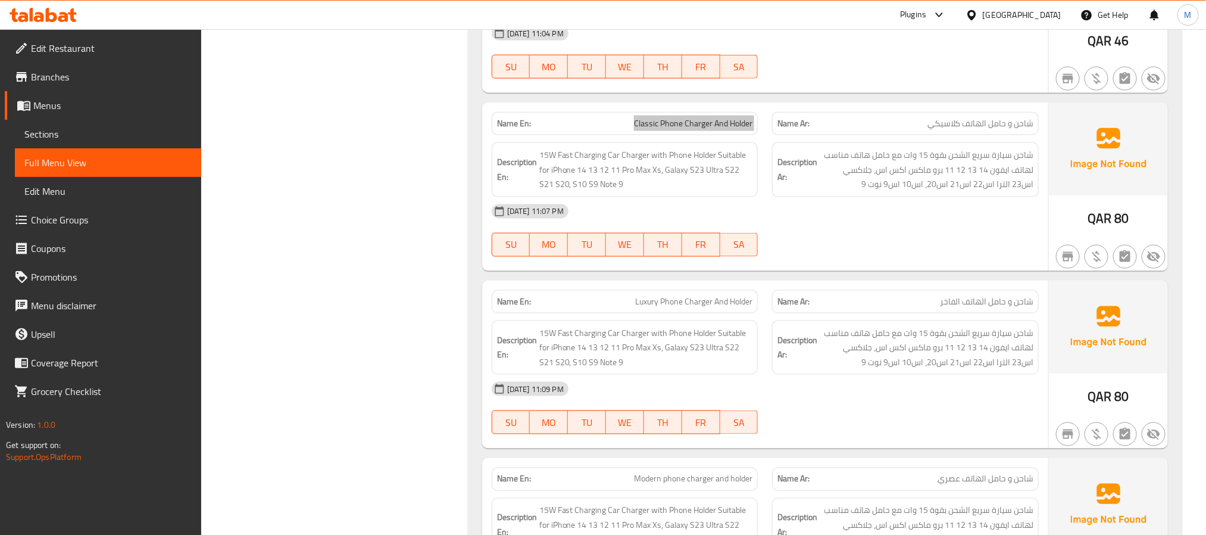
scroll to position [3215, 0]
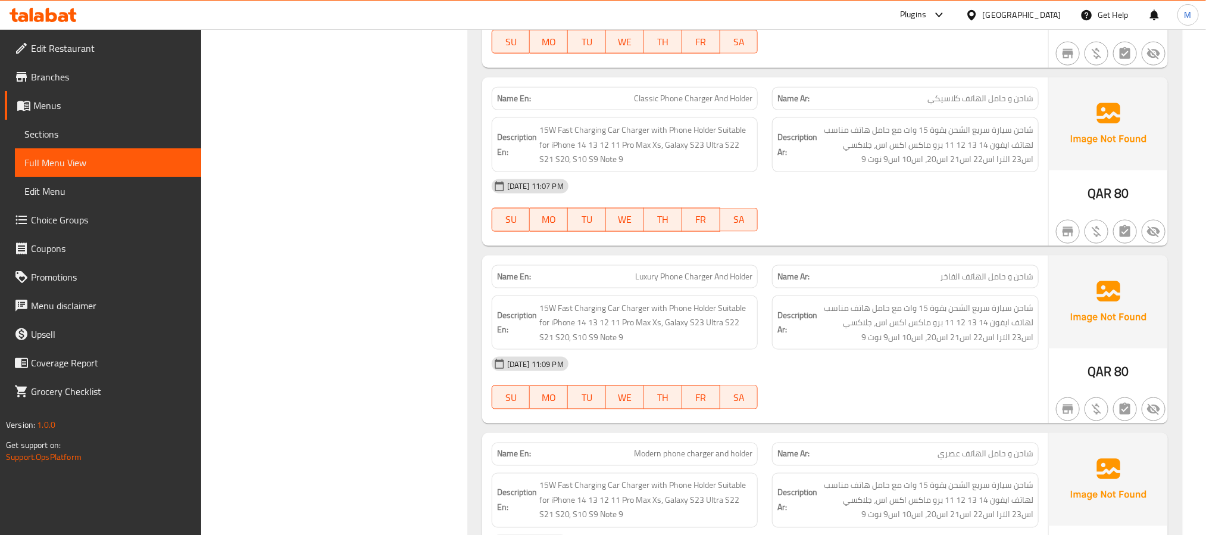
click at [688, 270] on span "Luxury Phone Charger And Holder" at bounding box center [693, 276] width 117 height 13
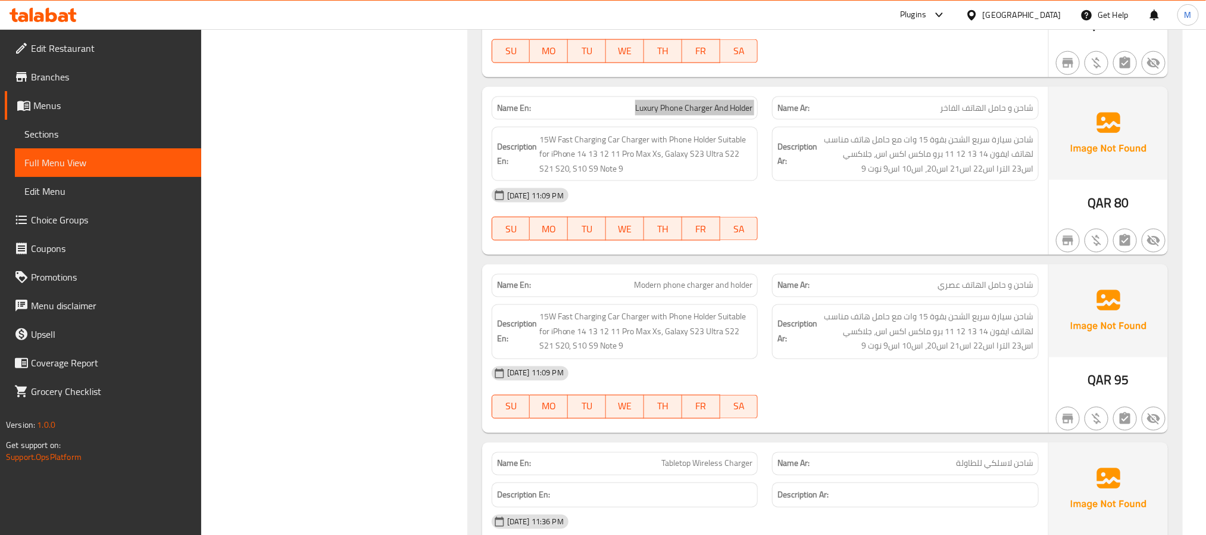
scroll to position [3394, 0]
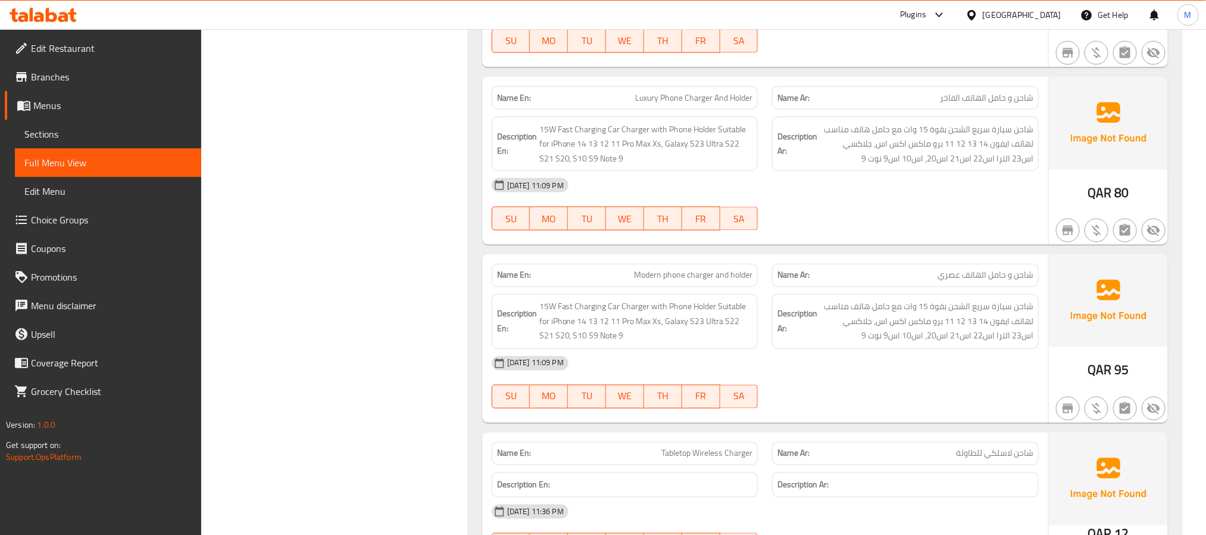
click at [692, 257] on div "Name En: Modern phone charger and holder" at bounding box center [625, 276] width 281 height 38
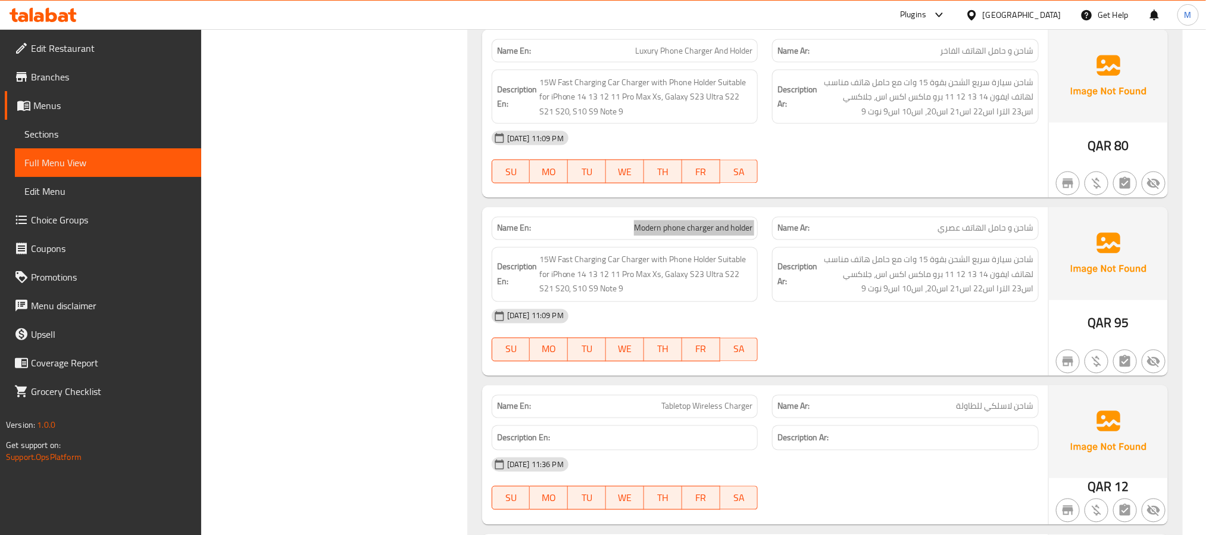
scroll to position [3483, 0]
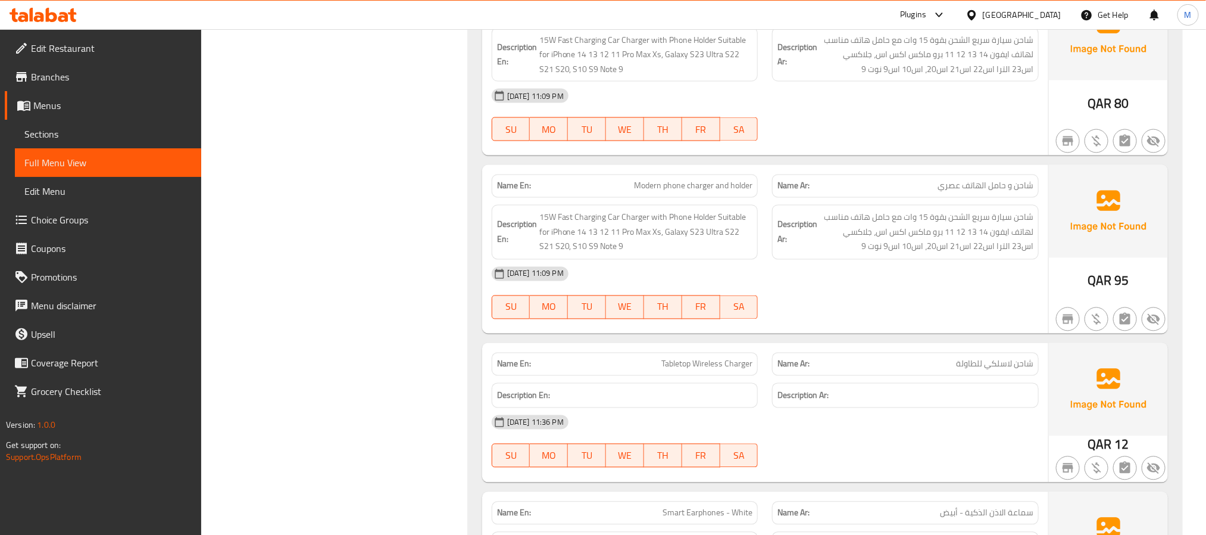
click at [709, 363] on div "Name En: Tabletop Wireless Charger" at bounding box center [625, 363] width 267 height 23
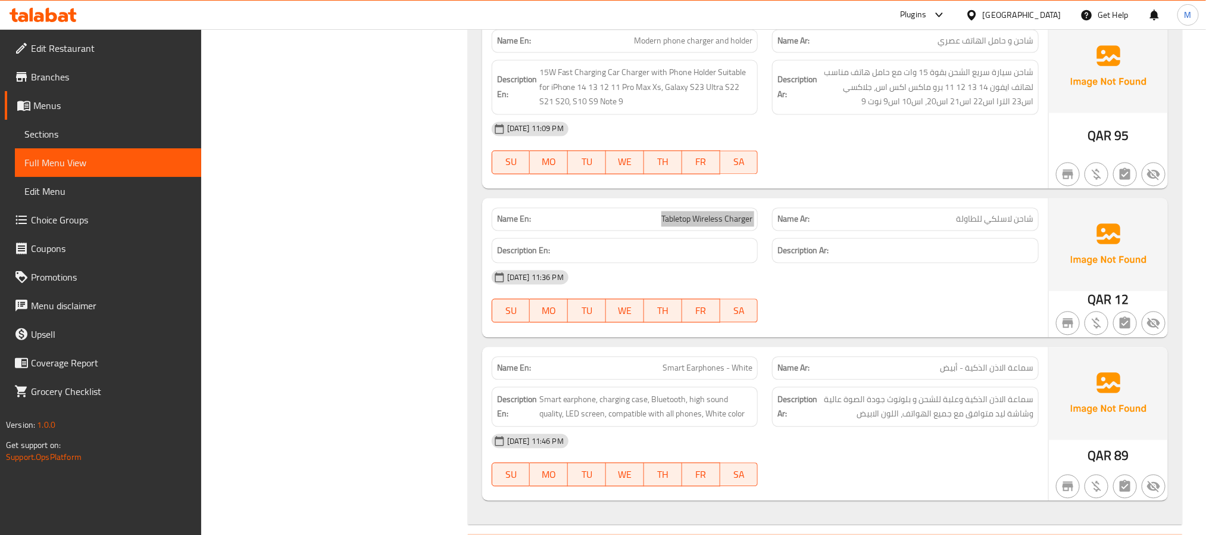
scroll to position [3751, 0]
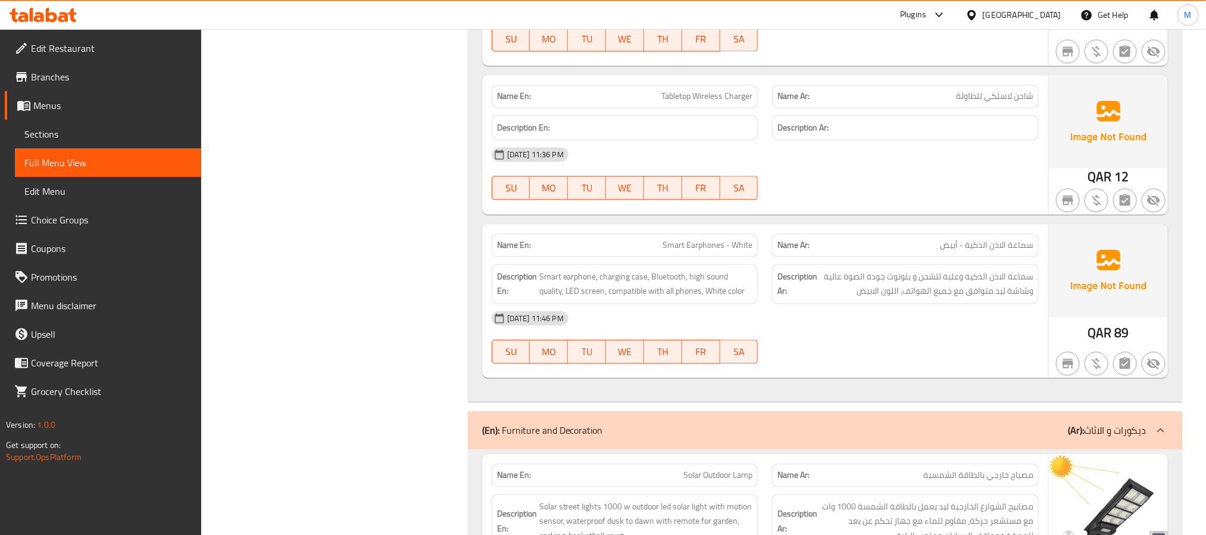
click at [724, 245] on div "Name En: Smart Earphones - White" at bounding box center [625, 244] width 267 height 23
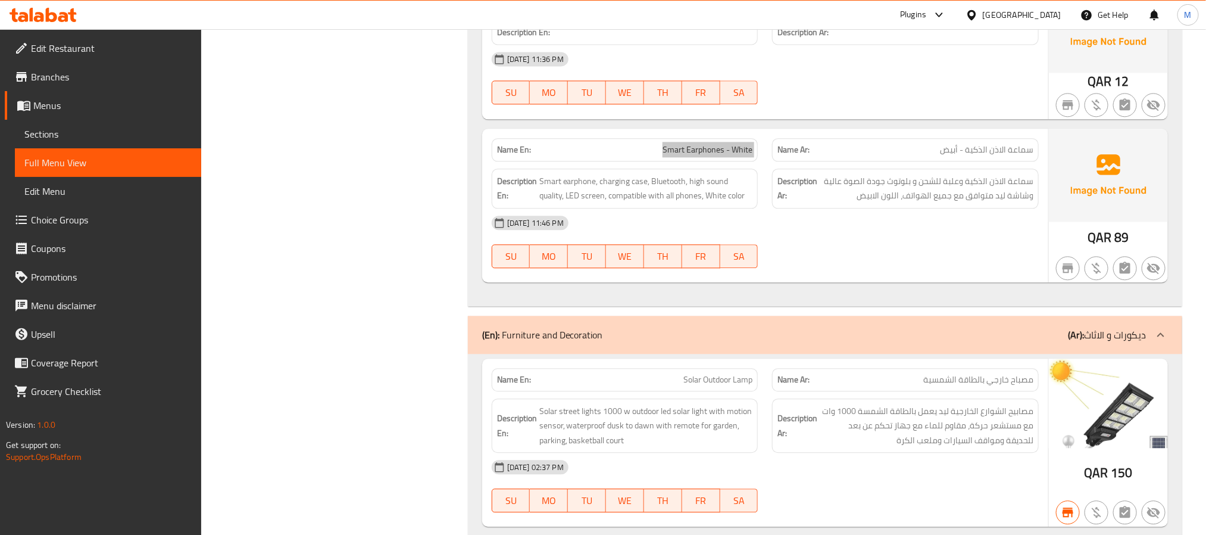
scroll to position [3930, 0]
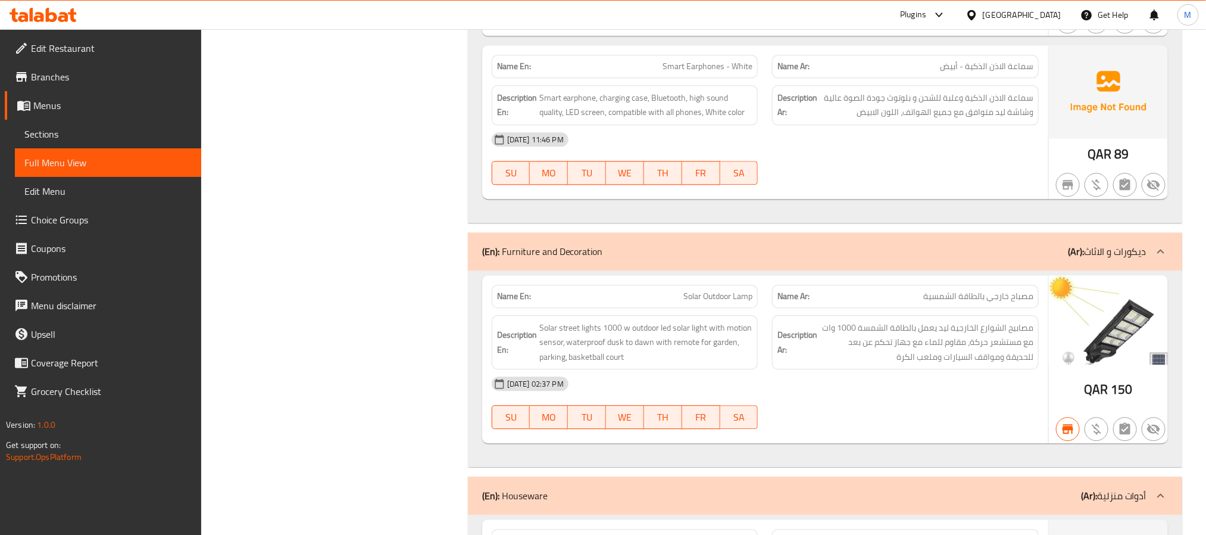
drag, startPoint x: 686, startPoint y: 274, endPoint x: 691, endPoint y: 279, distance: 7.2
click at [686, 277] on div "Name En: Solar Outdoor Lamp" at bounding box center [625, 296] width 281 height 38
click at [692, 285] on div "Name En: Solar Outdoor Lamp" at bounding box center [625, 296] width 267 height 23
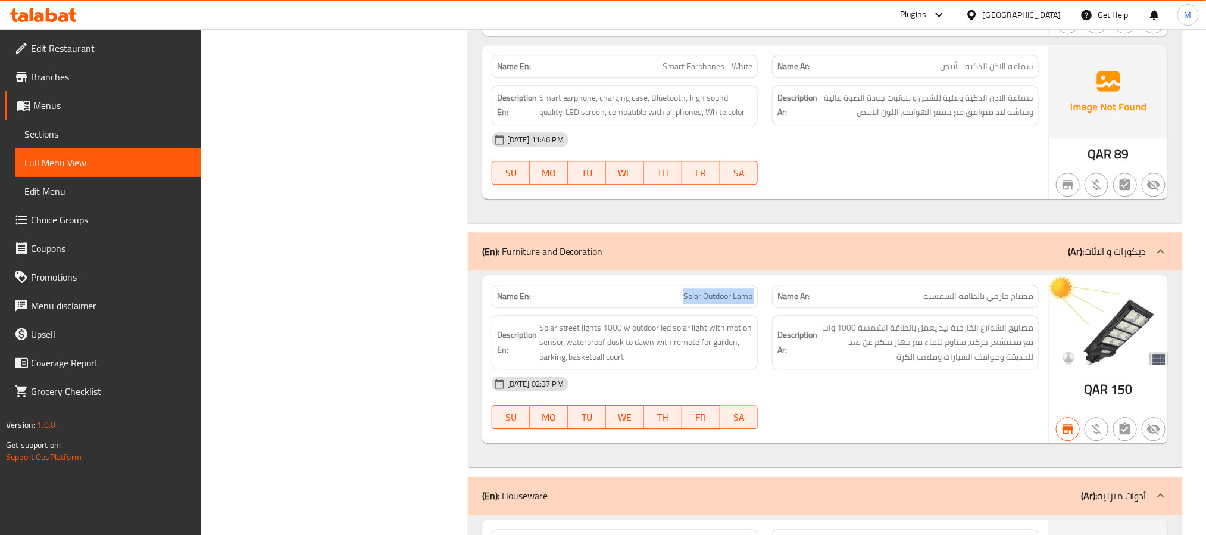
click at [692, 285] on div "Name En: Solar Outdoor Lamp" at bounding box center [625, 296] width 267 height 23
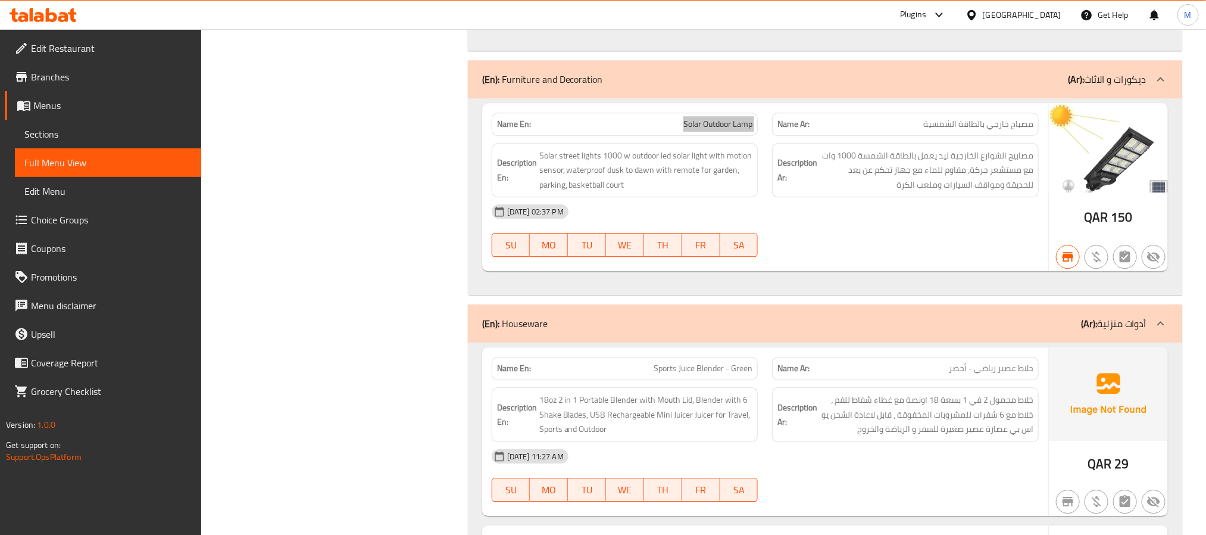
scroll to position [4108, 0]
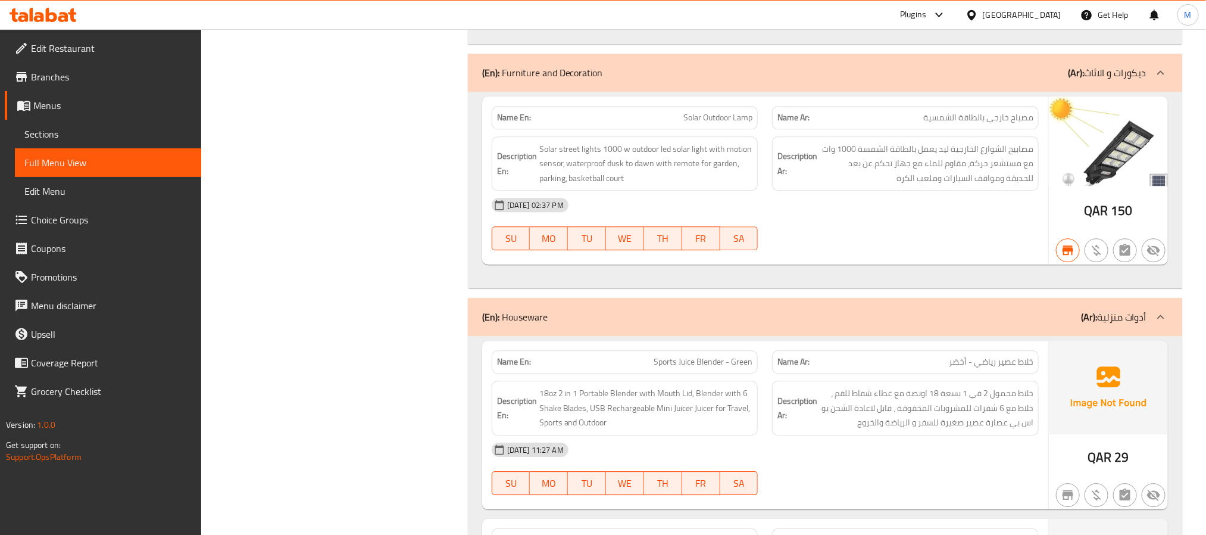
click at [679, 355] on span "Sports Juice Blender - Green" at bounding box center [703, 361] width 99 height 13
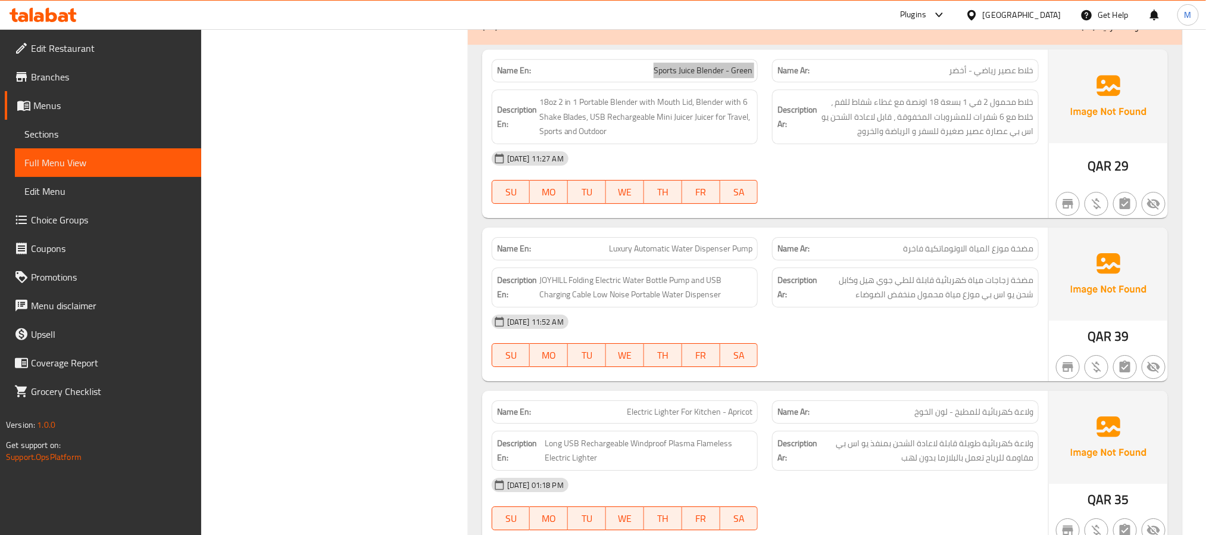
scroll to position [4466, 0]
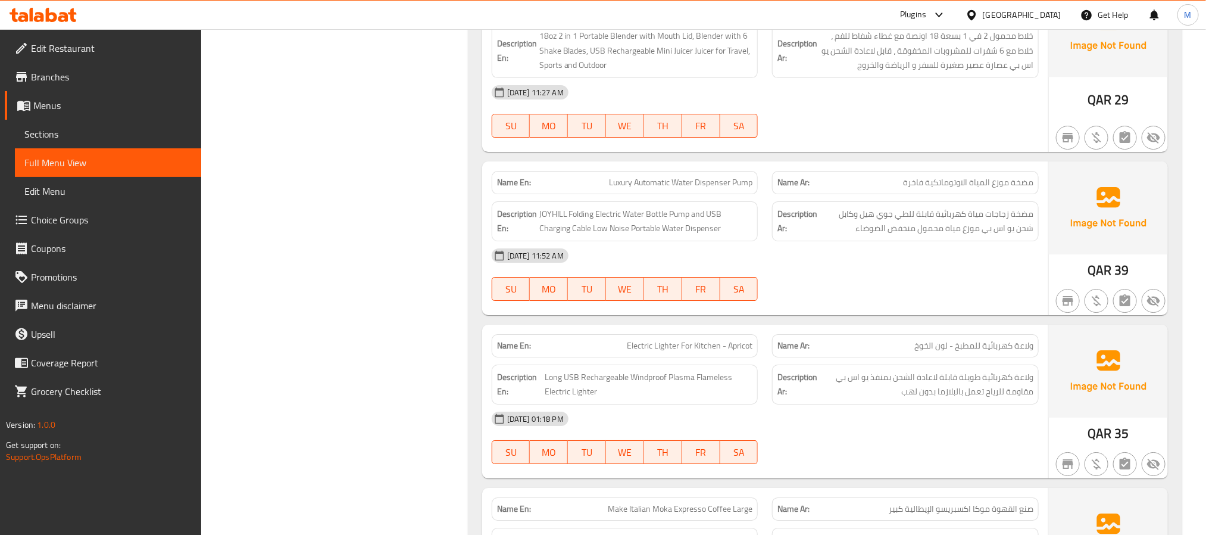
click at [723, 182] on span "Luxury Automatic Water Dispenser Pump" at bounding box center [680, 182] width 143 height 13
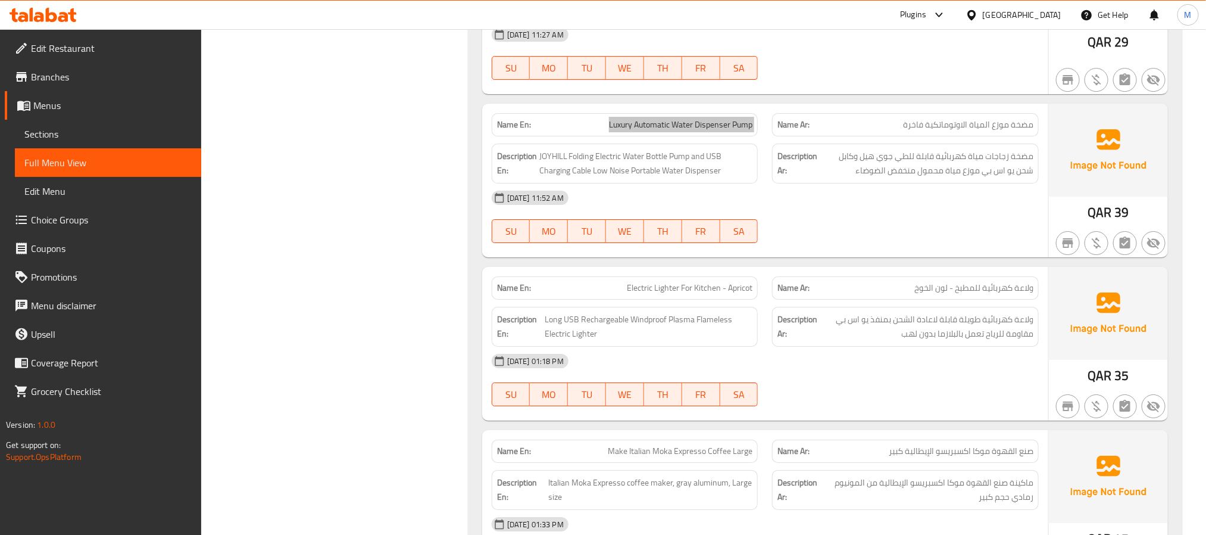
scroll to position [4555, 0]
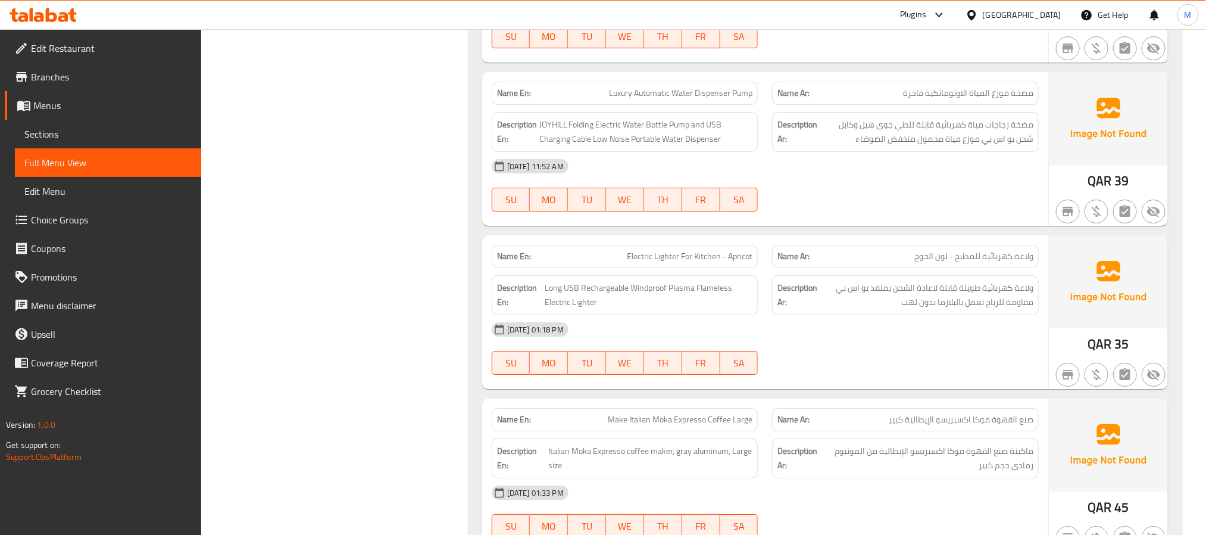
click at [686, 257] on span "Electric Lighter For Kitchen - Apricot" at bounding box center [690, 256] width 126 height 13
click at [650, 413] on span "Make Italian Moka Expresso Coffee Large" at bounding box center [680, 419] width 145 height 13
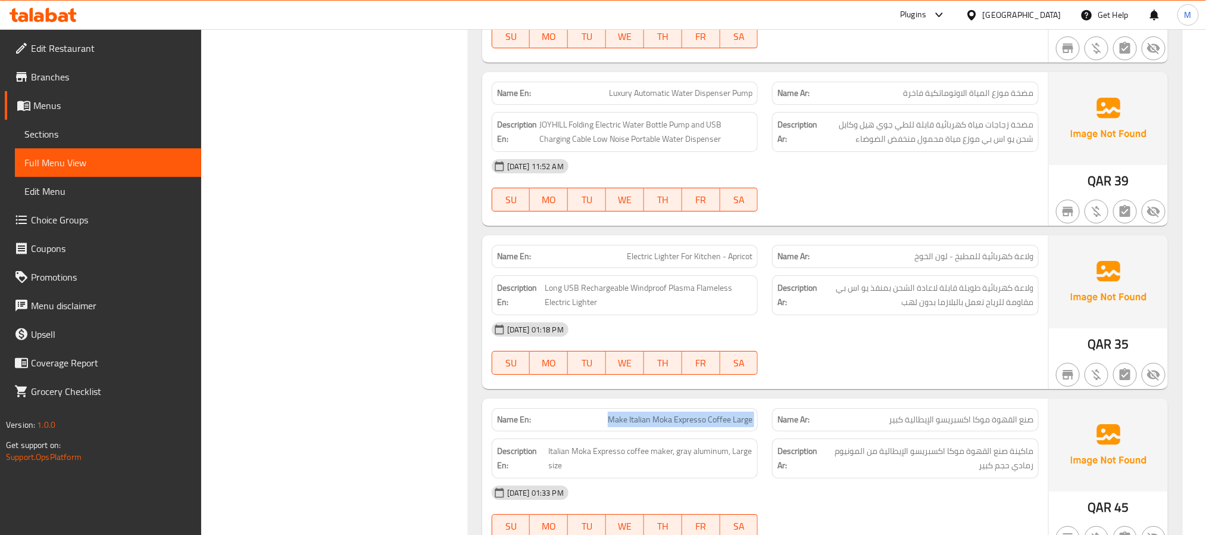
click at [650, 413] on span "Make Italian Moka Expresso Coffee Large" at bounding box center [680, 419] width 145 height 13
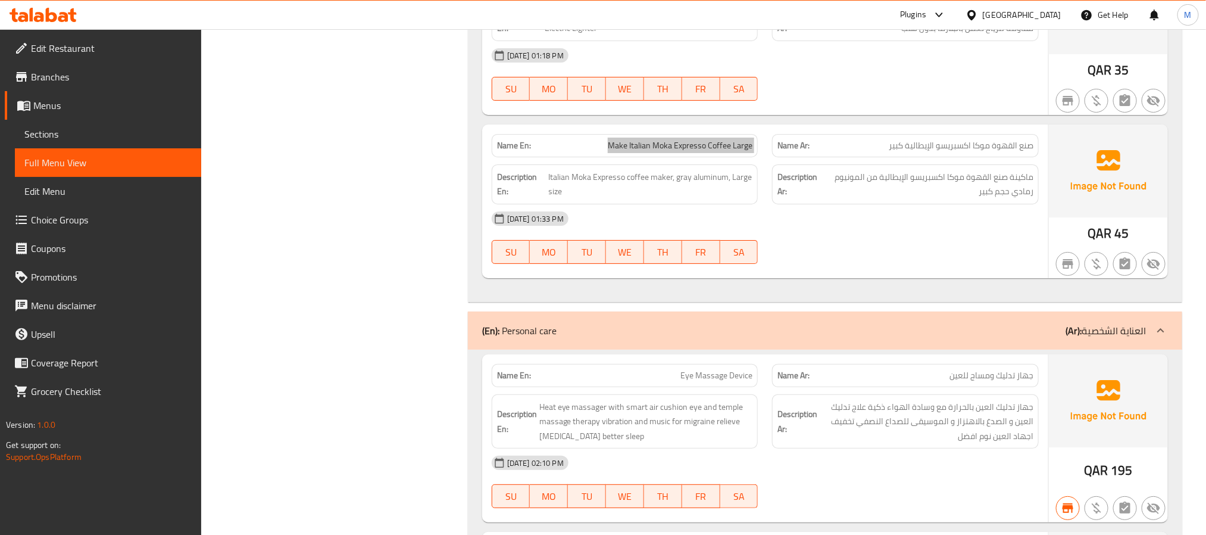
scroll to position [5002, 0]
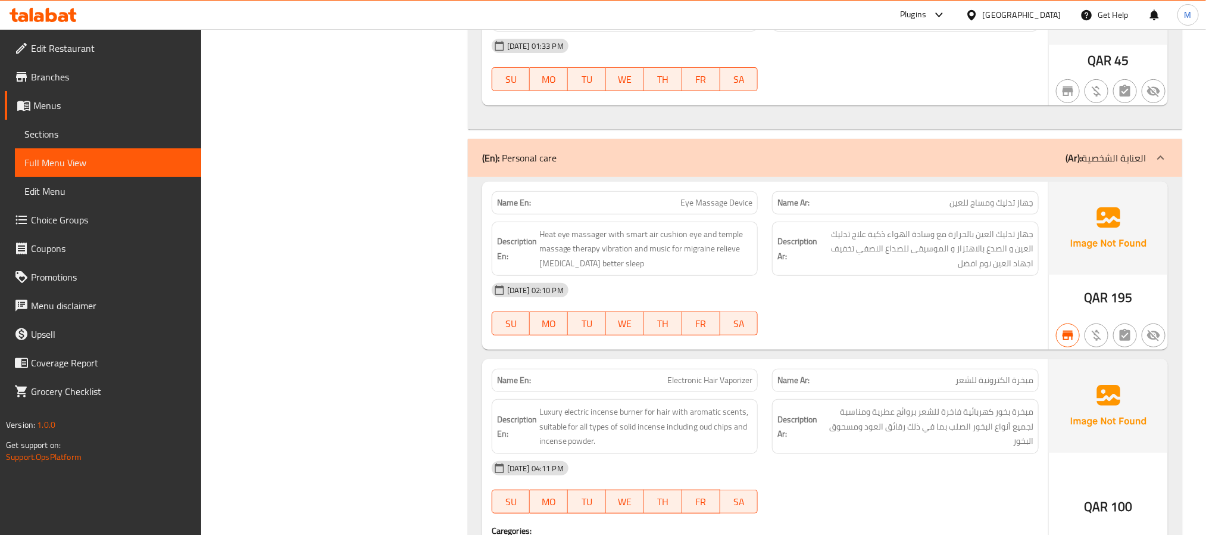
click at [704, 202] on span "Eye Massage Device" at bounding box center [717, 202] width 72 height 13
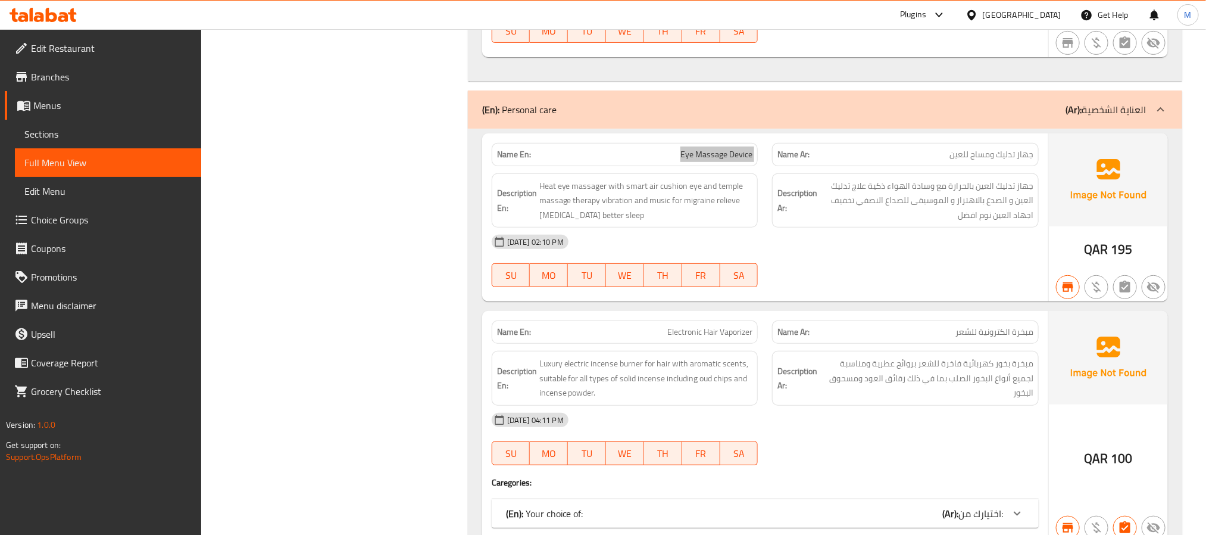
scroll to position [5091, 0]
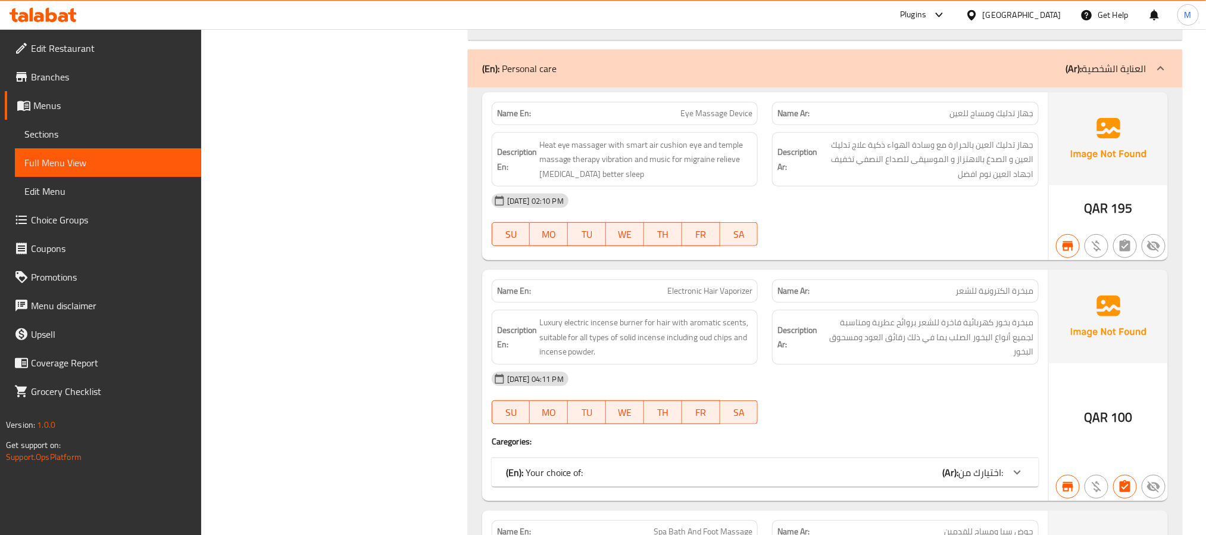
click at [706, 291] on span "Electronic Hair Vaporizer" at bounding box center [709, 291] width 85 height 13
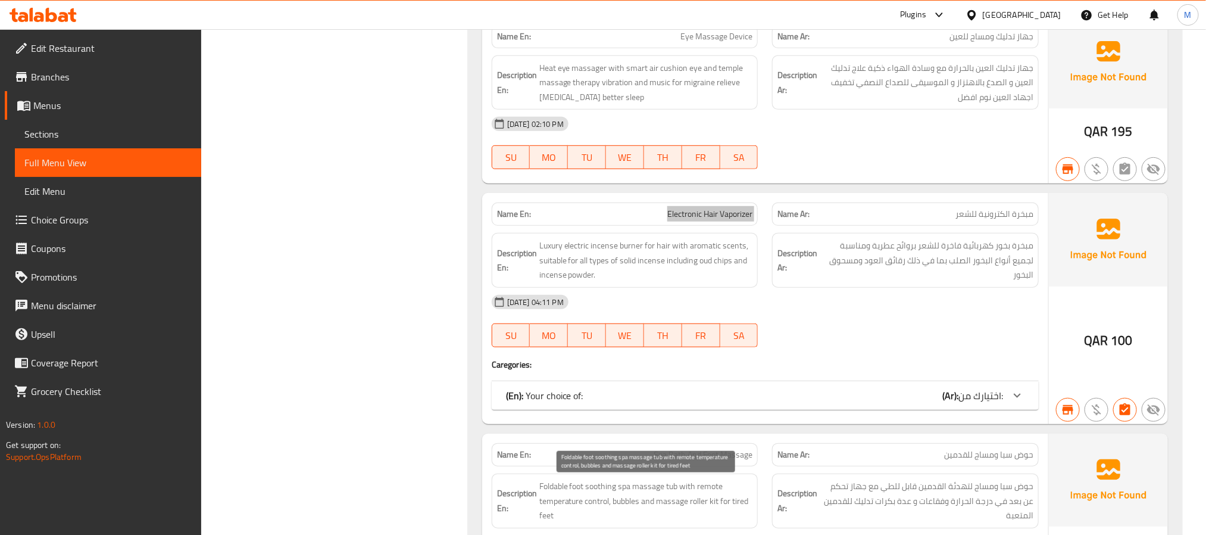
scroll to position [5359, 0]
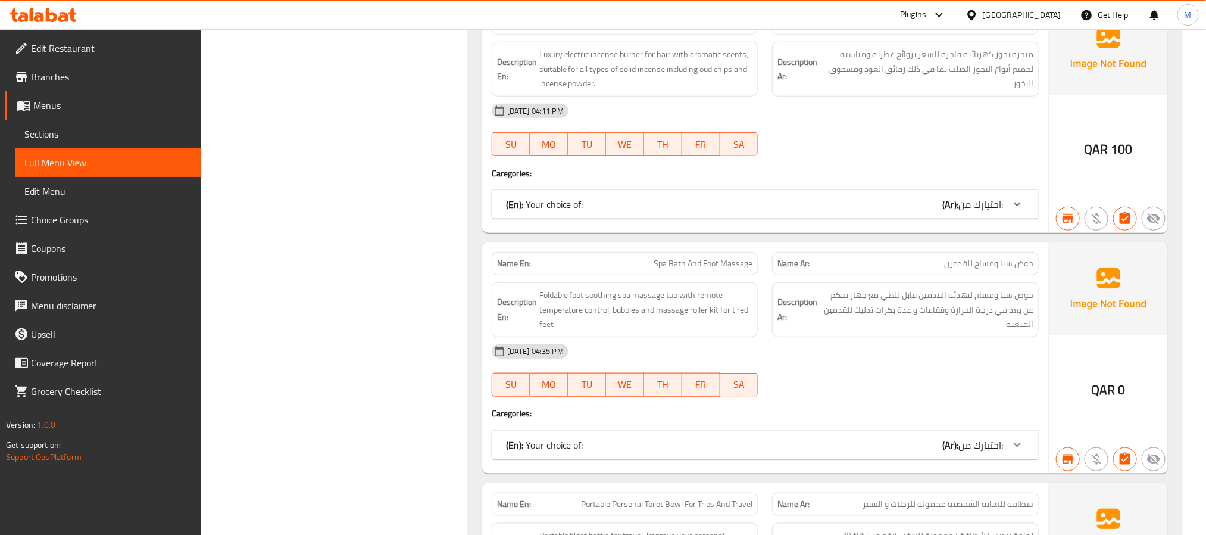
click at [715, 269] on span "Spa Bath And Foot Massage" at bounding box center [703, 263] width 99 height 13
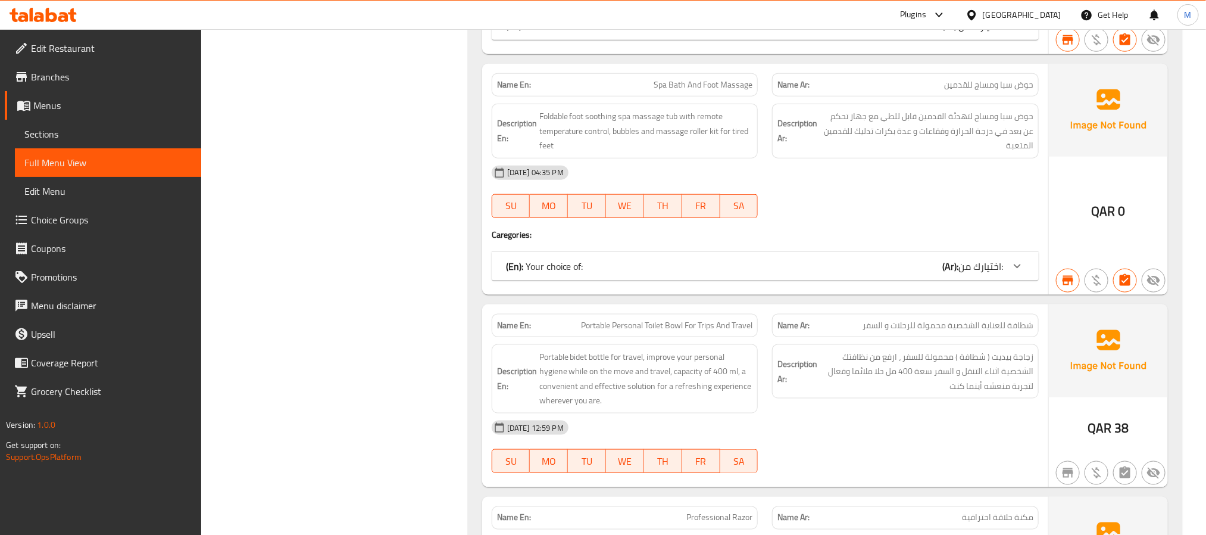
click at [694, 322] on span "Portable Personal Toilet Bowl For Trips And Travel" at bounding box center [666, 325] width 171 height 13
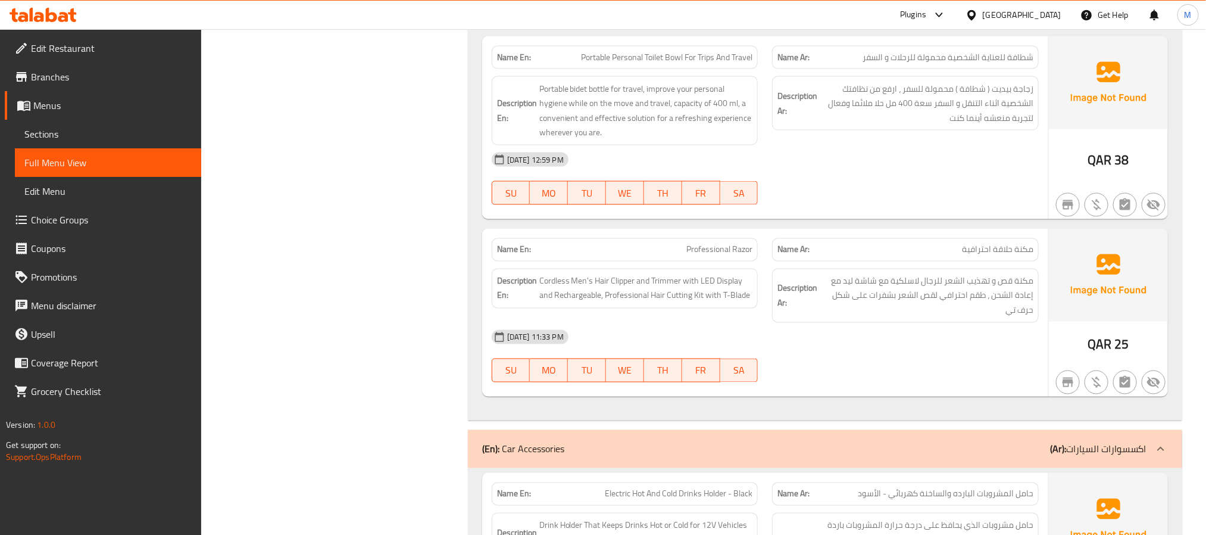
click at [725, 239] on div "Name En: Professional Razor" at bounding box center [625, 250] width 281 height 38
click at [726, 244] on div "Name En: Professional Razor" at bounding box center [625, 249] width 267 height 23
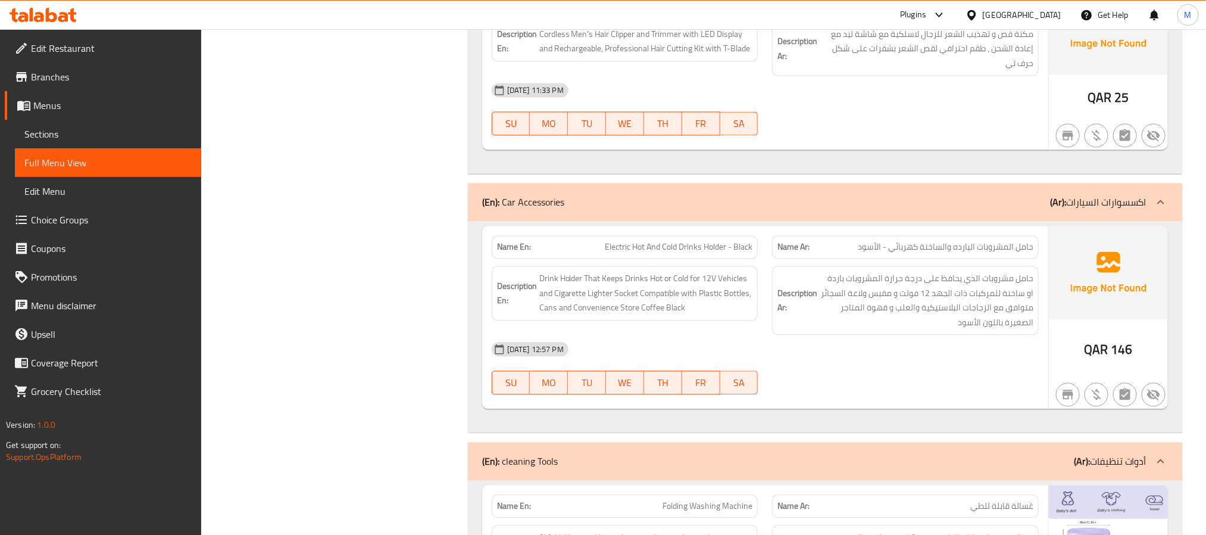
scroll to position [6163, 0]
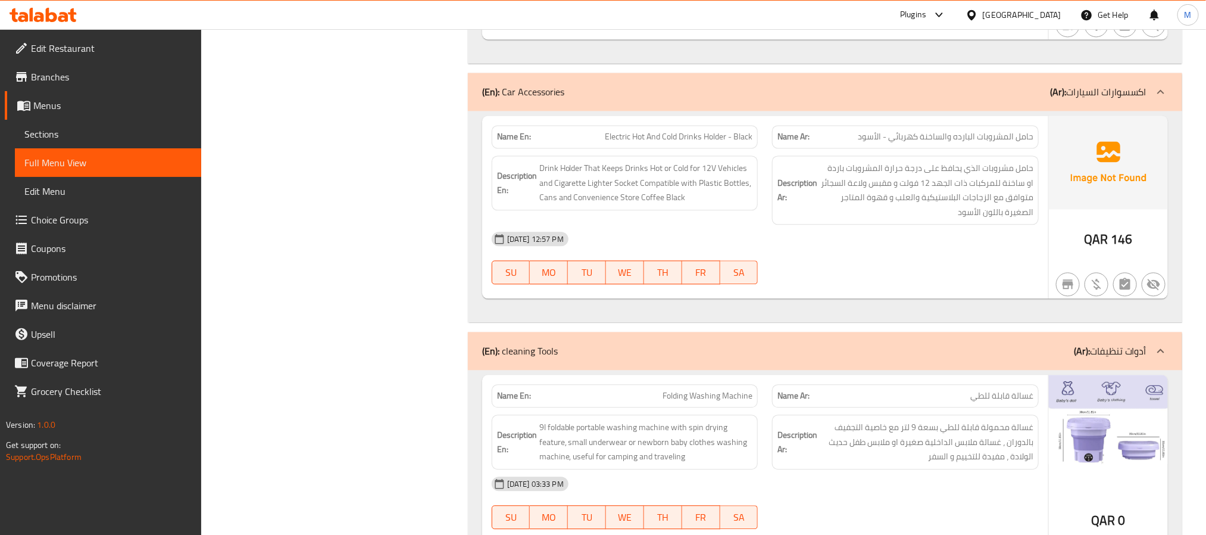
click at [711, 143] on span "Electric Hot And Cold Drinks Holder - Black" at bounding box center [679, 136] width 148 height 13
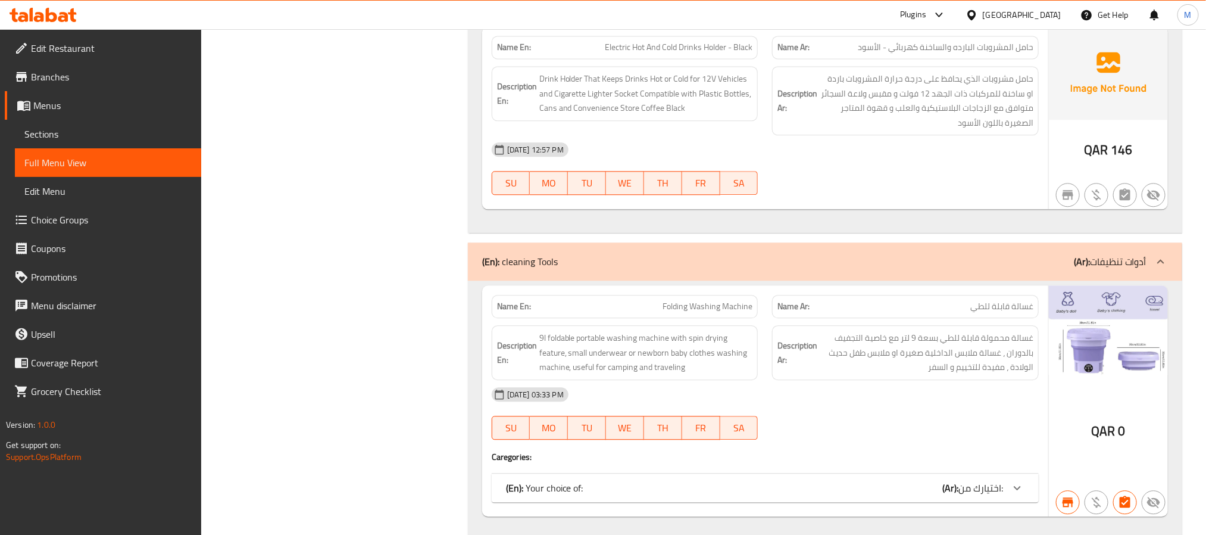
click at [679, 311] on span "Folding Washing Machine" at bounding box center [708, 306] width 90 height 13
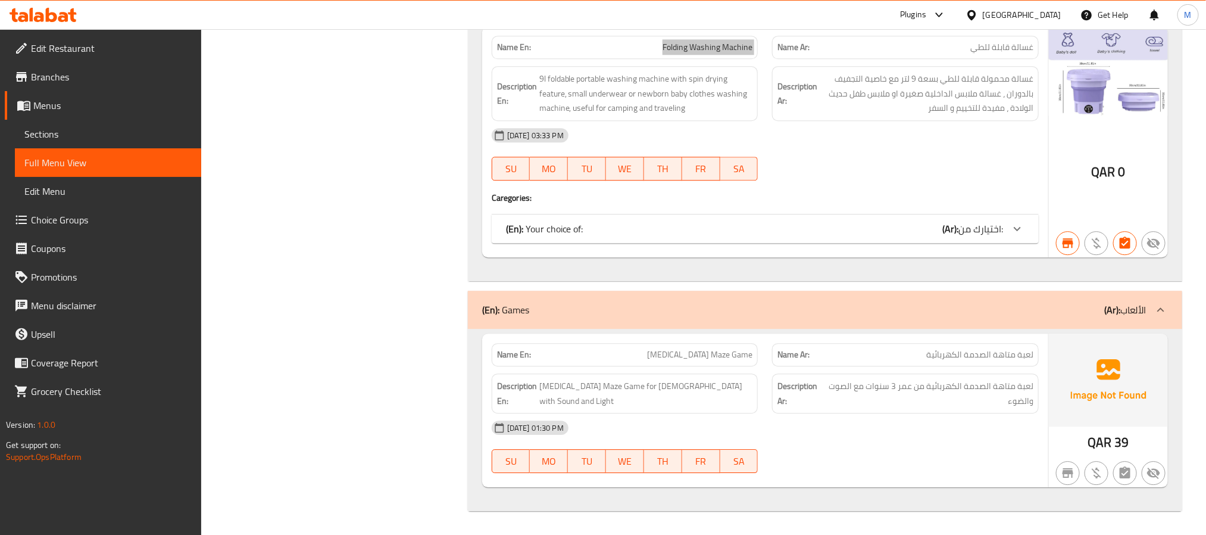
scroll to position [6518, 0]
drag, startPoint x: 679, startPoint y: 329, endPoint x: 686, endPoint y: 342, distance: 14.1
click at [679, 329] on div "Name En: [MEDICAL_DATA] Maze Game Name Ar: لعبة متاهة الصدمة الكهربائية Descrip…" at bounding box center [825, 420] width 715 height 182
click at [690, 352] on span "[MEDICAL_DATA] Maze Game" at bounding box center [699, 354] width 105 height 13
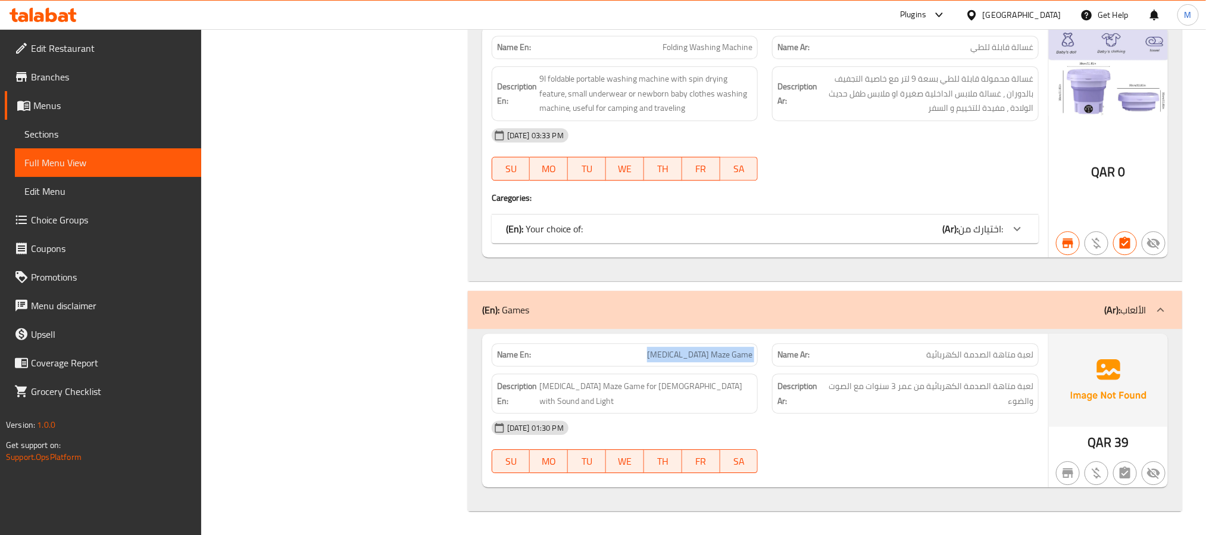
click at [690, 352] on span "[MEDICAL_DATA] Maze Game" at bounding box center [699, 354] width 105 height 13
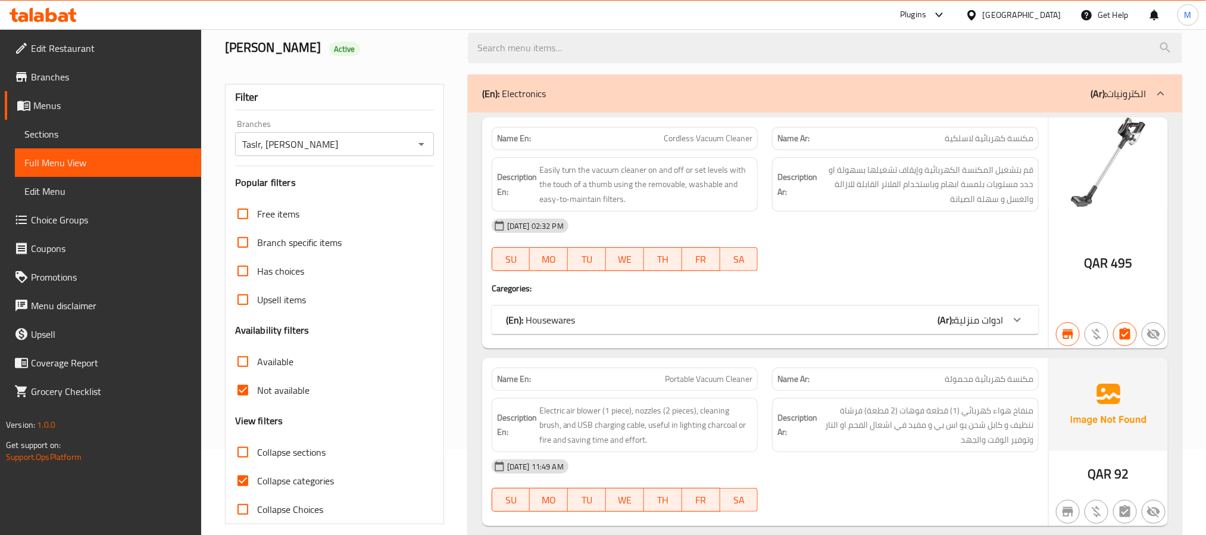
scroll to position [399, 0]
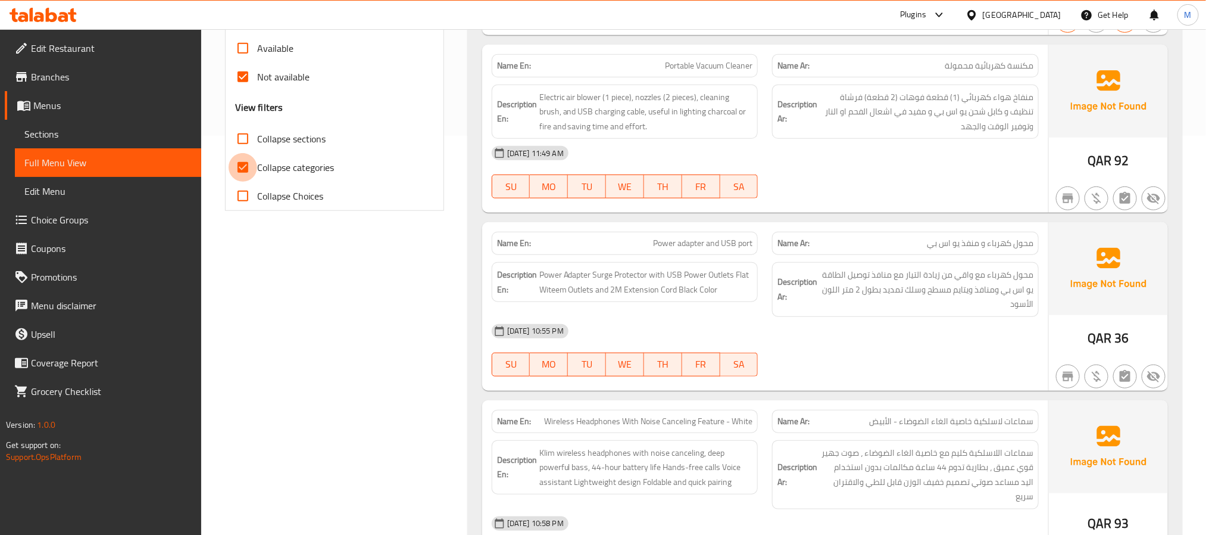
click at [255, 166] on input "Collapse categories" at bounding box center [243, 167] width 29 height 29
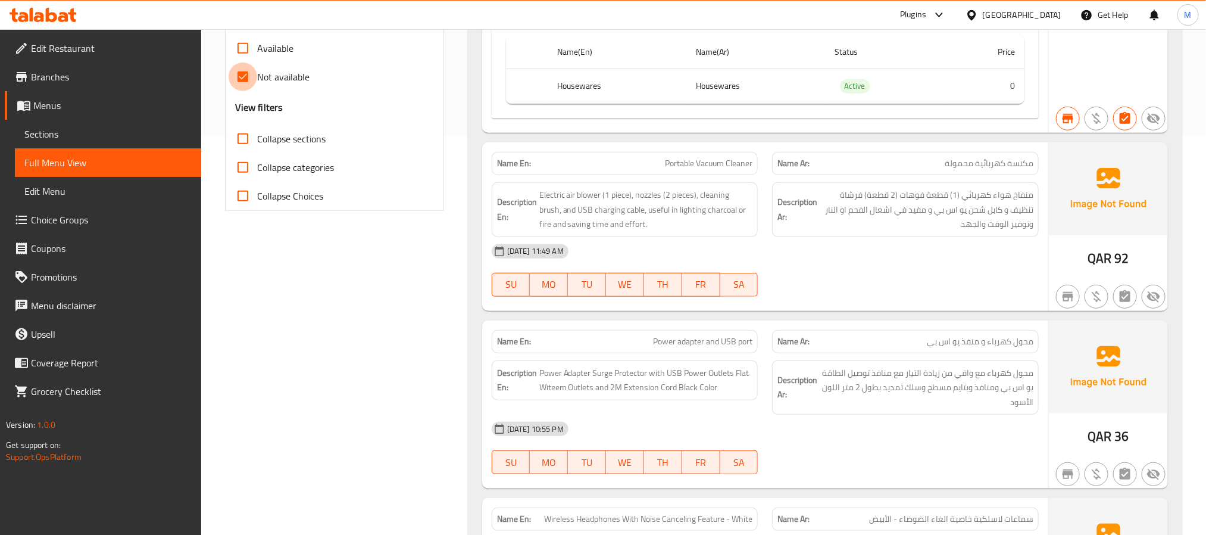
click at [254, 85] on input "Not available" at bounding box center [243, 77] width 29 height 29
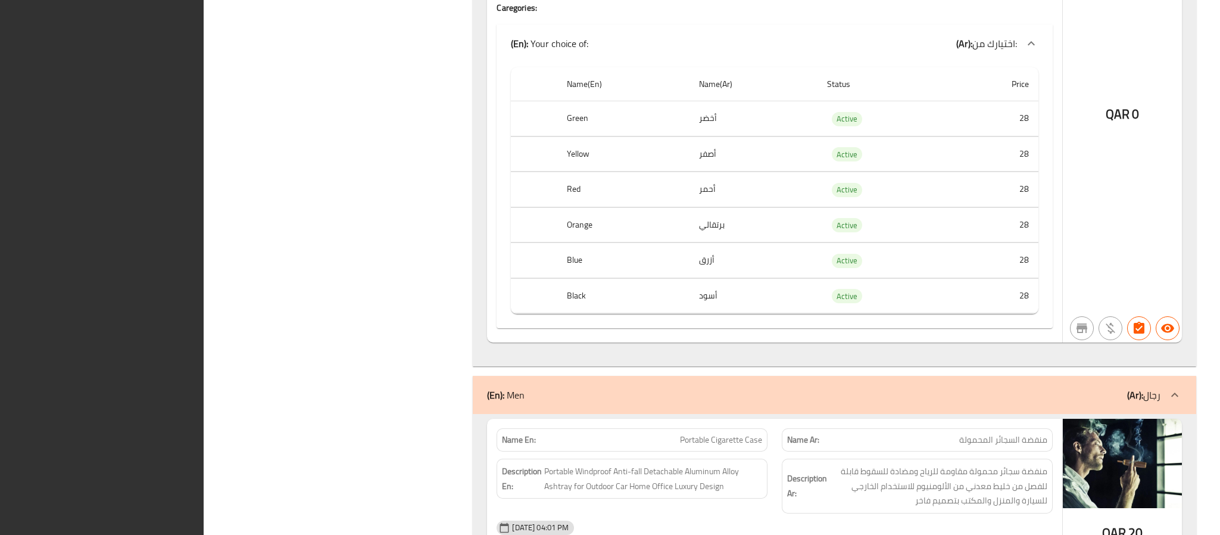
scroll to position [17820, 0]
